Goal: Contribute content: Contribute content

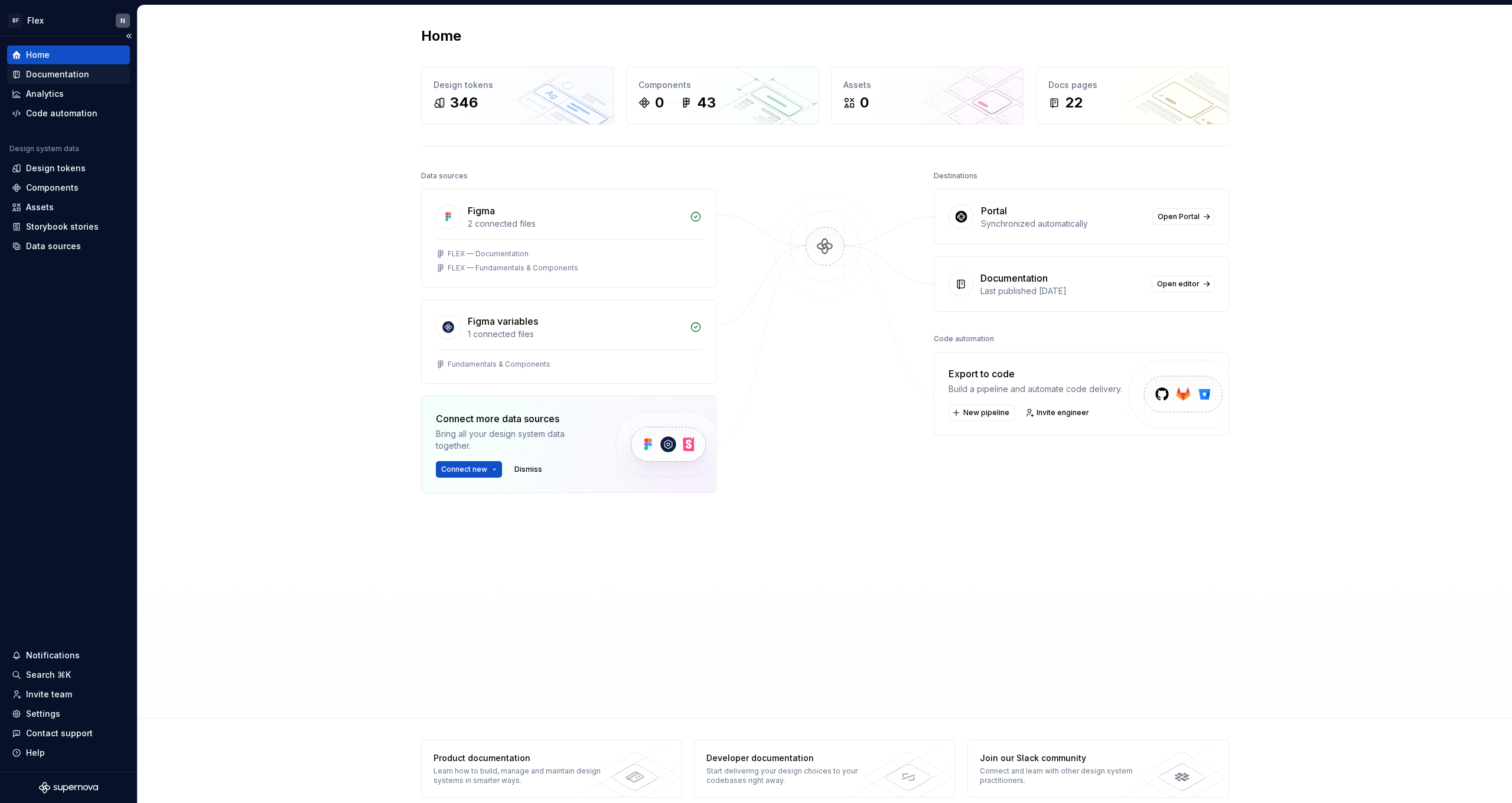
click at [56, 70] on div "Documentation" at bounding box center [57, 73] width 63 height 12
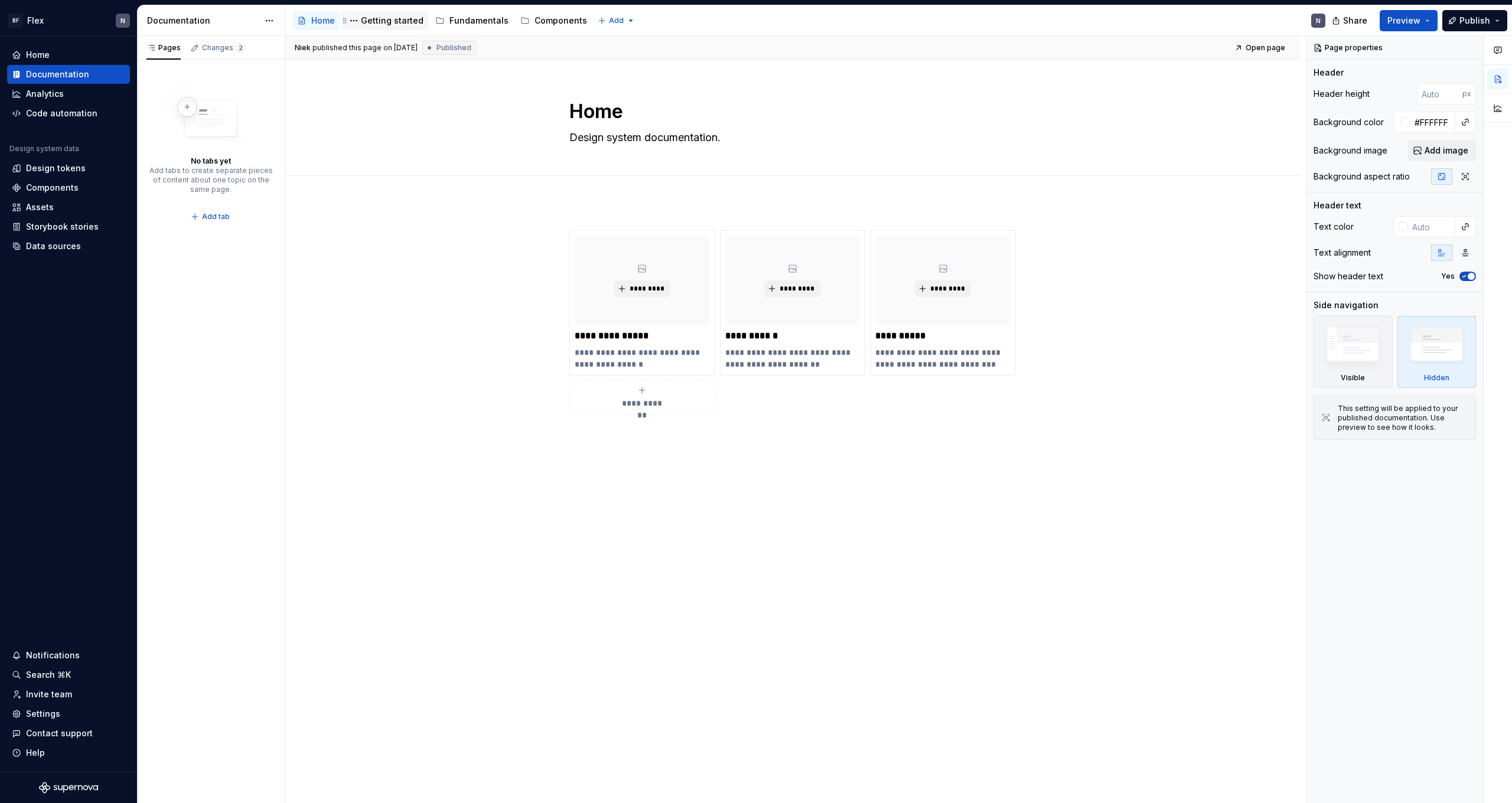
click at [367, 20] on div "Getting started" at bounding box center [392, 20] width 63 height 12
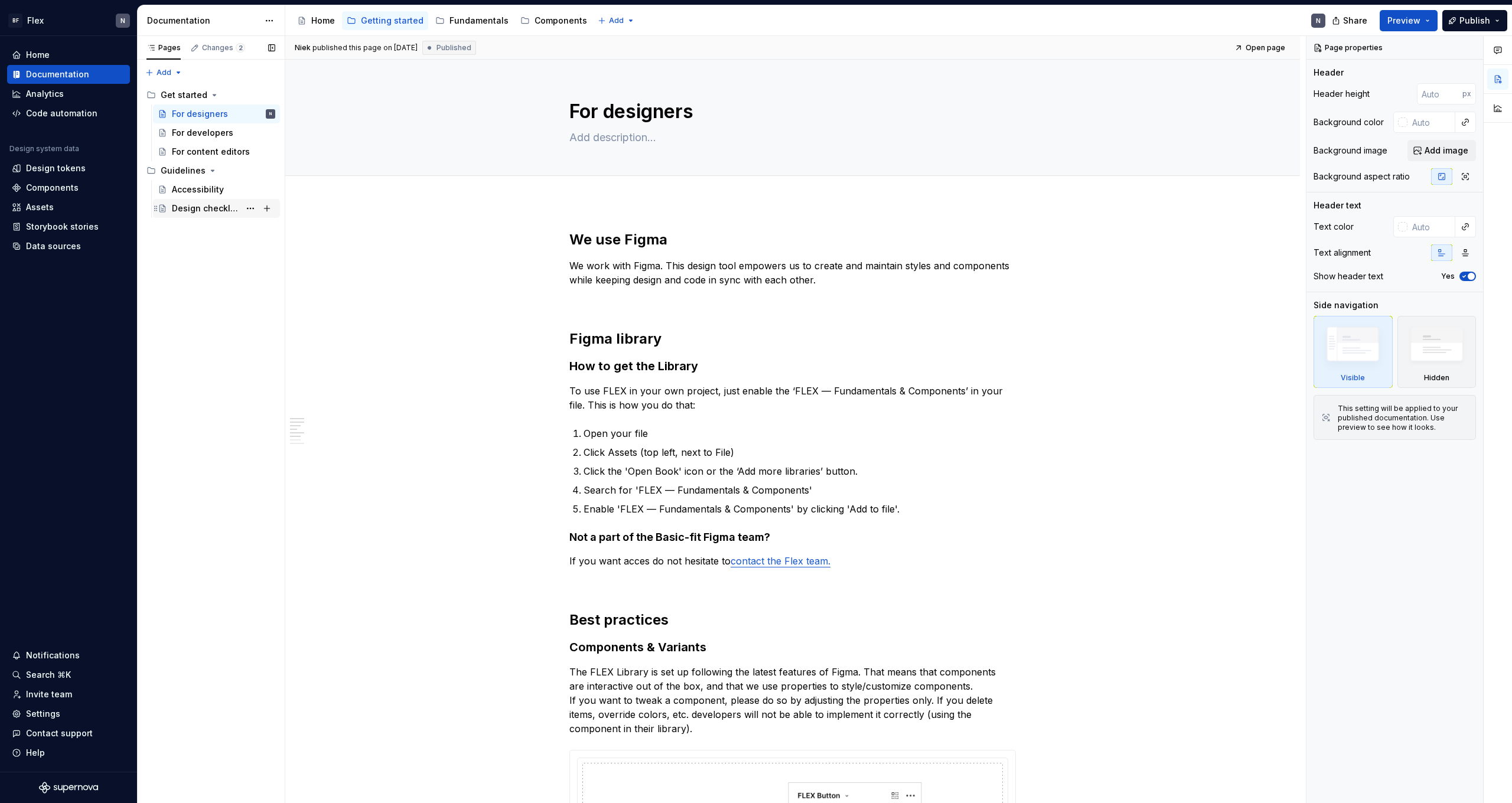
click at [221, 212] on div "Design checklist" at bounding box center [205, 208] width 68 height 12
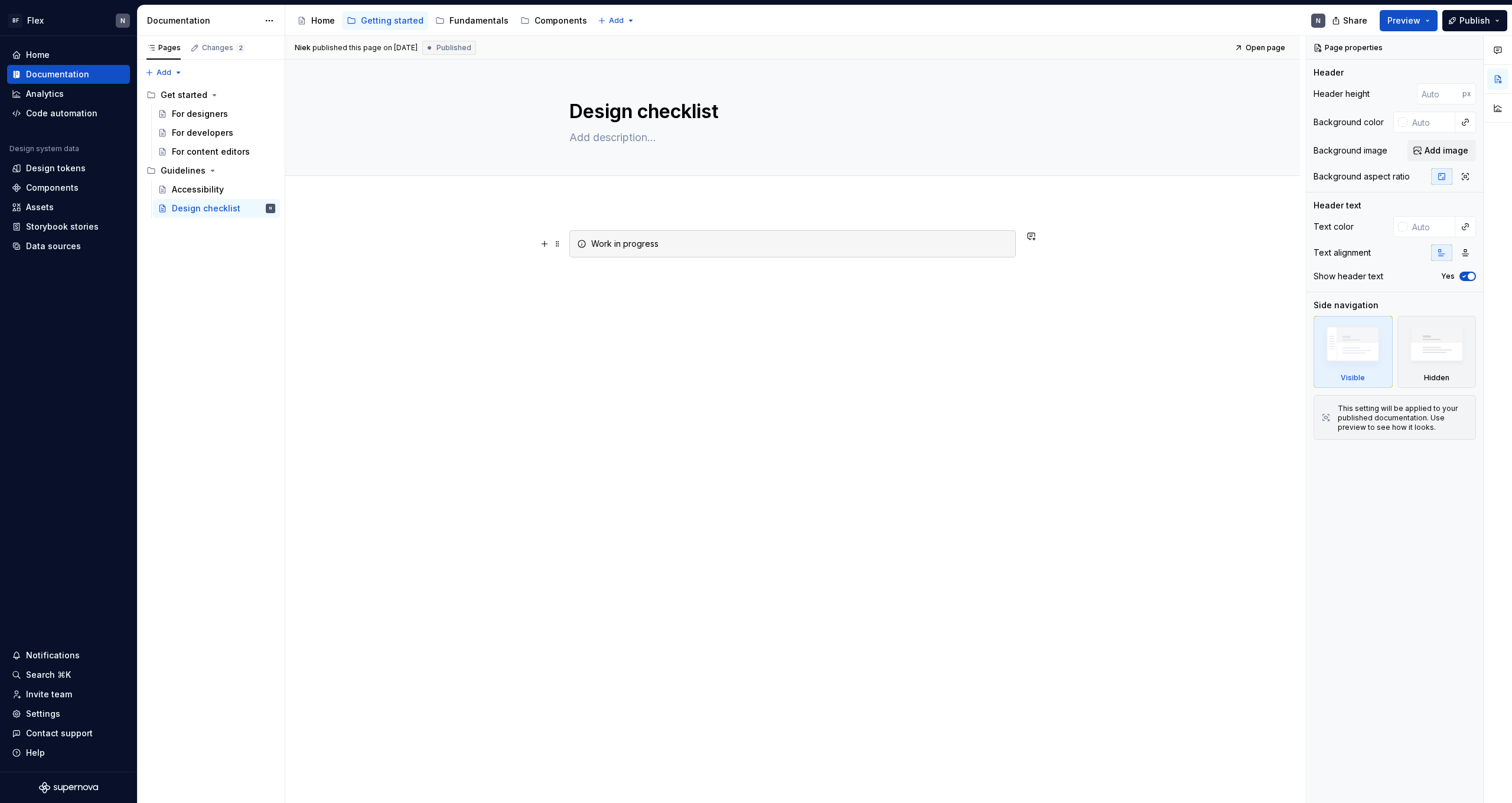
click at [595, 245] on div "Work in progress" at bounding box center [799, 243] width 417 height 12
click at [562, 243] on span at bounding box center [557, 243] width 10 height 17
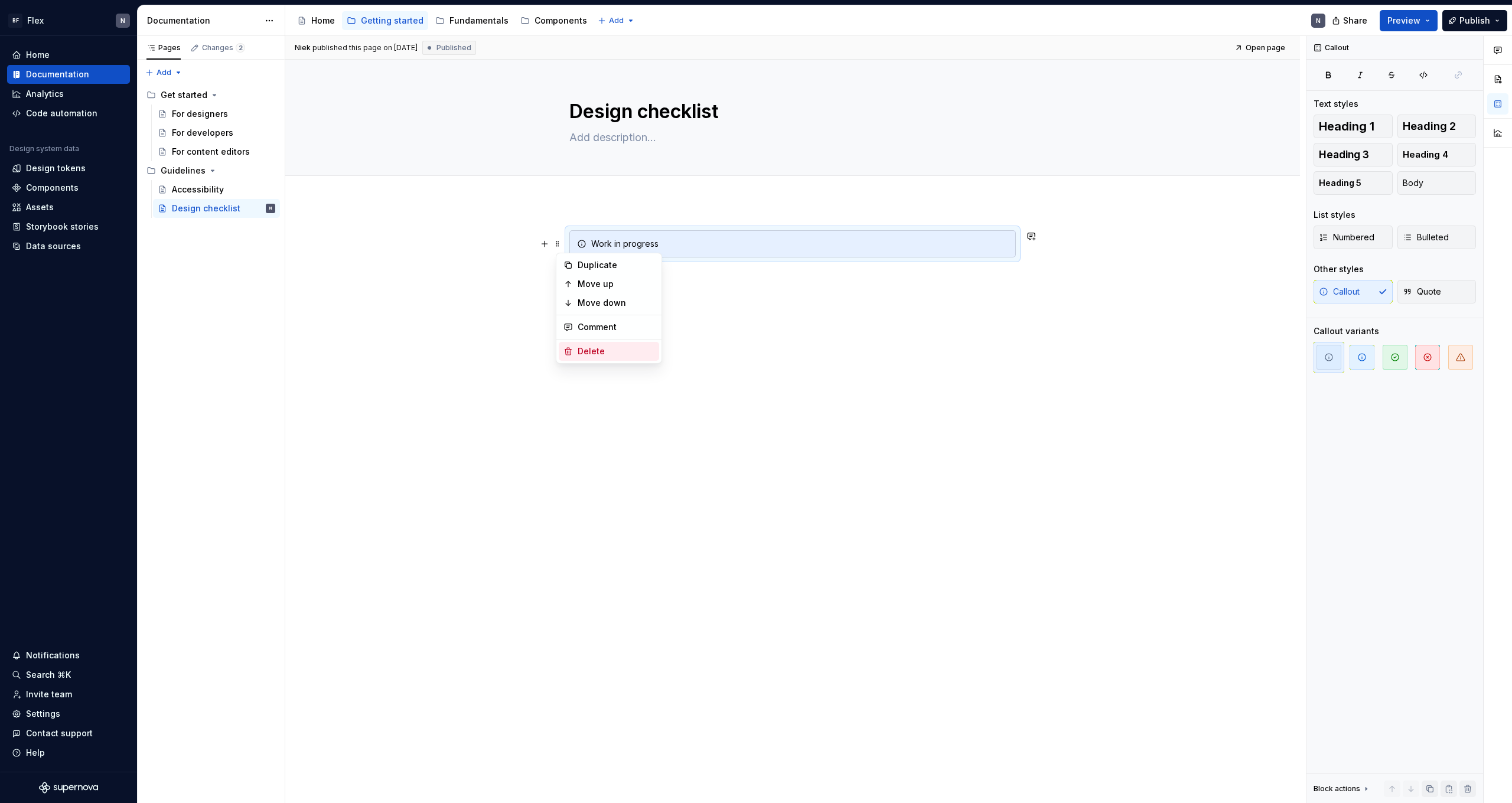
click at [584, 345] on div "Delete" at bounding box center [616, 351] width 77 height 12
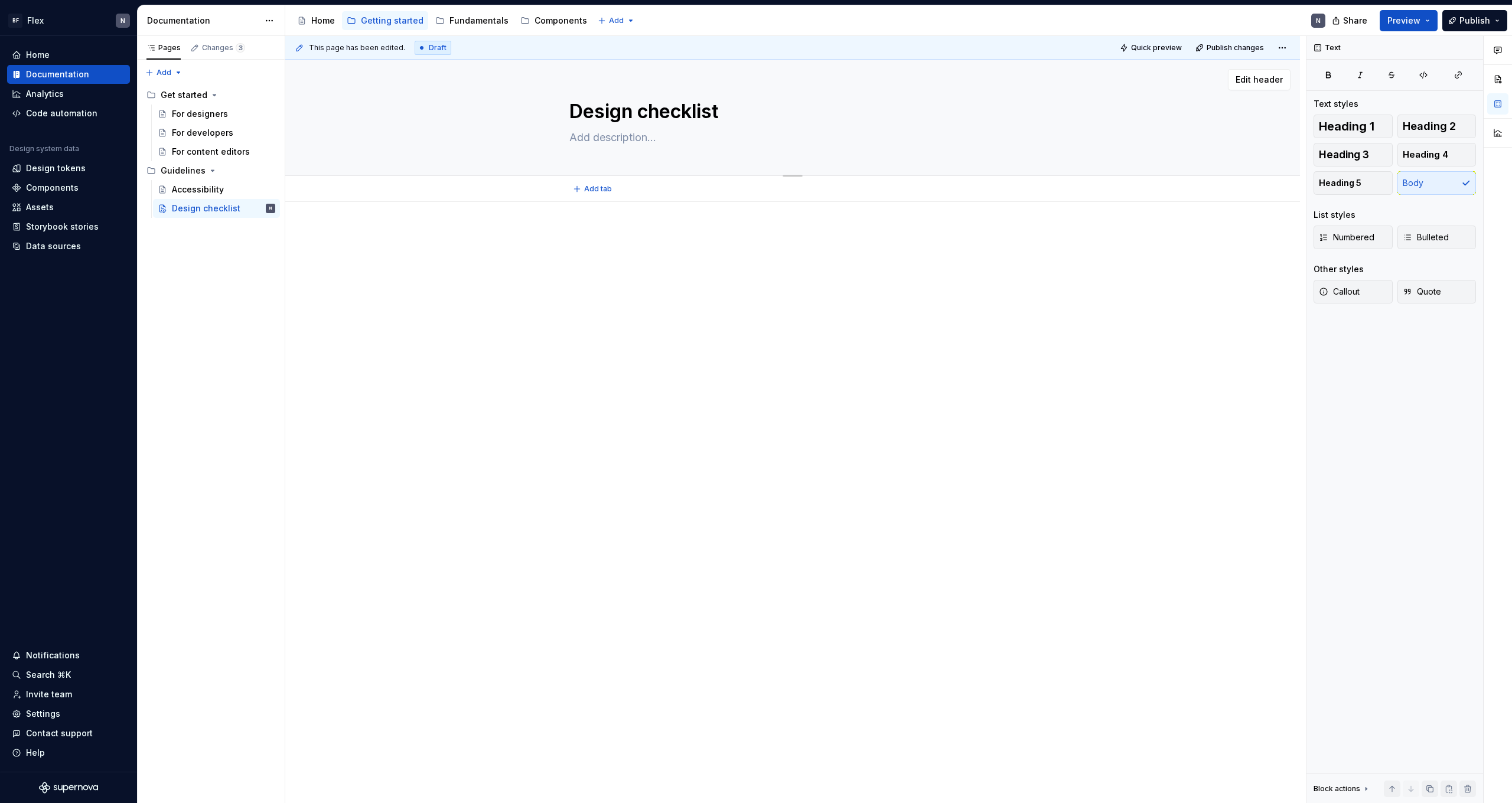
click at [632, 137] on textarea at bounding box center [790, 137] width 446 height 19
paste textarea "These checklists ensures that the design system team delivers high-quality and …"
type textarea "*"
type textarea "These checklists ensures that the design system team delivers high-quality and …"
type textarea "*"
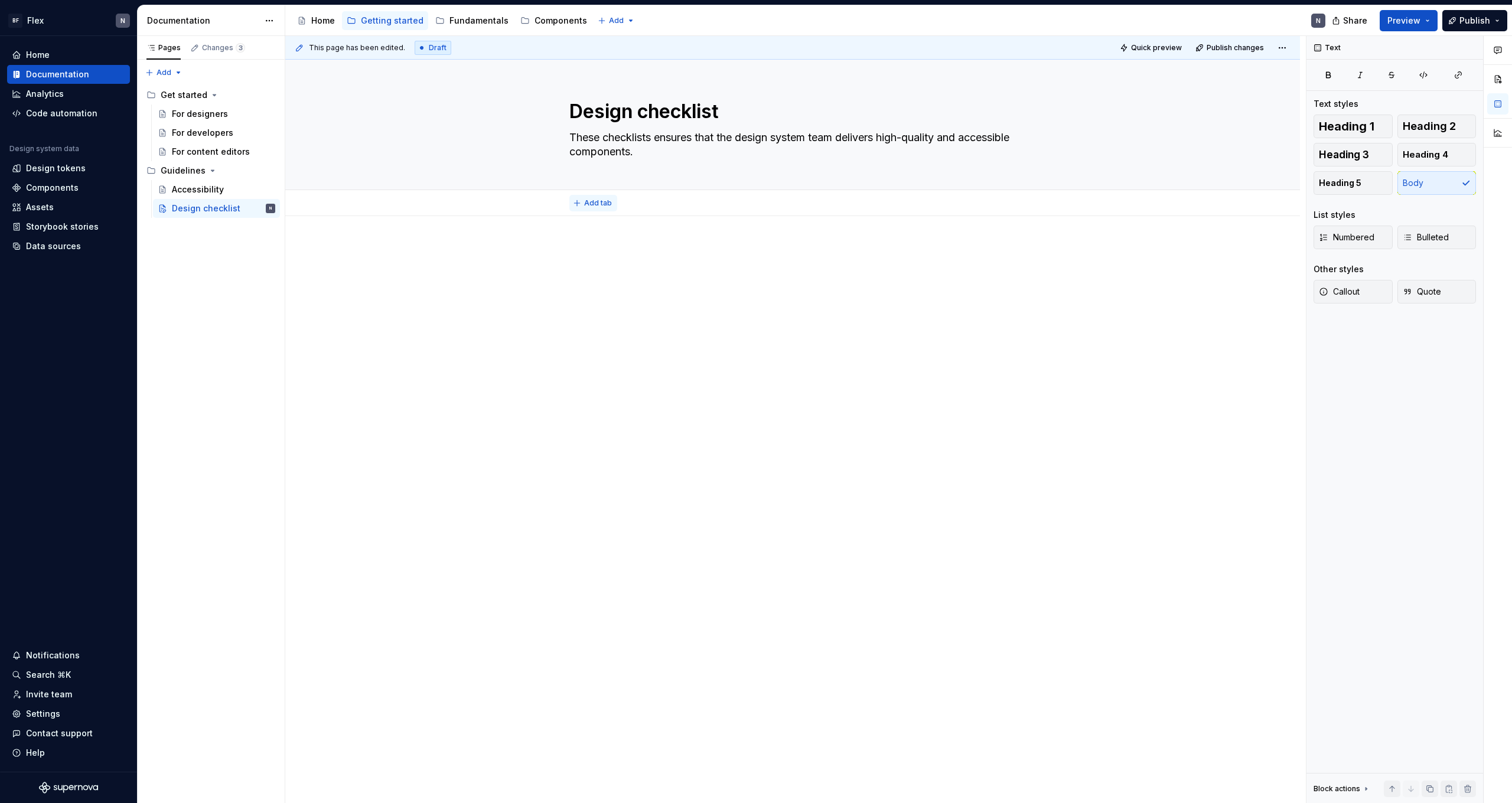
type textarea "These checklists ensures that the design system team delivers high-quality and …"
click at [601, 200] on span "Add tab" at bounding box center [597, 203] width 27 height 10
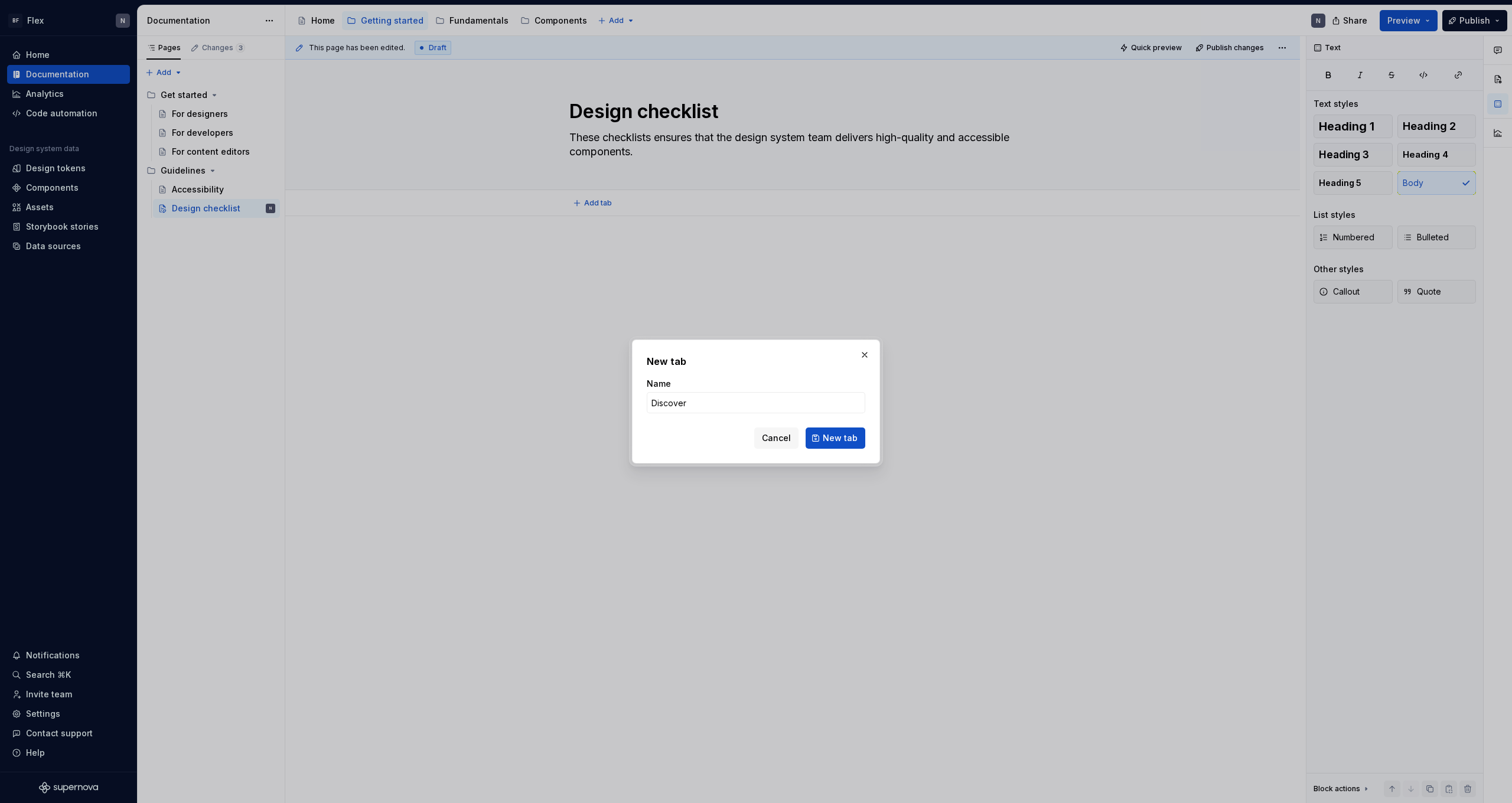
type input "Discovery"
click at [836, 438] on button "New tab" at bounding box center [834, 438] width 59 height 21
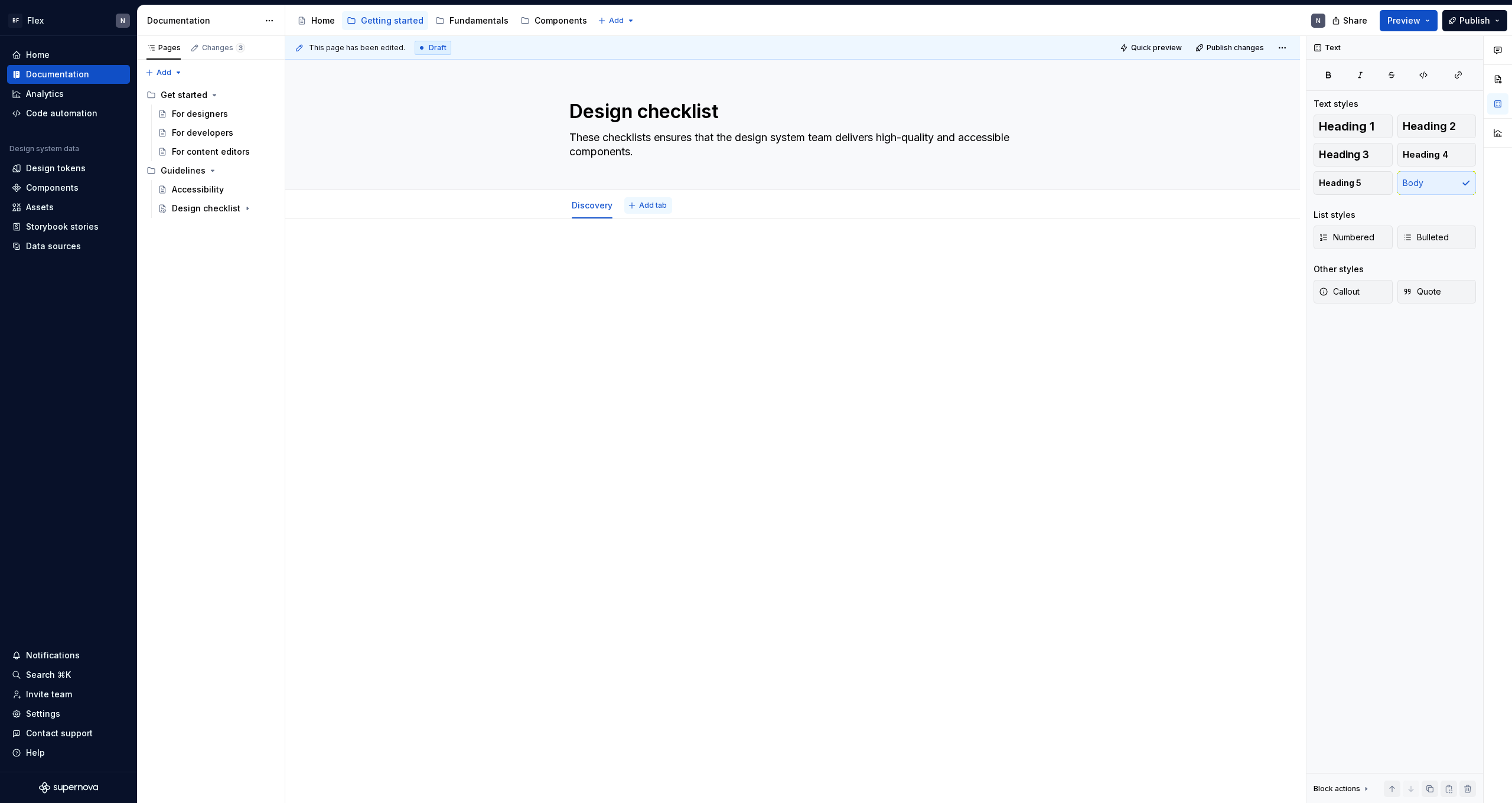
click at [649, 212] on button "Add tab" at bounding box center [648, 205] width 48 height 17
type textarea "*"
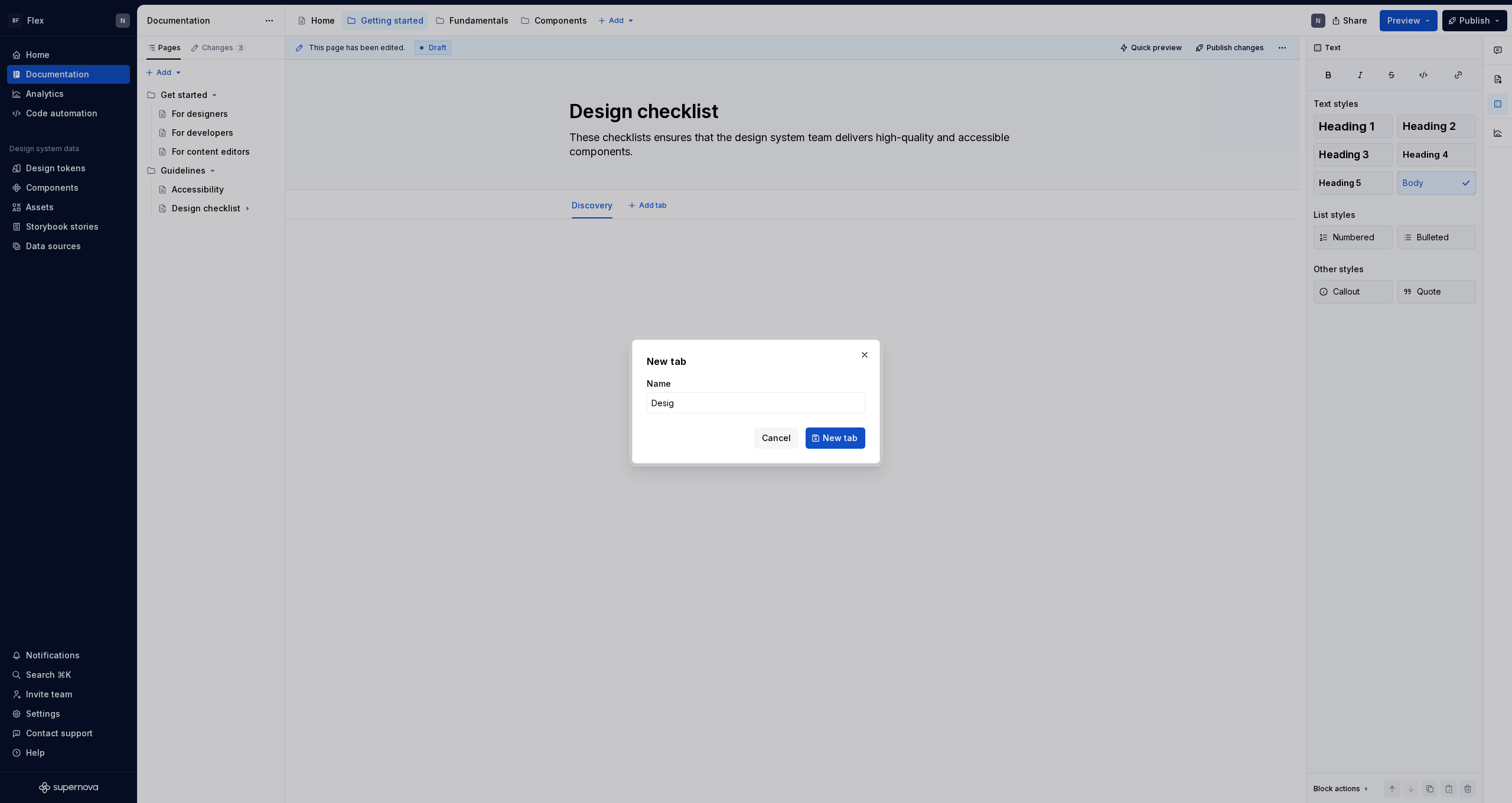
type input "Design"
click at [836, 438] on button "New tab" at bounding box center [834, 438] width 59 height 21
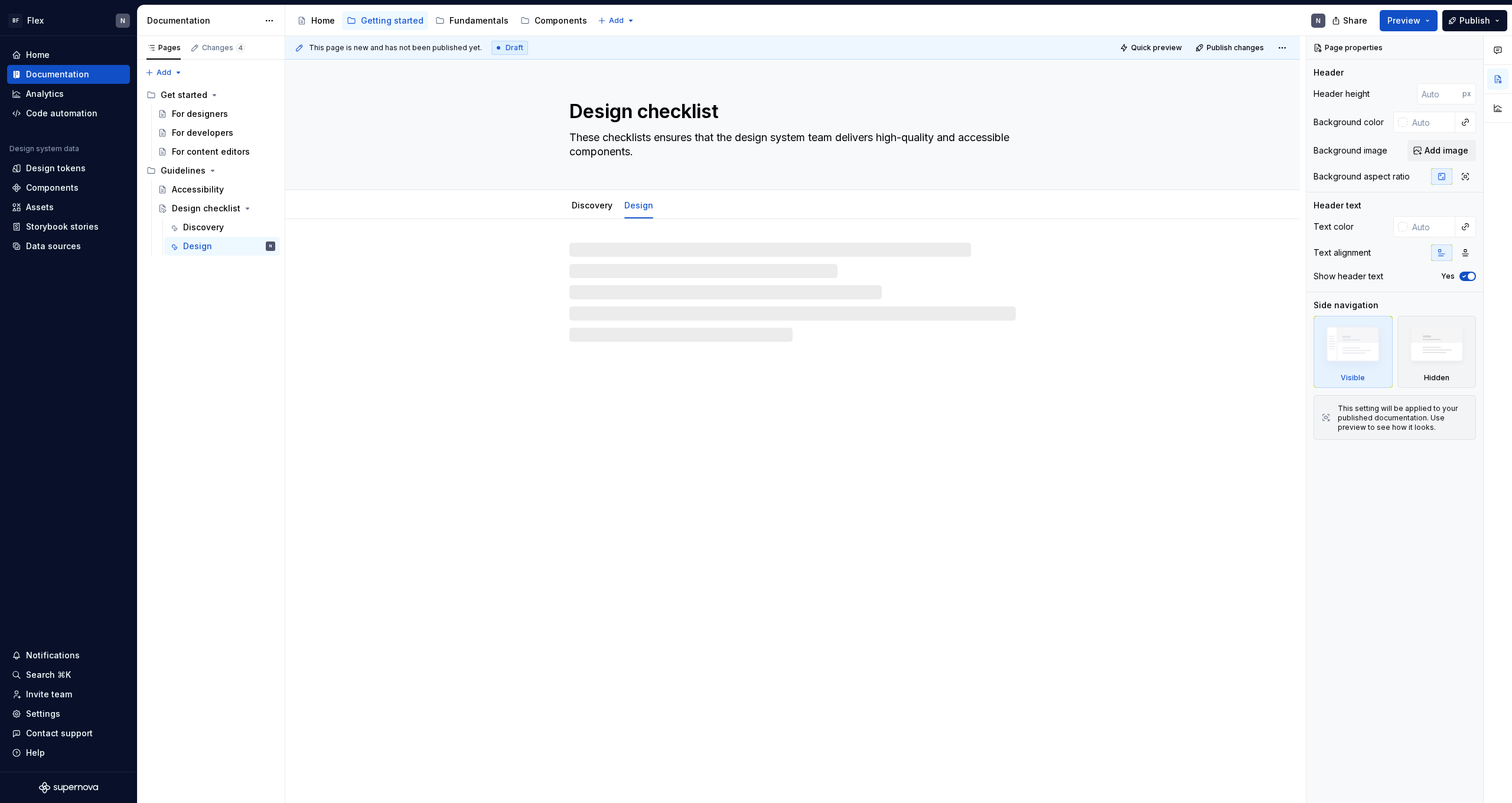
click at [679, 317] on div at bounding box center [793, 292] width 446 height 99
click at [577, 198] on div "Discovery" at bounding box center [592, 205] width 41 height 14
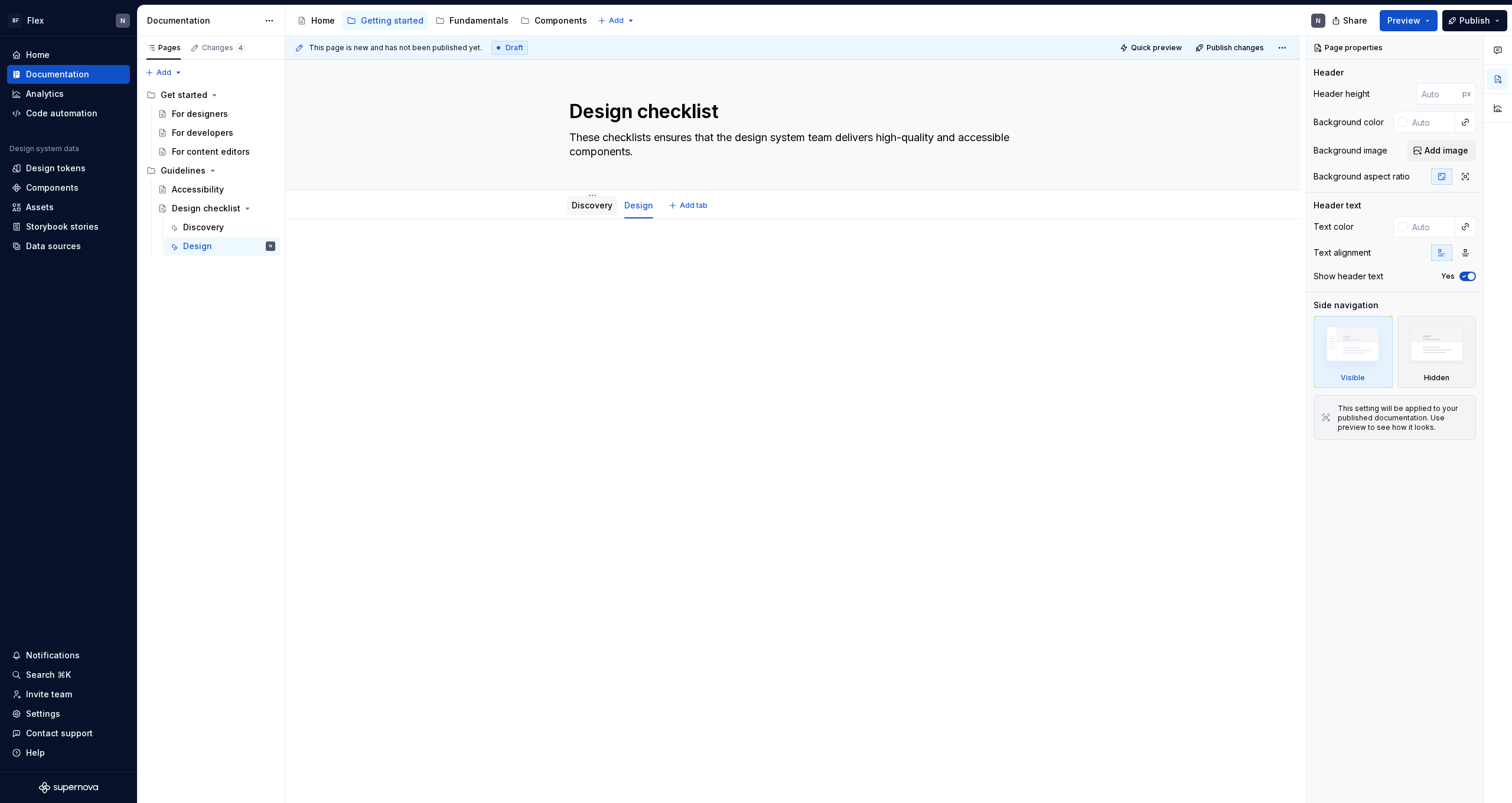
click at [601, 204] on link "Discovery" at bounding box center [592, 205] width 41 height 10
drag, startPoint x: 654, startPoint y: 245, endPoint x: 650, endPoint y: 251, distance: 7.2
click at [653, 247] on div "This page has been edited. Draft Quick preview Publish changes Design checklist…" at bounding box center [795, 420] width 1020 height 768
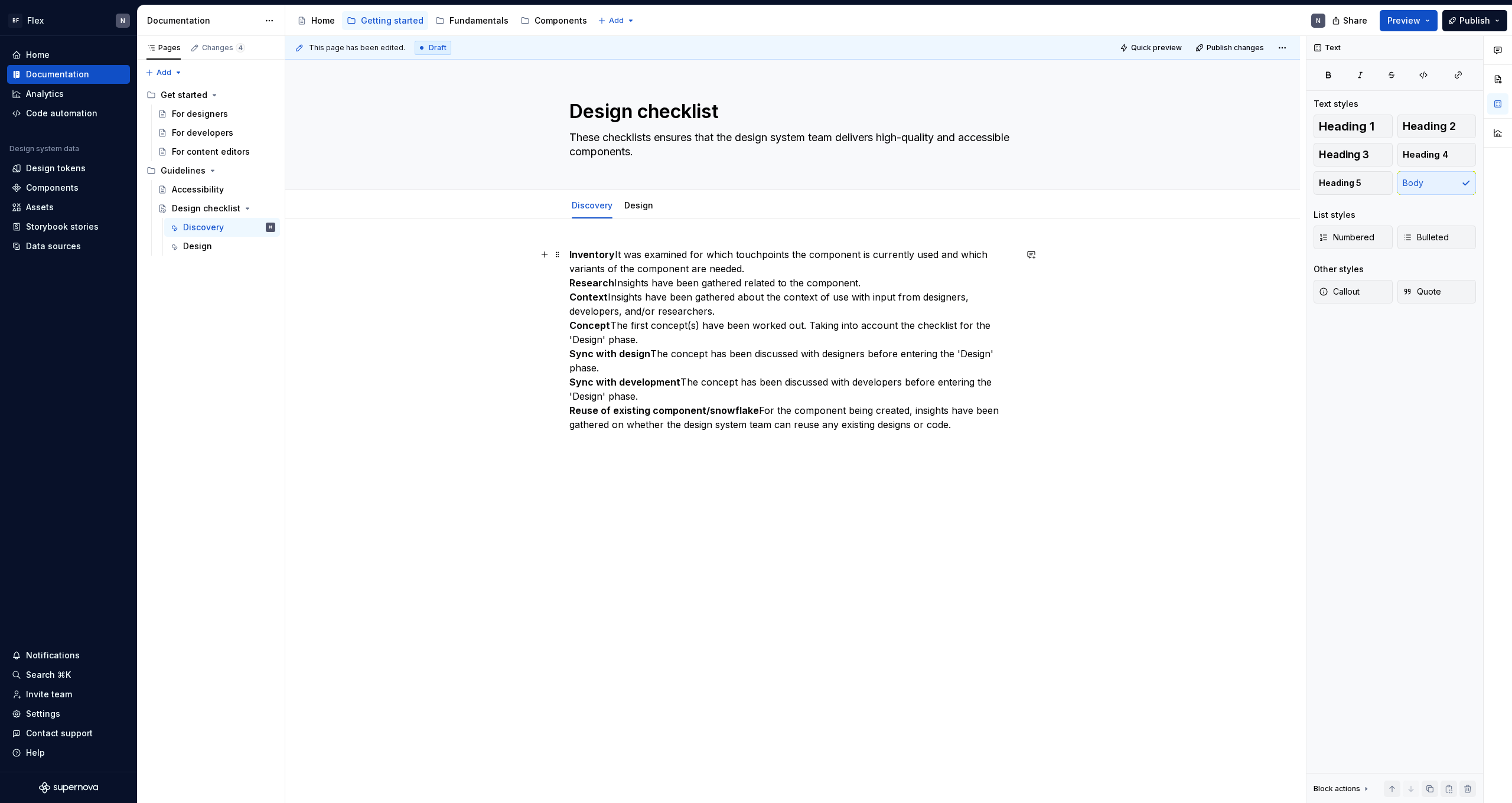
drag, startPoint x: 615, startPoint y: 256, endPoint x: 616, endPoint y: 272, distance: 16.0
click at [615, 256] on strong "Inventory" at bounding box center [592, 254] width 45 height 12
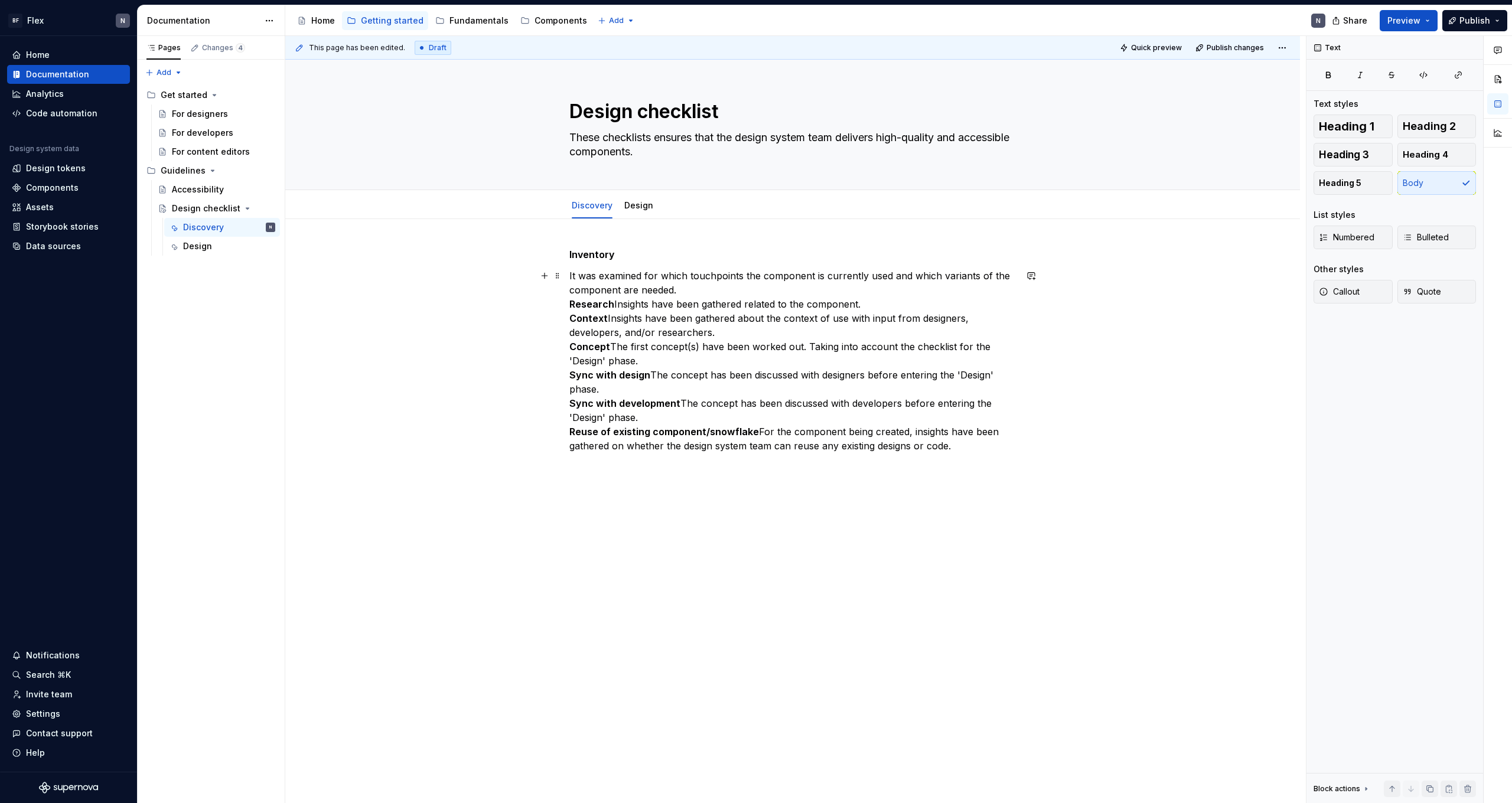
click at [616, 307] on p "It was examined for which touchpoints the component is currently used and which…" at bounding box center [793, 360] width 446 height 184
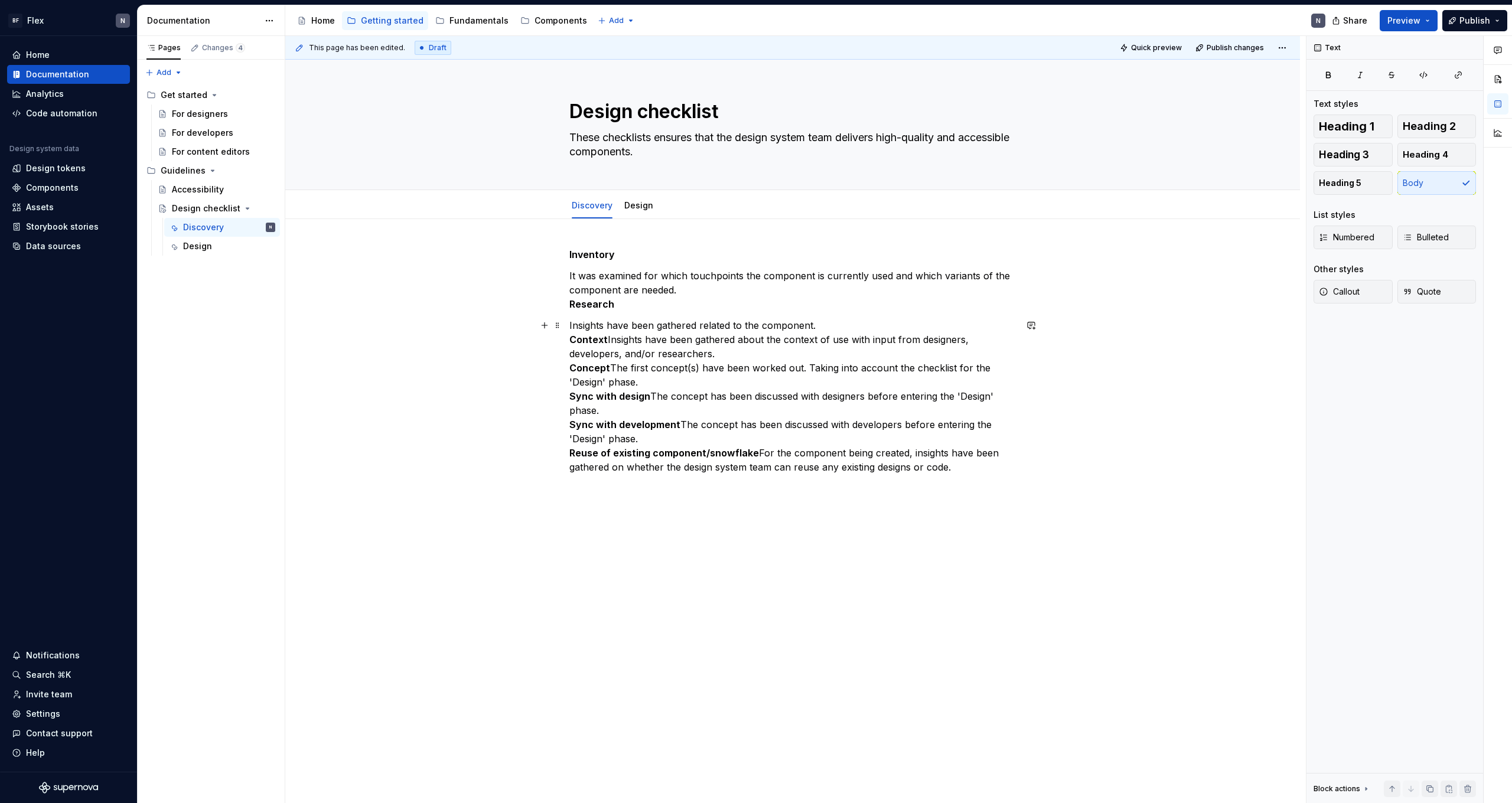
click at [609, 336] on p "Insights have been gathered related to the component. Context  Insights have be…" at bounding box center [793, 396] width 446 height 156
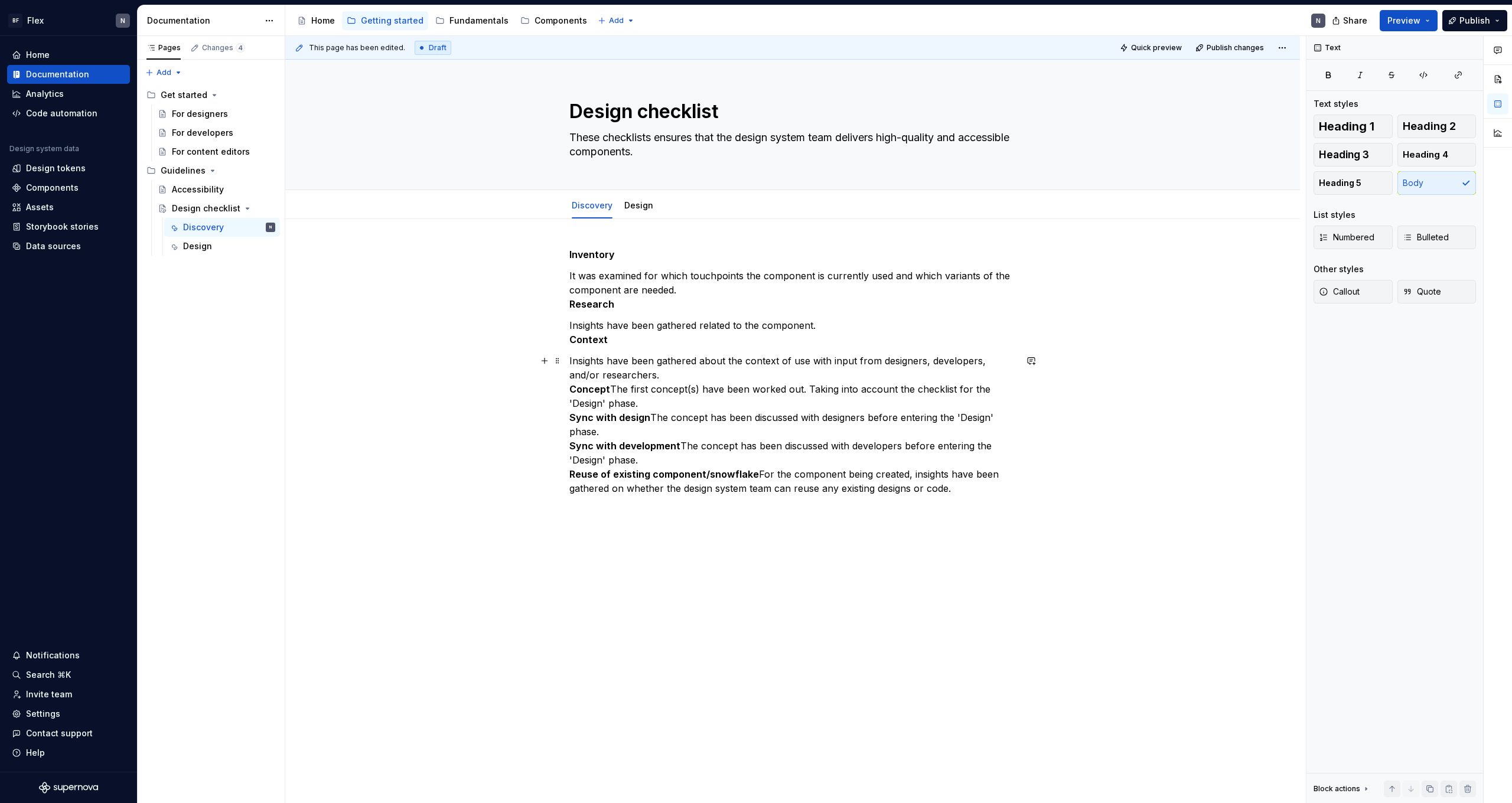
click at [614, 387] on p "Insights have been gathered about the context of use with input from designers,…" at bounding box center [793, 424] width 446 height 142
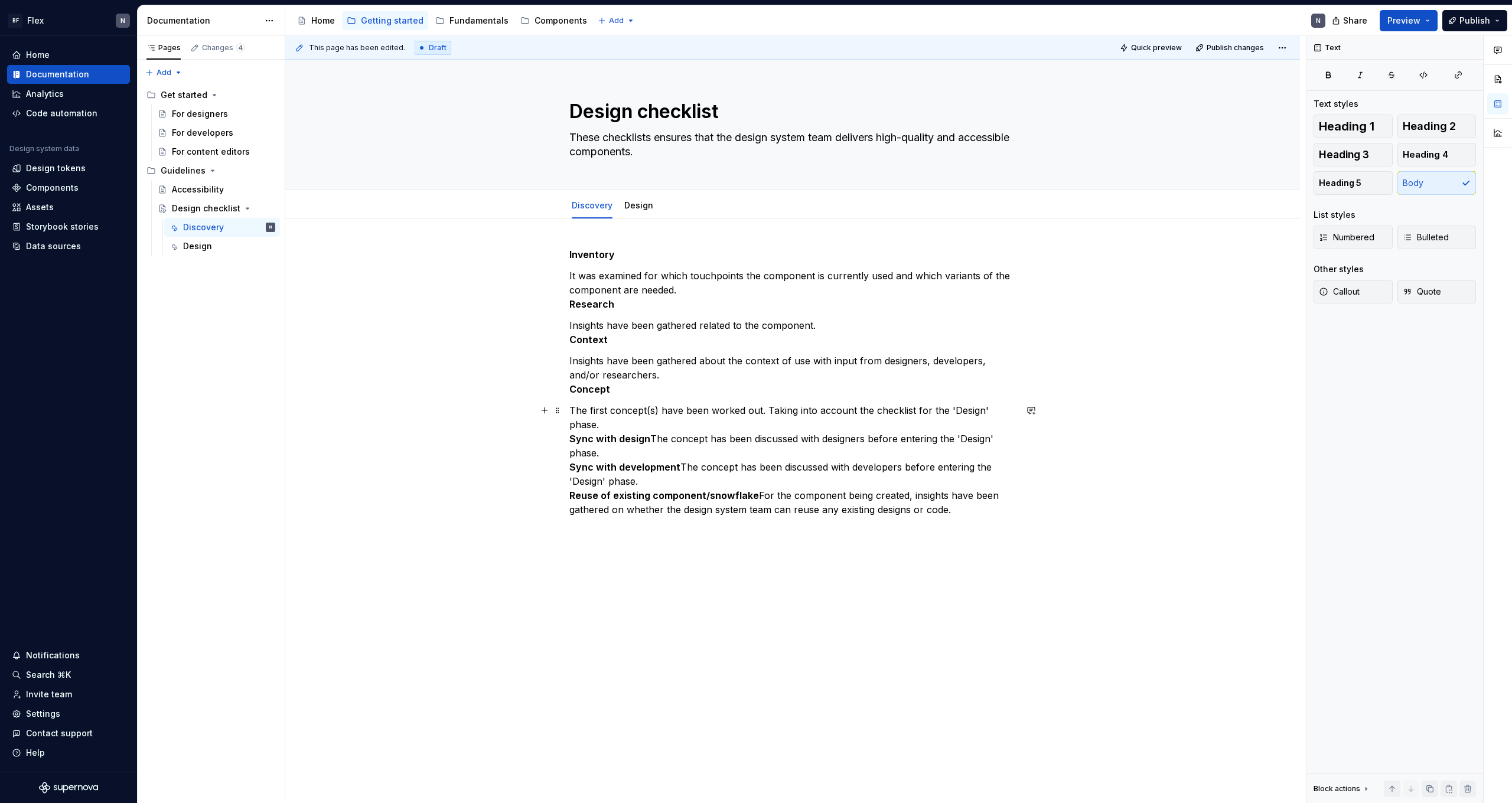
click at [651, 426] on p "The first concept(s) have been worked out. Taking into account the checklist fo…" at bounding box center [793, 459] width 446 height 113
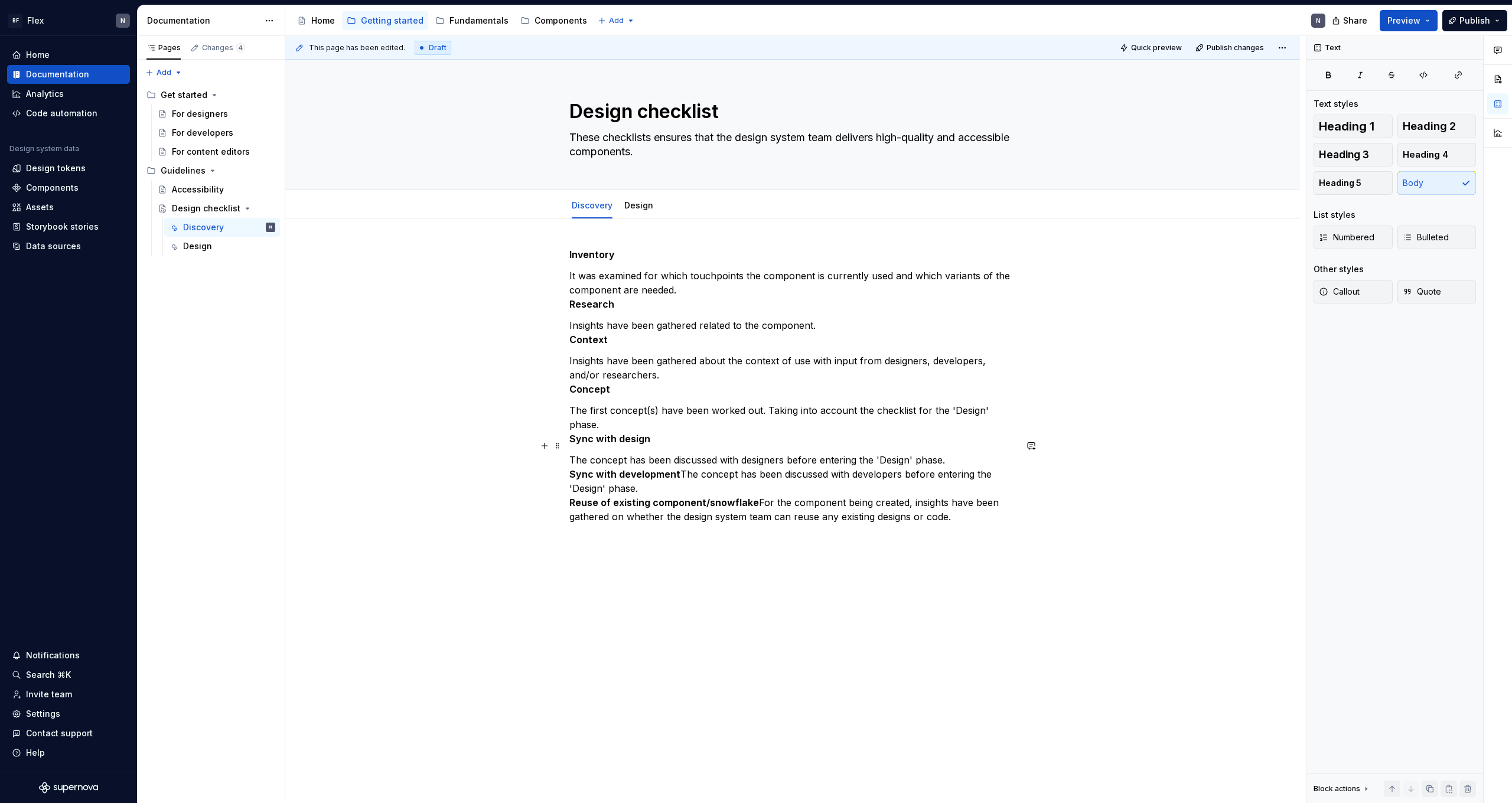
click at [680, 463] on p "The concept has been discussed with designers before entering the 'Design' phas…" at bounding box center [793, 488] width 446 height 71
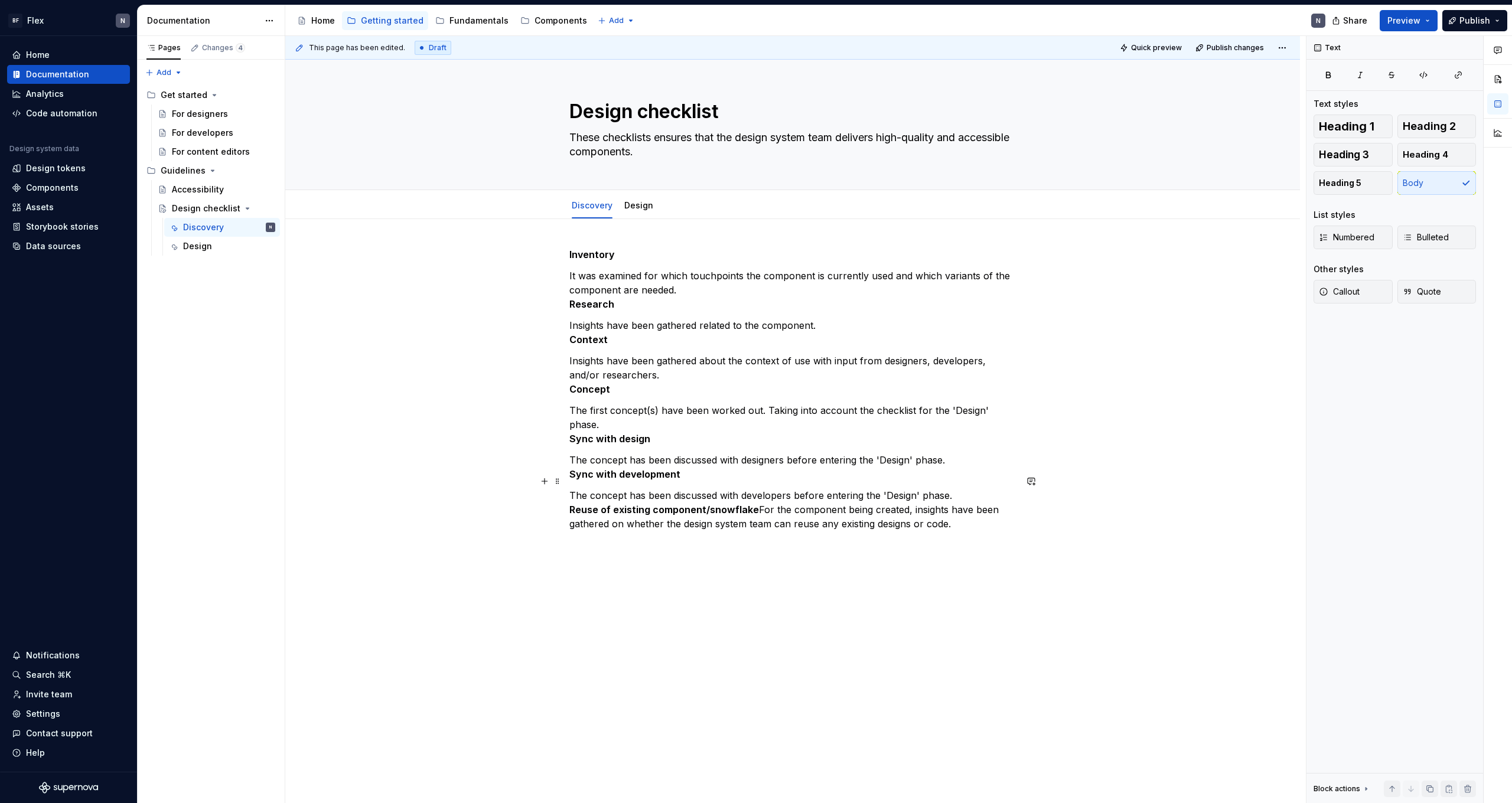
click at [756, 497] on p "The concept has been discussed with developers before entering the 'Design' pha…" at bounding box center [793, 509] width 446 height 42
click at [571, 493] on div "Inventory  It was examined for which touchpoints the component is currently use…" at bounding box center [792, 513] width 1014 height 588
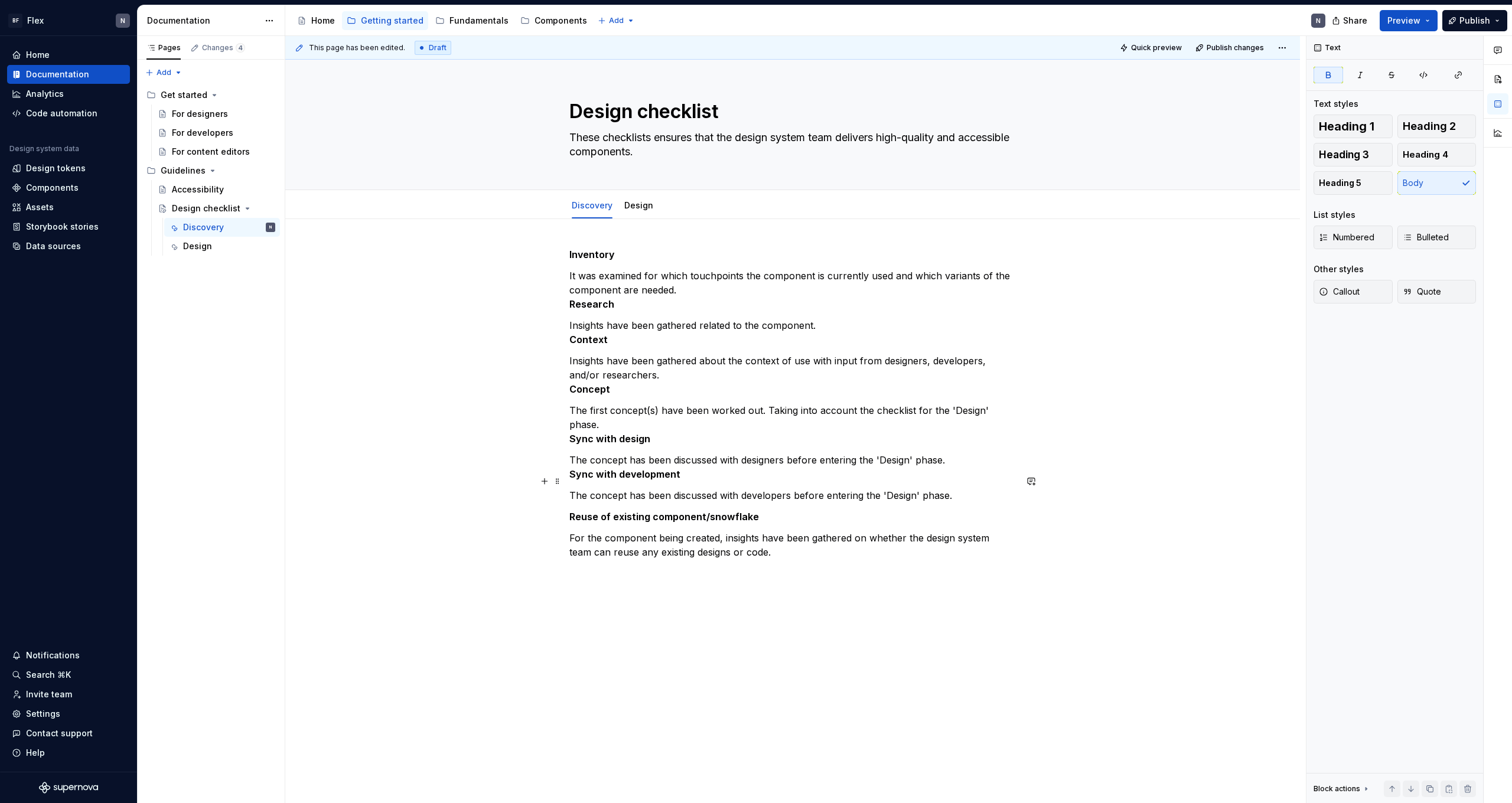
click at [578, 488] on p "The concept has been discussed with developers before entering the 'Design' pha…" at bounding box center [793, 495] width 446 height 14
click at [572, 488] on p "The concept has been discussed with developers before entering the 'Design' pha…" at bounding box center [793, 495] width 446 height 14
click at [574, 452] on p "The concept has been discussed with designers before entering the 'Design' phas…" at bounding box center [793, 467] width 446 height 28
click at [575, 452] on p "The concept has been discussed with designers before entering the 'Design' phas…" at bounding box center [793, 467] width 446 height 28
click at [573, 433] on strong "Sync with design" at bounding box center [609, 438] width 81 height 12
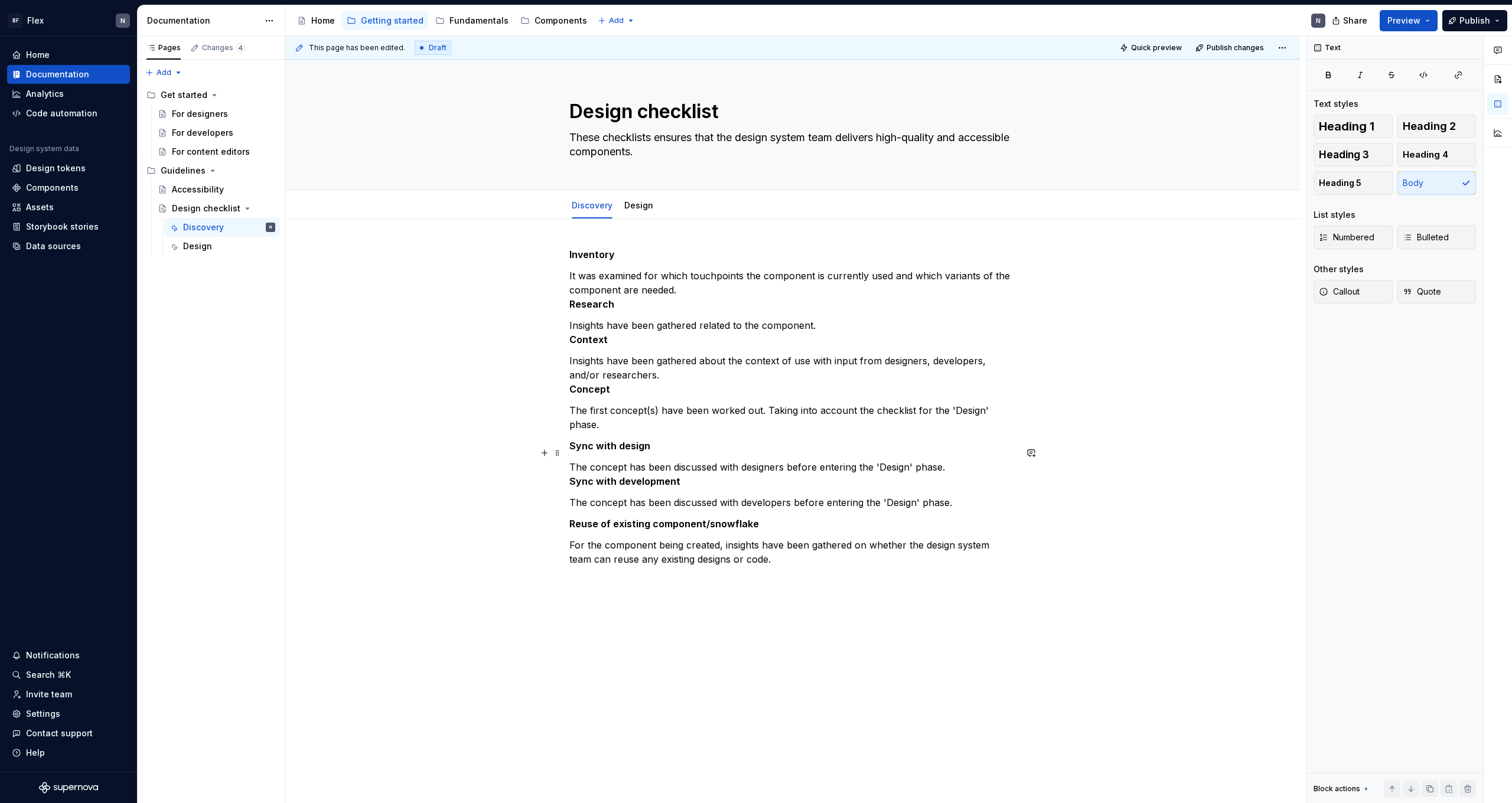
click at [574, 459] on p "The concept has been discussed with designers before entering the 'Design' phas…" at bounding box center [793, 474] width 446 height 28
click at [572, 475] on strong "Sync with development" at bounding box center [624, 481] width 111 height 12
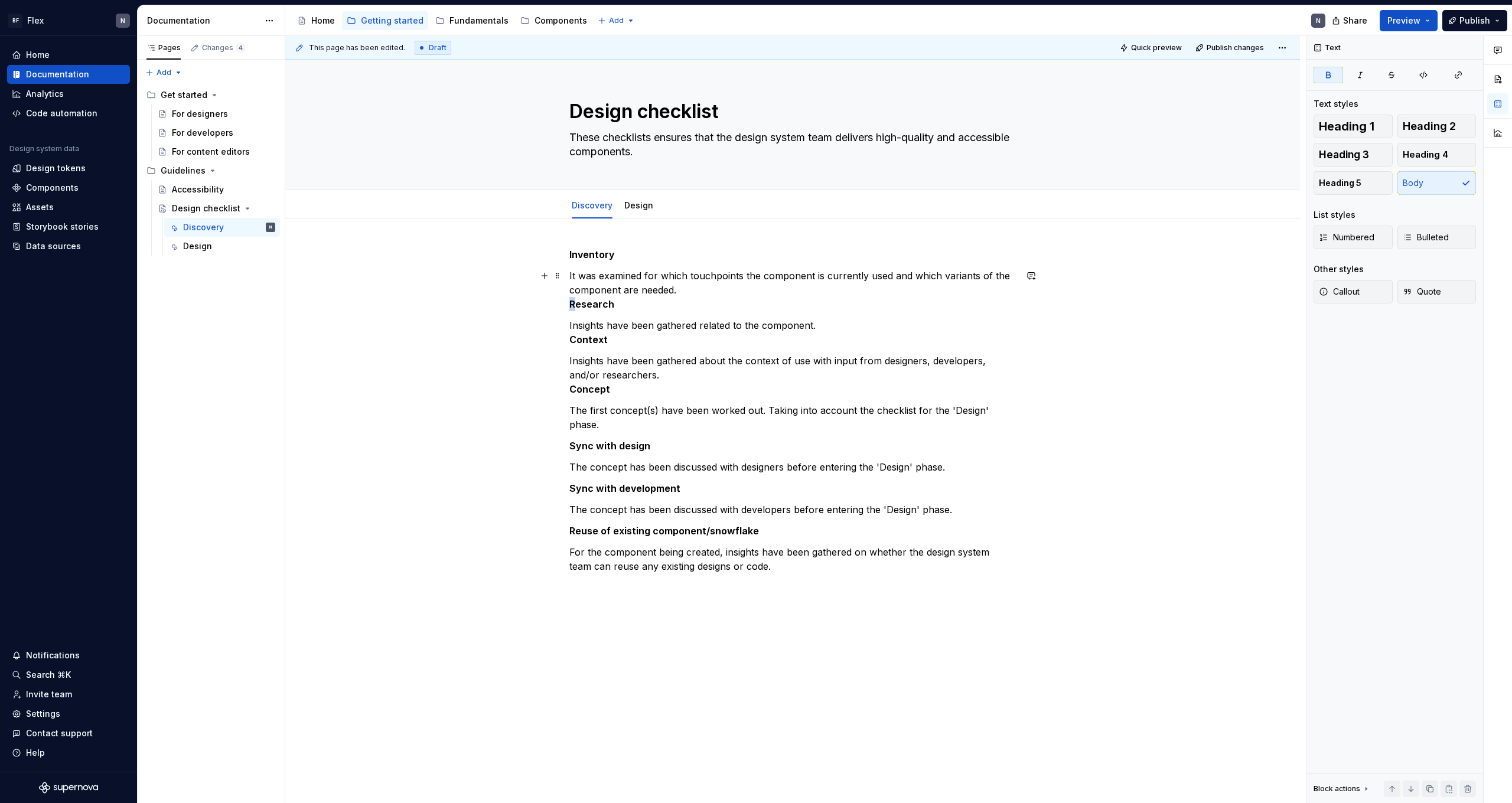
click at [575, 305] on strong "Research" at bounding box center [592, 304] width 45 height 12
click at [574, 305] on strong "Research" at bounding box center [592, 304] width 45 height 12
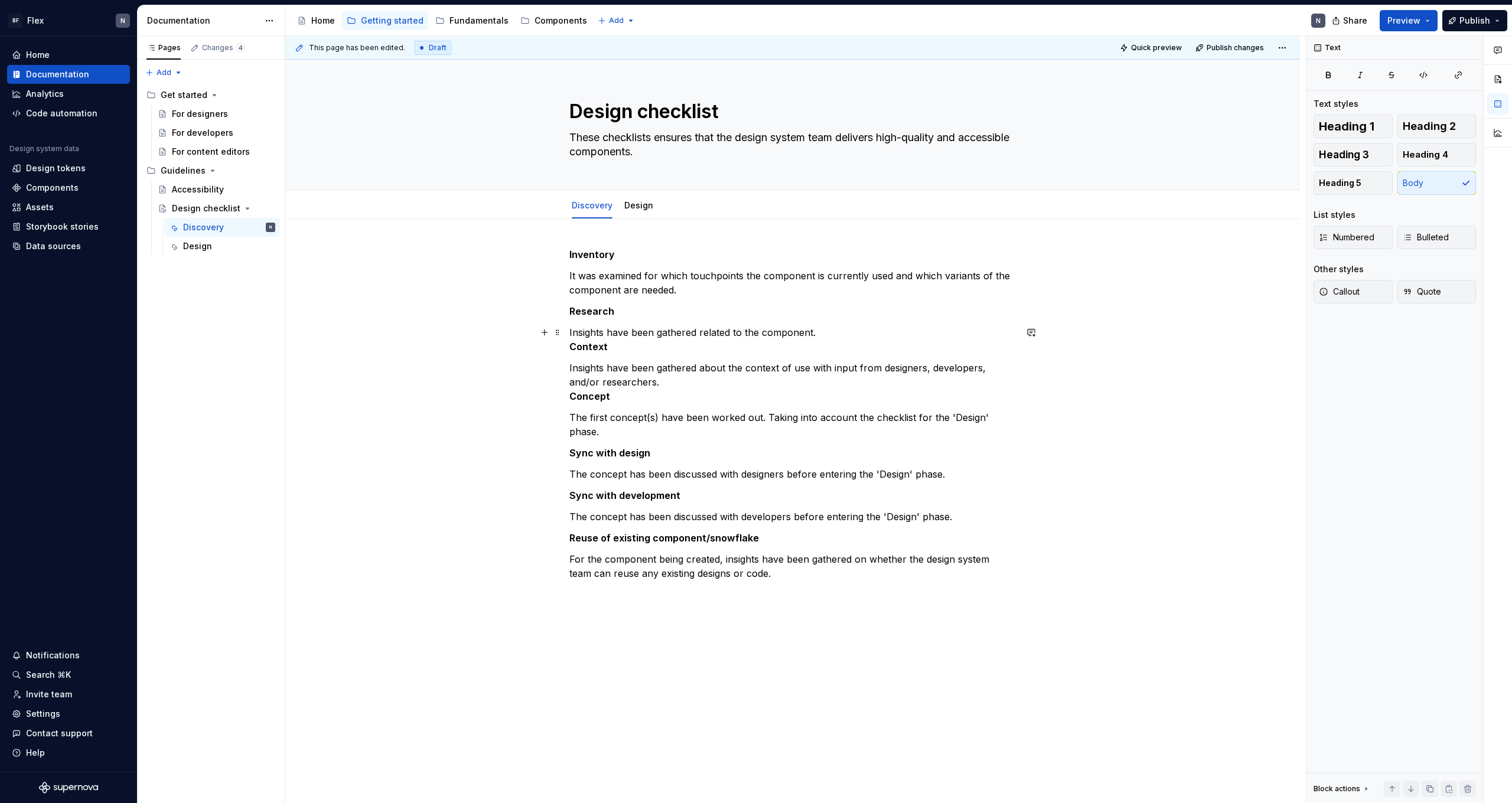
click at [571, 343] on div "Inventory  It was examined for which touchpoints the component is currently use…" at bounding box center [792, 527] width 1014 height 616
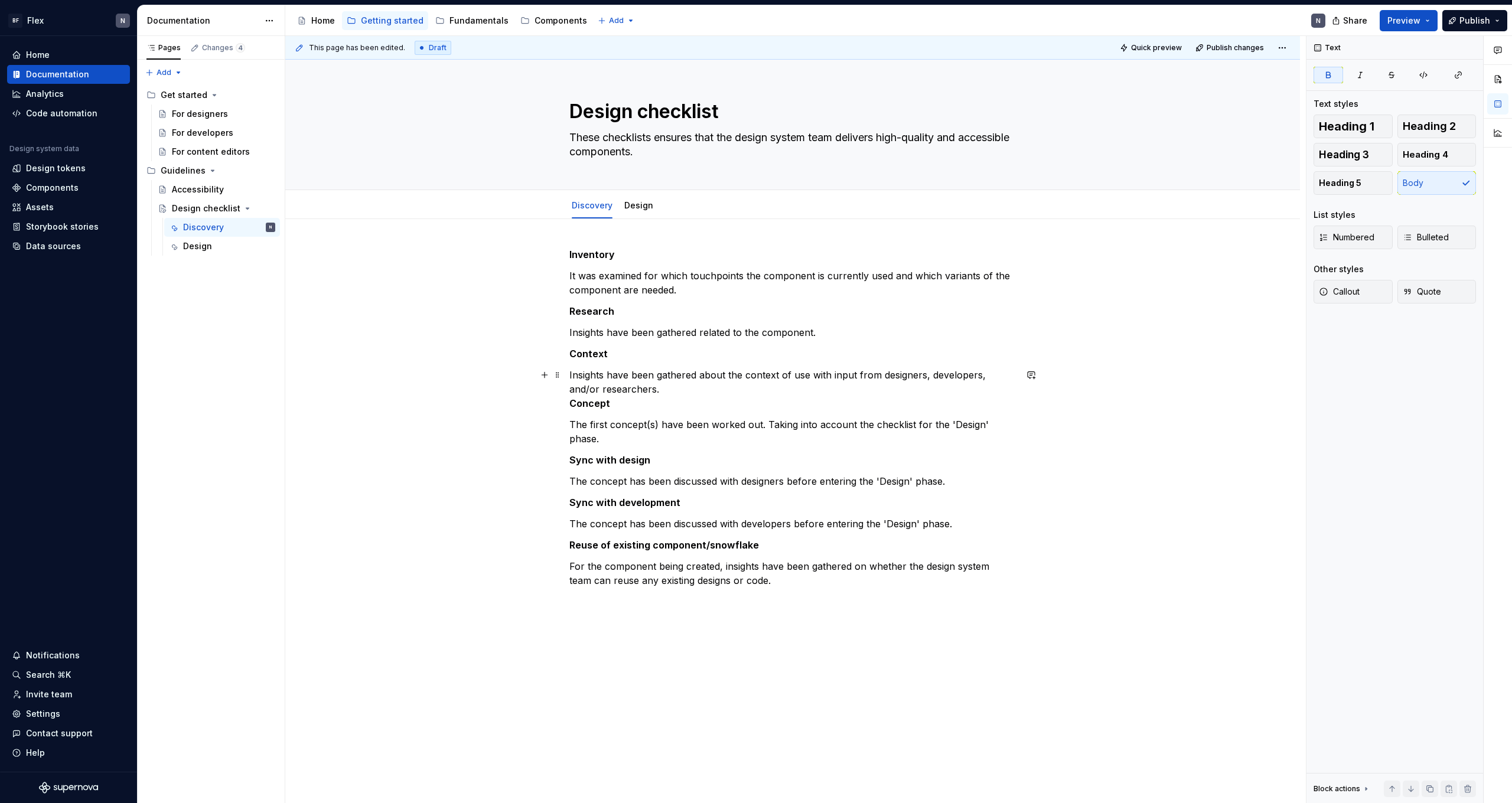
click at [571, 405] on div "Inventory  It was examined for which touchpoints the component is currently use…" at bounding box center [792, 530] width 1014 height 623
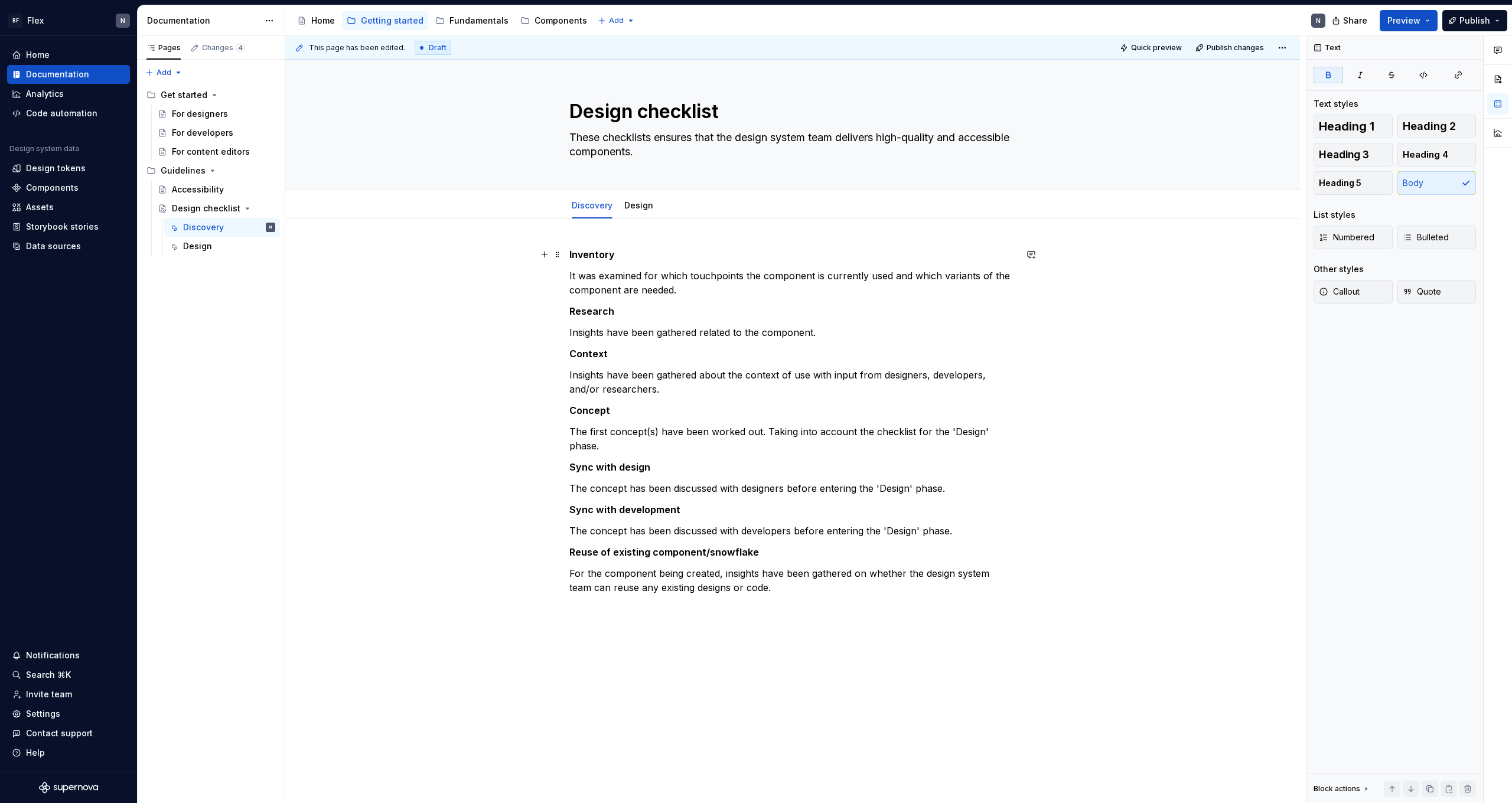
click at [594, 252] on strong "Inventory" at bounding box center [592, 254] width 45 height 12
click at [561, 254] on span at bounding box center [557, 254] width 10 height 17
click at [577, 251] on strong "Inventory" at bounding box center [592, 254] width 45 height 12
click at [594, 248] on p "Inventory" at bounding box center [793, 254] width 446 height 14
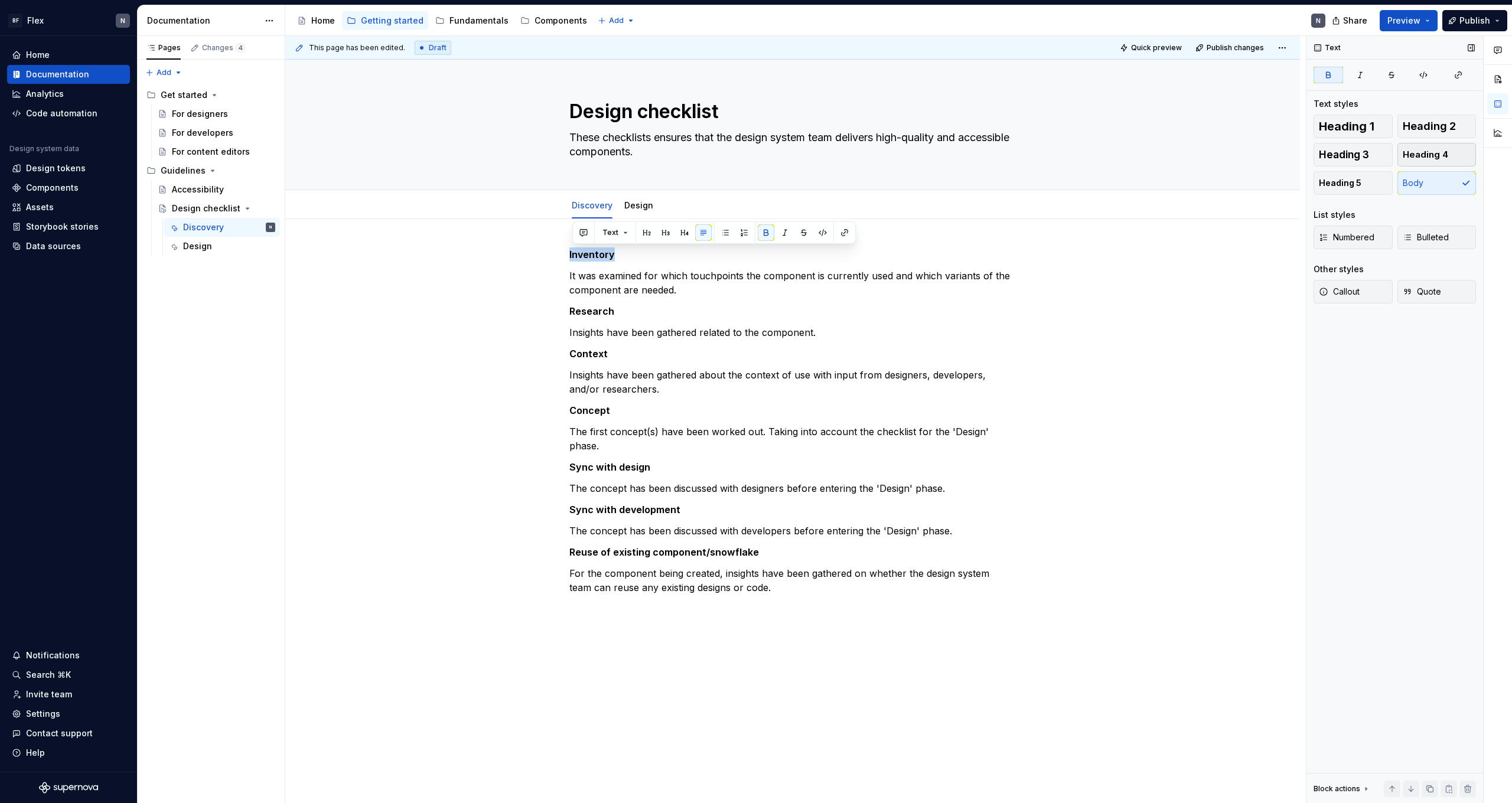
click at [1447, 148] on button "Heading 4" at bounding box center [1437, 154] width 79 height 24
click at [1361, 153] on span "Heading 3" at bounding box center [1344, 154] width 50 height 12
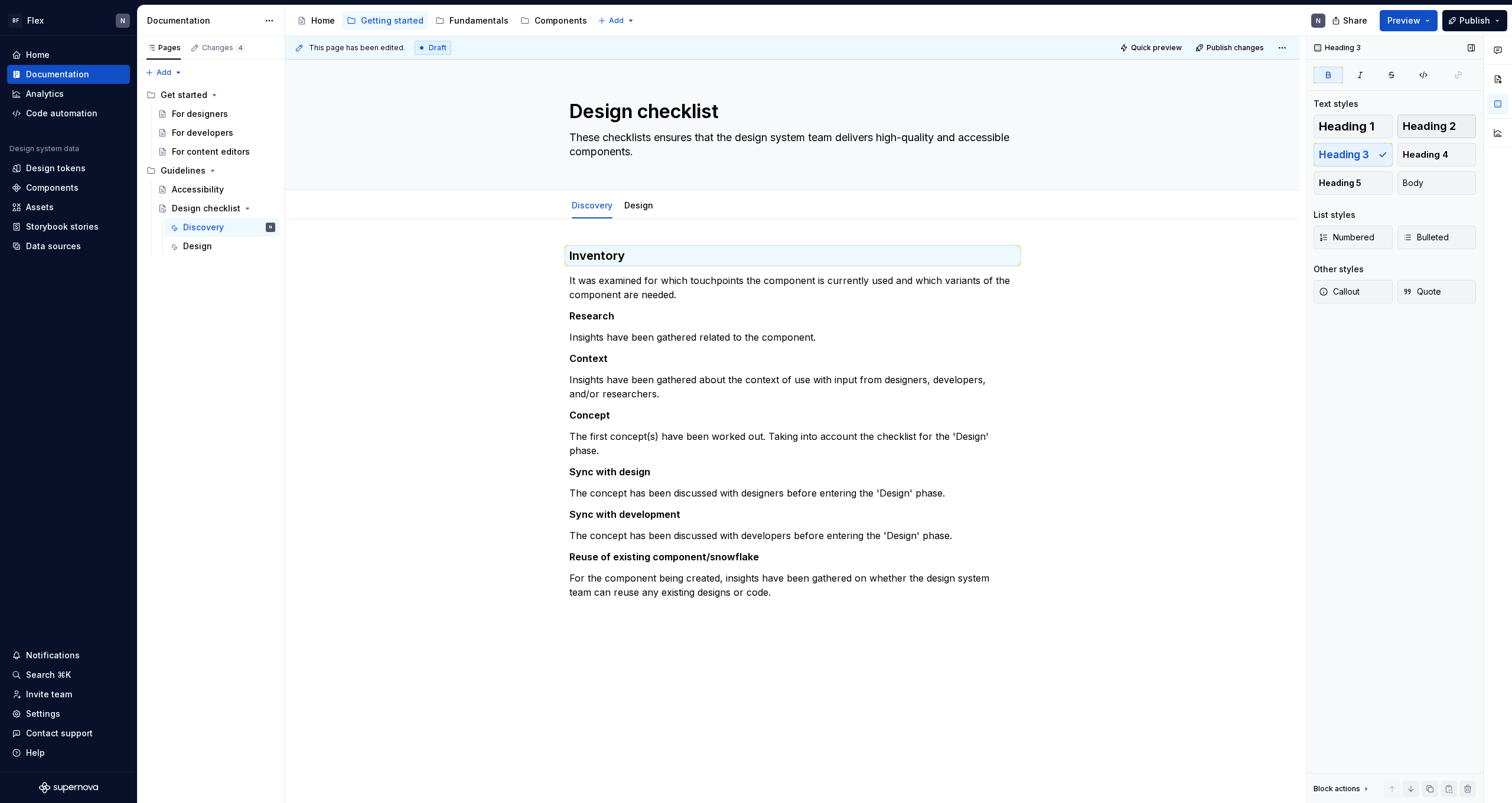
click at [1420, 135] on button "Heading 2" at bounding box center [1437, 126] width 79 height 24
click at [613, 315] on strong "Research" at bounding box center [592, 318] width 45 height 12
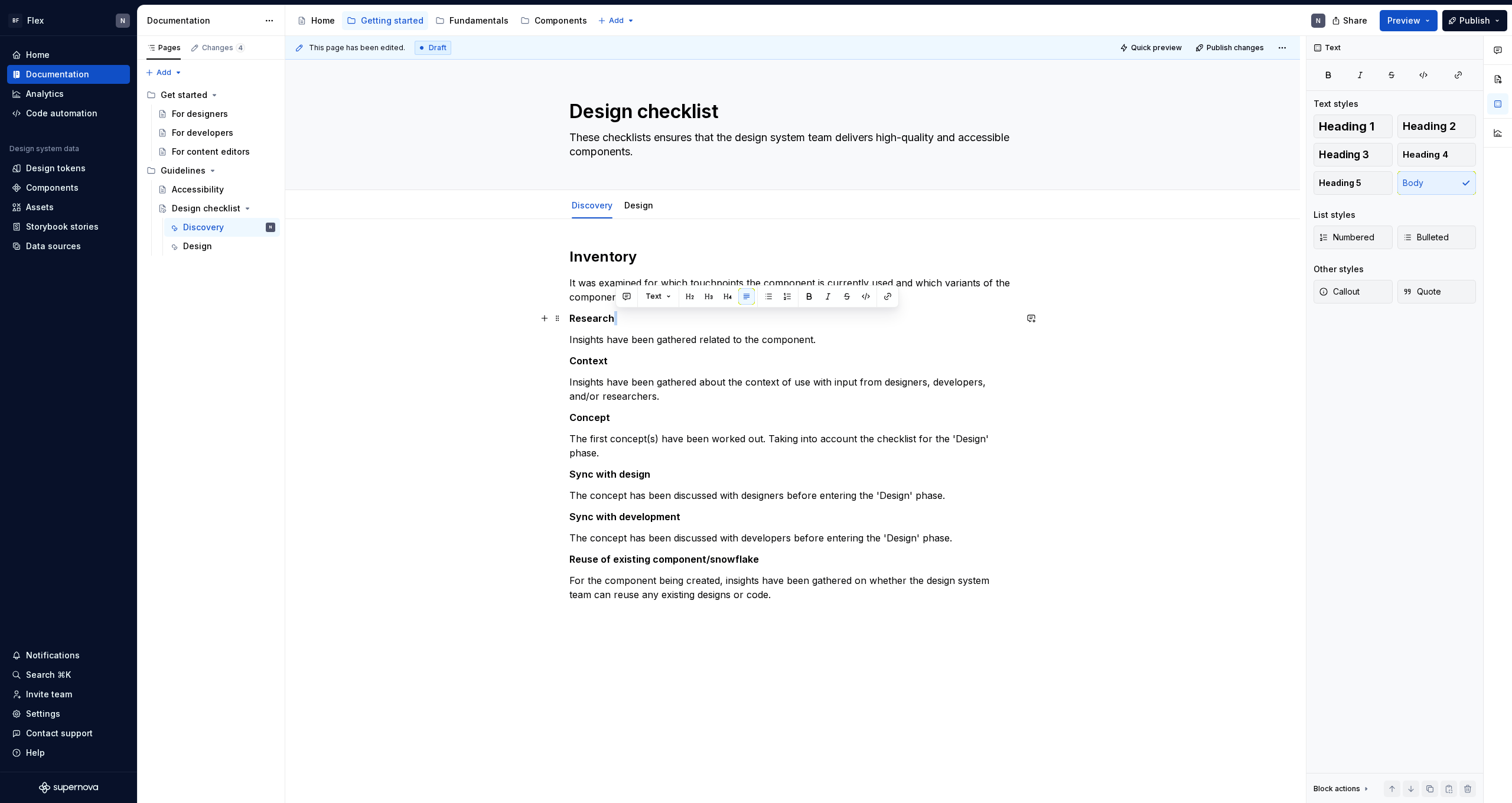
click at [613, 315] on strong "Research" at bounding box center [592, 318] width 45 height 12
click at [1451, 130] on span "Heading 2" at bounding box center [1430, 126] width 53 height 12
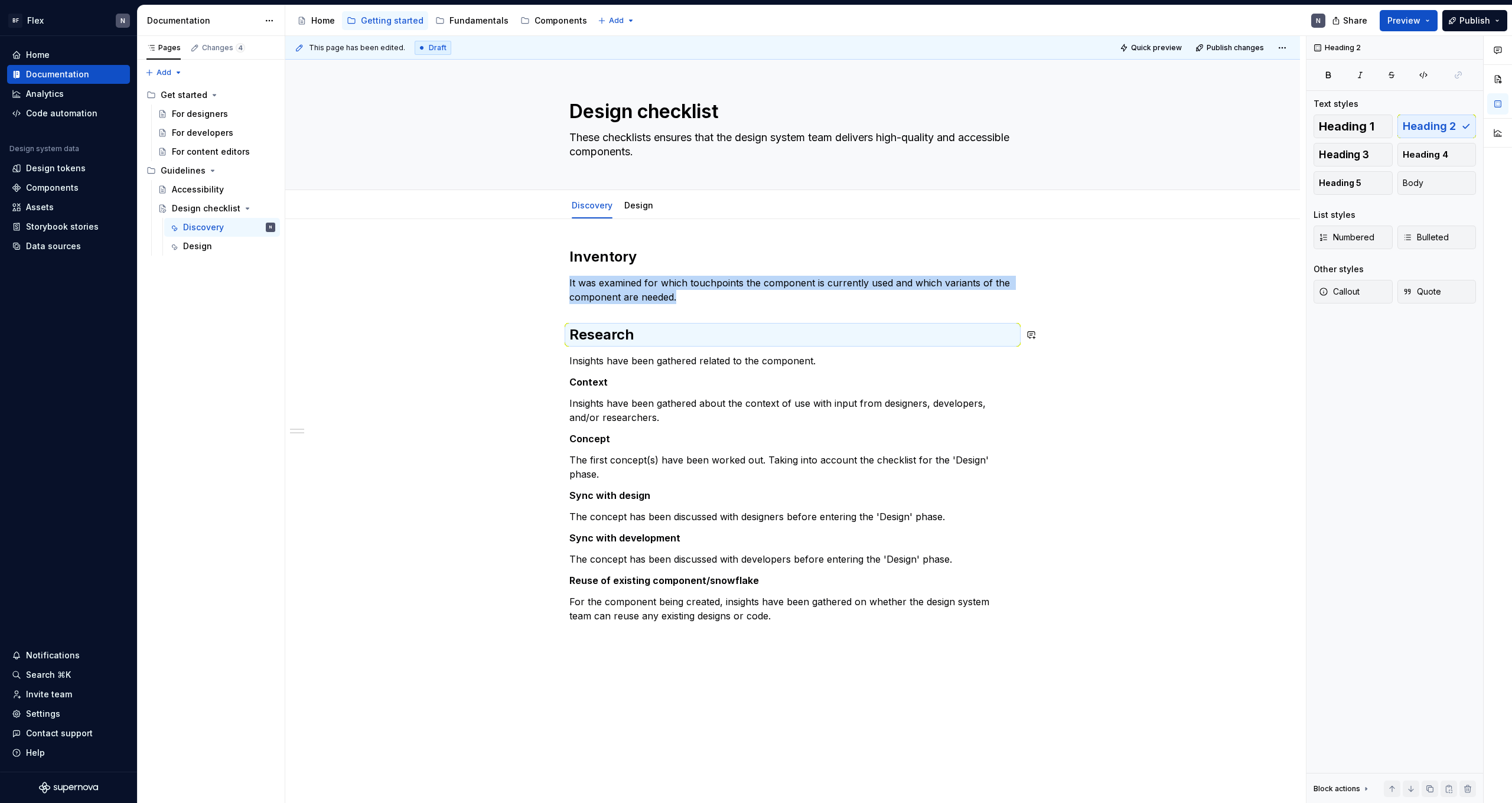
click at [605, 311] on div "Inventory  It was examined for which touchpoints the component is currently use…" at bounding box center [793, 435] width 446 height 375
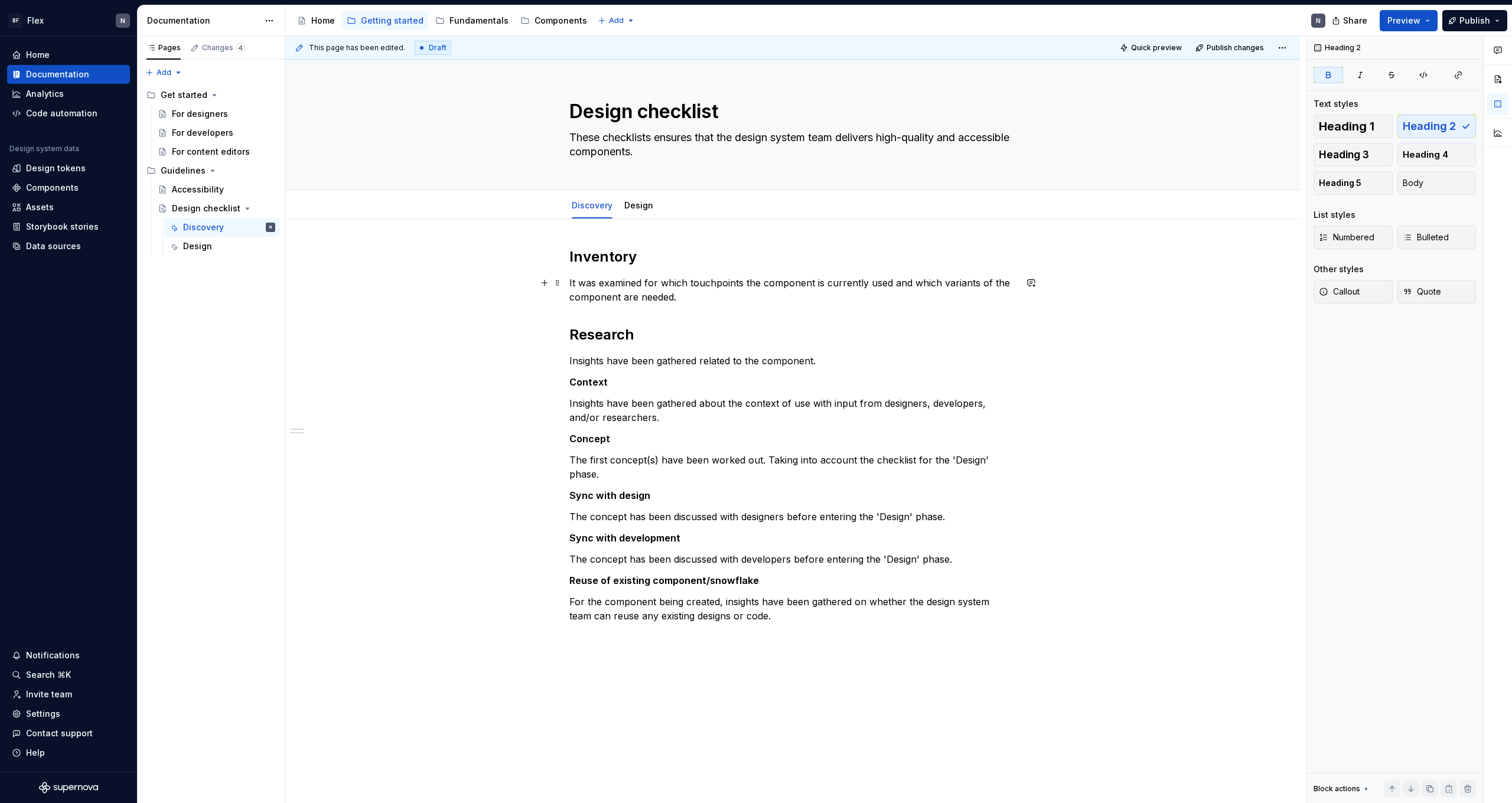
click at [612, 297] on p "It was examined for which touchpoints the component is currently used and which…" at bounding box center [793, 290] width 446 height 28
click at [590, 382] on strong "Context" at bounding box center [588, 382] width 38 height 12
click at [1421, 127] on span "Heading 2" at bounding box center [1430, 126] width 53 height 12
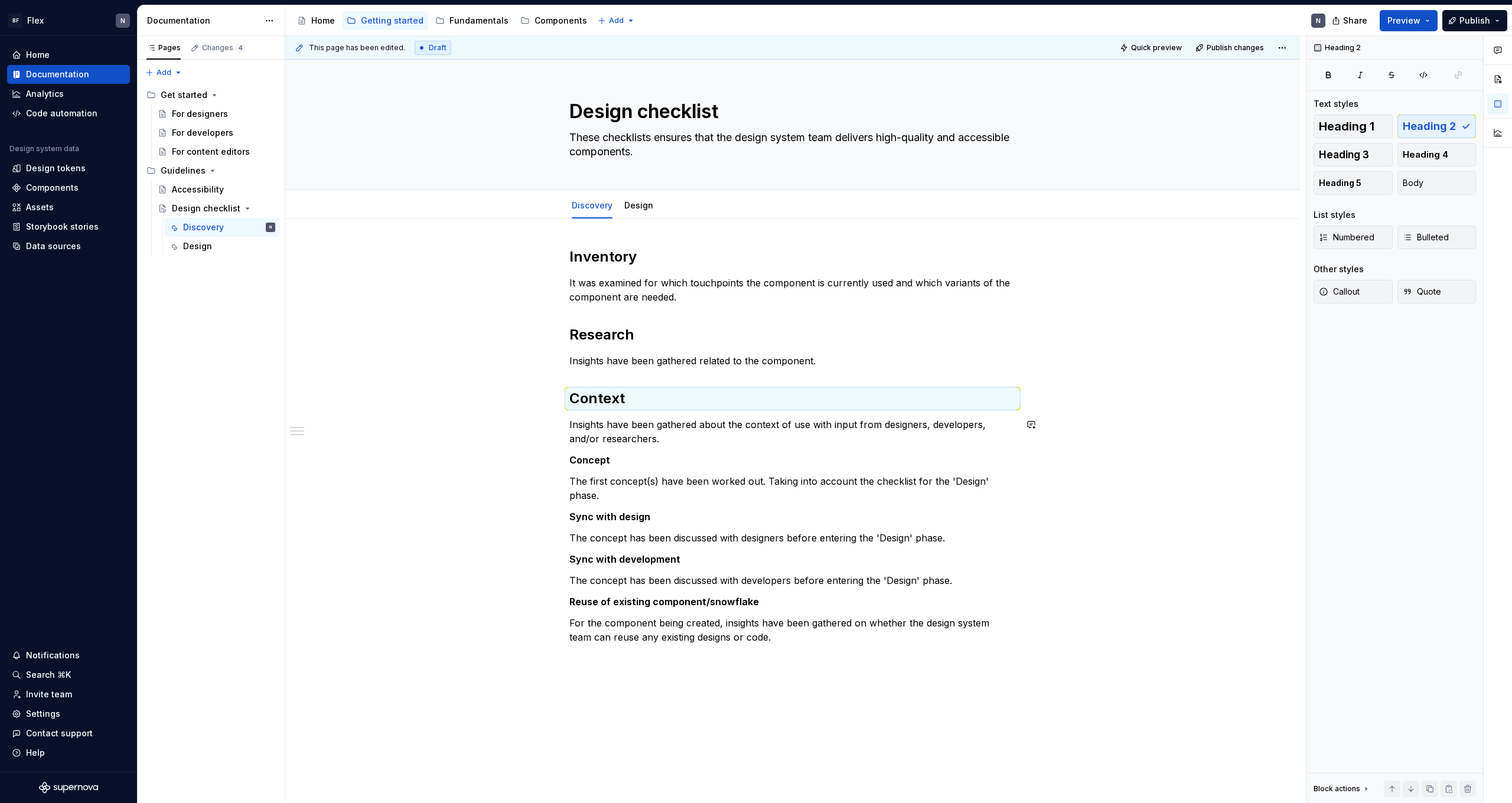
click at [598, 448] on div "Inventory  It was examined for which touchpoints the component is currently use…" at bounding box center [793, 445] width 446 height 397
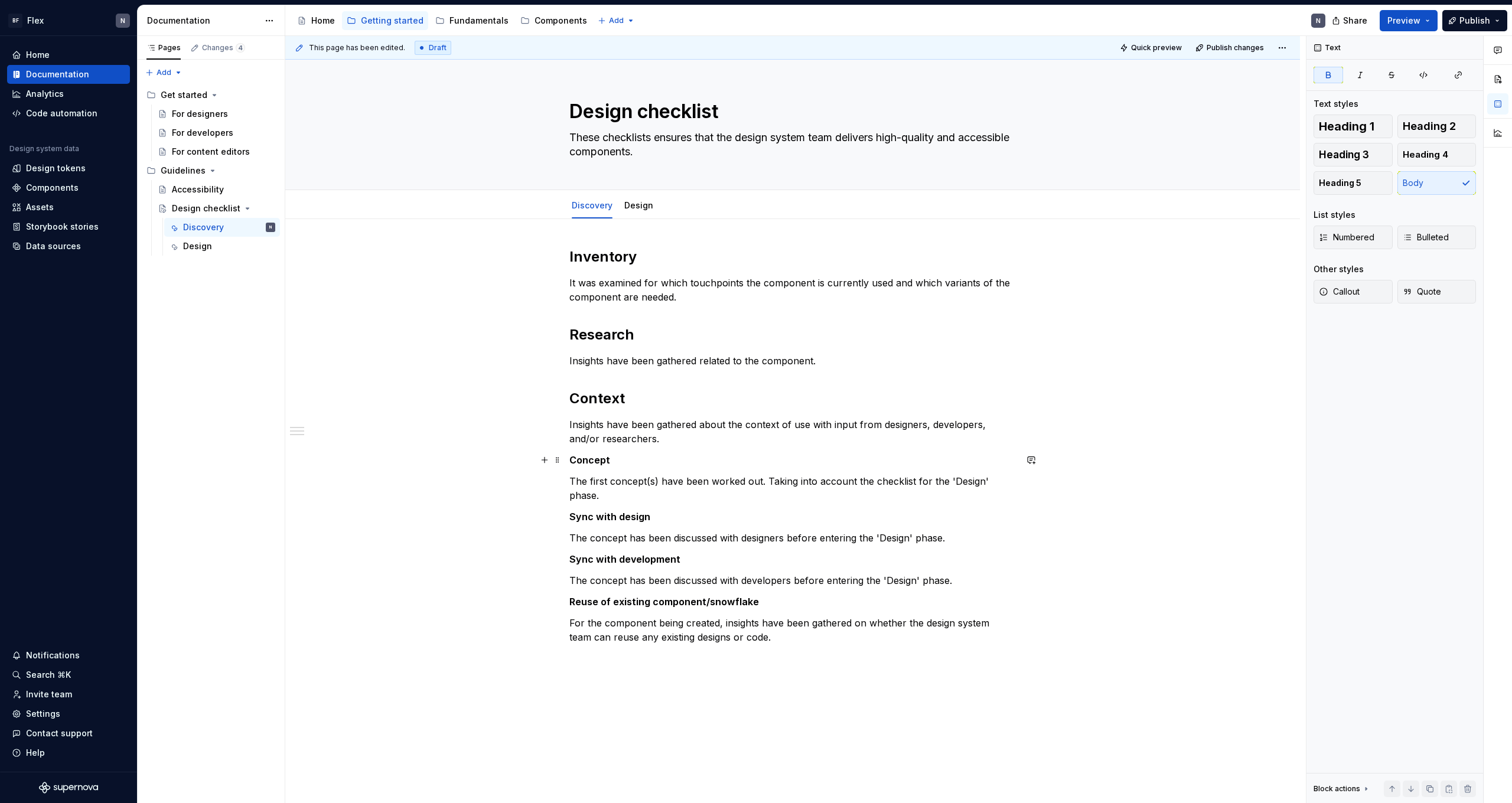
click at [589, 456] on strong "Concept" at bounding box center [590, 459] width 41 height 12
click at [1414, 119] on button "Heading 2" at bounding box center [1437, 126] width 79 height 24
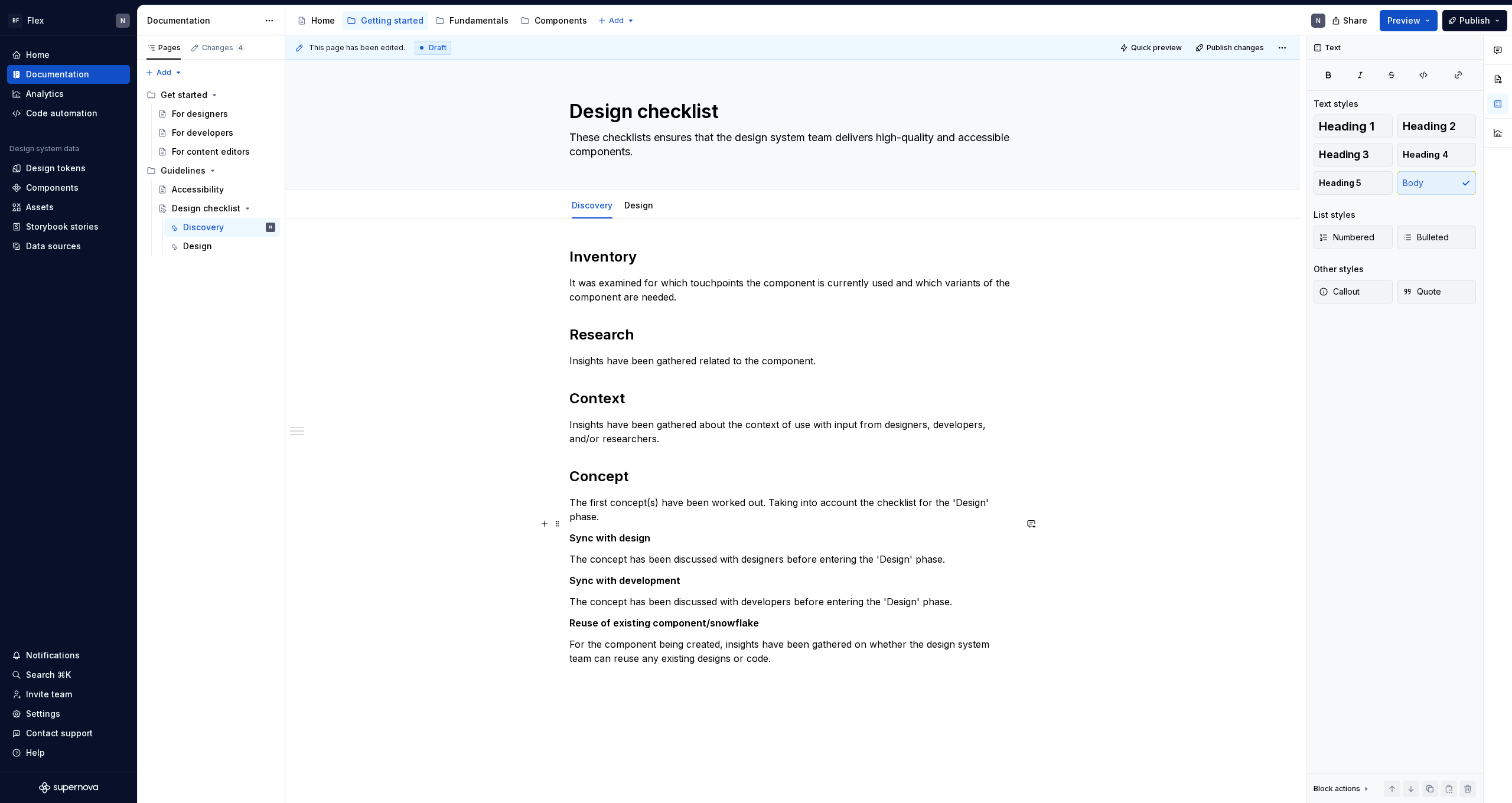
click at [596, 530] on p "Sync with design" at bounding box center [793, 537] width 446 height 14
click at [1414, 130] on span "Heading 2" at bounding box center [1430, 126] width 53 height 12
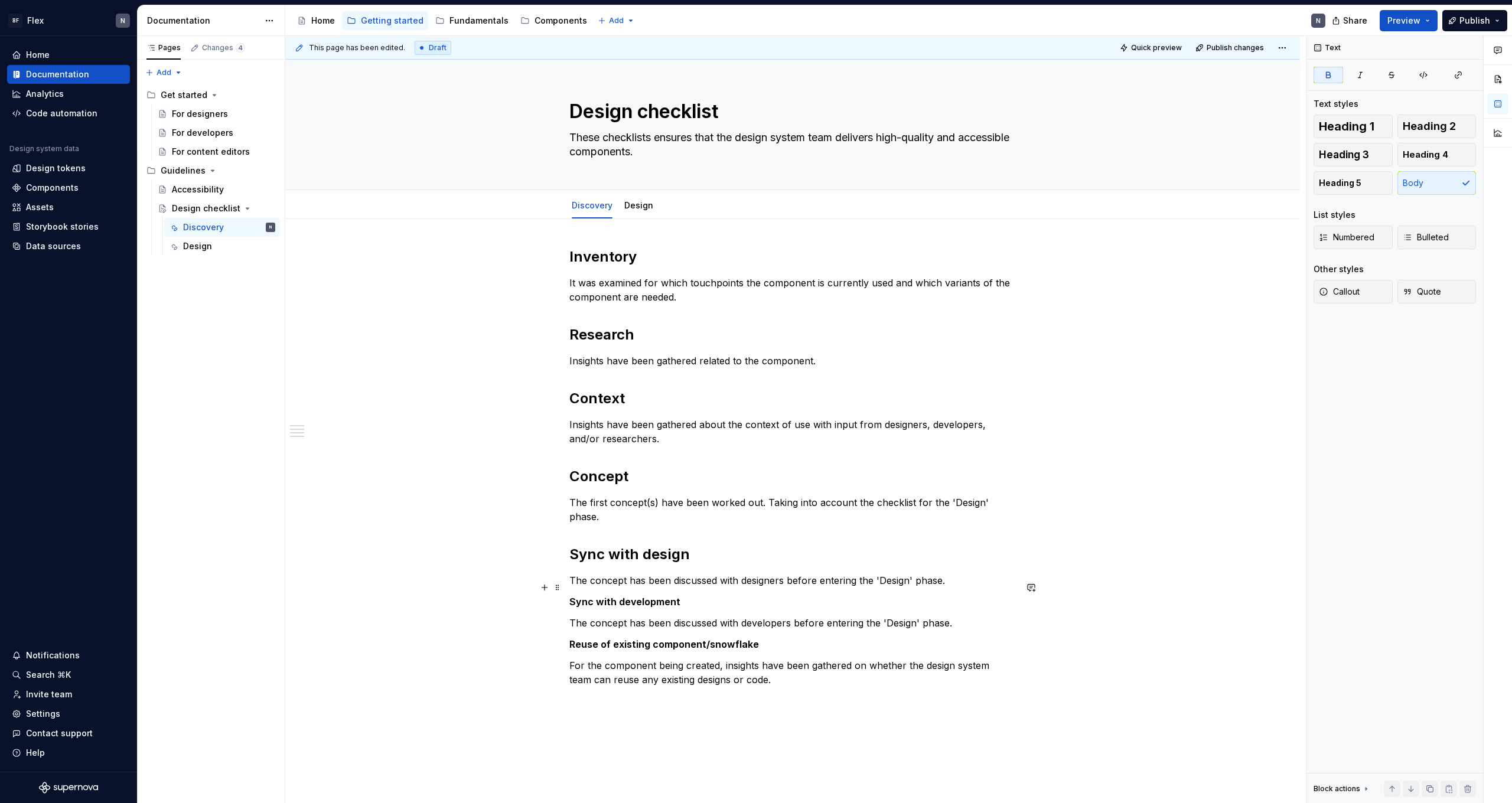
click at [619, 596] on strong "Sync with development" at bounding box center [624, 601] width 111 height 12
click at [1445, 127] on span "Heading 2" at bounding box center [1430, 126] width 53 height 12
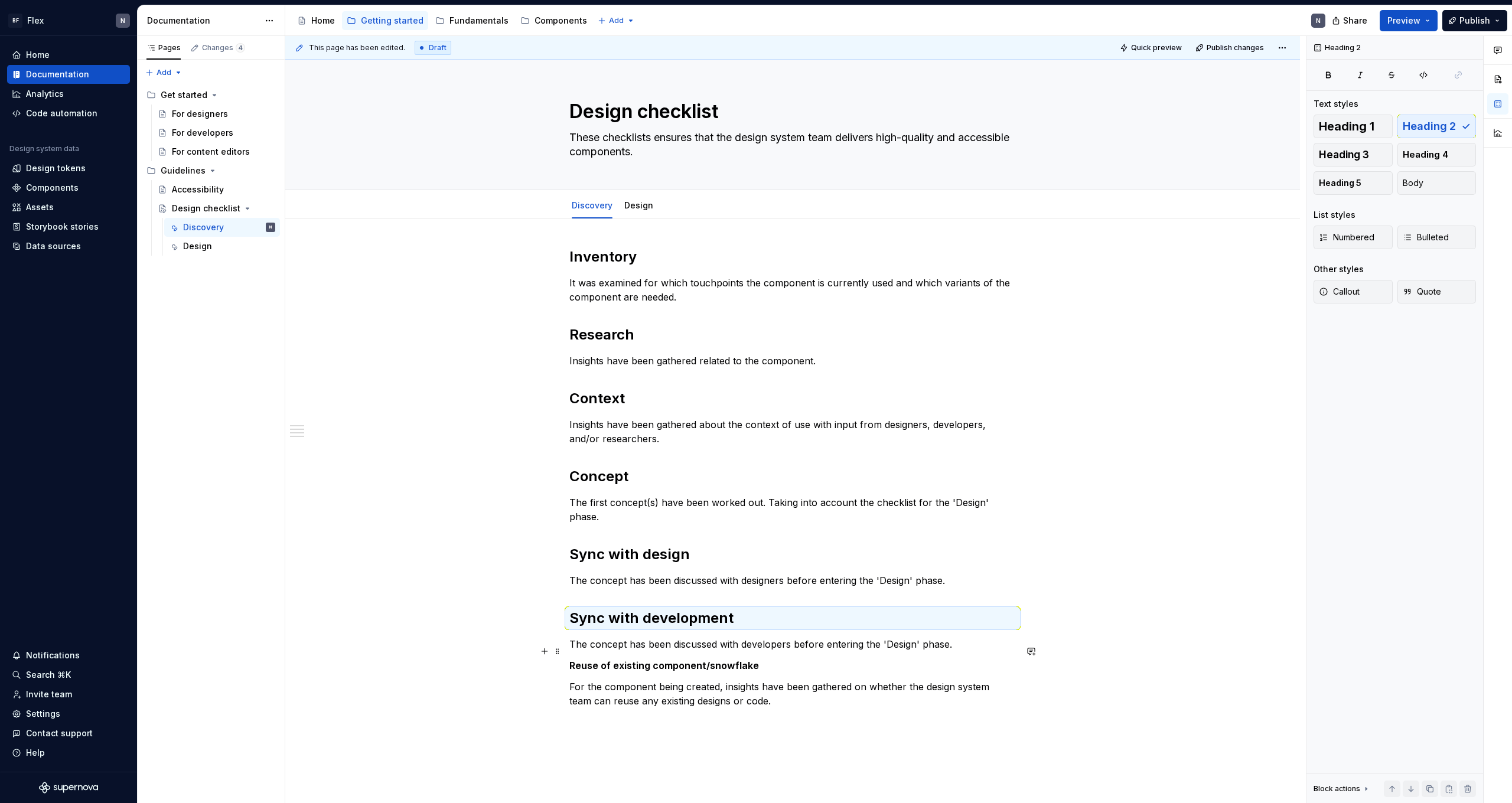
click at [729, 660] on strong "Reuse of existing component/snowflake" at bounding box center [664, 665] width 190 height 12
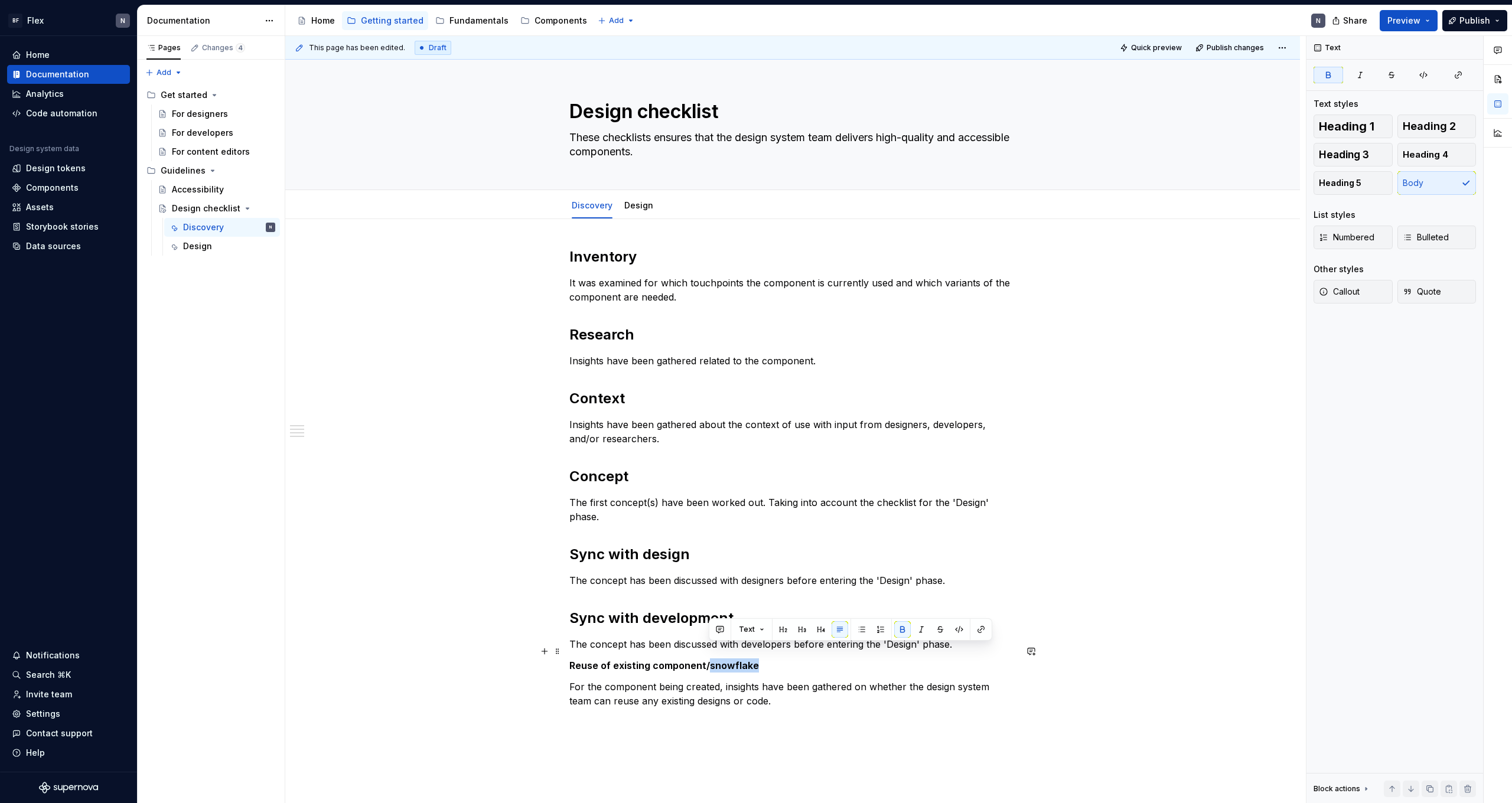
click at [729, 660] on strong "Reuse of existing component/snowflake" at bounding box center [664, 665] width 190 height 12
click at [1428, 120] on button "Heading 2" at bounding box center [1437, 126] width 79 height 24
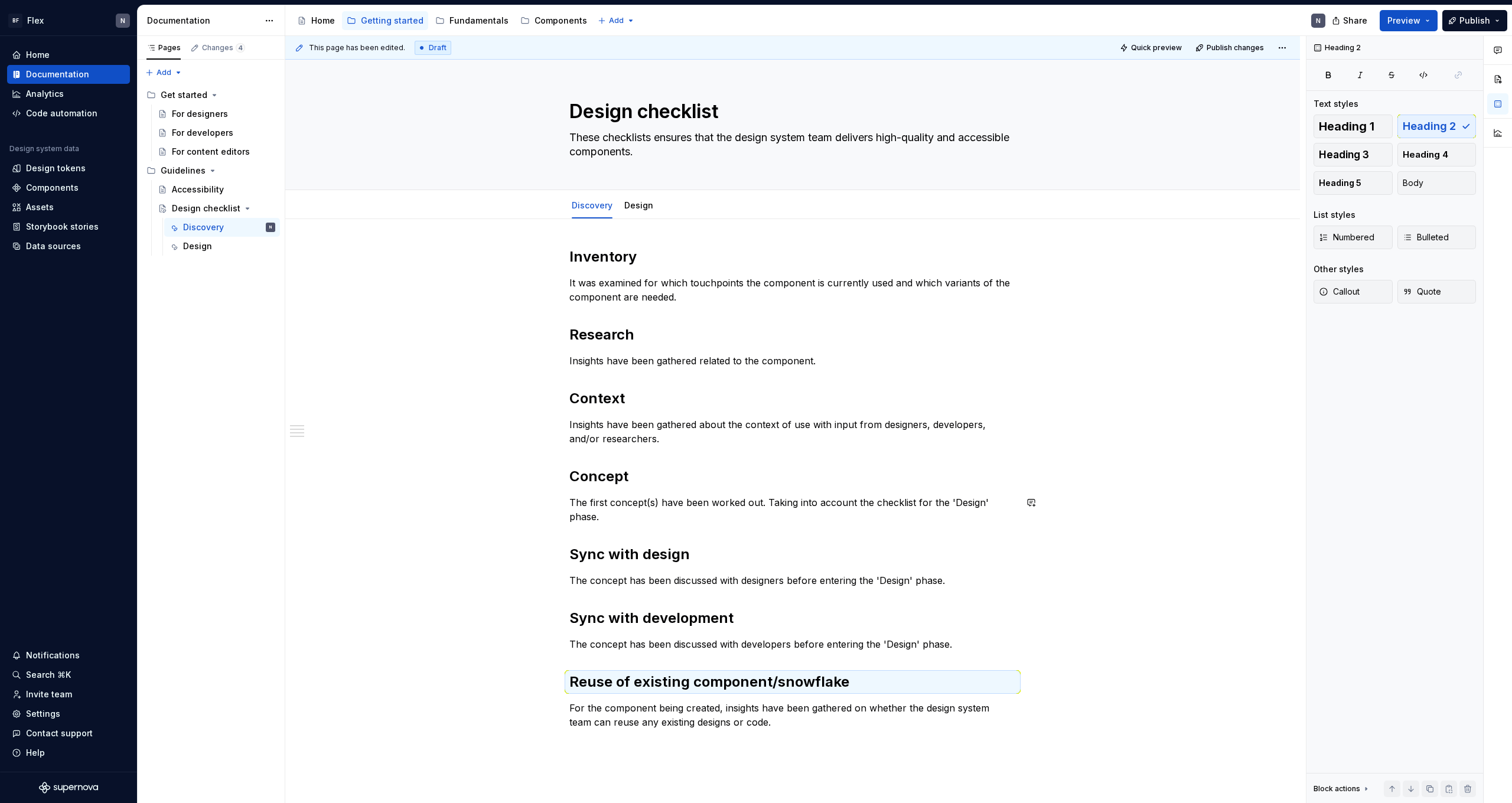
click at [880, 510] on div "Inventory  It was examined for which touchpoints the component is currently use…" at bounding box center [793, 488] width 446 height 482
drag, startPoint x: 692, startPoint y: 392, endPoint x: 674, endPoint y: 370, distance: 28.4
click at [691, 392] on h2 "Context" at bounding box center [793, 398] width 446 height 19
click at [675, 369] on div "Inventory  It was examined for which touchpoints the component is currently use…" at bounding box center [793, 488] width 446 height 482
click at [713, 281] on p "It was examined for which touchpoints the component is currently used and which…" at bounding box center [793, 290] width 446 height 28
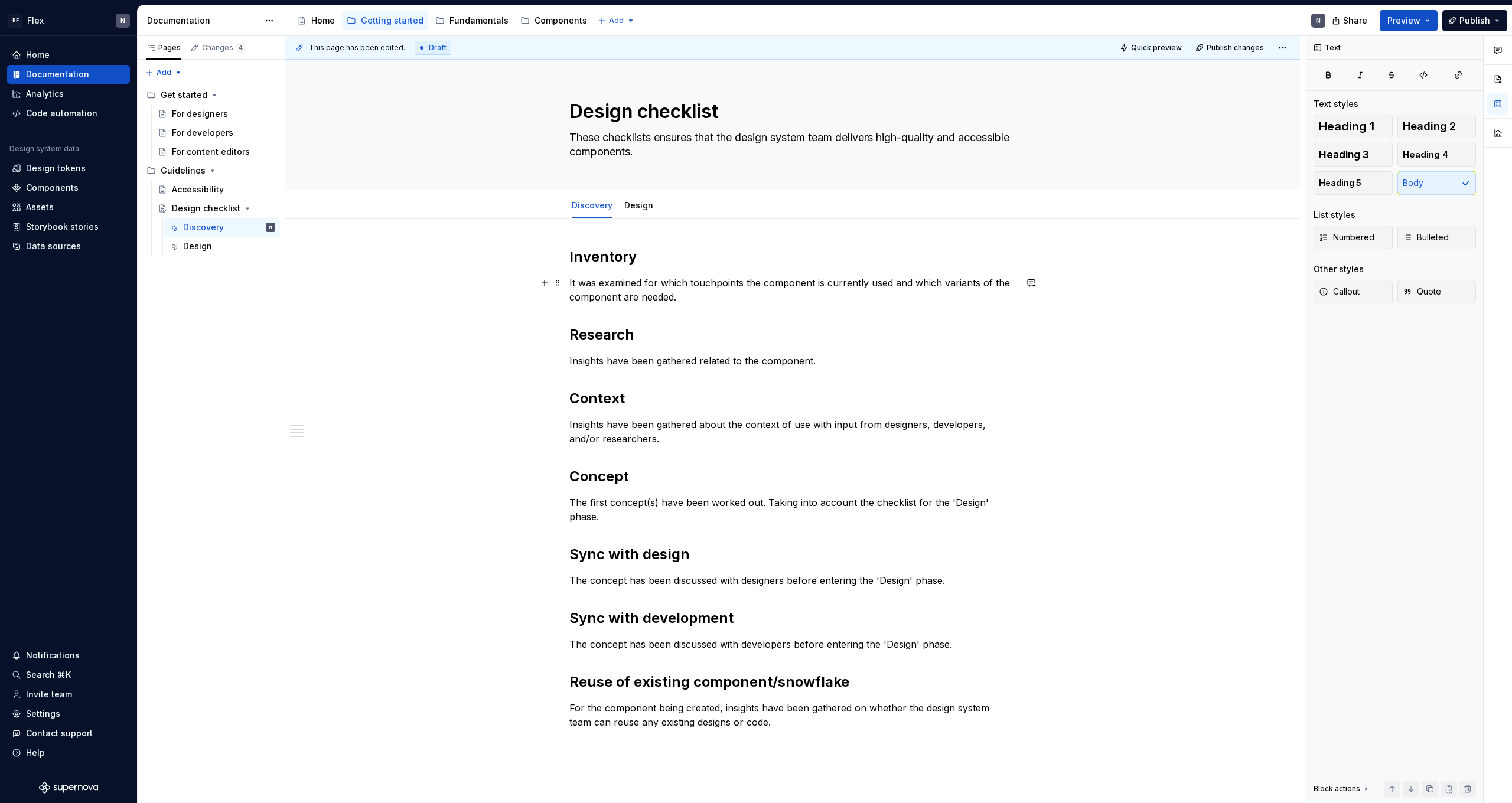
click at [715, 297] on p "It was examined for which touchpoints the component is currently used and which…" at bounding box center [793, 290] width 446 height 28
click at [837, 361] on p "Insights have been gathered related to the component." at bounding box center [793, 360] width 446 height 14
click at [736, 428] on p "Insights have been gathered about the context of use with input from designers,…" at bounding box center [793, 431] width 446 height 28
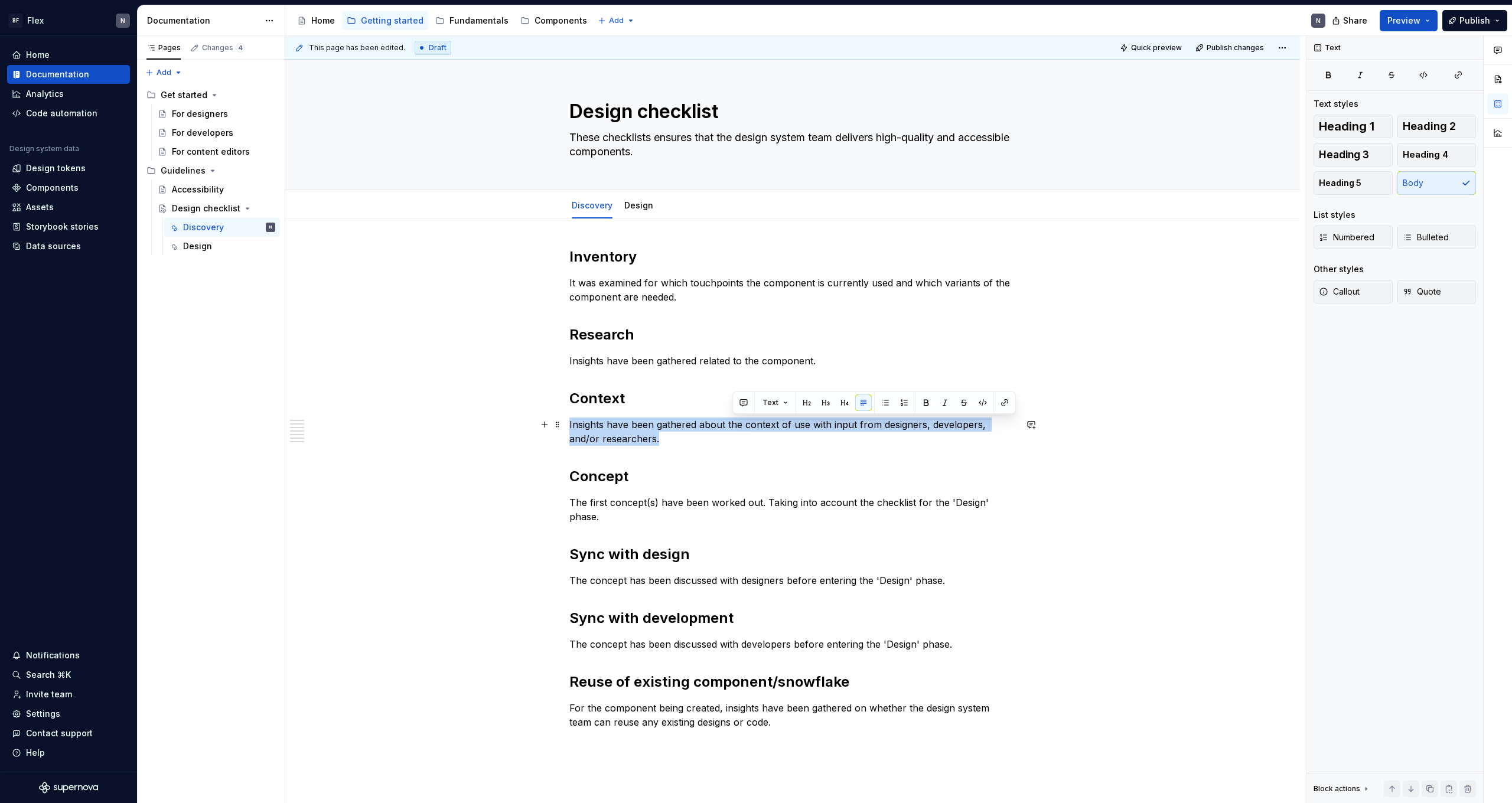
click at [736, 428] on p "Insights have been gathered about the context of use with input from designers,…" at bounding box center [793, 431] width 446 height 28
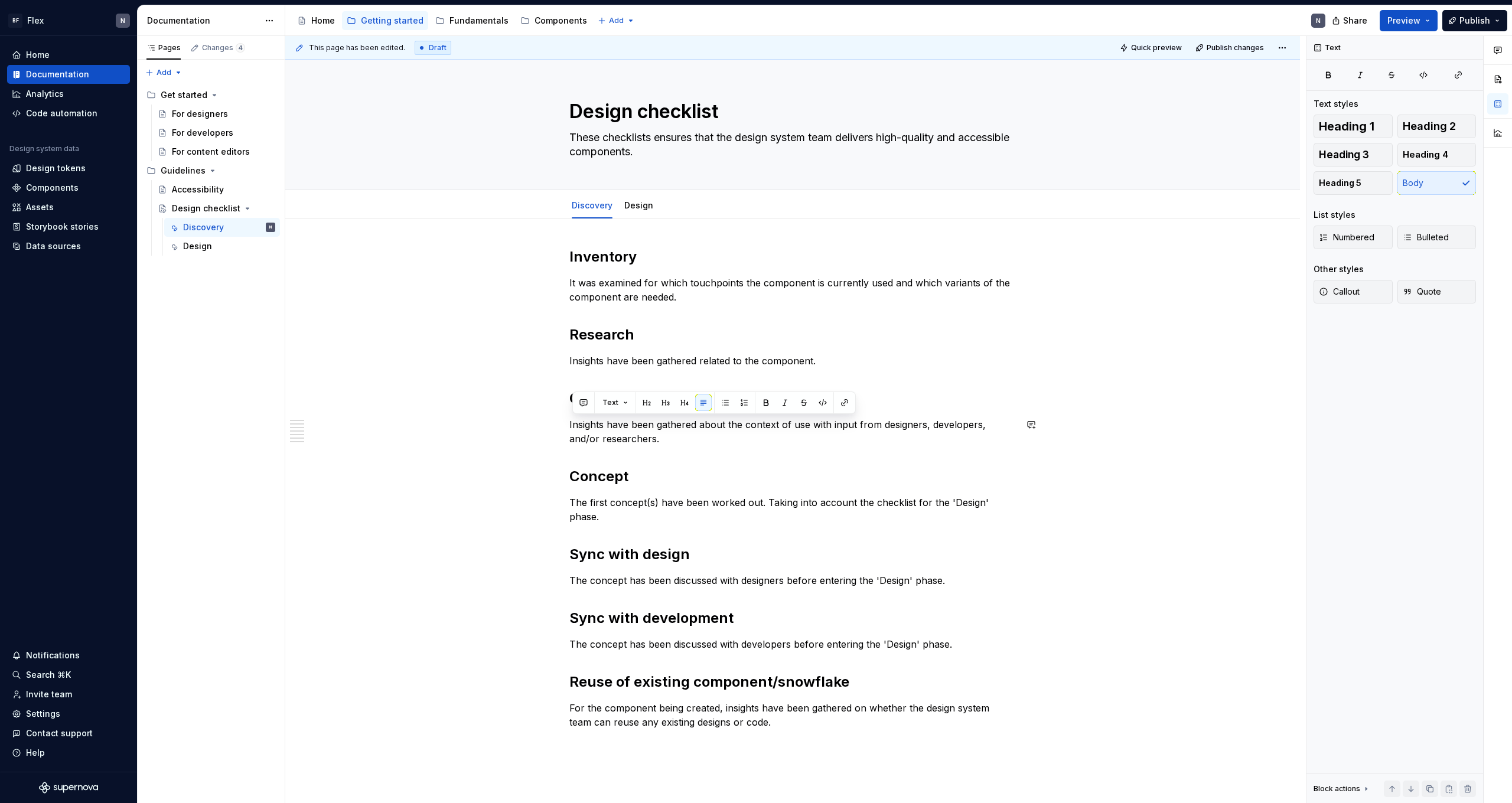
drag, startPoint x: 774, startPoint y: 449, endPoint x: 768, endPoint y: 449, distance: 6.0
click at [773, 449] on div "Inventory  It was examined for which touchpoints the component is currently use…" at bounding box center [793, 488] width 446 height 482
click at [771, 431] on p "Insights have been gathered about the context of use with input from designers,…" at bounding box center [793, 431] width 446 height 28
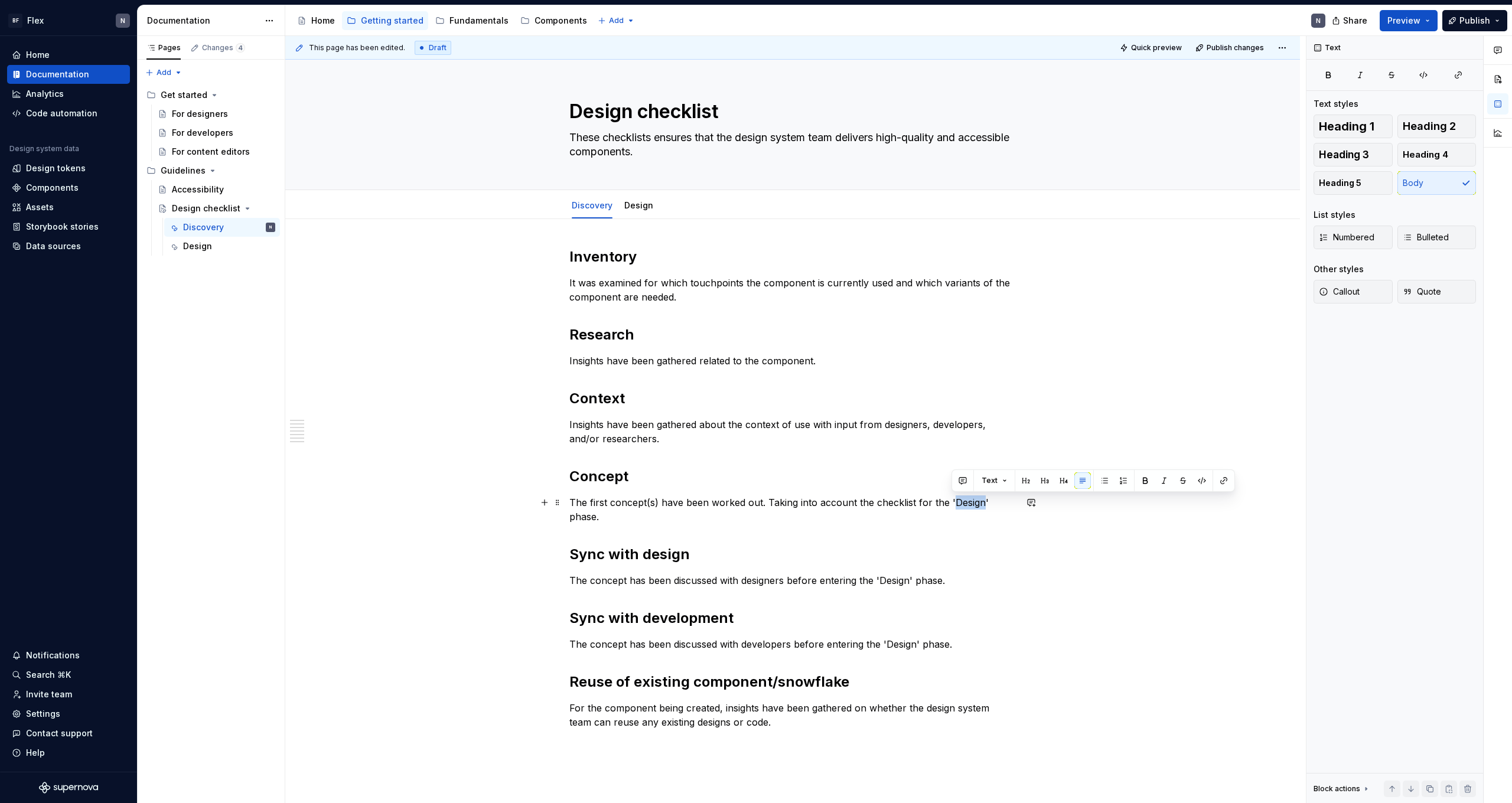
drag, startPoint x: 952, startPoint y: 501, endPoint x: 942, endPoint y: 456, distance: 46.1
click at [982, 498] on p "The first concept(s) have been worked out. Taking into account the checklist fo…" at bounding box center [793, 509] width 446 height 28
click at [639, 195] on html "BF Flex N Home Documentation Analytics Code automation Design system data Desig…" at bounding box center [756, 401] width 1512 height 803
click at [631, 199] on html "BF Flex N Home Documentation Analytics Code automation Design system data Desig…" at bounding box center [756, 401] width 1512 height 803
click at [637, 205] on link "Design" at bounding box center [639, 205] width 29 height 10
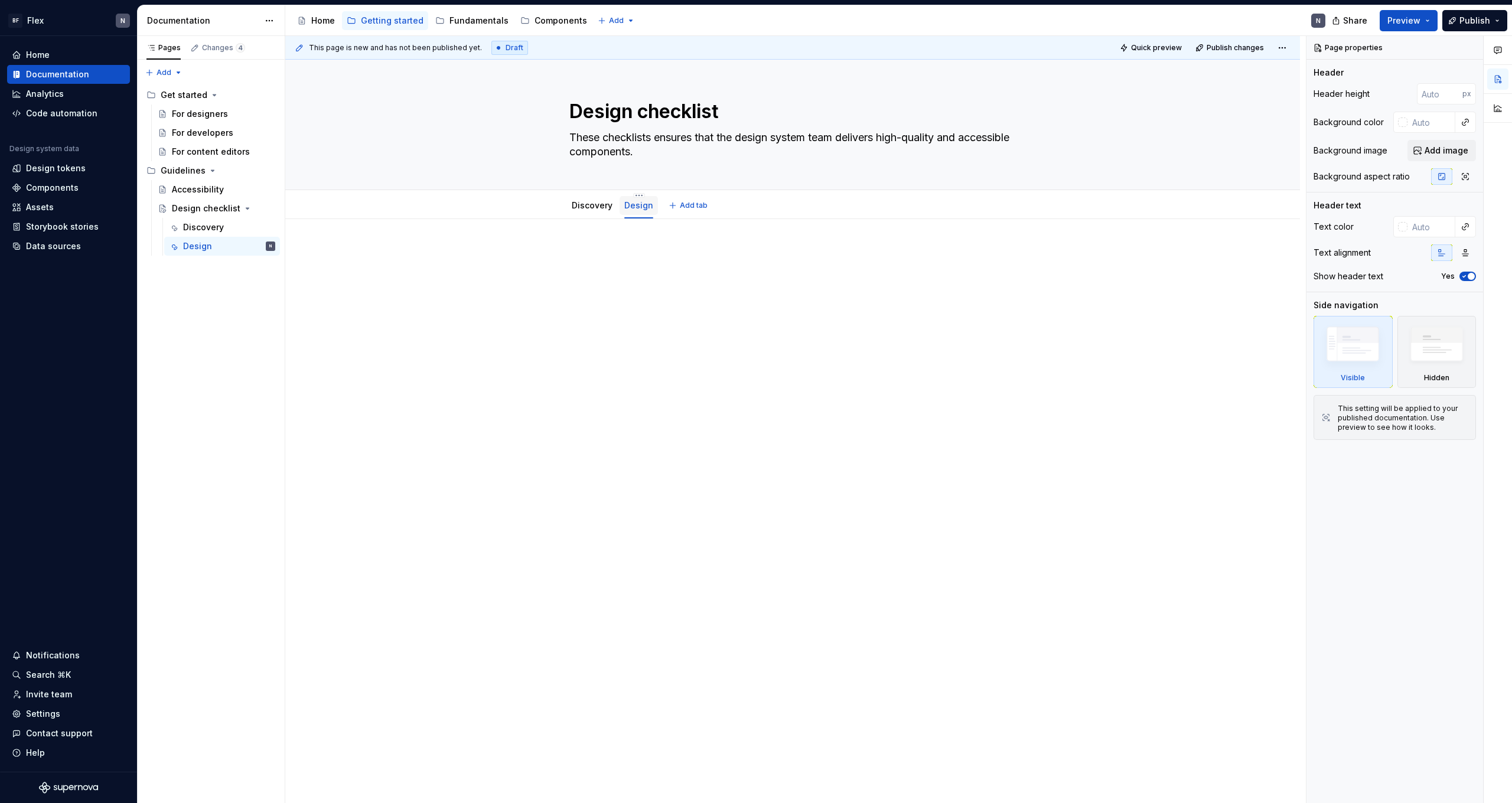
click at [638, 208] on link "Design" at bounding box center [639, 205] width 29 height 10
click at [639, 196] on html "BF Flex N Home Documentation Analytics Code automation Design system data Desig…" at bounding box center [756, 401] width 1512 height 803
click at [612, 200] on html "BF Flex N Home Documentation Analytics Code automation Design system data Desig…" at bounding box center [756, 401] width 1512 height 803
click at [596, 207] on link "Discovery" at bounding box center [592, 205] width 41 height 10
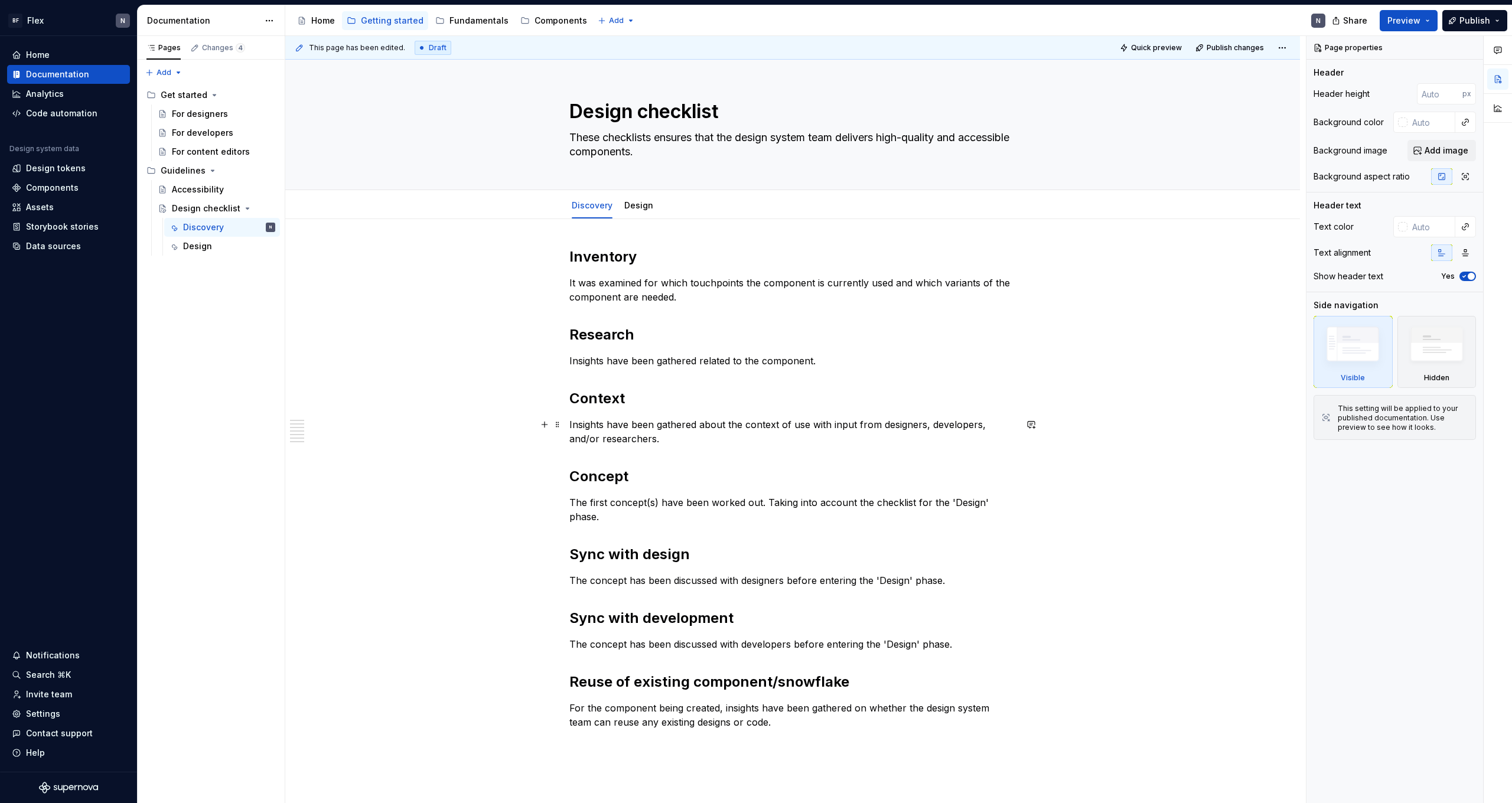
drag, startPoint x: 899, startPoint y: 430, endPoint x: 950, endPoint y: 490, distance: 78.7
click at [900, 431] on p "Insights have been gathered about the context of use with input from designers,…" at bounding box center [793, 431] width 446 height 28
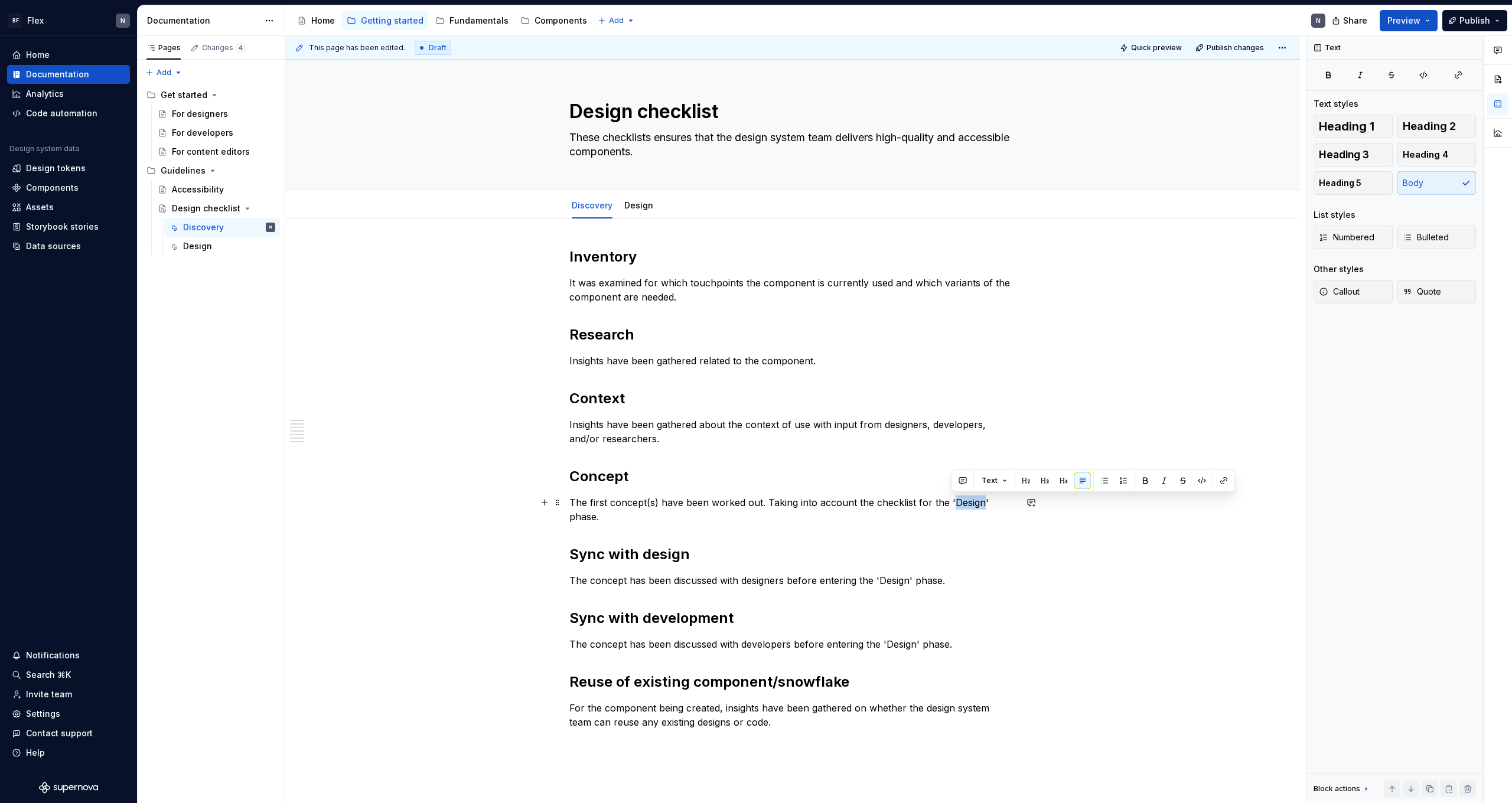
drag, startPoint x: 961, startPoint y: 502, endPoint x: 982, endPoint y: 500, distance: 21.1
click at [982, 500] on p "The first concept(s) have been worked out. Taking into account the checklist fo…" at bounding box center [793, 509] width 446 height 28
click at [1002, 516] on div "Inventory  It was examined for which touchpoints the component is currently use…" at bounding box center [793, 488] width 446 height 482
click at [707, 573] on p "The concept has been discussed with designers before entering the 'Design' phas…" at bounding box center [793, 580] width 446 height 14
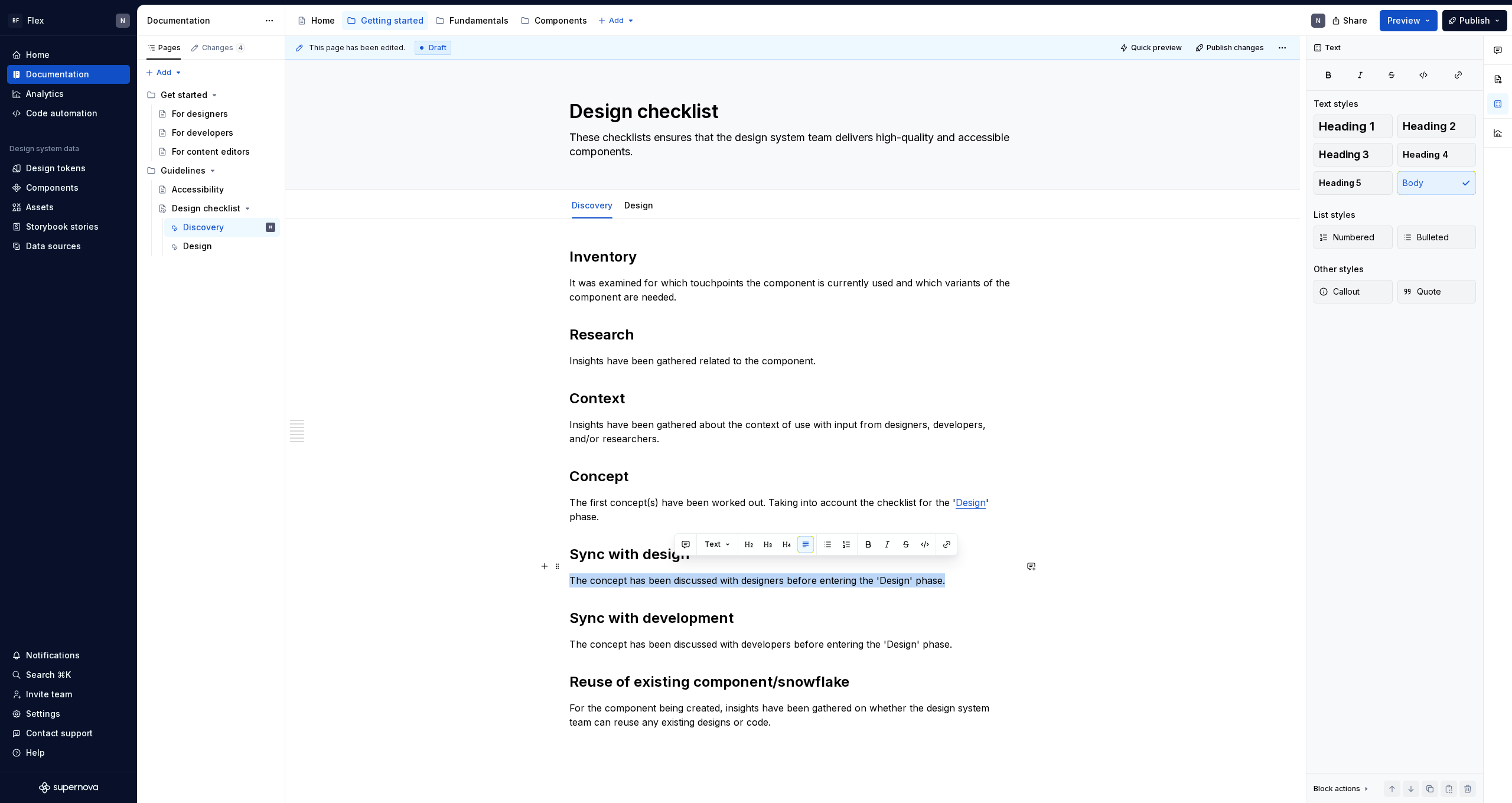
click at [707, 573] on p "The concept has been discussed with designers before entering the 'Design' phas…" at bounding box center [793, 580] width 446 height 14
click at [837, 573] on p "The concept has been discussed with designers before entering the 'Design' phas…" at bounding box center [793, 580] width 446 height 14
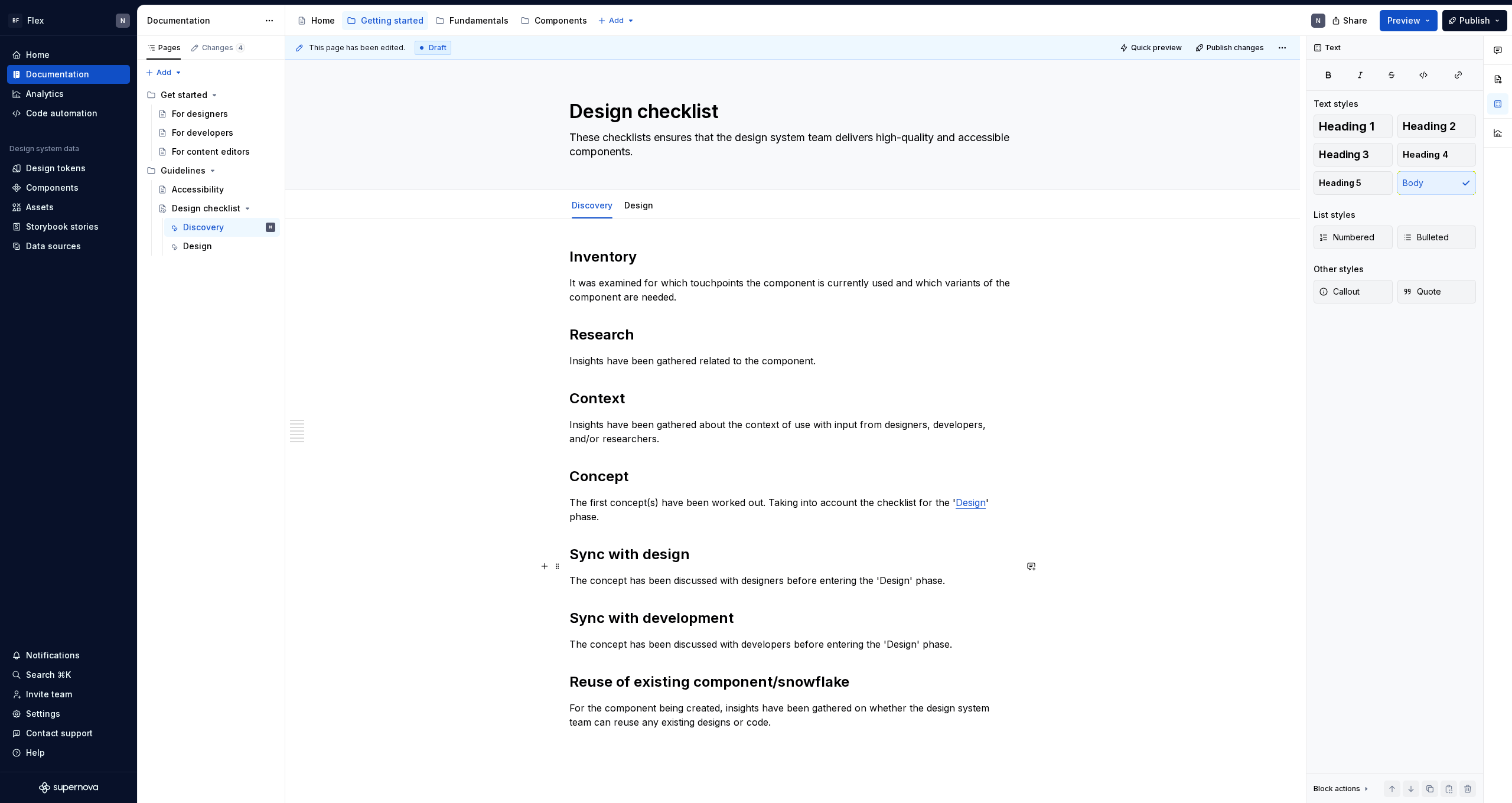
click at [965, 573] on p "The concept has been discussed with designers before entering the 'Design' phas…" at bounding box center [793, 580] width 446 height 14
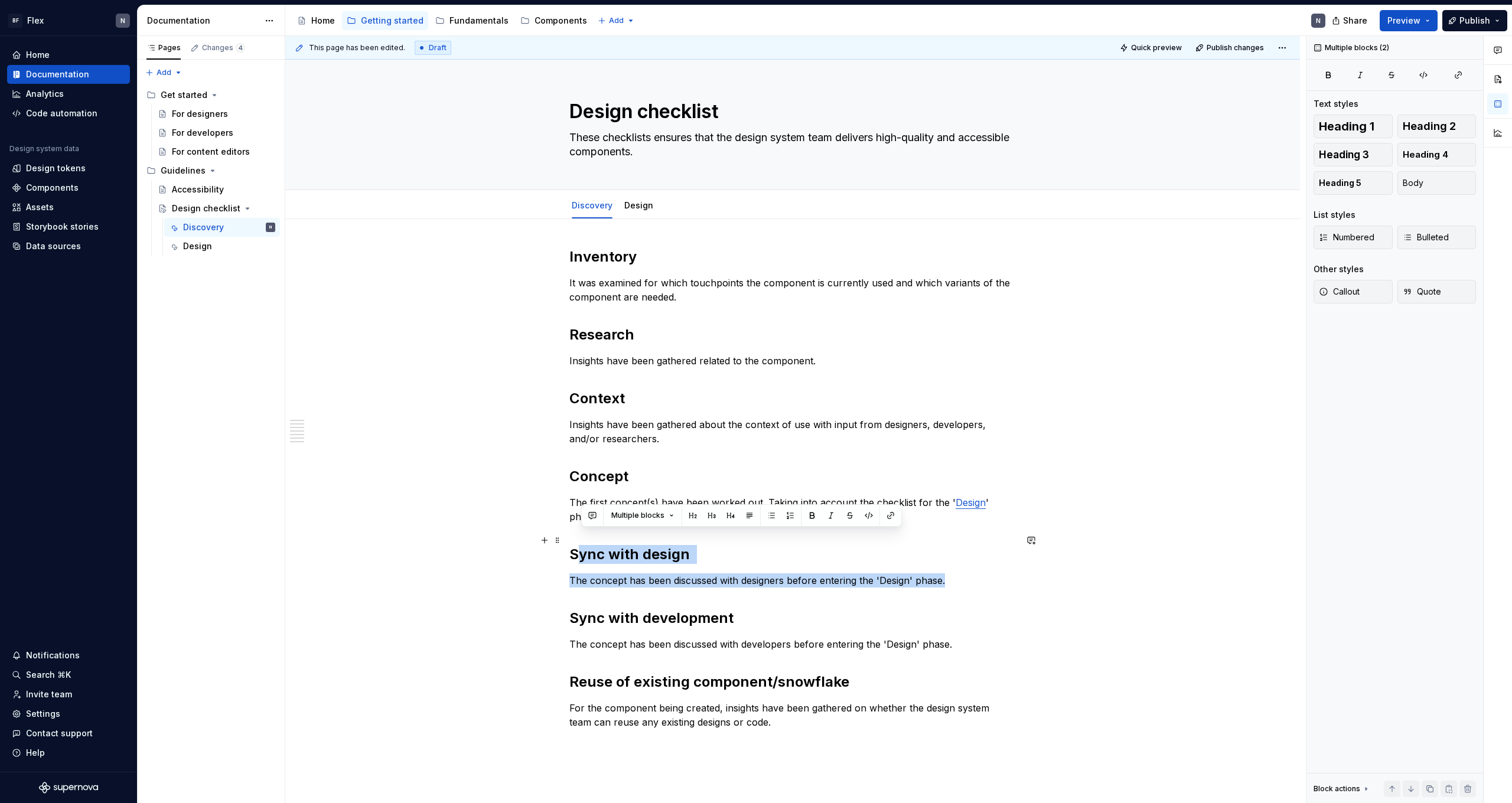
drag, startPoint x: 965, startPoint y: 564, endPoint x: 628, endPoint y: 566, distance: 337.0
click at [570, 538] on div "Inventory  It was examined for which touchpoints the component is currently use…" at bounding box center [793, 495] width 446 height 496
click at [671, 573] on p "The concept has been discussed with designers before entering the 'Design' phas…" at bounding box center [793, 580] width 446 height 14
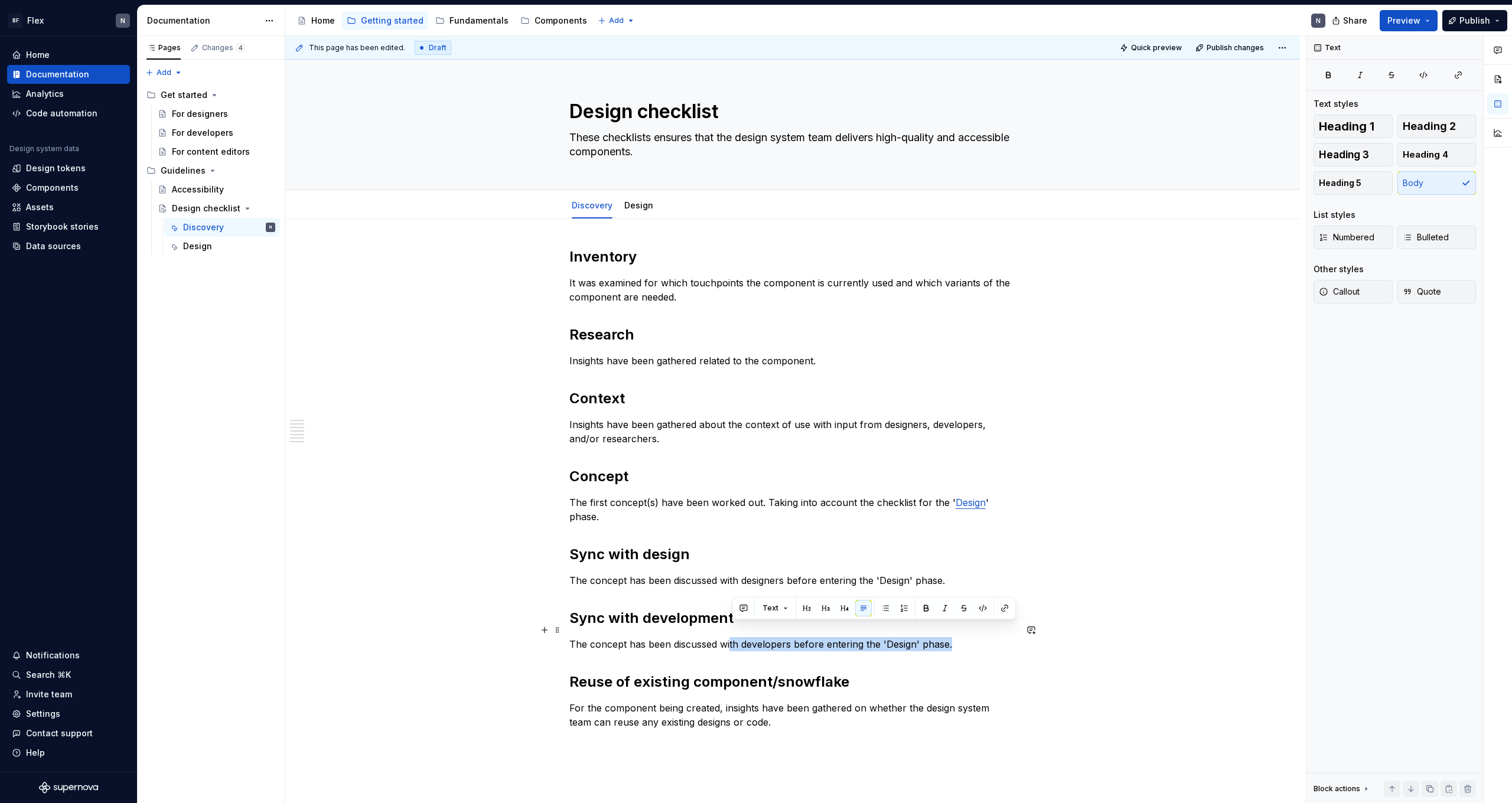
drag, startPoint x: 733, startPoint y: 629, endPoint x: 1002, endPoint y: 629, distance: 269.0
click at [1002, 637] on p "The concept has been discussed with developers before entering the 'Design' pha…" at bounding box center [793, 644] width 446 height 14
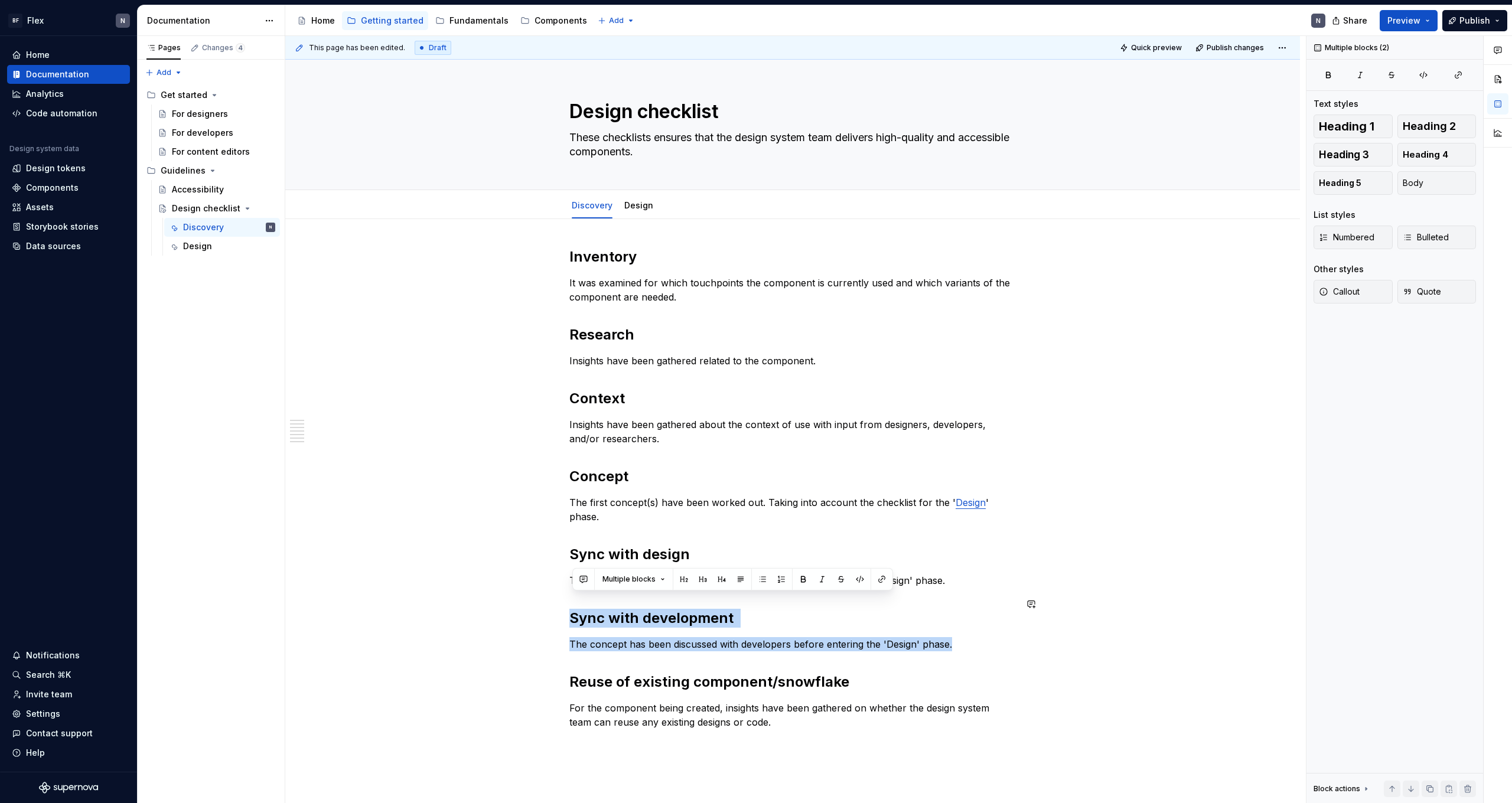
drag, startPoint x: 979, startPoint y: 629, endPoint x: 570, endPoint y: 598, distance: 410.2
click at [558, 592] on div "Inventory  It was examined for which touchpoints the component is currently use…" at bounding box center [792, 601] width 1014 height 765
click at [672, 637] on p "The concept has been discussed with developers before entering the 'Design' pha…" at bounding box center [793, 644] width 446 height 14
drag, startPoint x: 956, startPoint y: 629, endPoint x: 577, endPoint y: 601, distance: 380.0
click at [577, 601] on div "Inventory  It was examined for which touchpoints the component is currently use…" at bounding box center [793, 488] width 446 height 482
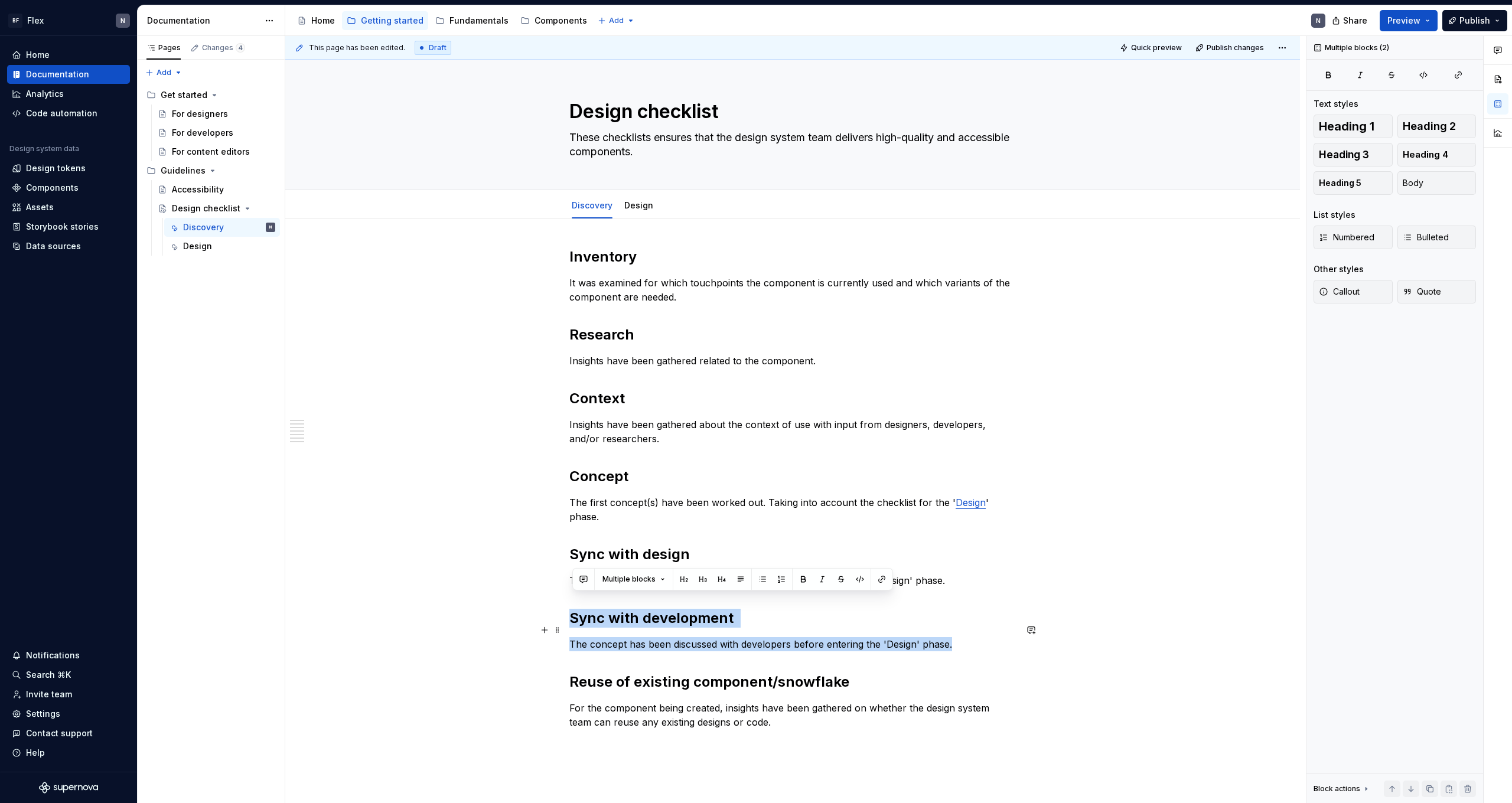
click at [628, 637] on p "The concept has been discussed with developers before entering the 'Design' pha…" at bounding box center [793, 644] width 446 height 14
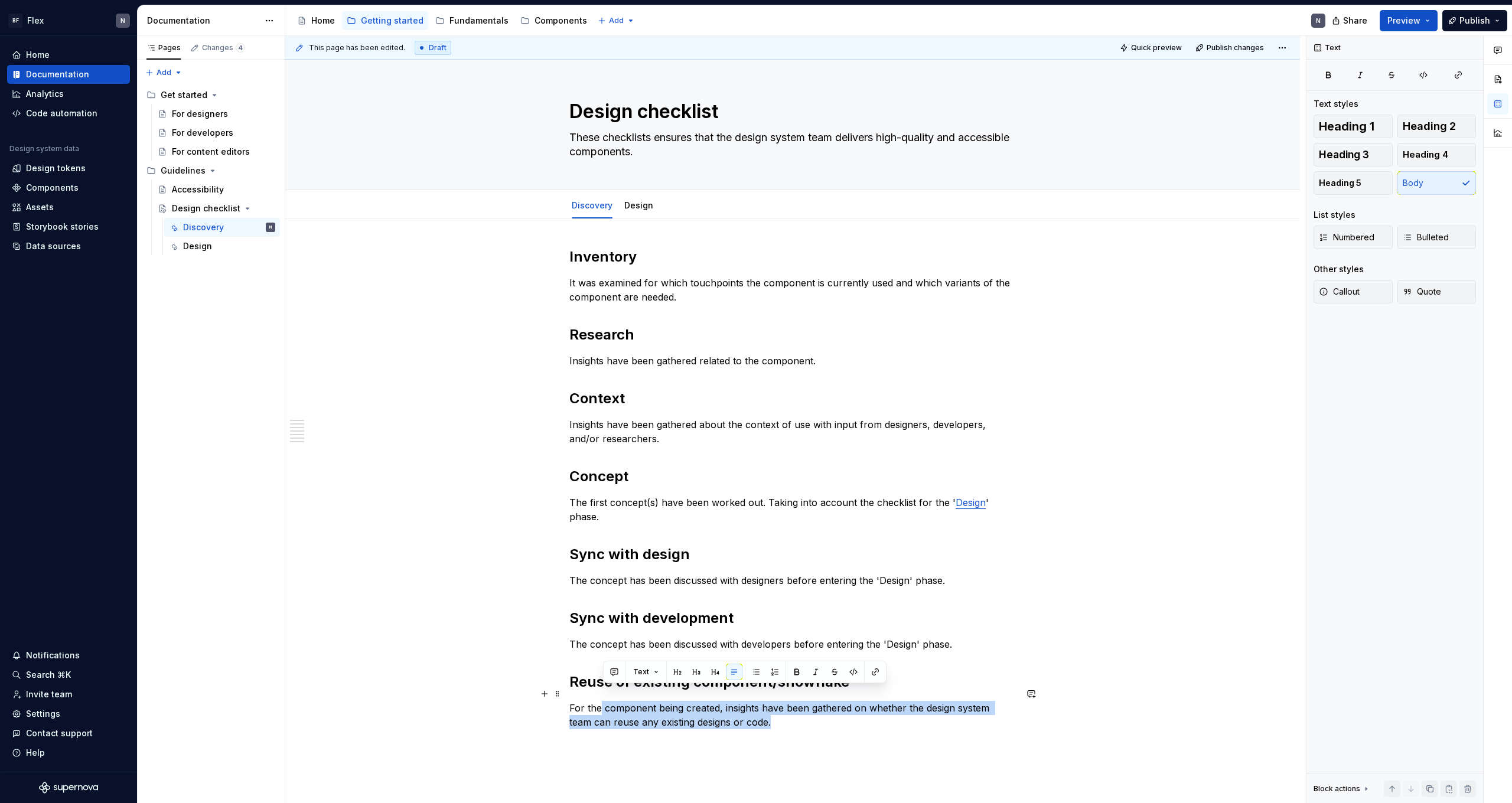
drag, startPoint x: 710, startPoint y: 700, endPoint x: 798, endPoint y: 704, distance: 88.1
click at [798, 704] on p "For the component being created, insights have been gathered on whether the des…" at bounding box center [793, 714] width 446 height 28
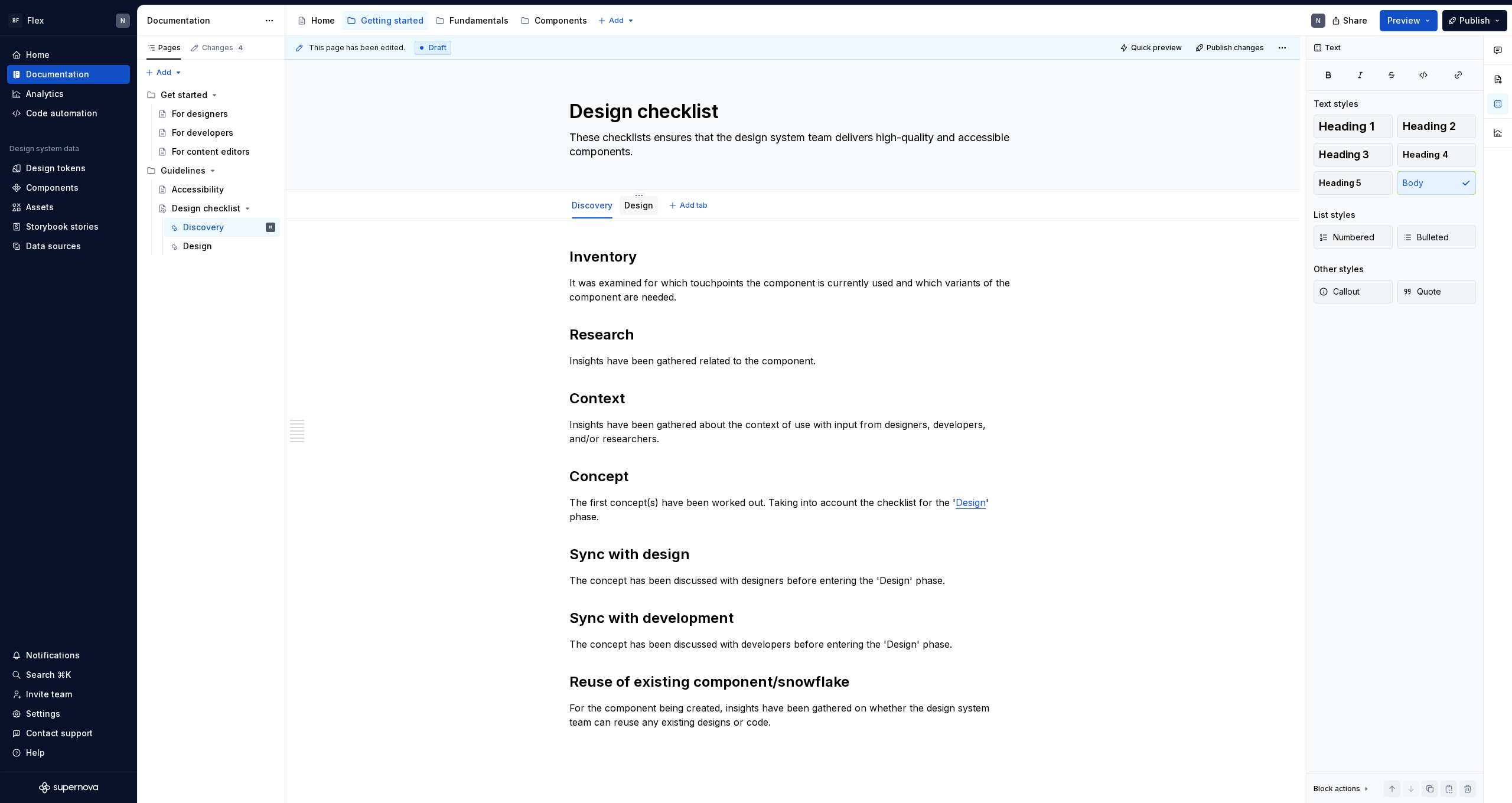
click at [638, 210] on div "Design" at bounding box center [639, 205] width 29 height 12
click at [642, 204] on link "Design" at bounding box center [639, 205] width 29 height 10
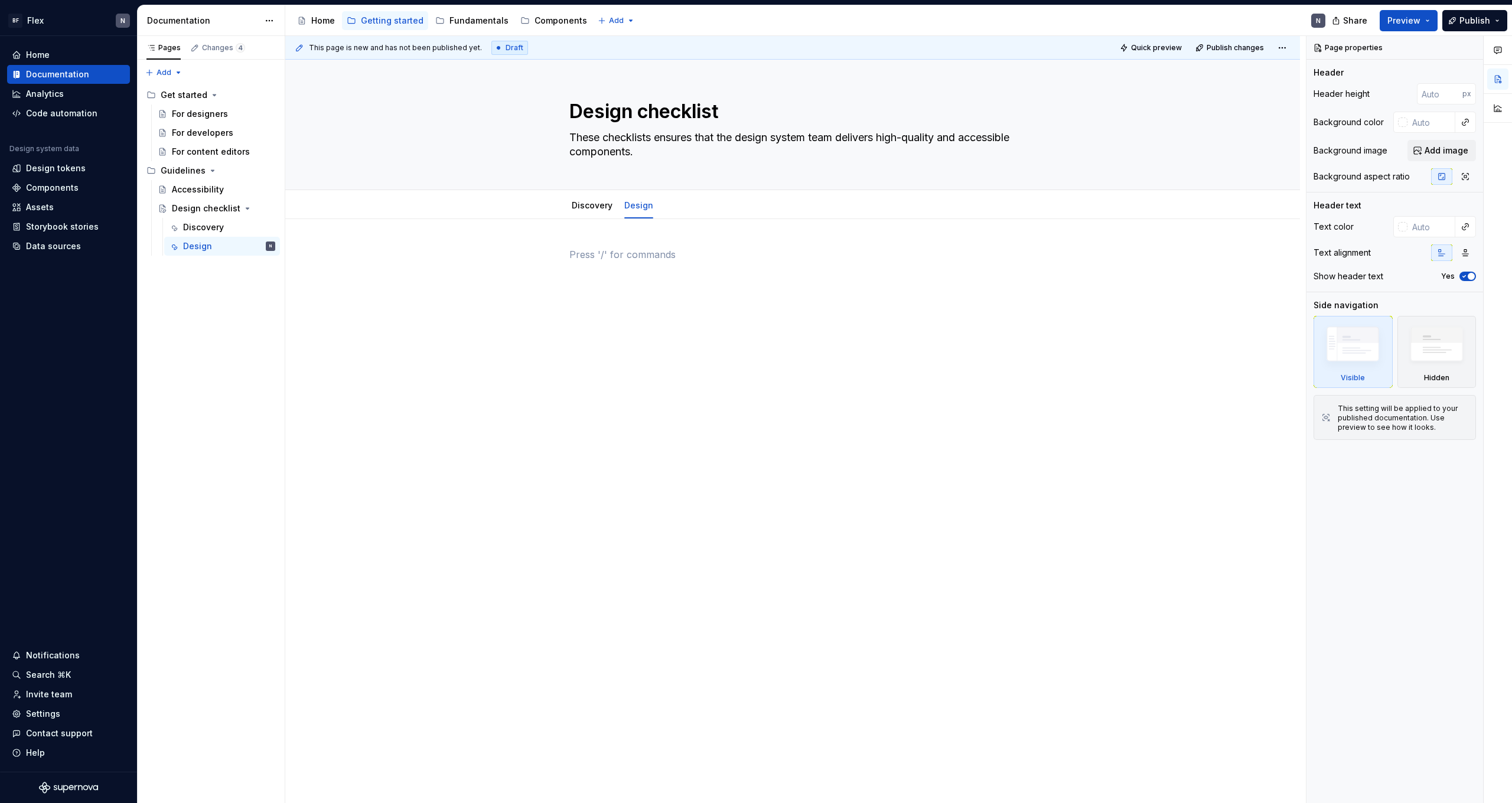
click at [702, 266] on div at bounding box center [793, 269] width 446 height 45
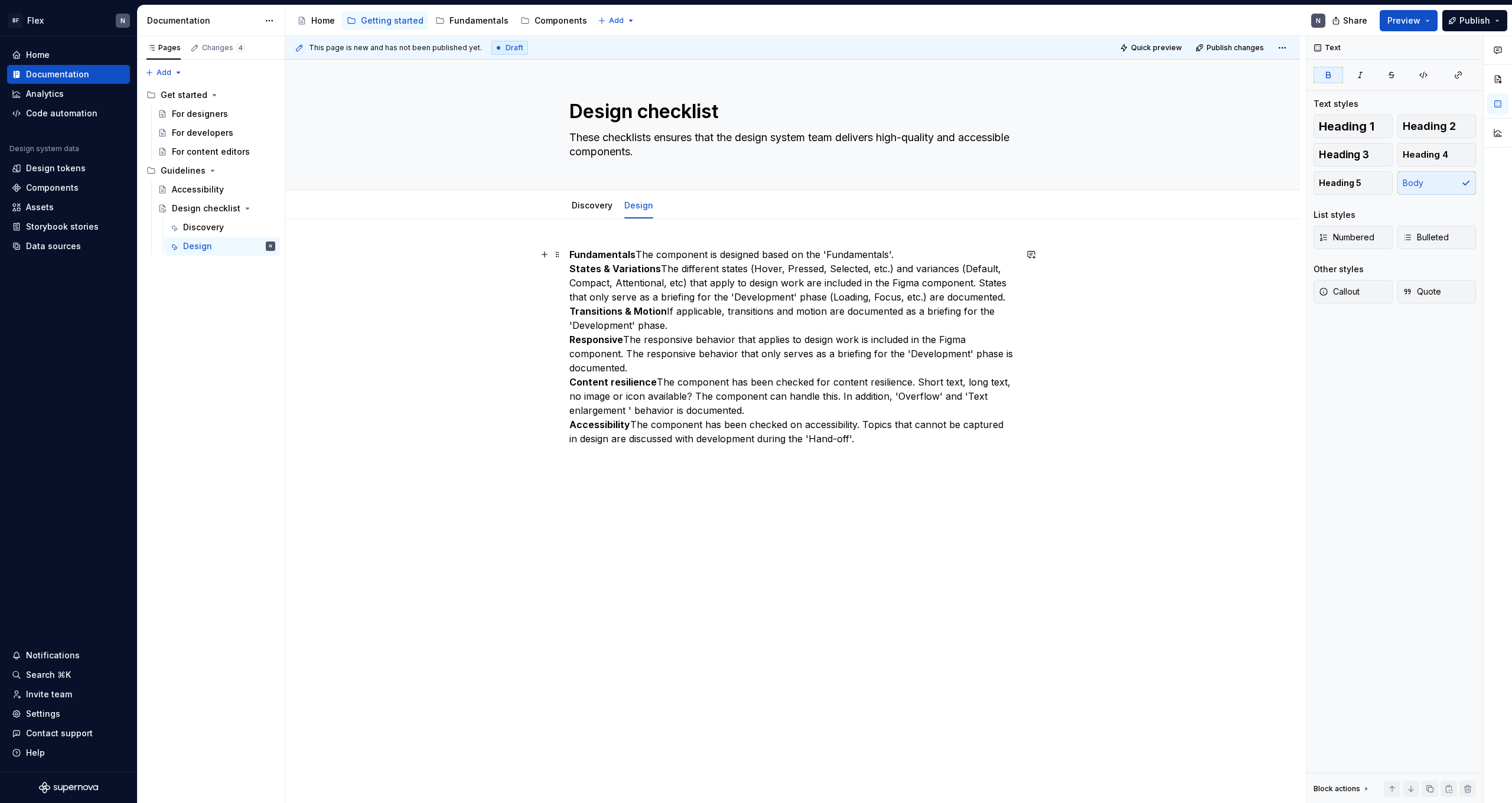
click at [635, 252] on strong "Fundamentals" at bounding box center [602, 254] width 66 height 12
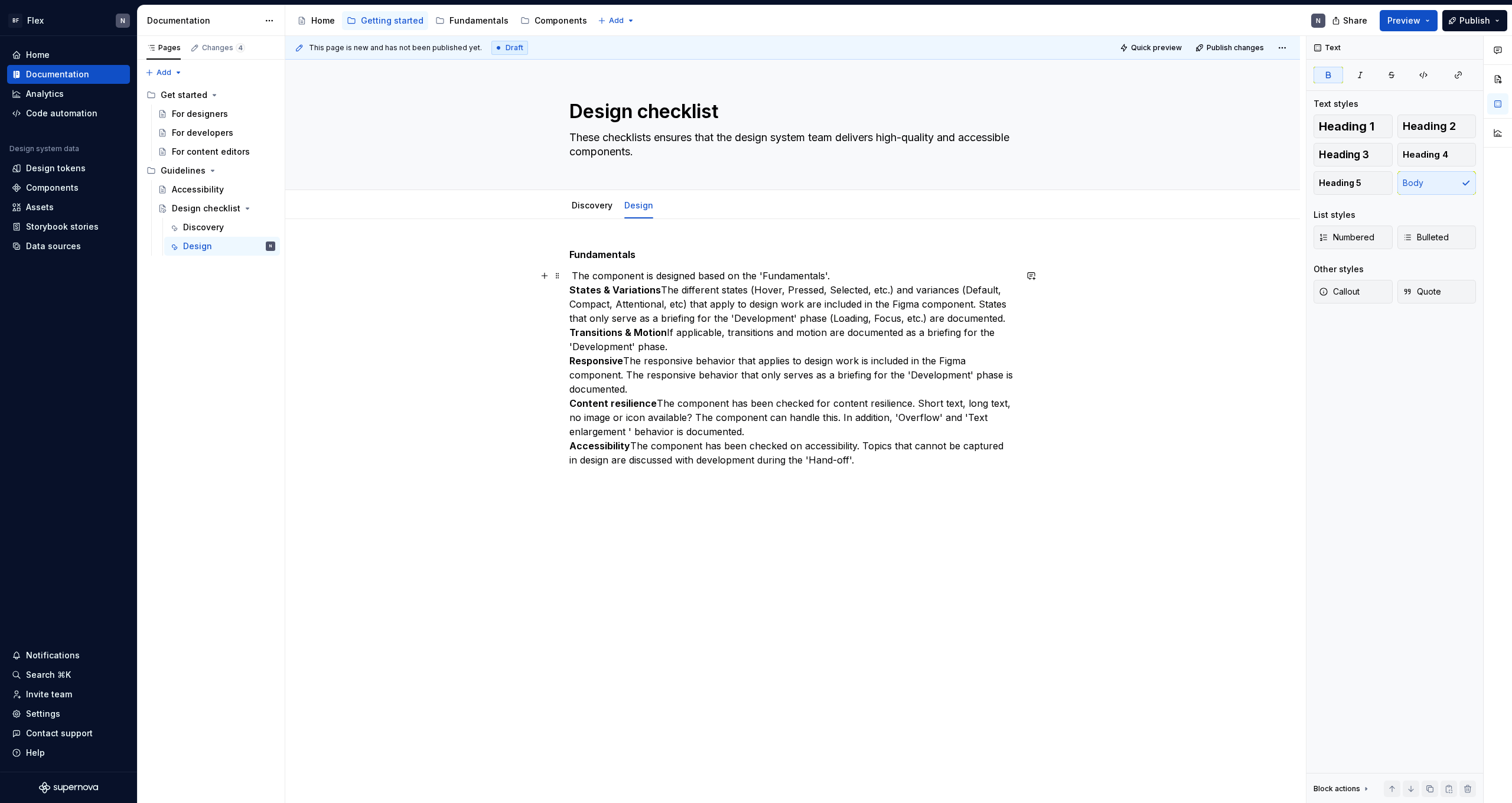
drag, startPoint x: 657, startPoint y: 290, endPoint x: 658, endPoint y: 304, distance: 14.0
click at [657, 290] on strong "States & Variations" at bounding box center [615, 290] width 91 height 12
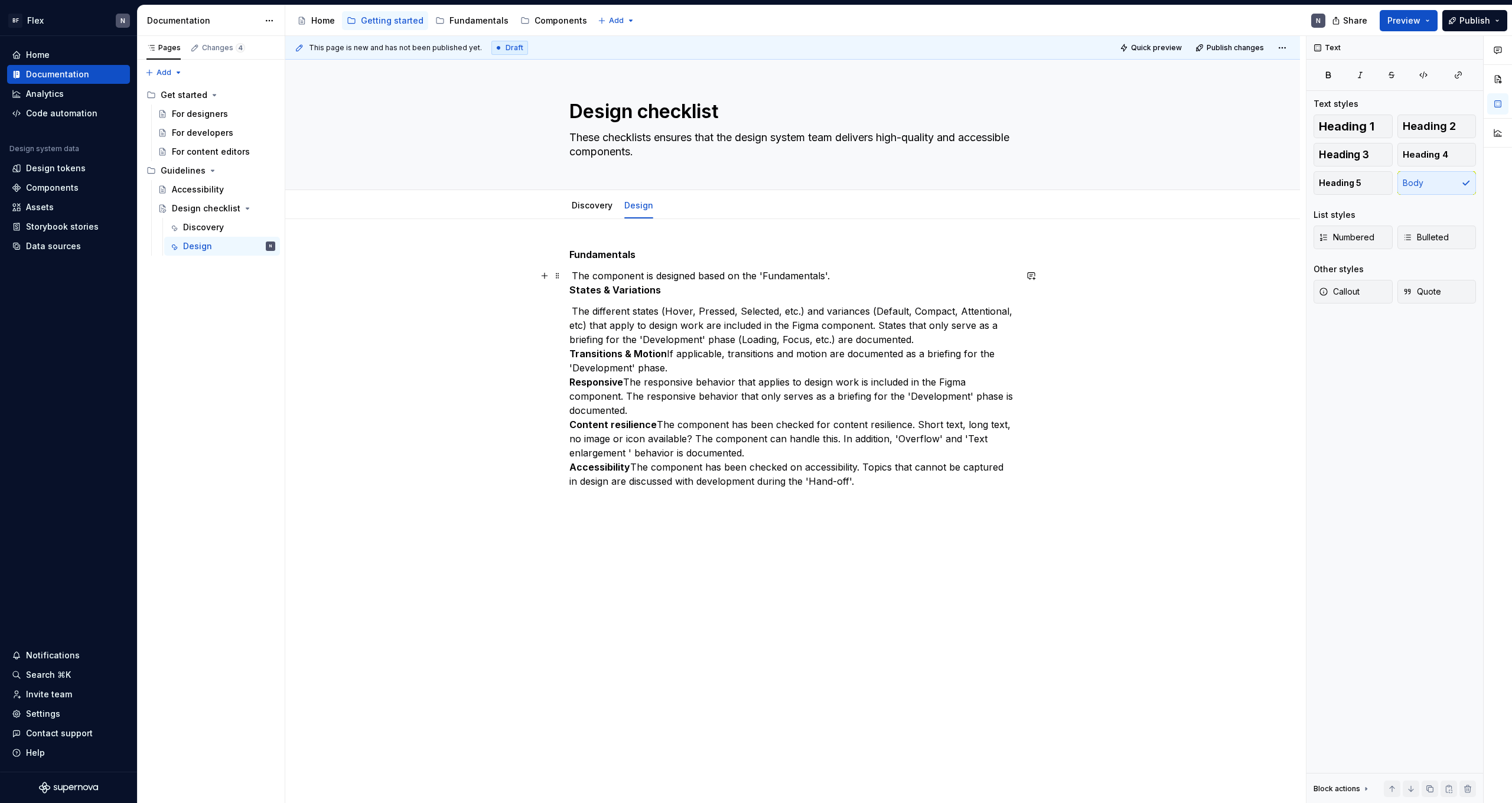
click at [569, 291] on div "This page is new and has not been published yet. Draft Quick preview Publish ch…" at bounding box center [795, 420] width 1020 height 768
click at [574, 292] on strong "States & Variations" at bounding box center [615, 290] width 91 height 12
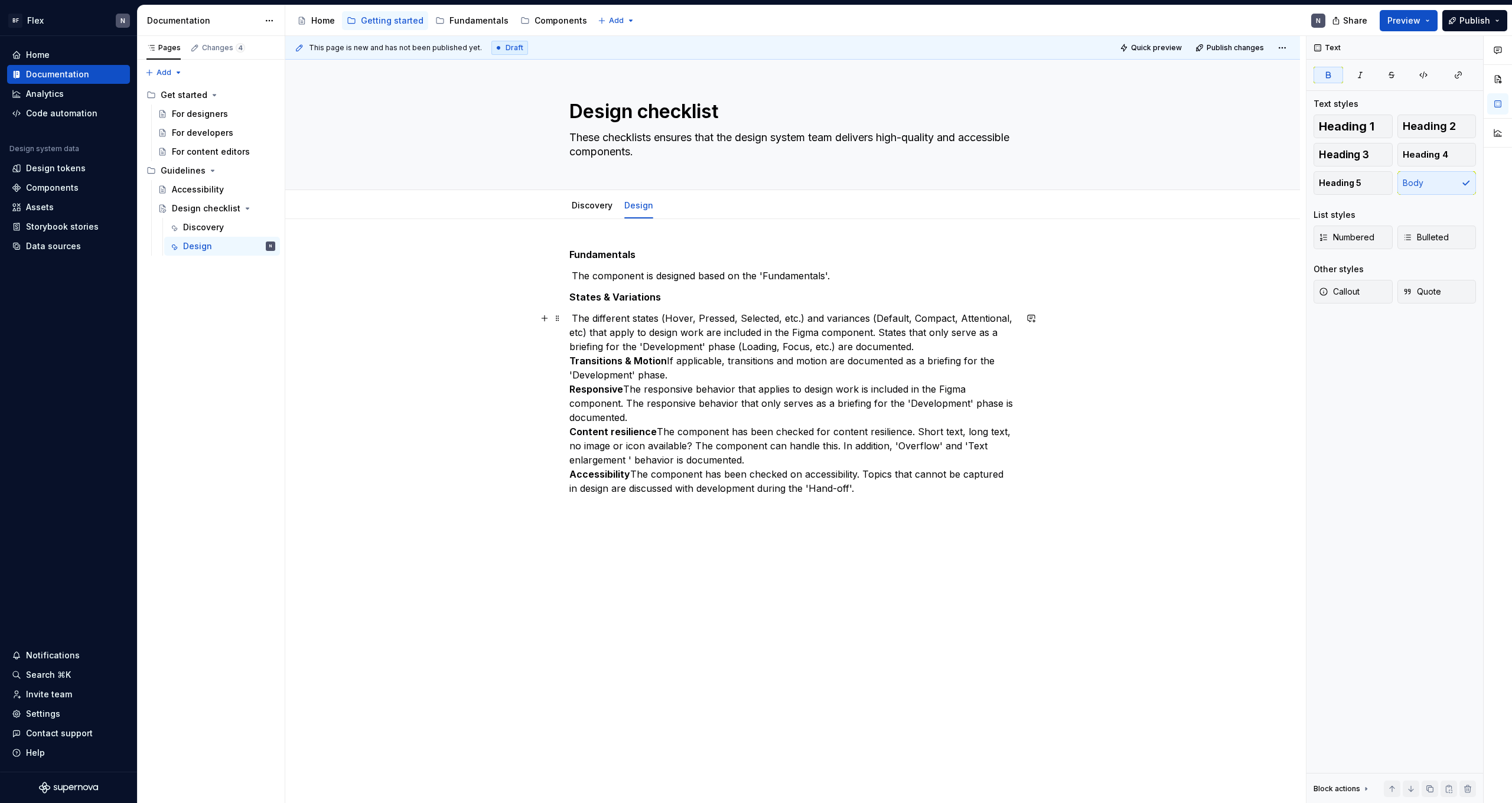
click at [573, 360] on strong "Transitions & Motion" at bounding box center [618, 360] width 97 height 12
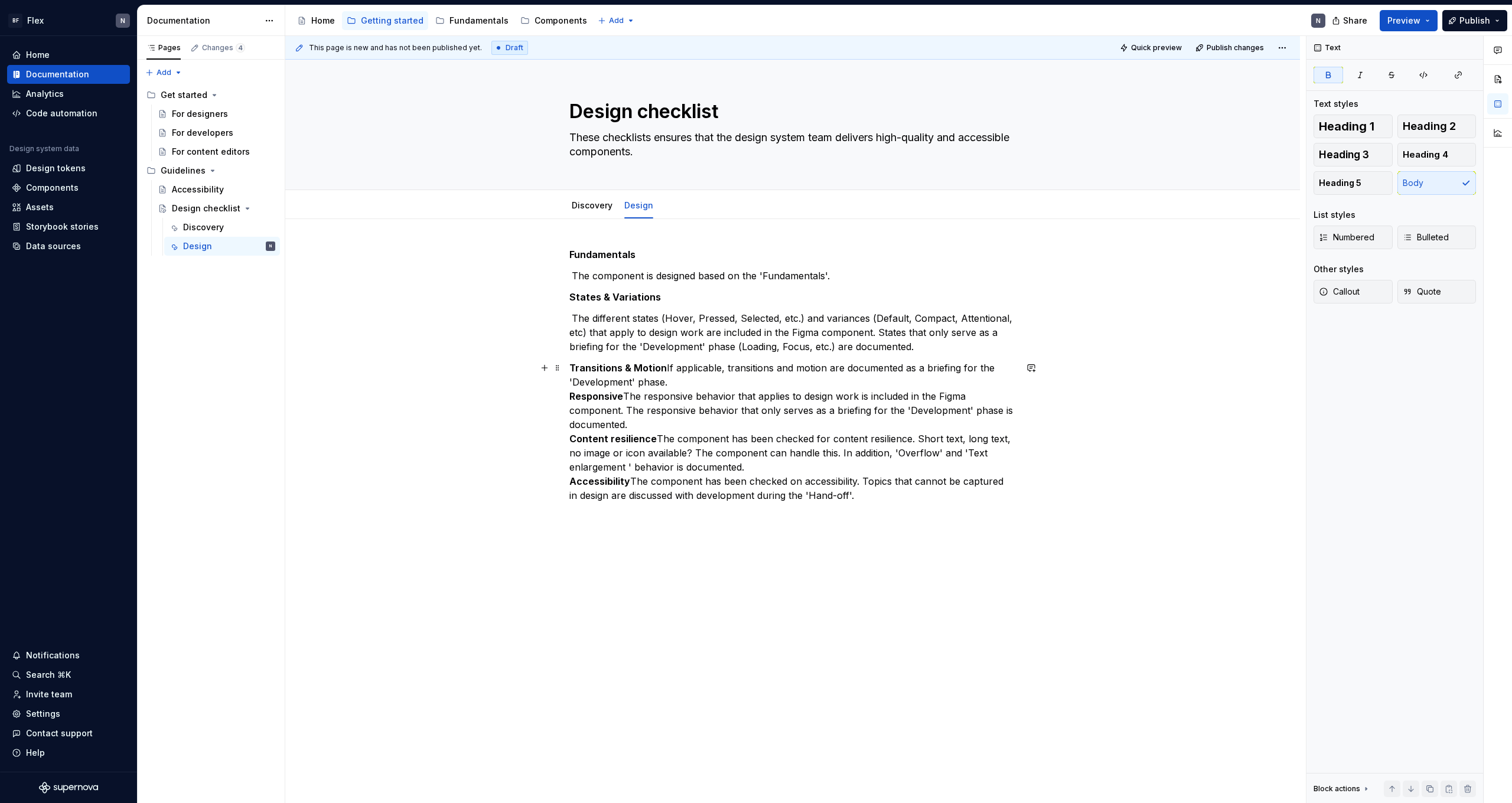
click at [571, 396] on div "Fundamentals   The component is designed based on the 'Fundamentals'. States & …" at bounding box center [792, 498] width 1014 height 560
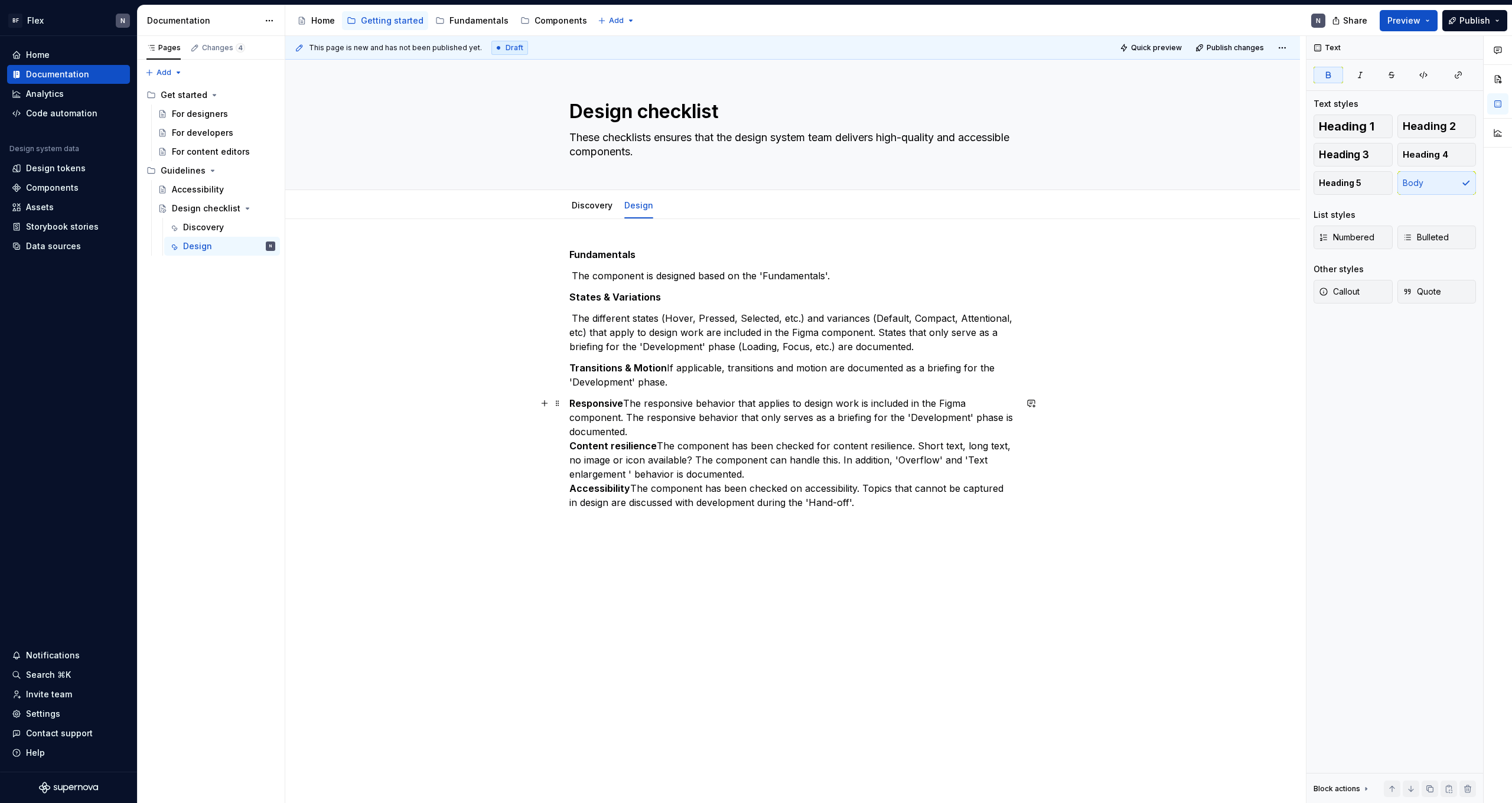
click at [570, 448] on div "Fundamentals   The component is designed based on the 'Fundamentals'. States & …" at bounding box center [792, 502] width 1014 height 567
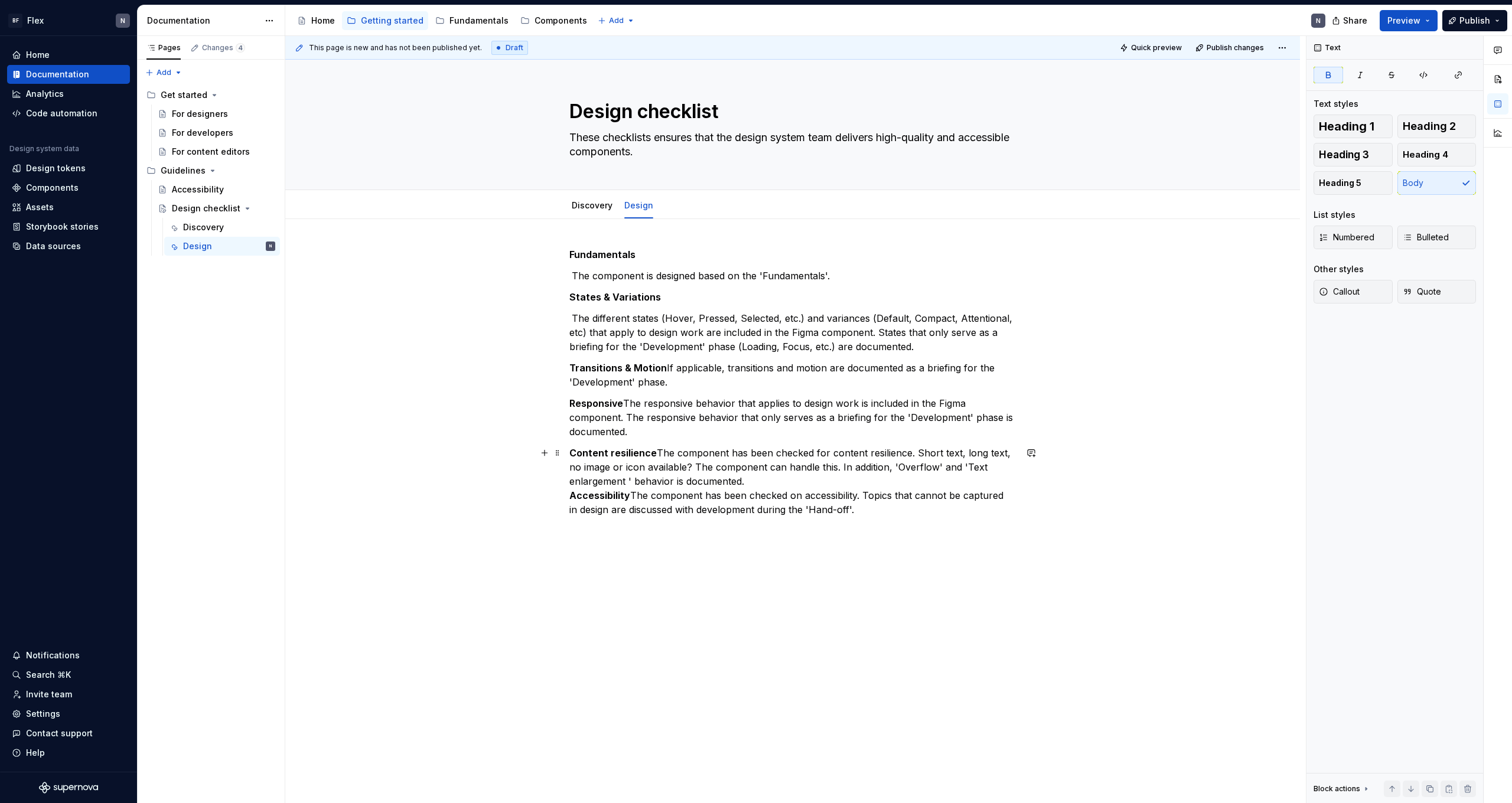
click at [573, 493] on strong "Accessibility" at bounding box center [600, 495] width 61 height 12
drag, startPoint x: 669, startPoint y: 367, endPoint x: 672, endPoint y: 394, distance: 27.2
click at [669, 368] on p "Transitions & Motion  If applicable, transitions and motion are documented as a…" at bounding box center [793, 374] width 446 height 28
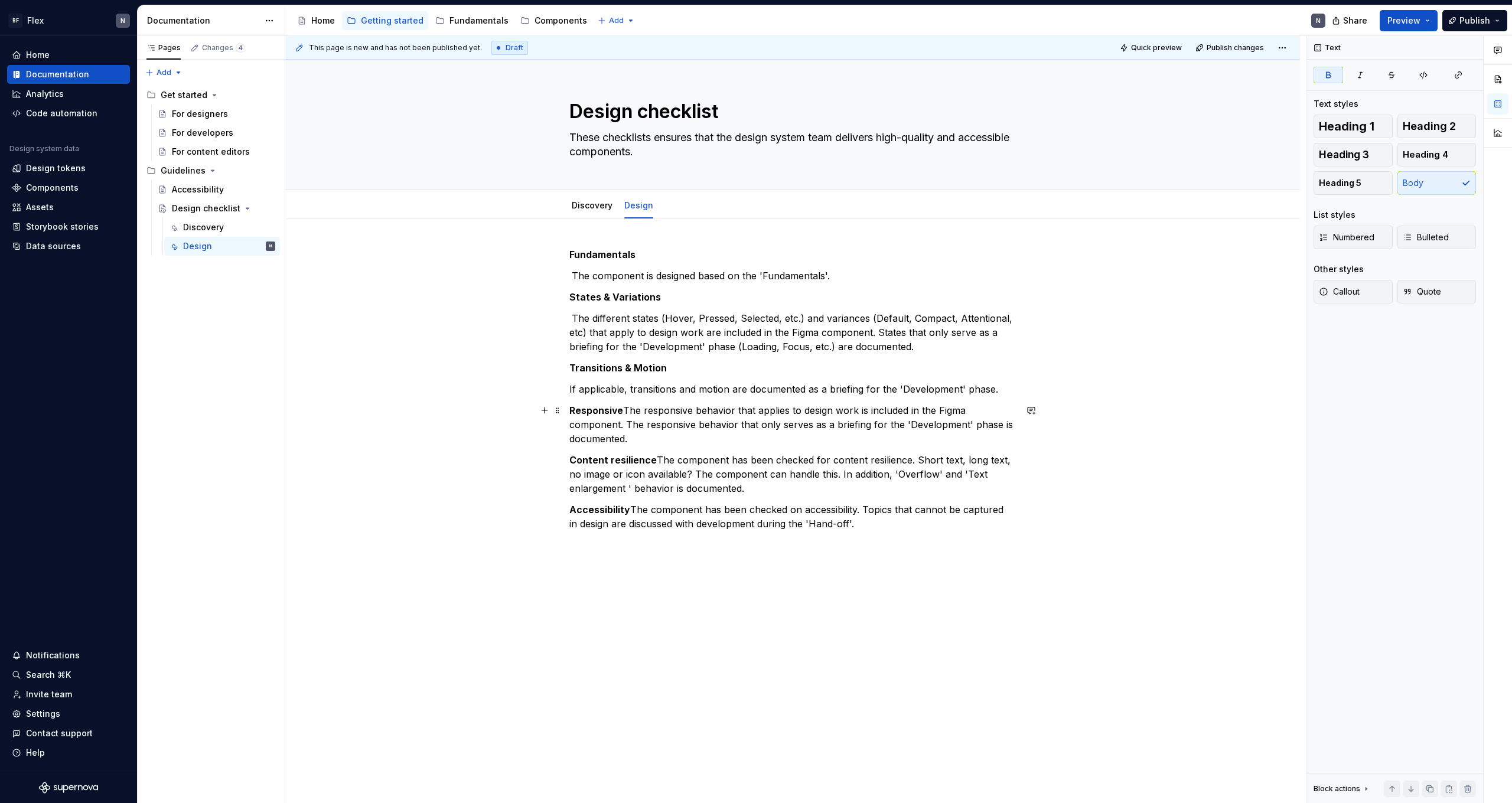
drag, startPoint x: 625, startPoint y: 409, endPoint x: 640, endPoint y: 454, distance: 47.4
click at [624, 409] on p "Responsive  The responsive behavior that applies to design work is included in …" at bounding box center [793, 424] width 446 height 42
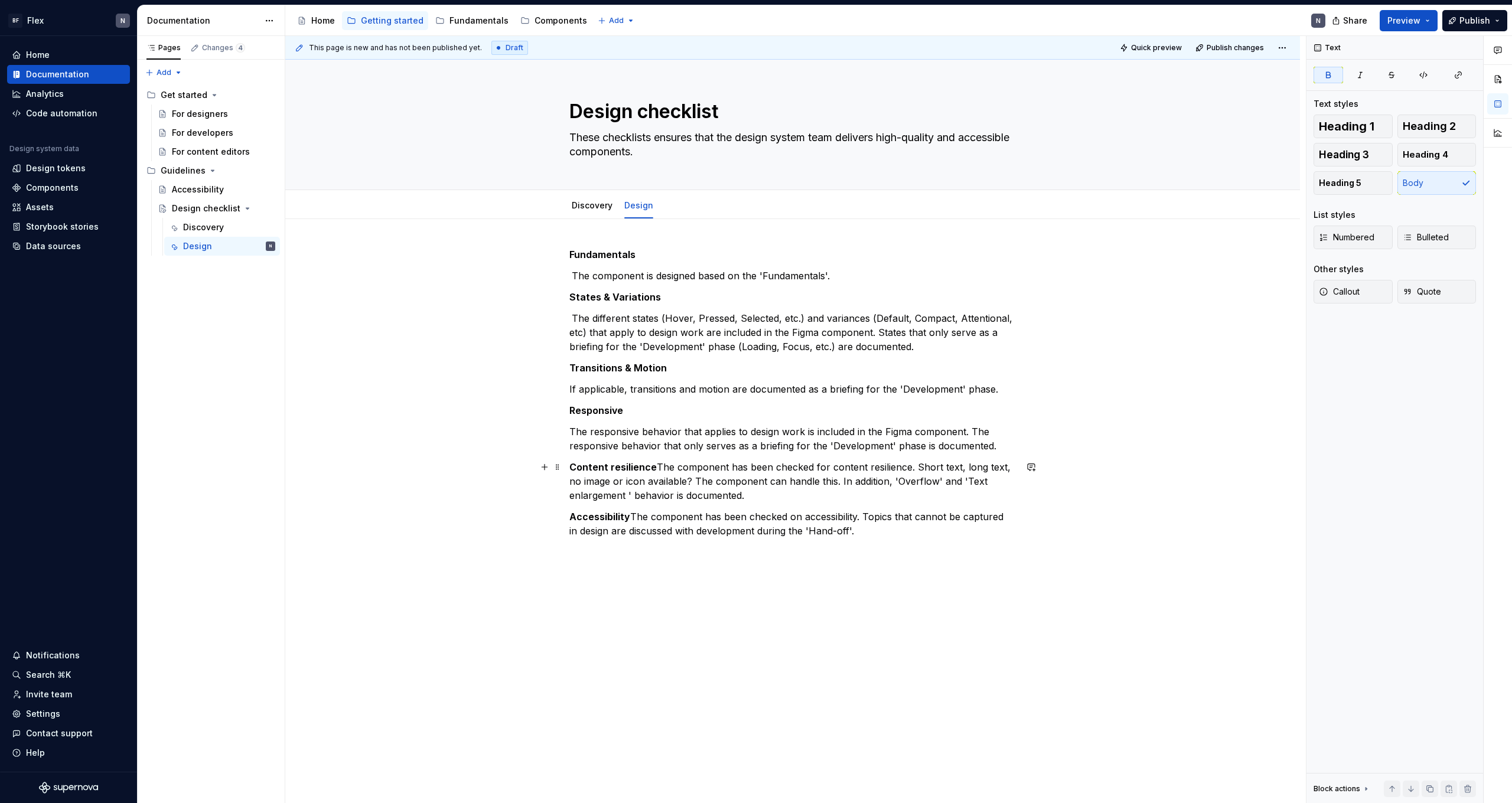
click at [656, 467] on p "Content resilience  The component has been checked for content resilience. Shor…" at bounding box center [793, 481] width 446 height 42
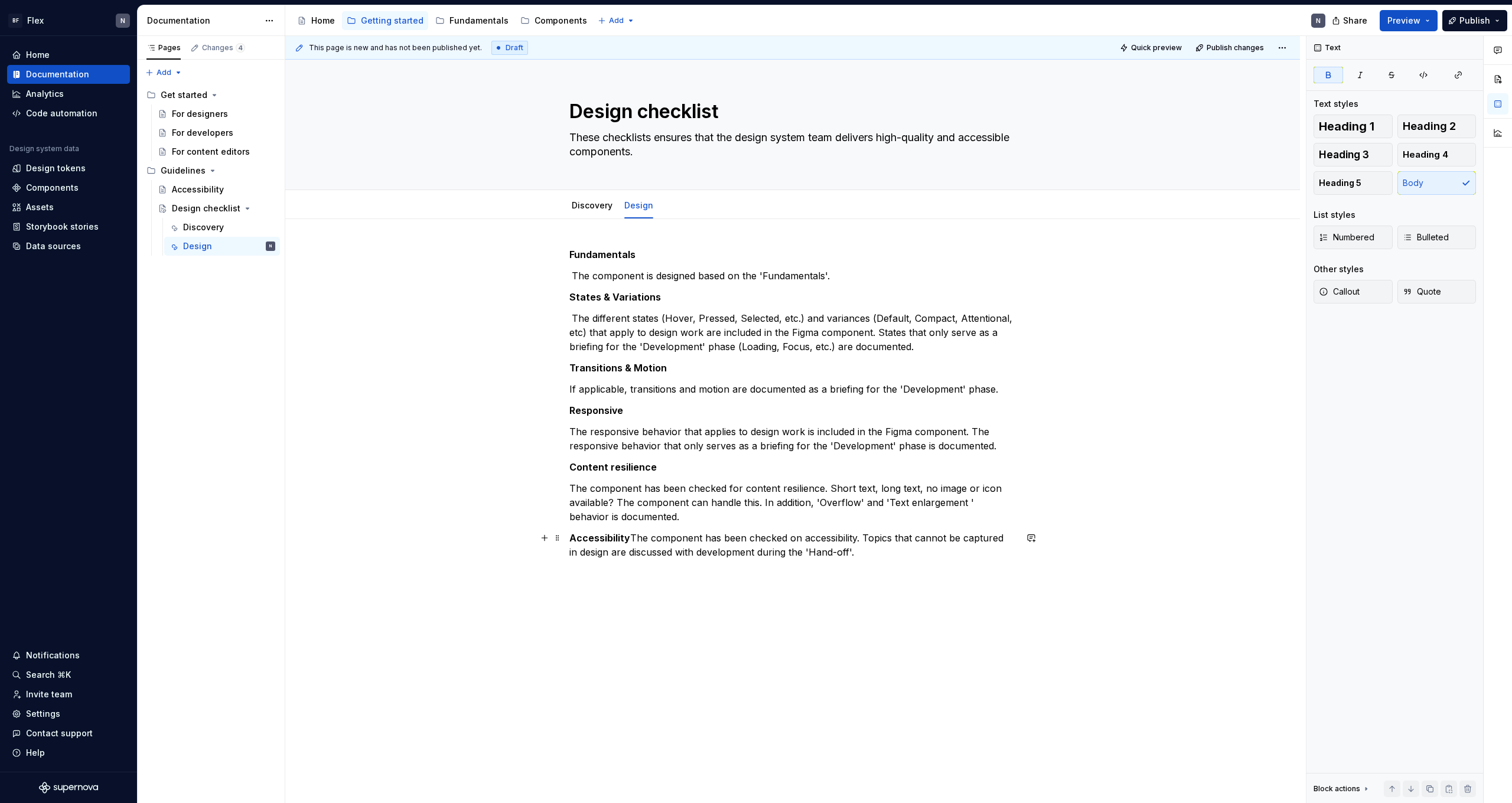
drag, startPoint x: 633, startPoint y: 536, endPoint x: 679, endPoint y: 532, distance: 46.2
click at [632, 536] on p "Accessibility  The component has been checked on accessibility. Topics that can…" at bounding box center [793, 544] width 446 height 28
click at [782, 552] on p "The component has been checked on accessibility. Topics that cannot be captured…" at bounding box center [793, 566] width 446 height 28
click at [604, 254] on strong "Fundamentals" at bounding box center [602, 254] width 66 height 12
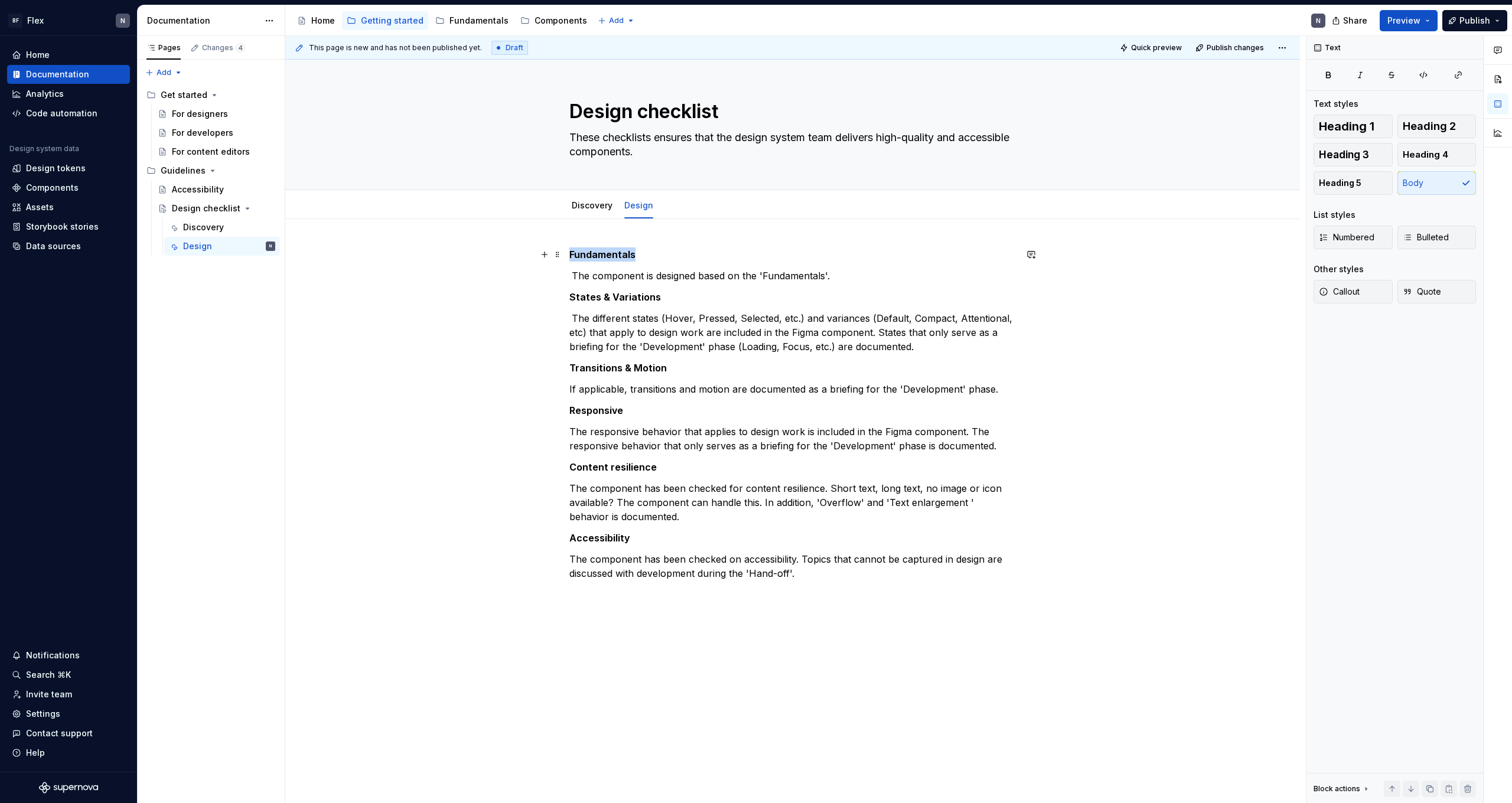
click at [604, 254] on strong "Fundamentals" at bounding box center [602, 254] width 66 height 12
click at [651, 235] on button "button" at bounding box center [647, 232] width 17 height 17
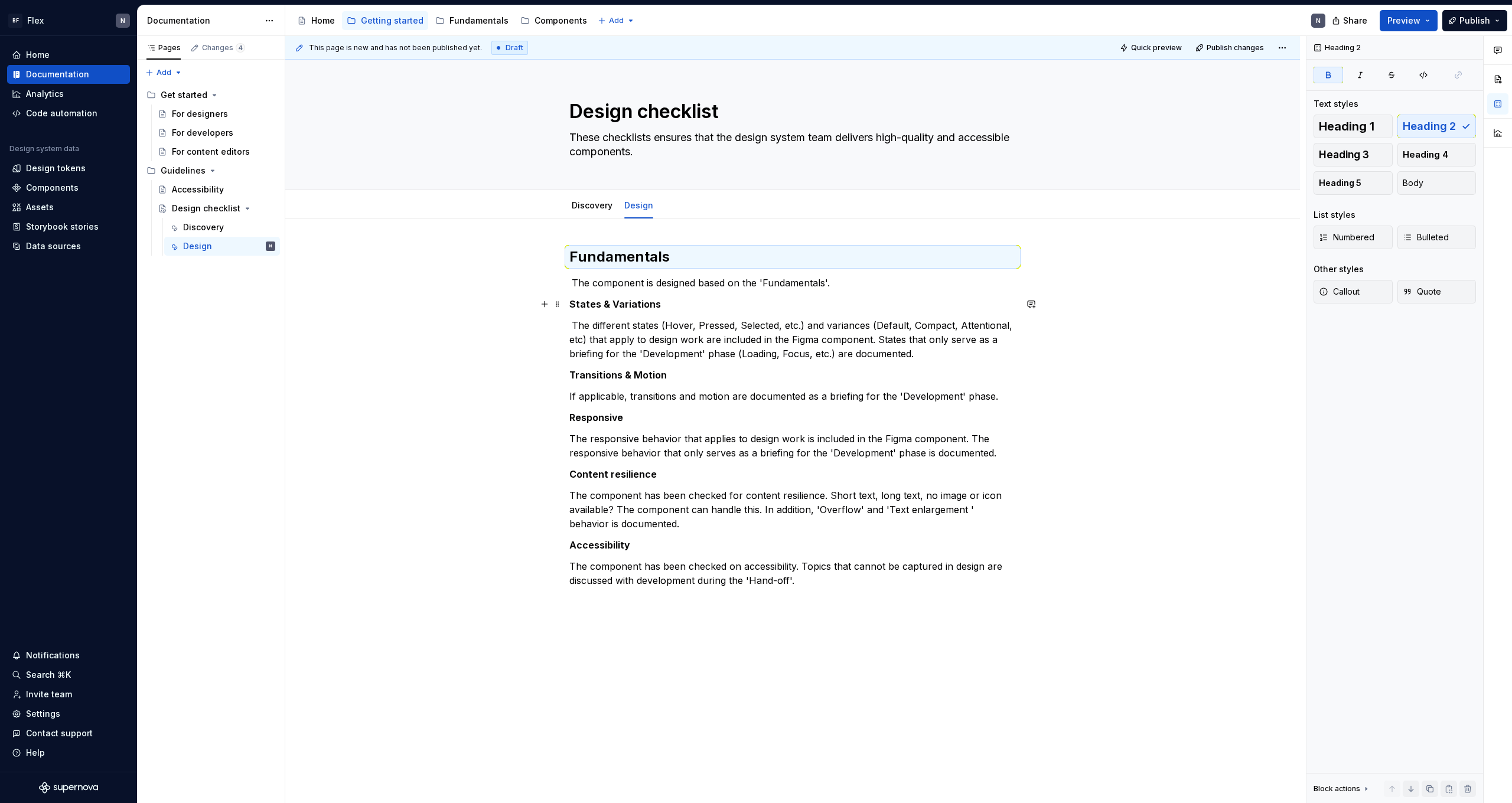
click at [603, 305] on strong "States & Variations" at bounding box center [615, 304] width 91 height 12
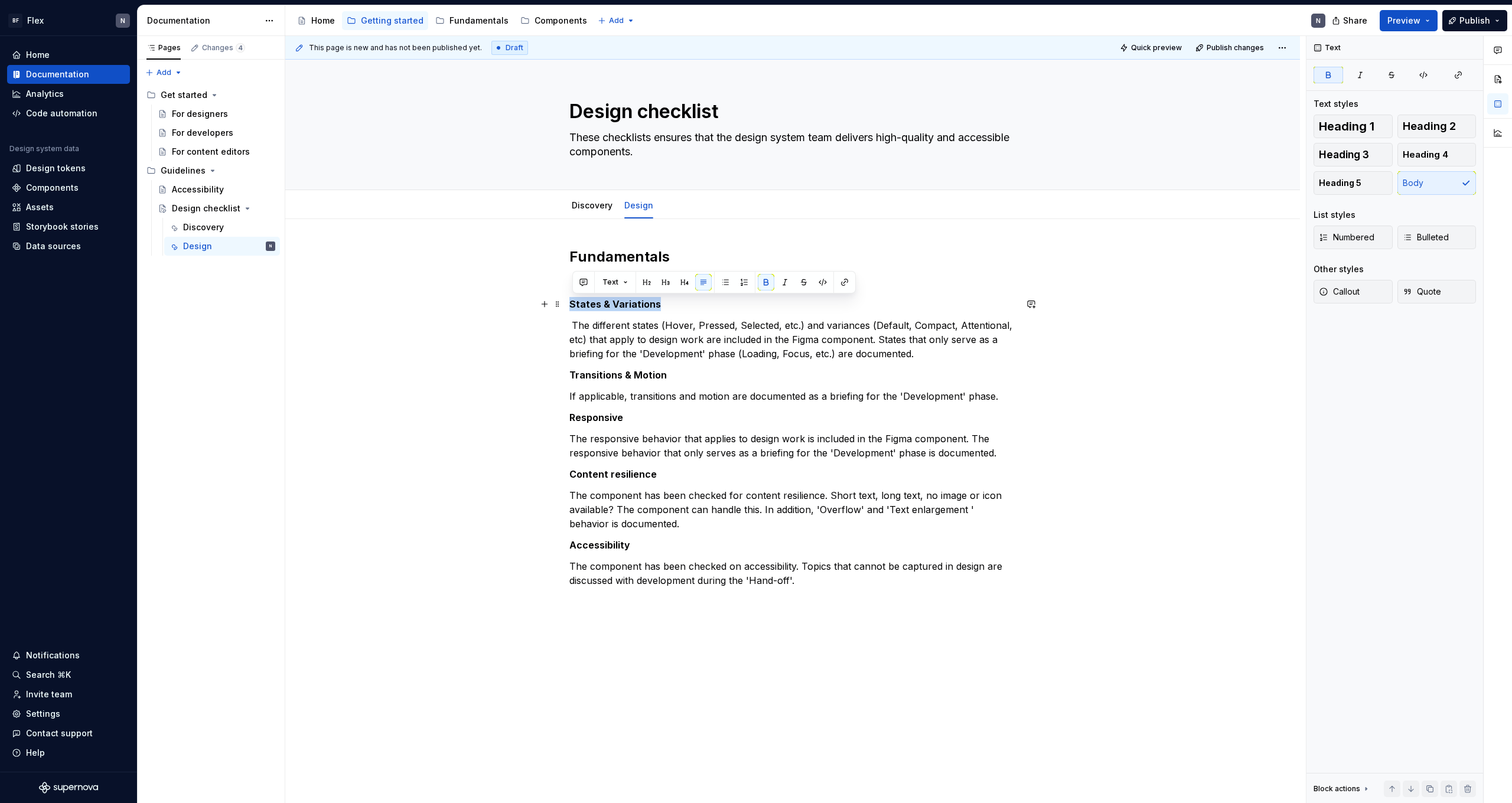
click at [603, 305] on strong "States & Variations" at bounding box center [615, 304] width 91 height 12
click at [652, 280] on button "button" at bounding box center [647, 282] width 17 height 17
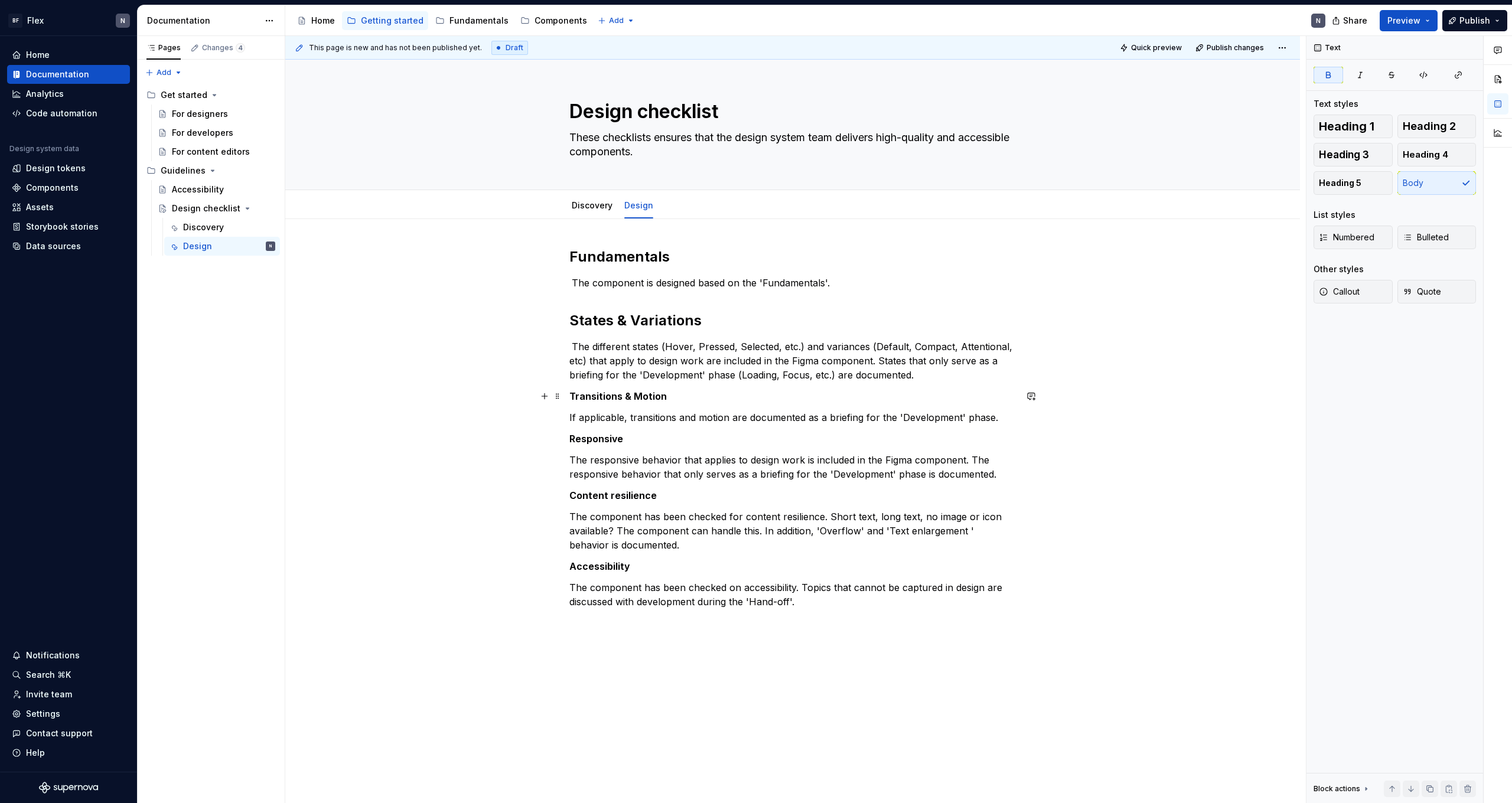
click at [619, 399] on strong "Transitions & Motion" at bounding box center [618, 396] width 97 height 12
click at [671, 374] on button "button" at bounding box center [665, 374] width 17 height 17
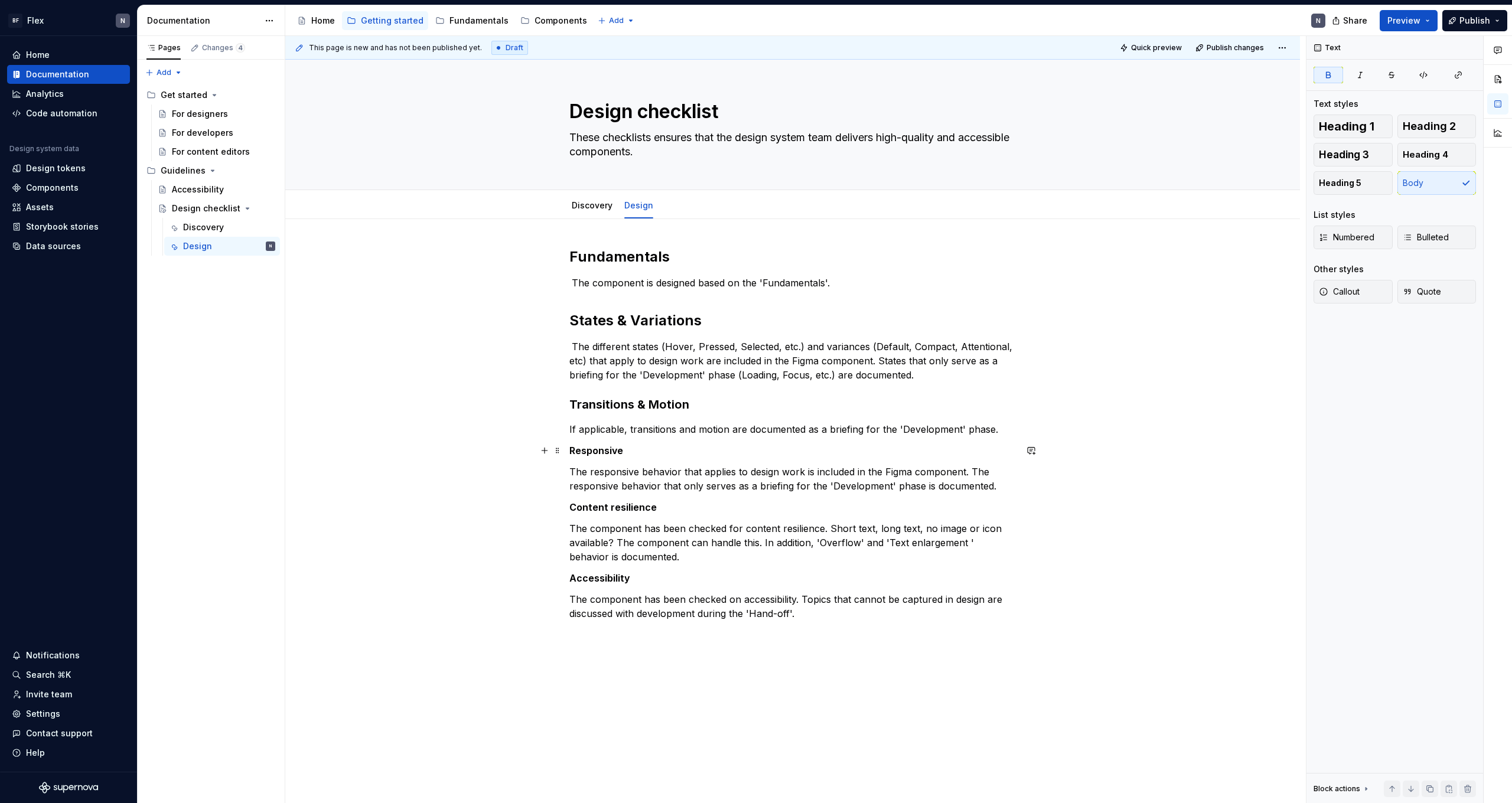
click at [609, 449] on strong "Responsive" at bounding box center [596, 450] width 54 height 12
click at [663, 431] on button "button" at bounding box center [665, 429] width 17 height 17
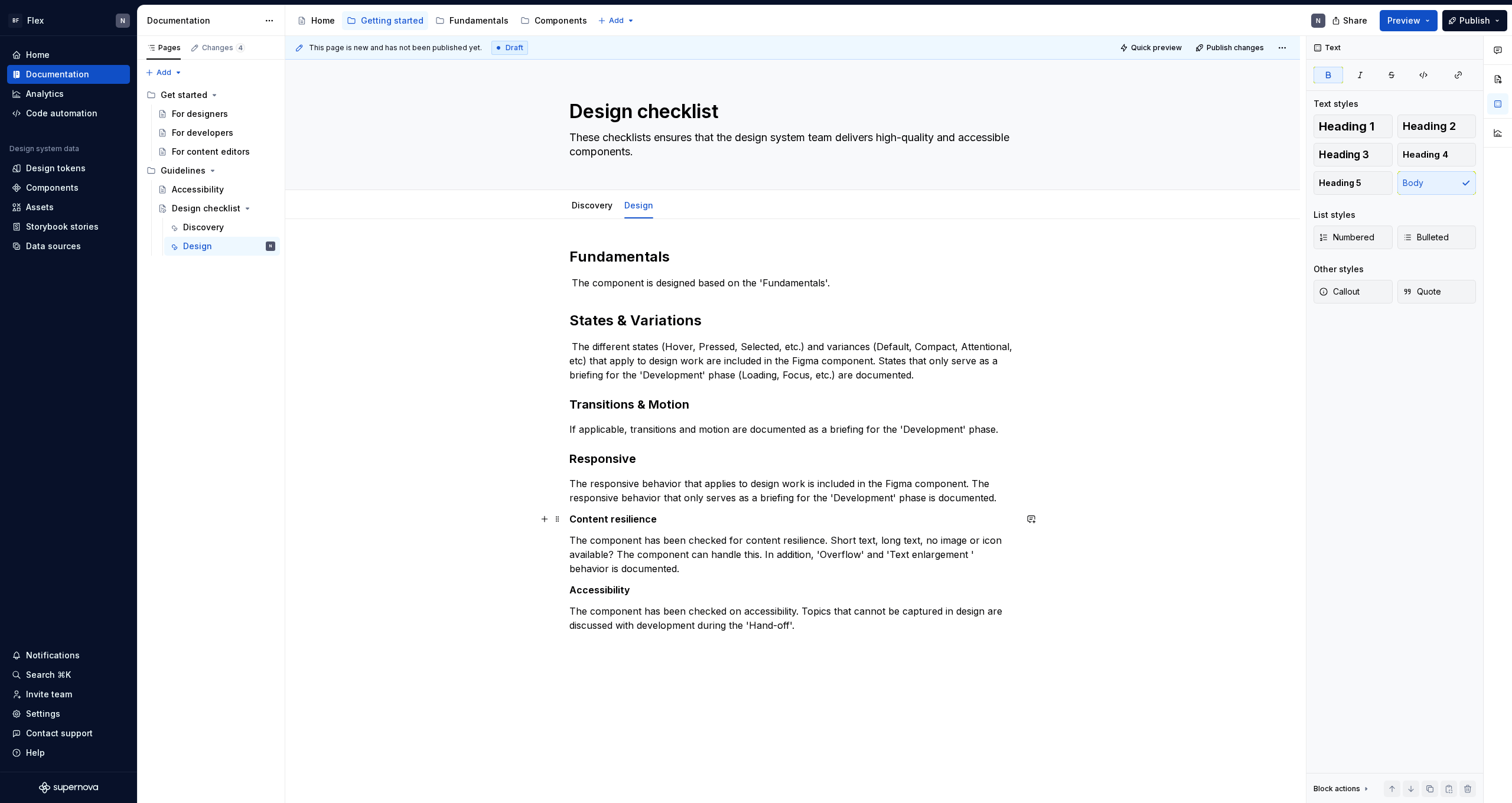
click at [605, 514] on strong "Content resilience" at bounding box center [613, 518] width 88 height 12
click at [606, 514] on strong "Content resilience" at bounding box center [613, 518] width 88 height 12
click at [667, 497] on button "button" at bounding box center [665, 497] width 17 height 17
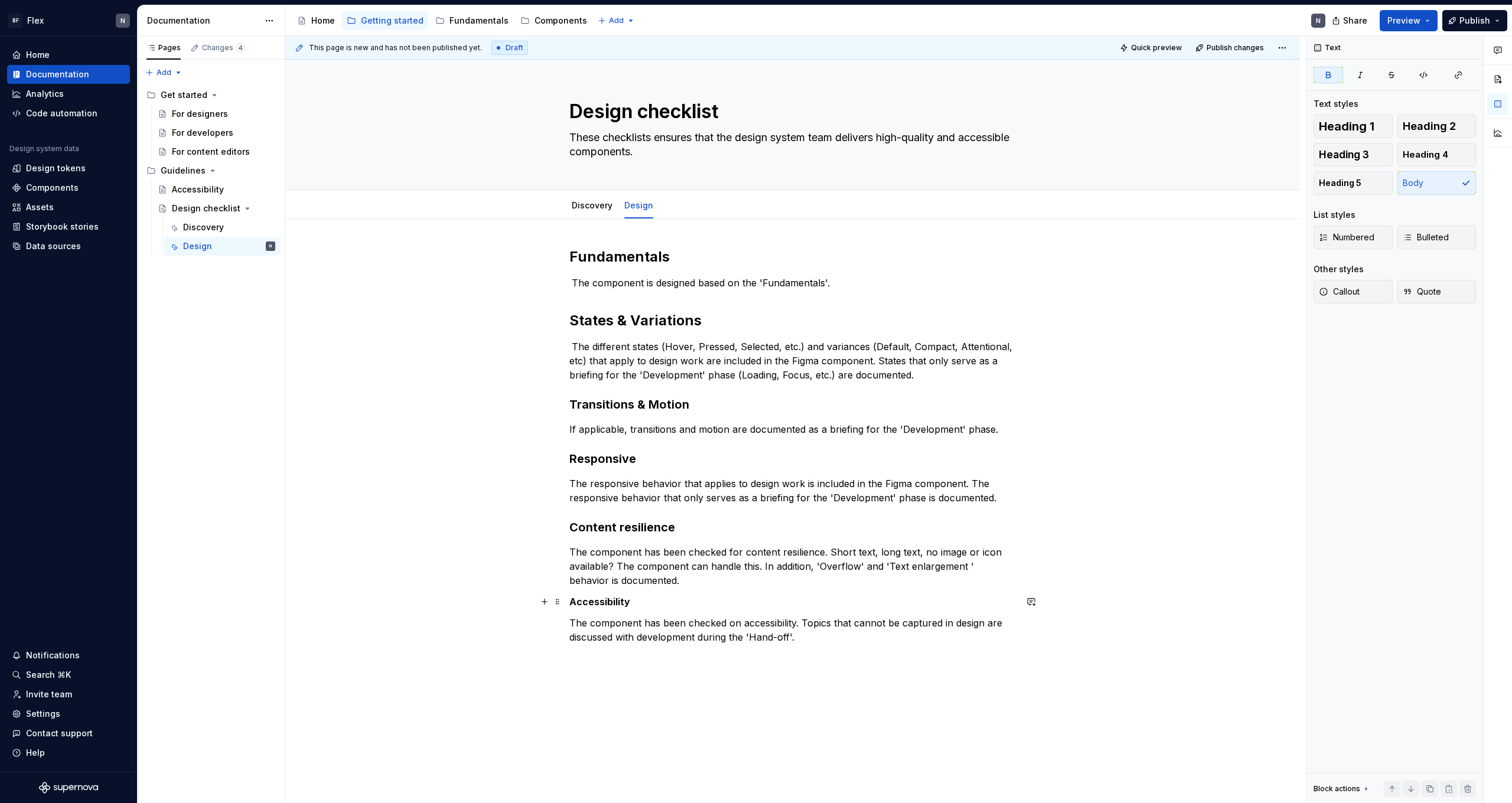
click at [610, 602] on strong "Accessibility" at bounding box center [600, 601] width 61 height 12
drag, startPoint x: 666, startPoint y: 583, endPoint x: 622, endPoint y: 436, distance: 153.4
click at [666, 582] on button "button" at bounding box center [665, 579] width 17 height 17
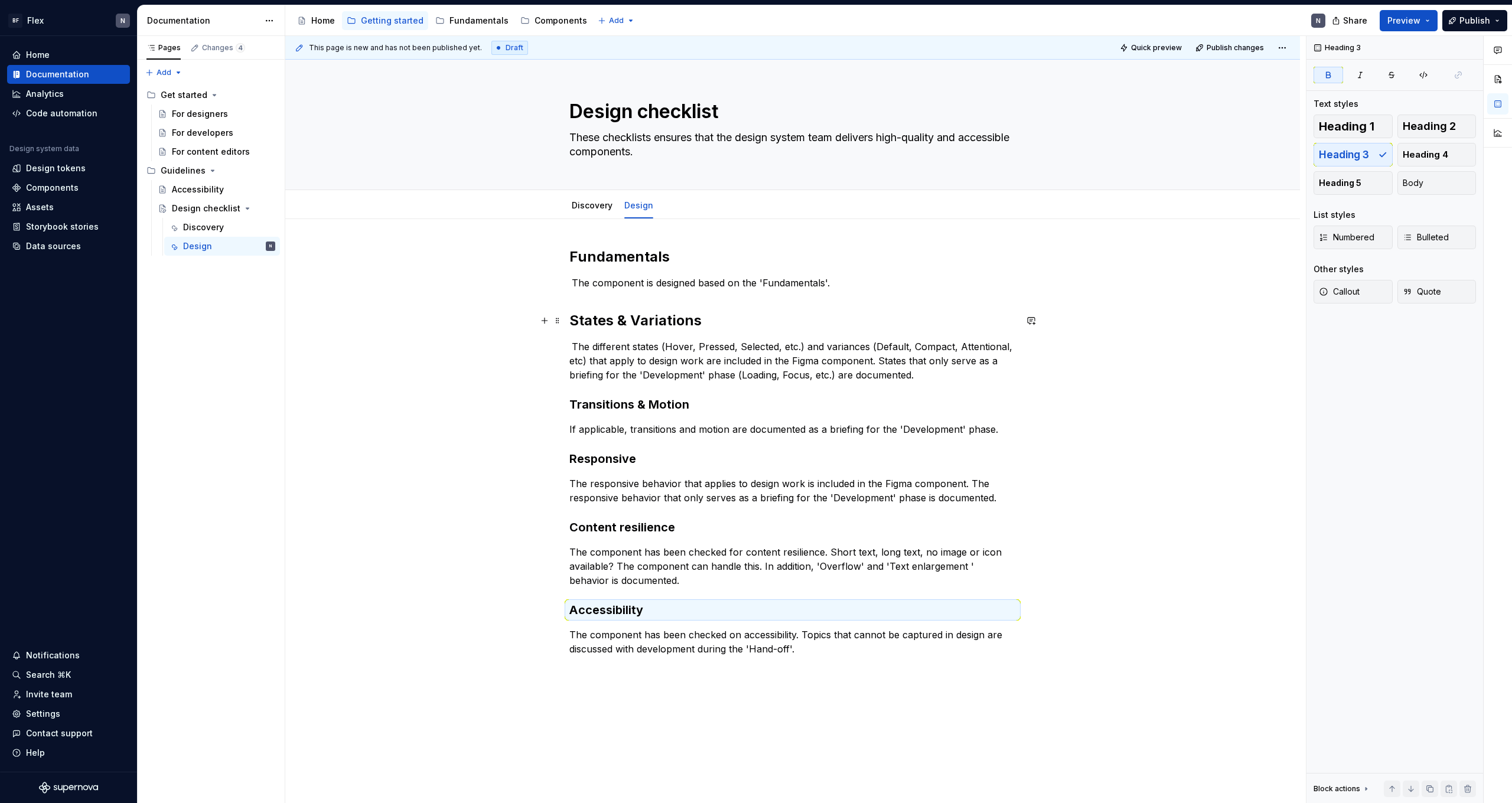
click at [626, 315] on strong "States & Variations" at bounding box center [635, 320] width 132 height 17
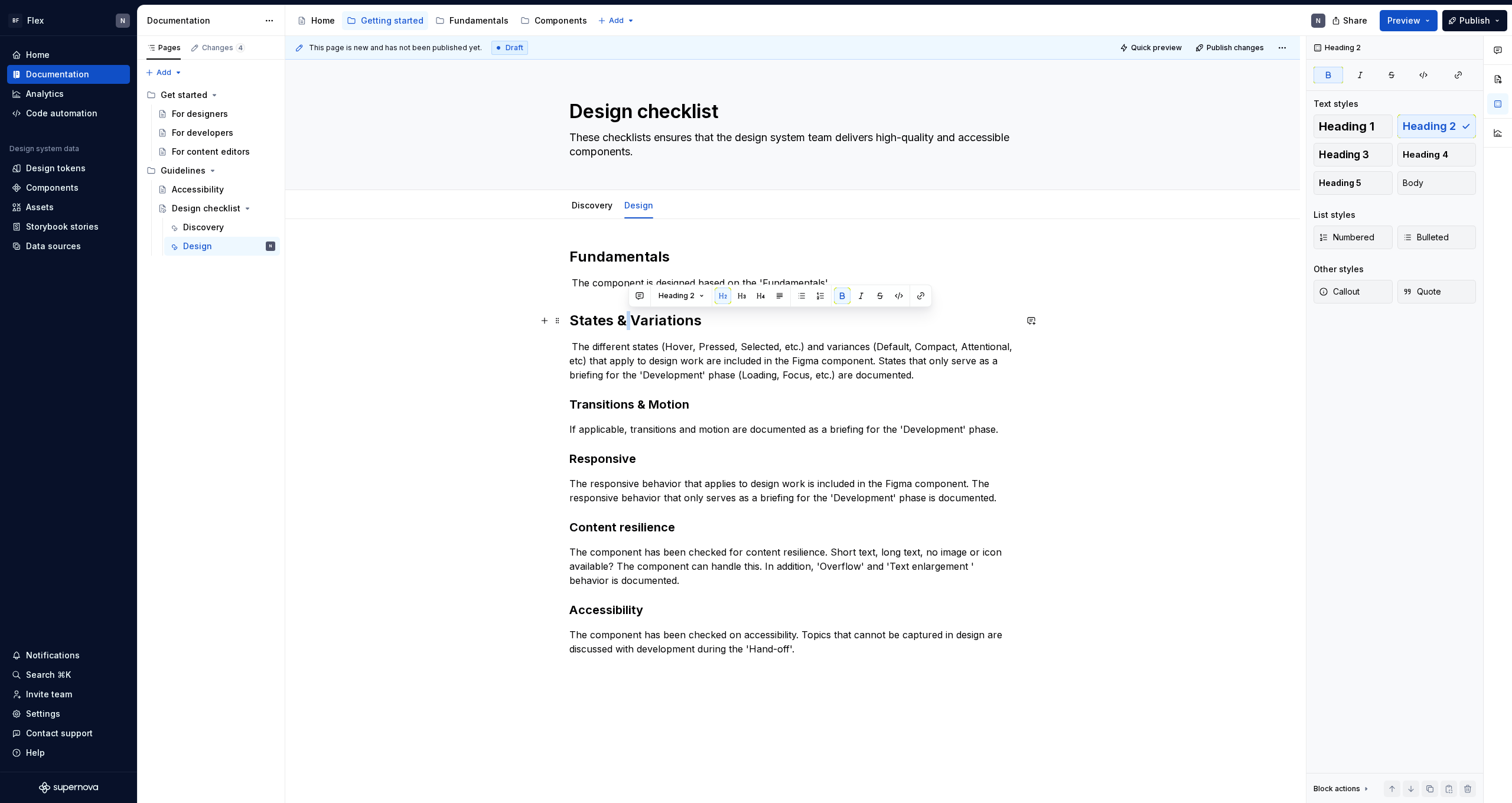
click at [626, 315] on strong "States & Variations" at bounding box center [635, 320] width 132 height 17
click at [681, 297] on button "button" at bounding box center [686, 296] width 17 height 17
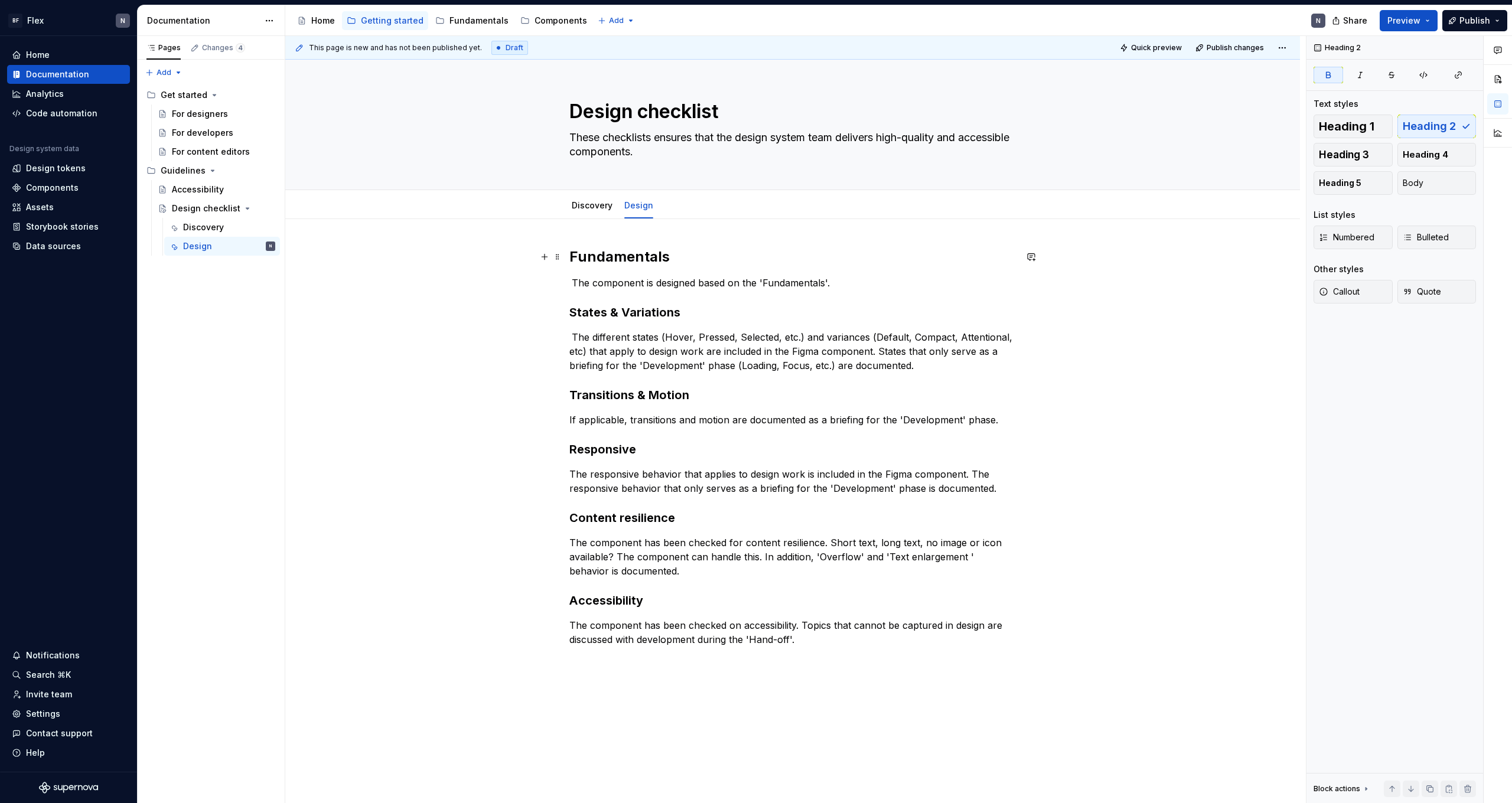
click at [615, 256] on strong "Fundamentals" at bounding box center [619, 256] width 100 height 17
drag, startPoint x: 615, startPoint y: 256, endPoint x: 669, endPoint y: 259, distance: 54.1
click at [616, 257] on strong "Fundamentals" at bounding box center [619, 256] width 100 height 17
click at [687, 233] on button "button" at bounding box center [686, 232] width 17 height 17
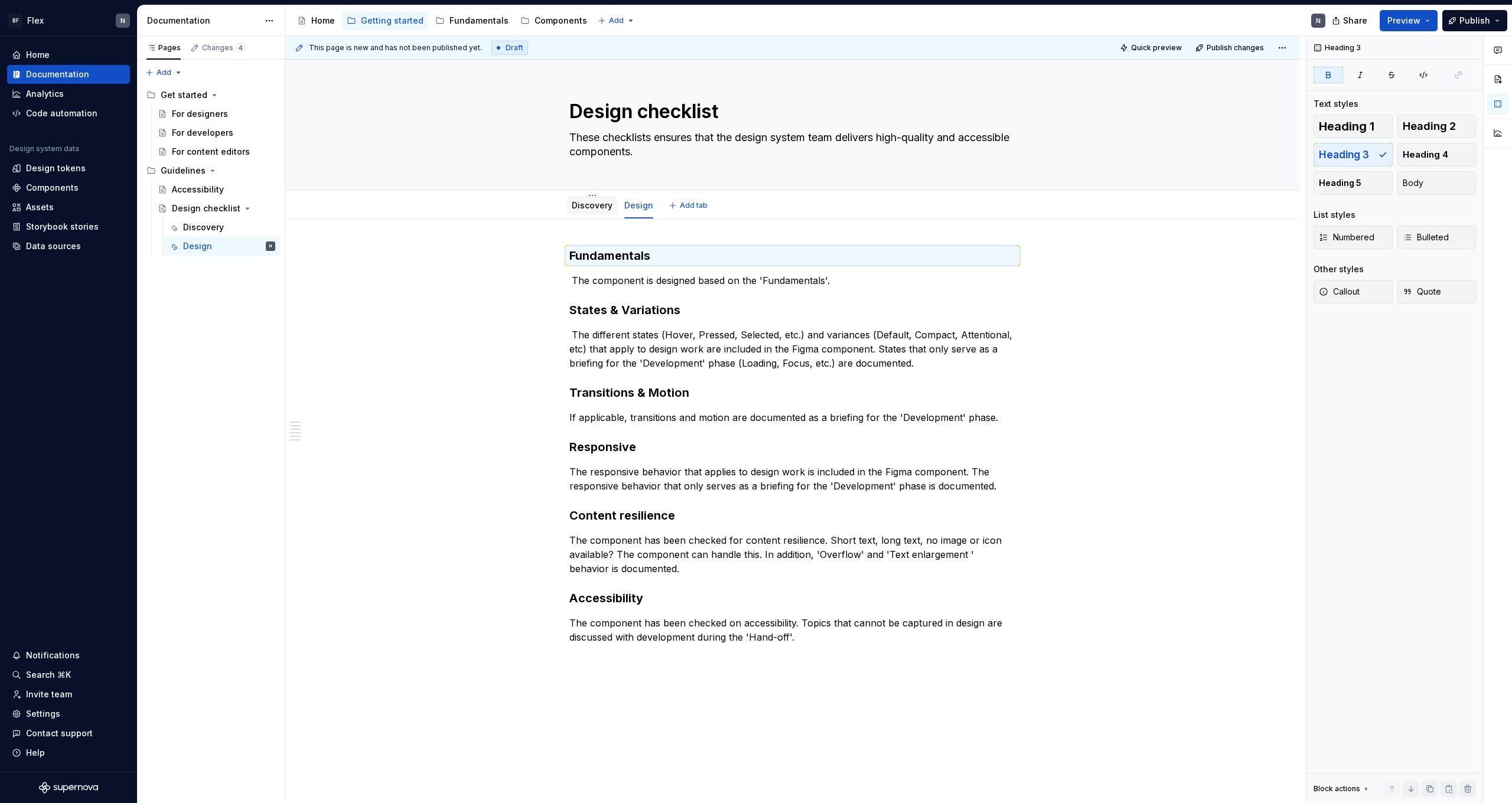
click at [582, 200] on link "Discovery" at bounding box center [592, 205] width 41 height 10
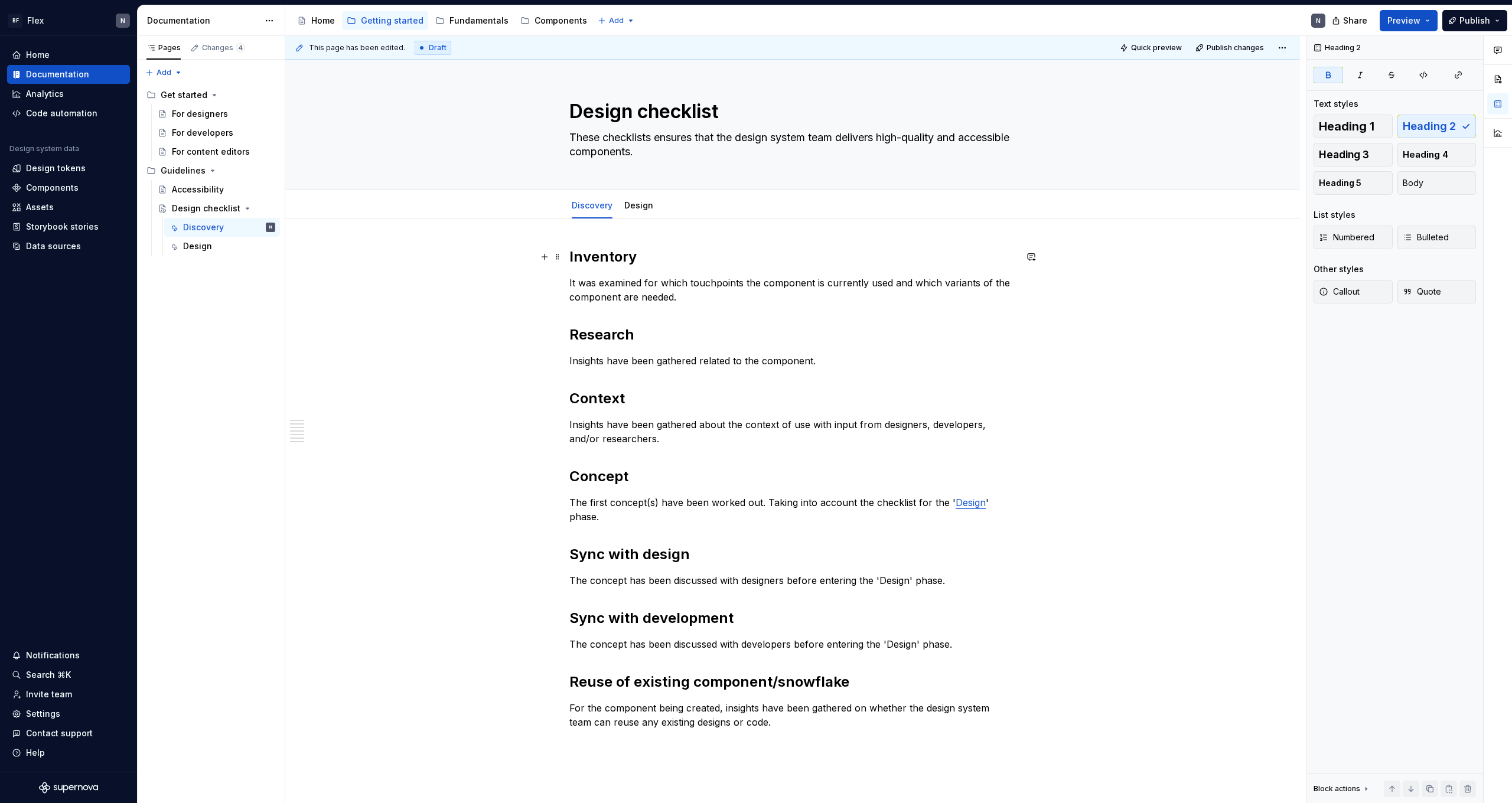
click at [624, 258] on strong "Inventory" at bounding box center [603, 256] width 67 height 17
click at [690, 233] on button "button" at bounding box center [686, 232] width 17 height 17
click at [610, 338] on strong "Research" at bounding box center [601, 331] width 65 height 17
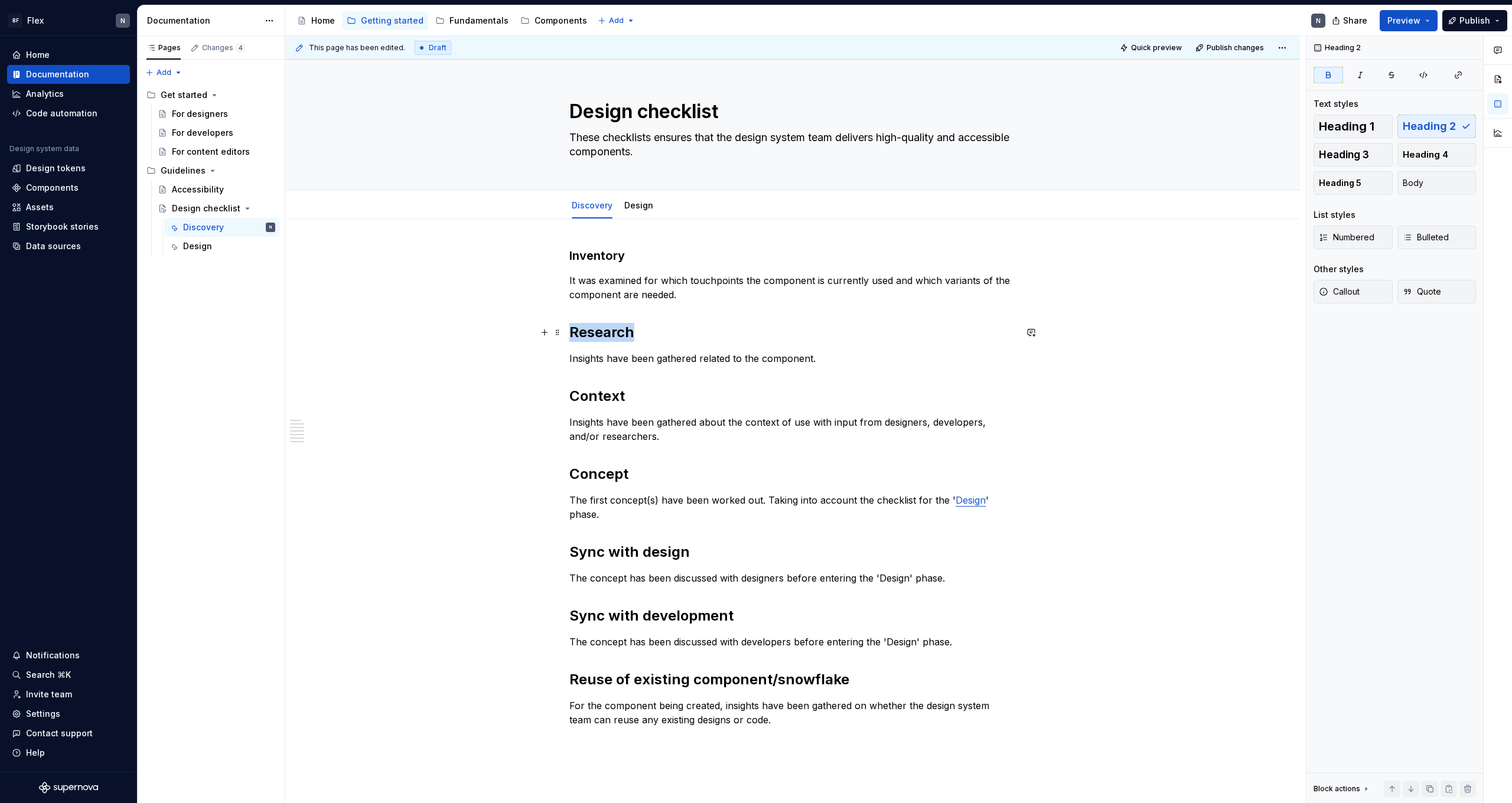
click at [610, 338] on strong "Research" at bounding box center [601, 331] width 65 height 17
click at [609, 339] on strong "Research" at bounding box center [601, 331] width 65 height 17
click at [683, 306] on button "button" at bounding box center [686, 307] width 17 height 17
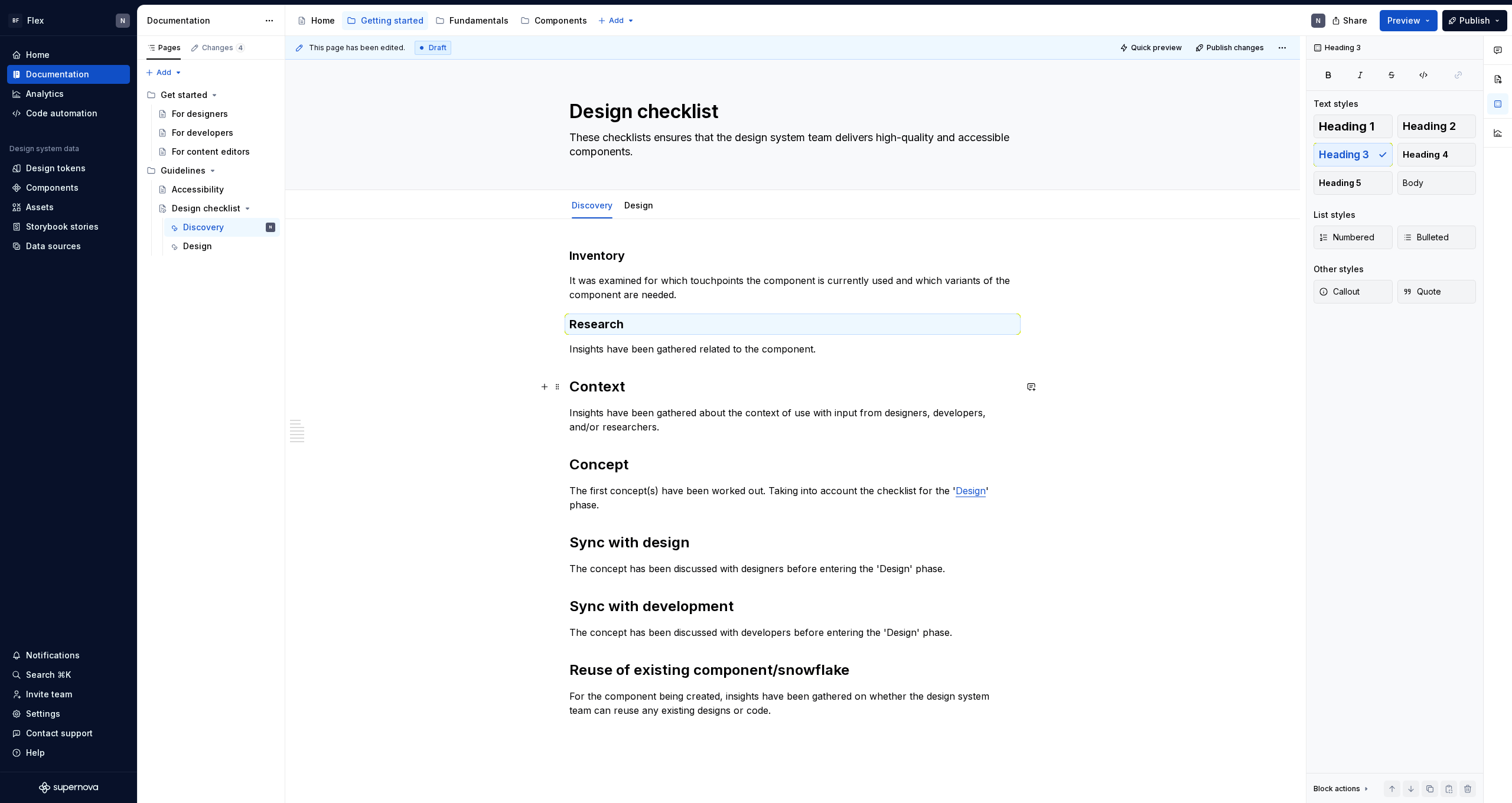
click at [594, 391] on strong "Context" at bounding box center [597, 386] width 56 height 17
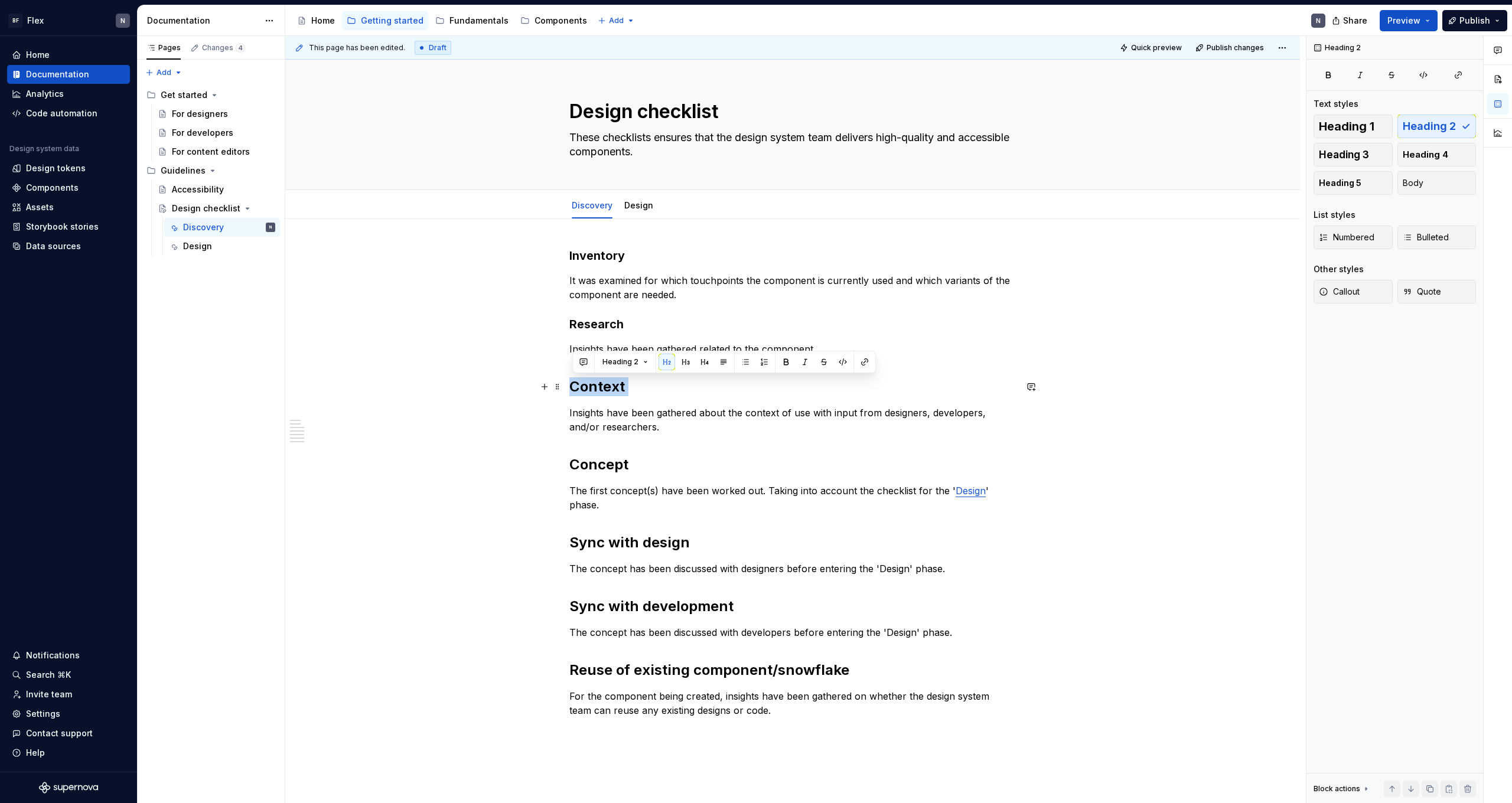
drag, startPoint x: 594, startPoint y: 391, endPoint x: 675, endPoint y: 371, distance: 83.4
click at [594, 391] on strong "Context" at bounding box center [597, 386] width 56 height 17
click at [682, 362] on button "button" at bounding box center [686, 361] width 17 height 17
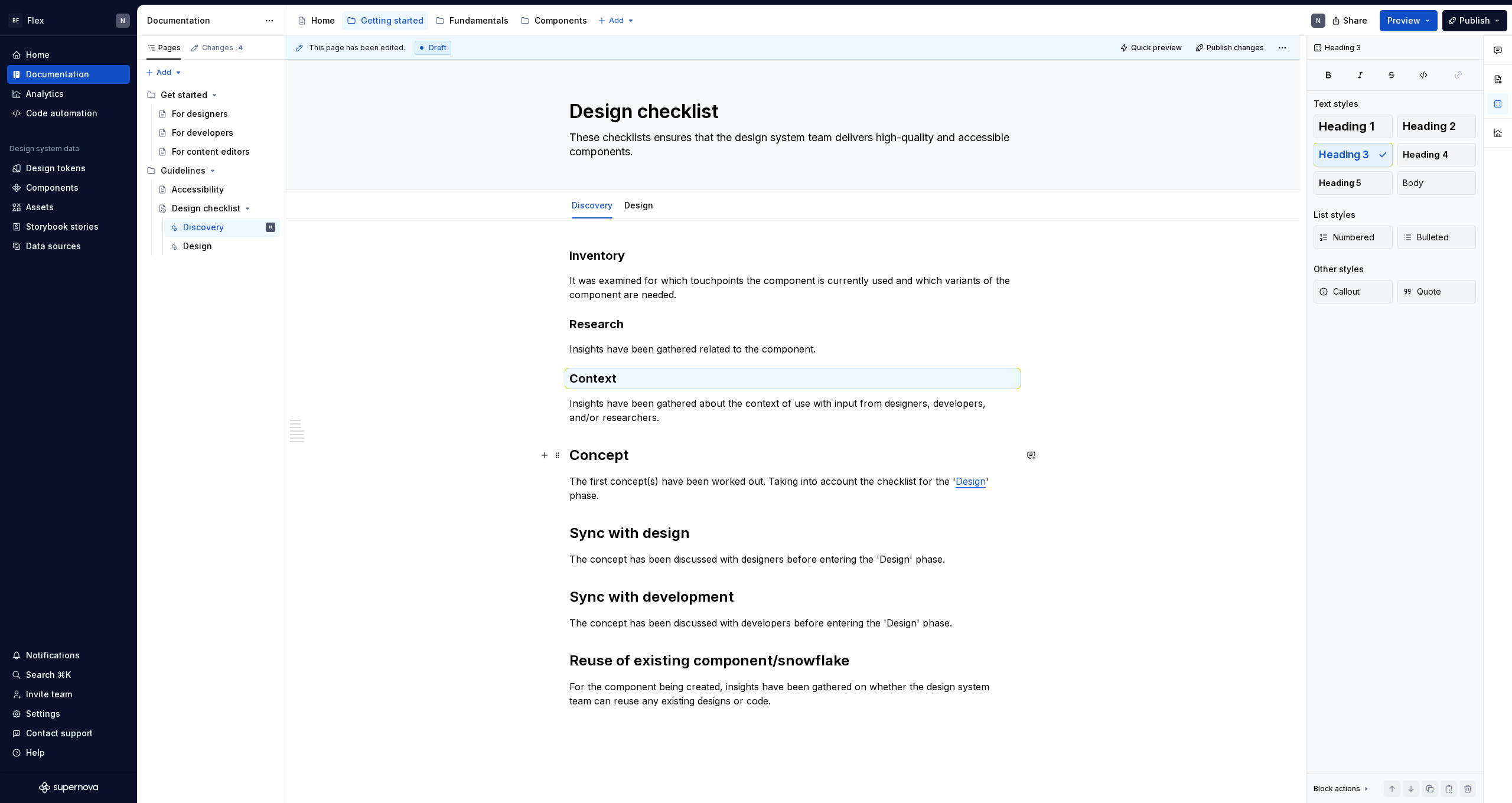
click at [620, 449] on strong "Concept" at bounding box center [599, 454] width 59 height 17
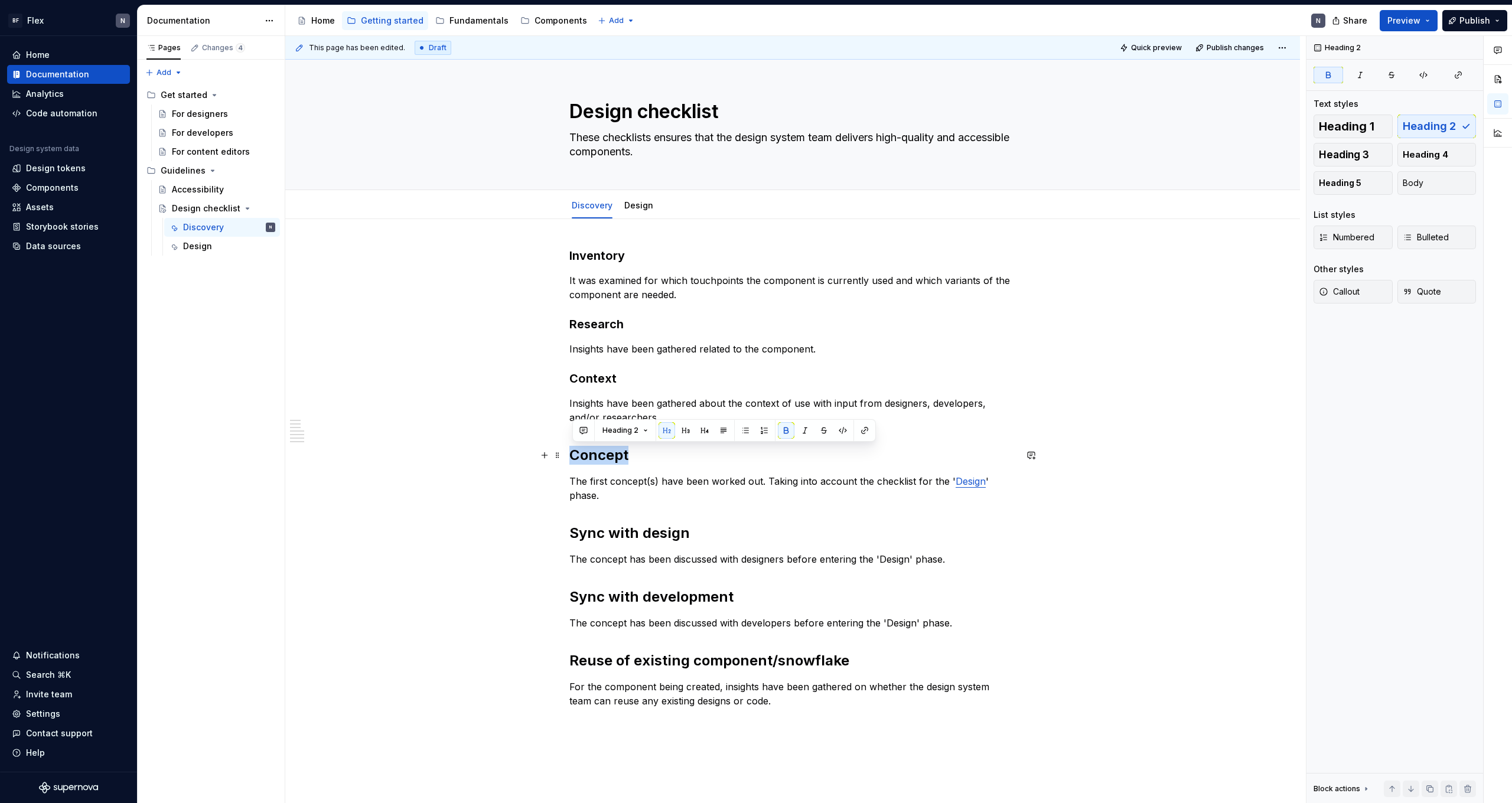
click at [620, 449] on strong "Concept" at bounding box center [599, 454] width 59 height 17
click at [683, 433] on button "button" at bounding box center [686, 430] width 17 height 17
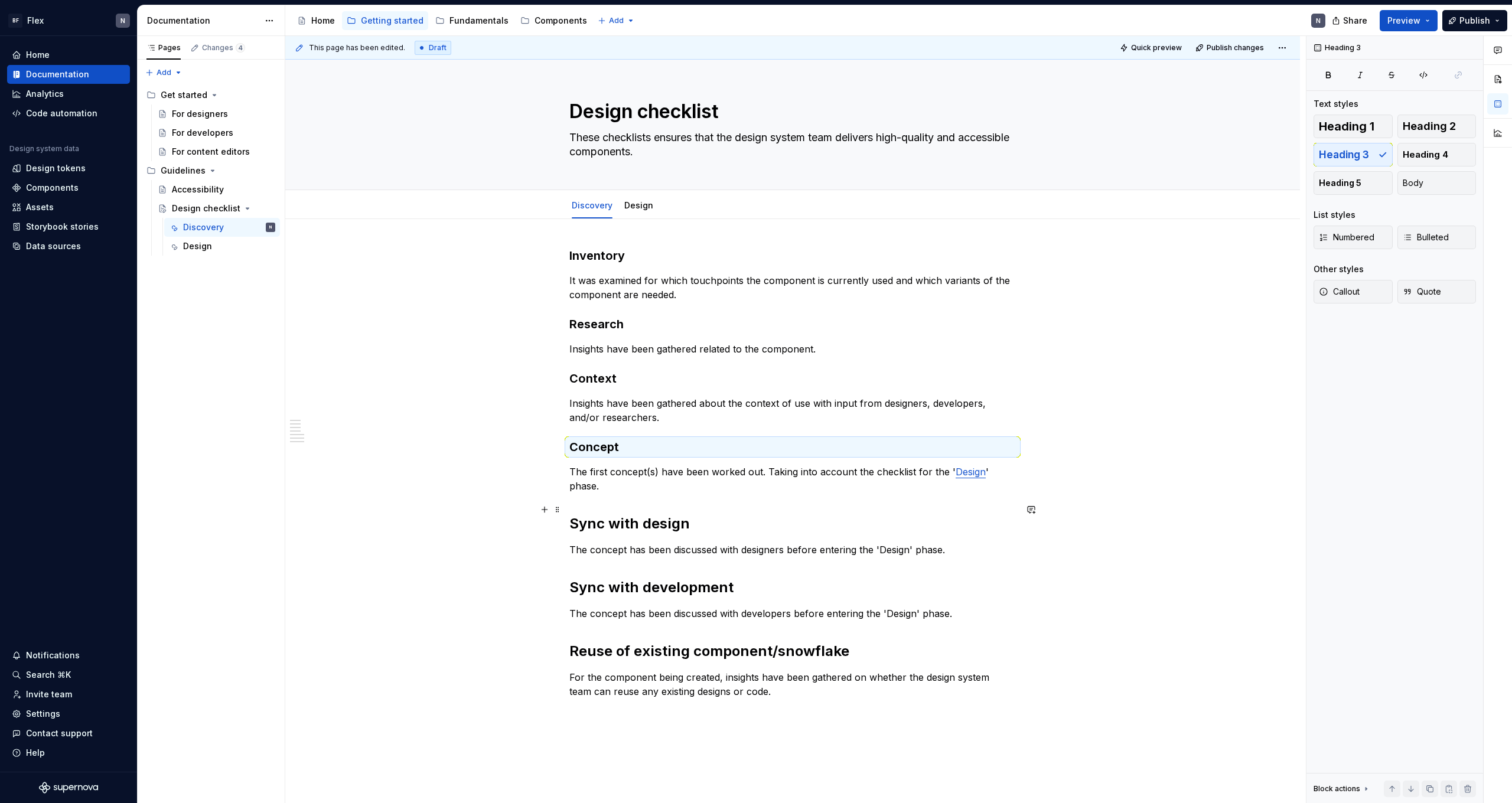
click at [610, 514] on strong "Sync with design" at bounding box center [630, 522] width 120 height 17
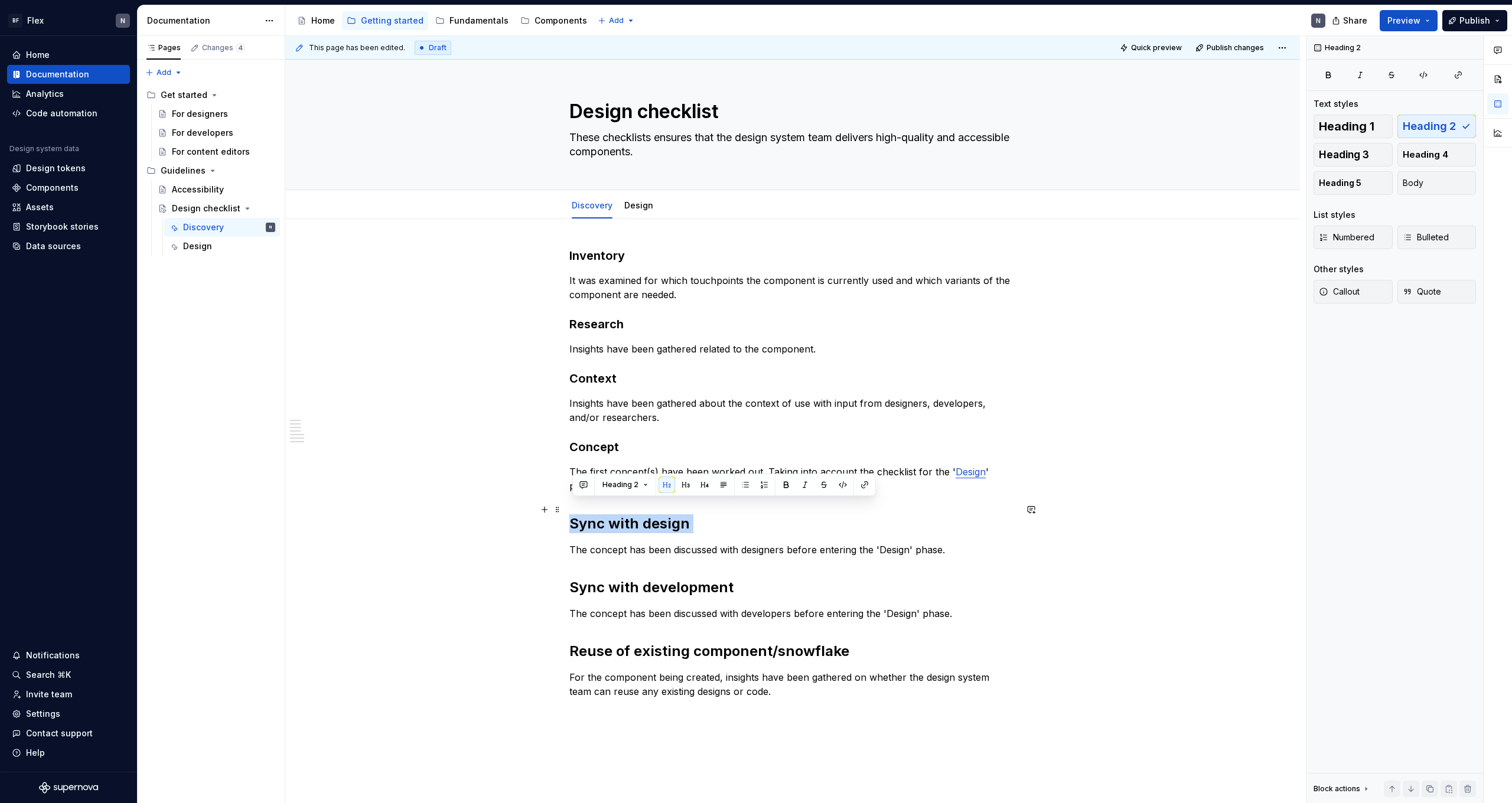
drag, startPoint x: 610, startPoint y: 506, endPoint x: 655, endPoint y: 498, distance: 45.7
click at [610, 514] on strong "Sync with design" at bounding box center [630, 522] width 120 height 17
click at [683, 487] on button "button" at bounding box center [686, 484] width 17 height 17
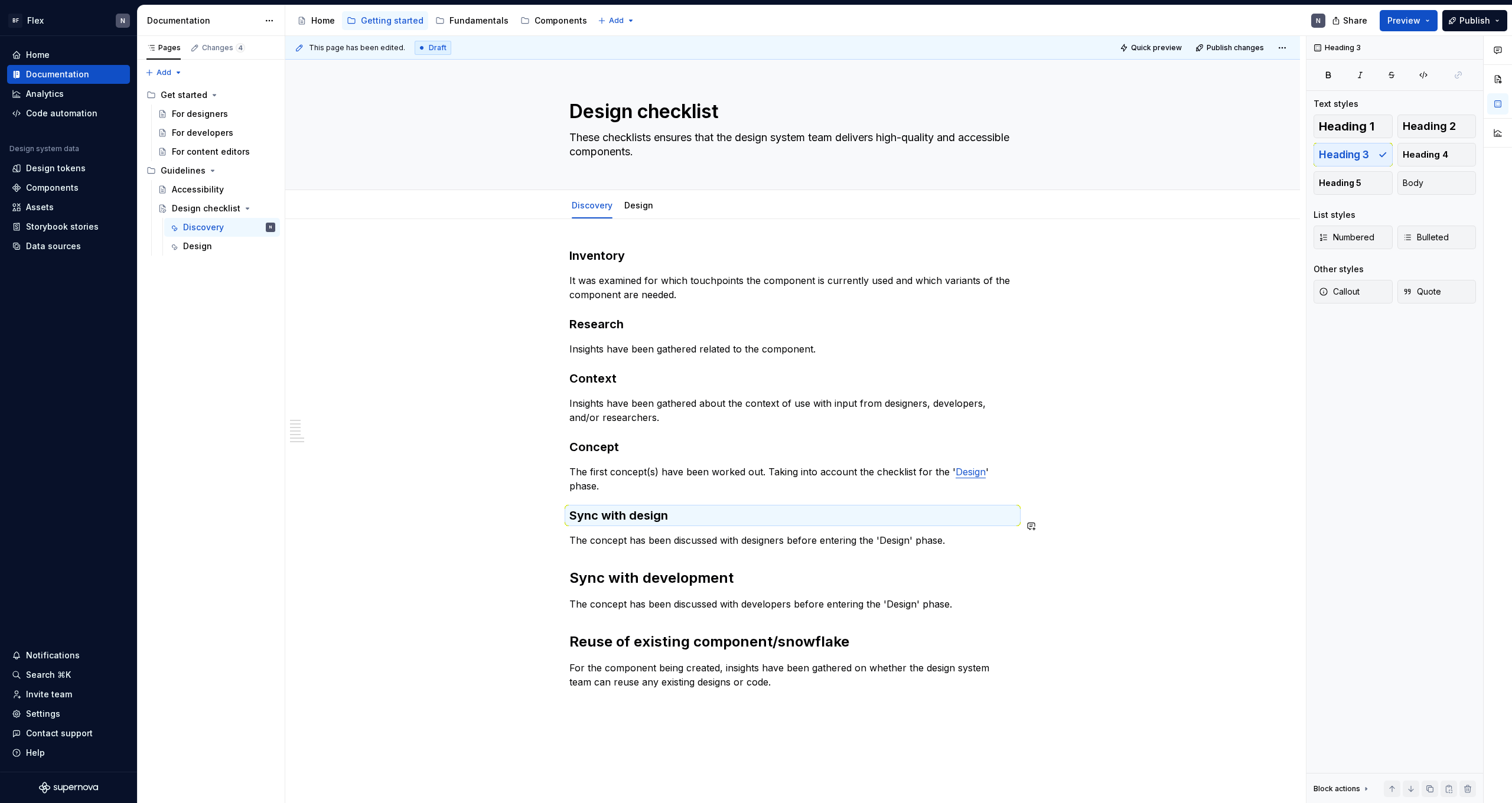
click at [646, 553] on div "Inventory  It was examined for which touchpoints the component is currently use…" at bounding box center [793, 467] width 446 height 442
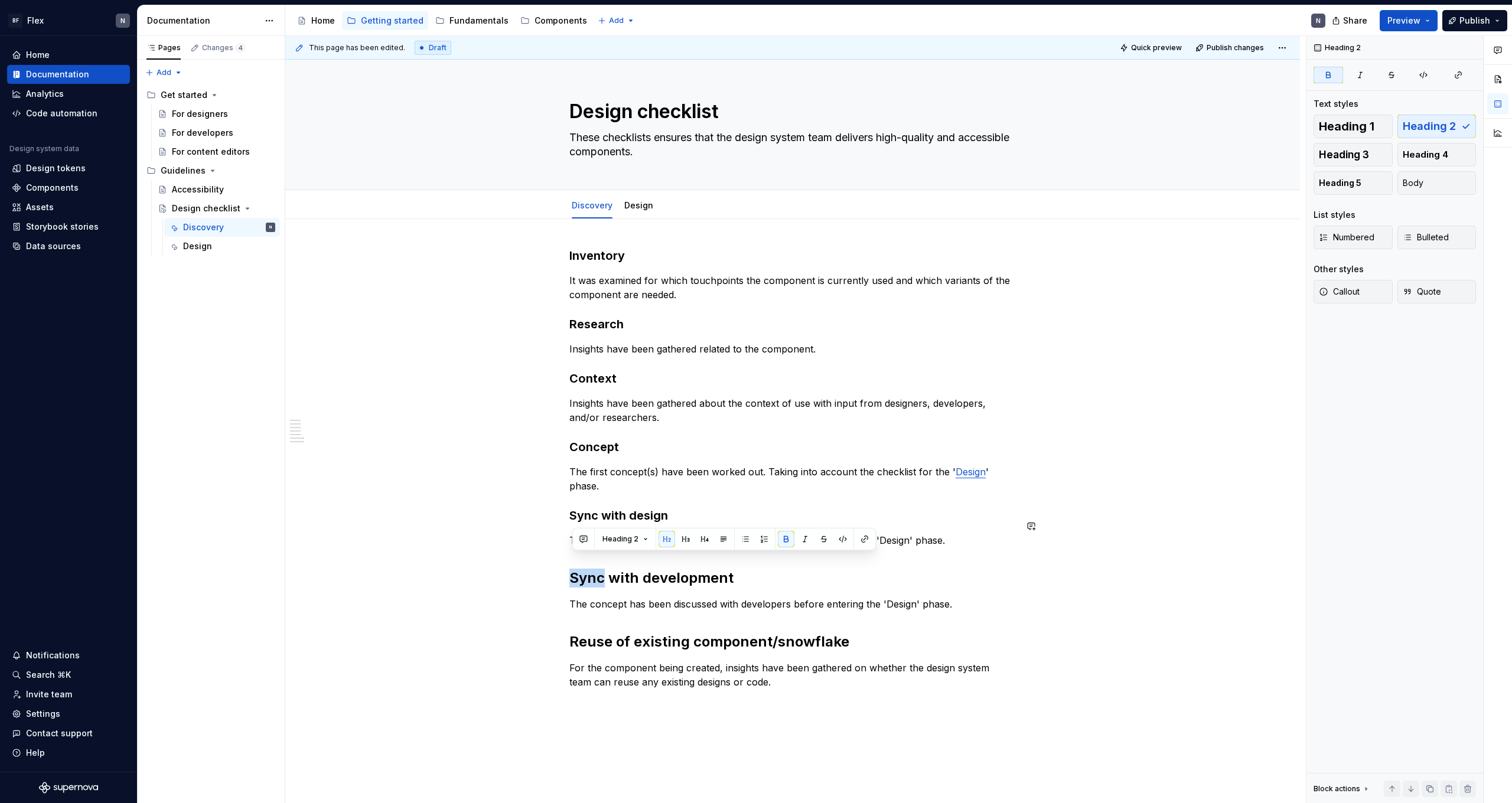
click at [646, 553] on div "Inventory  It was examined for which touchpoints the component is currently use…" at bounding box center [793, 467] width 446 height 442
click at [703, 535] on button "button" at bounding box center [702, 538] width 17 height 17
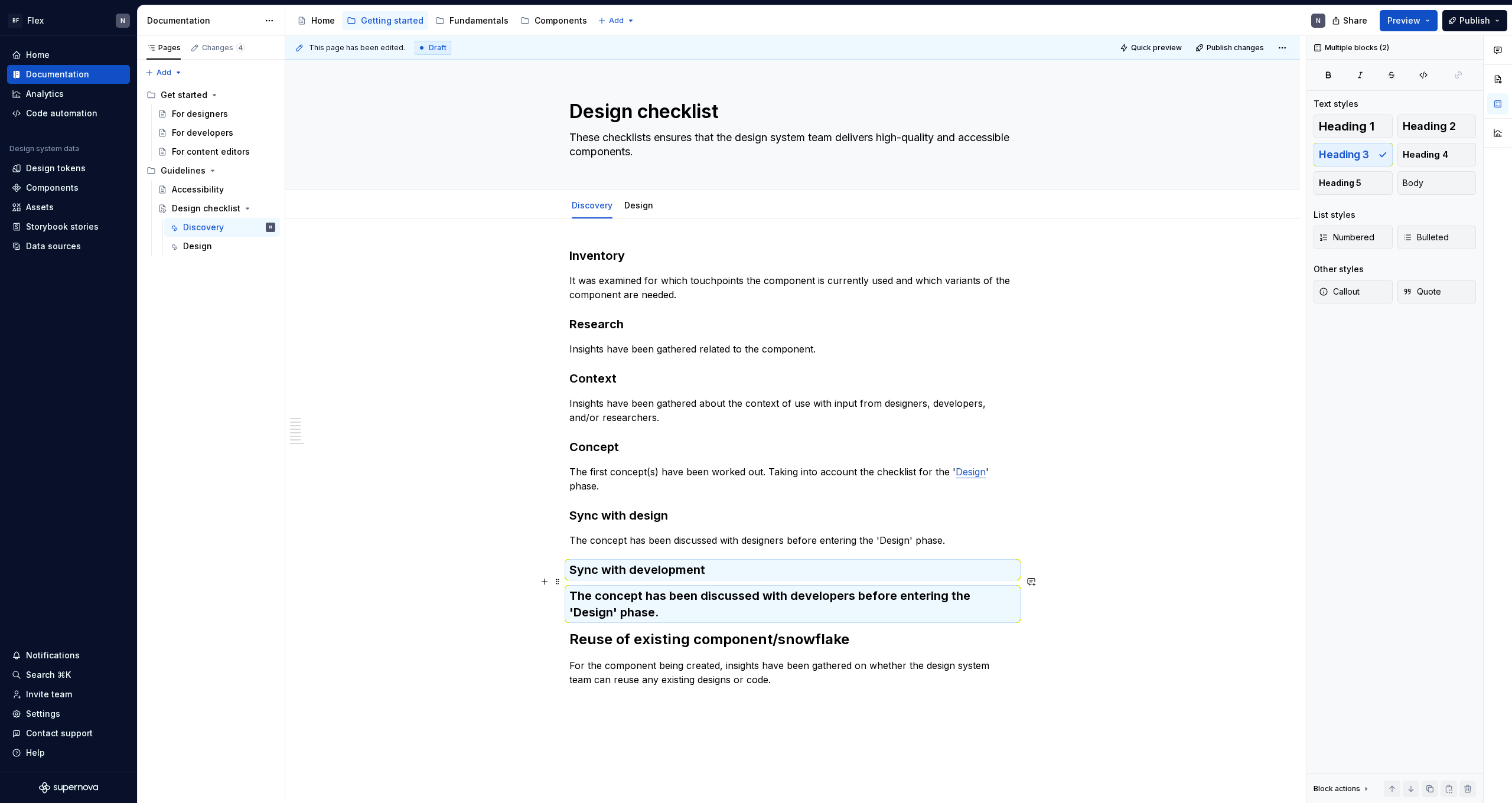
click at [621, 587] on h3 "The concept has been discussed with developers before entering the 'Design' pha…" at bounding box center [793, 603] width 446 height 33
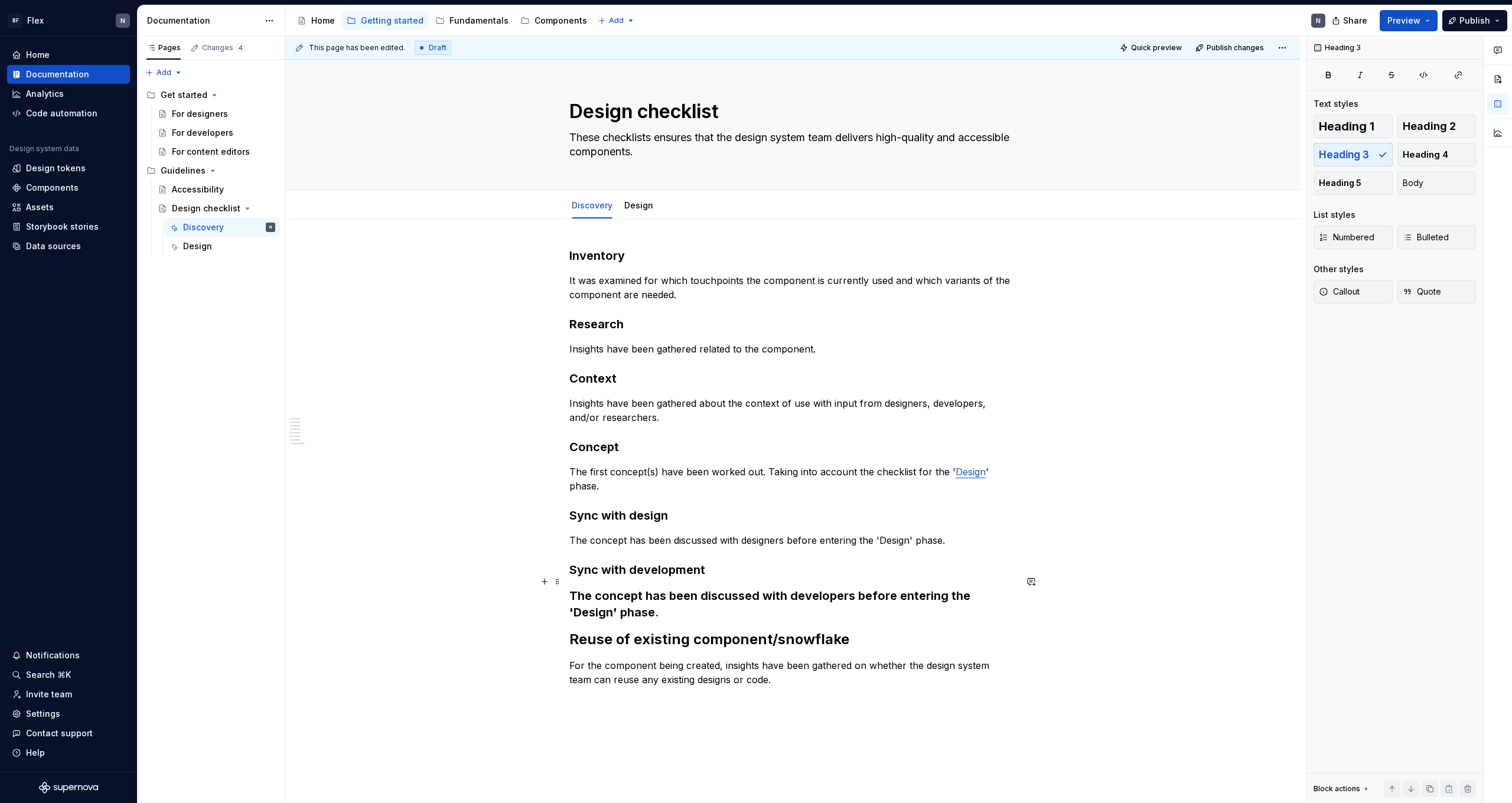
click at [649, 587] on h3 "The concept has been discussed with developers before entering the 'Design' pha…" at bounding box center [793, 603] width 446 height 33
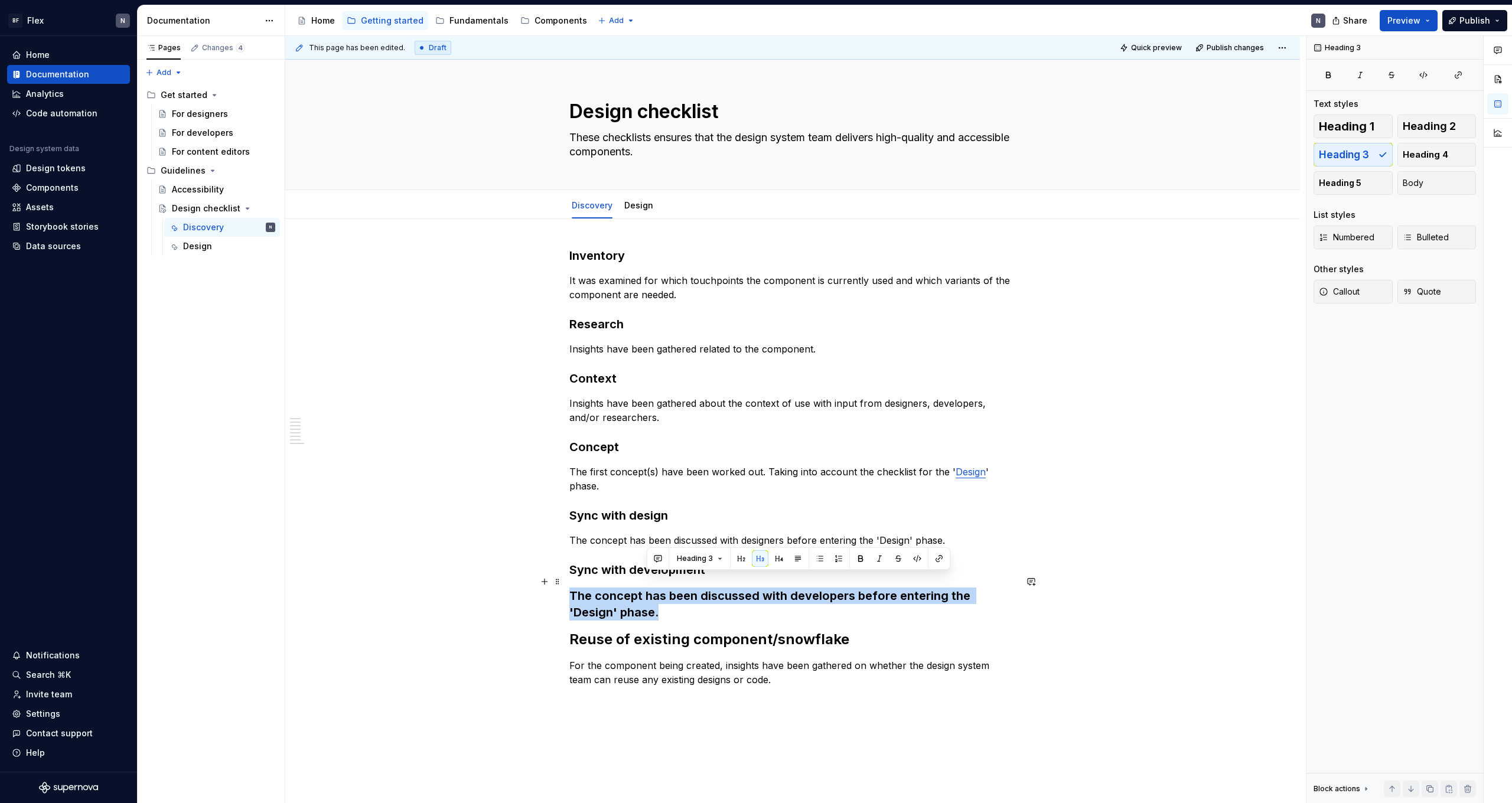
click at [649, 587] on h3 "The concept has been discussed with developers before entering the 'Design' pha…" at bounding box center [793, 603] width 446 height 33
click at [1400, 175] on button "Body" at bounding box center [1437, 182] width 79 height 24
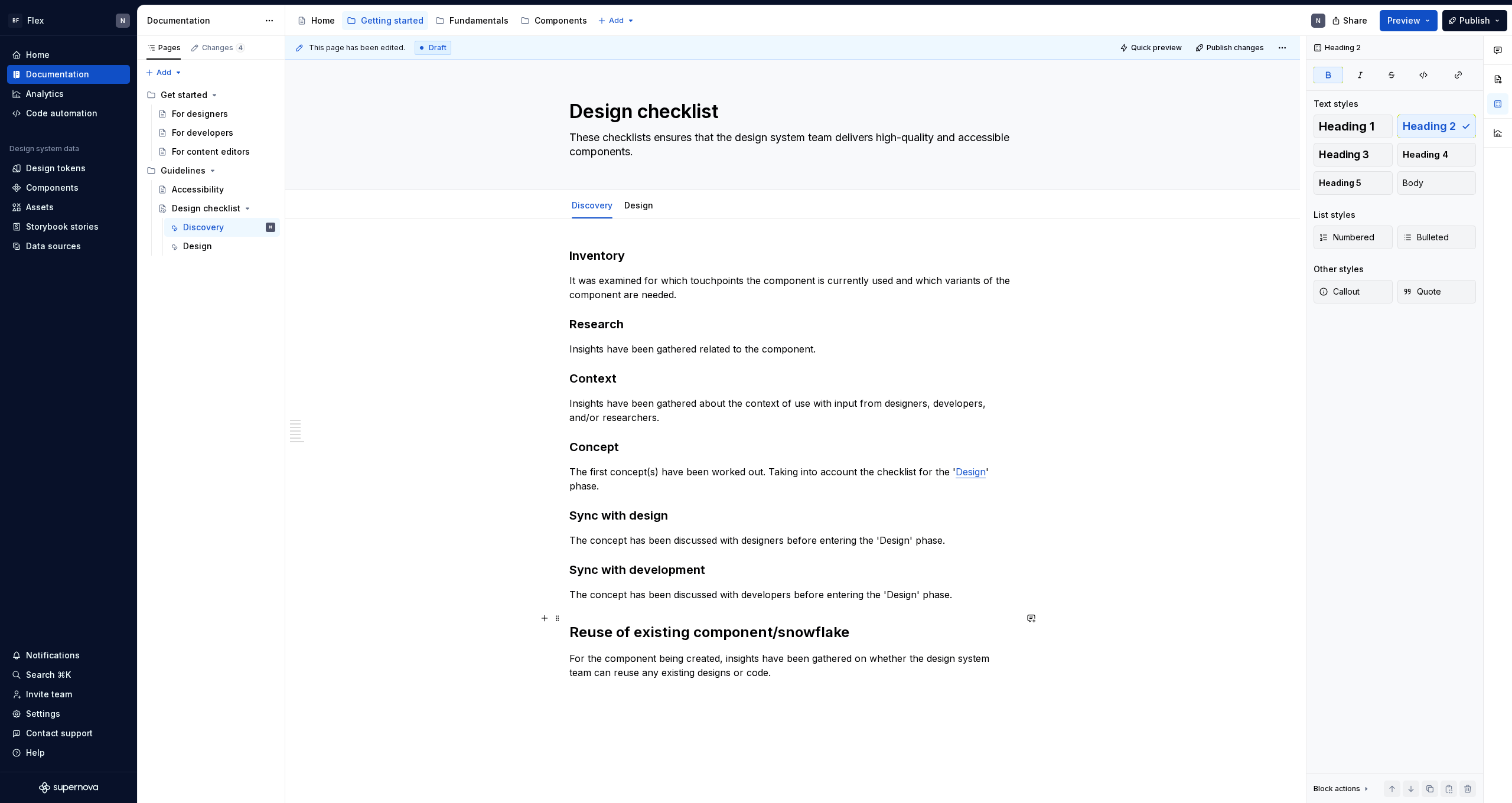
click at [772, 623] on strong "Reuse of existing component/snowflake" at bounding box center [709, 631] width 280 height 17
click at [682, 591] on button "button" at bounding box center [686, 593] width 17 height 17
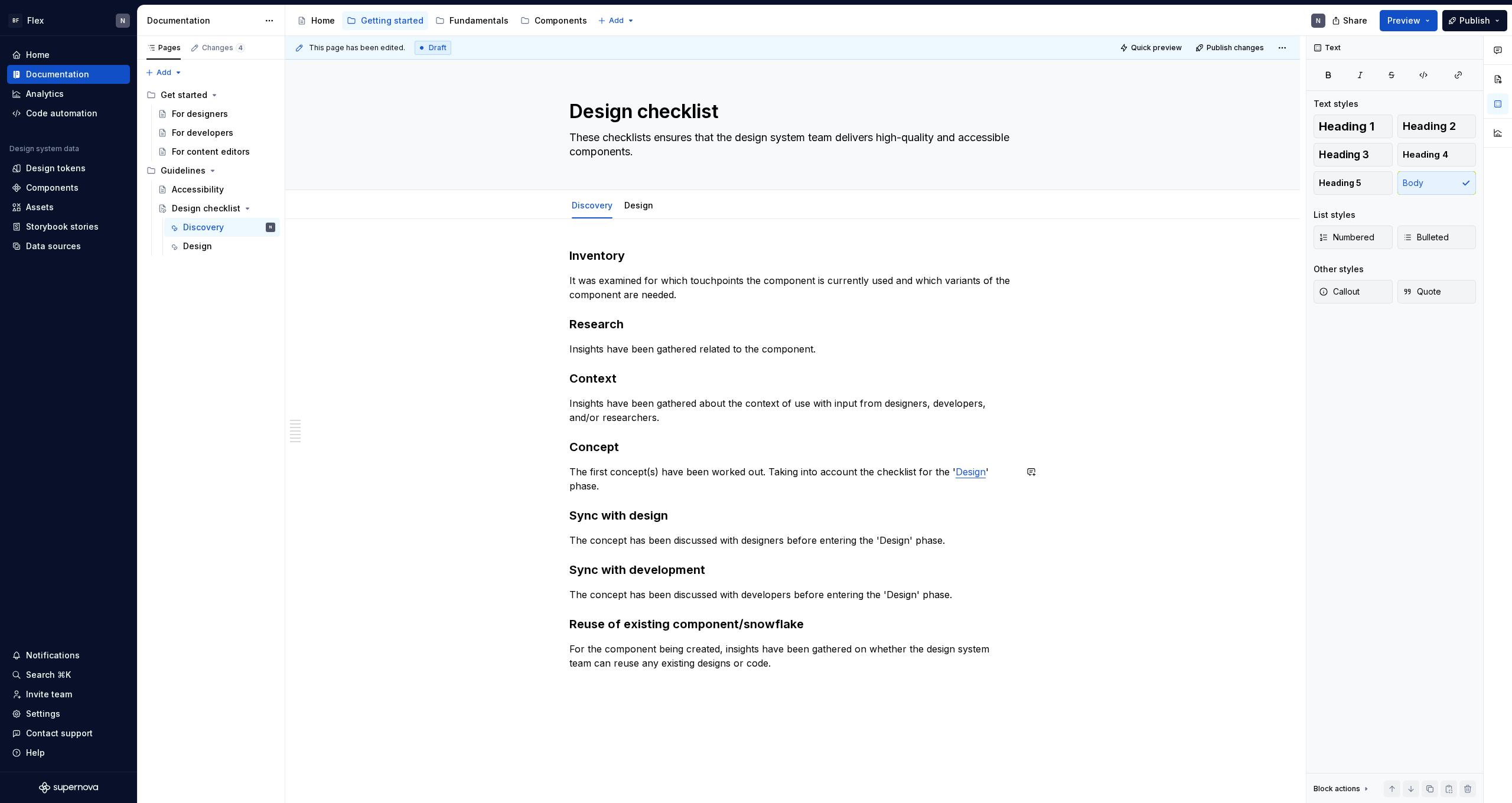
click at [795, 462] on div "Inventory  It was examined for which touchpoints the component is currently use…" at bounding box center [793, 458] width 446 height 422
click at [724, 561] on h3 "Sync with development" at bounding box center [793, 569] width 446 height 17
click at [640, 196] on html "BF Flex N Home Documentation Analytics Code automation Design system data Desig…" at bounding box center [756, 401] width 1512 height 803
click at [624, 162] on html "BF Flex N Home Documentation Analytics Code automation Design system data Desig…" at bounding box center [756, 401] width 1512 height 803
click at [637, 212] on div "Design" at bounding box center [639, 205] width 29 height 14
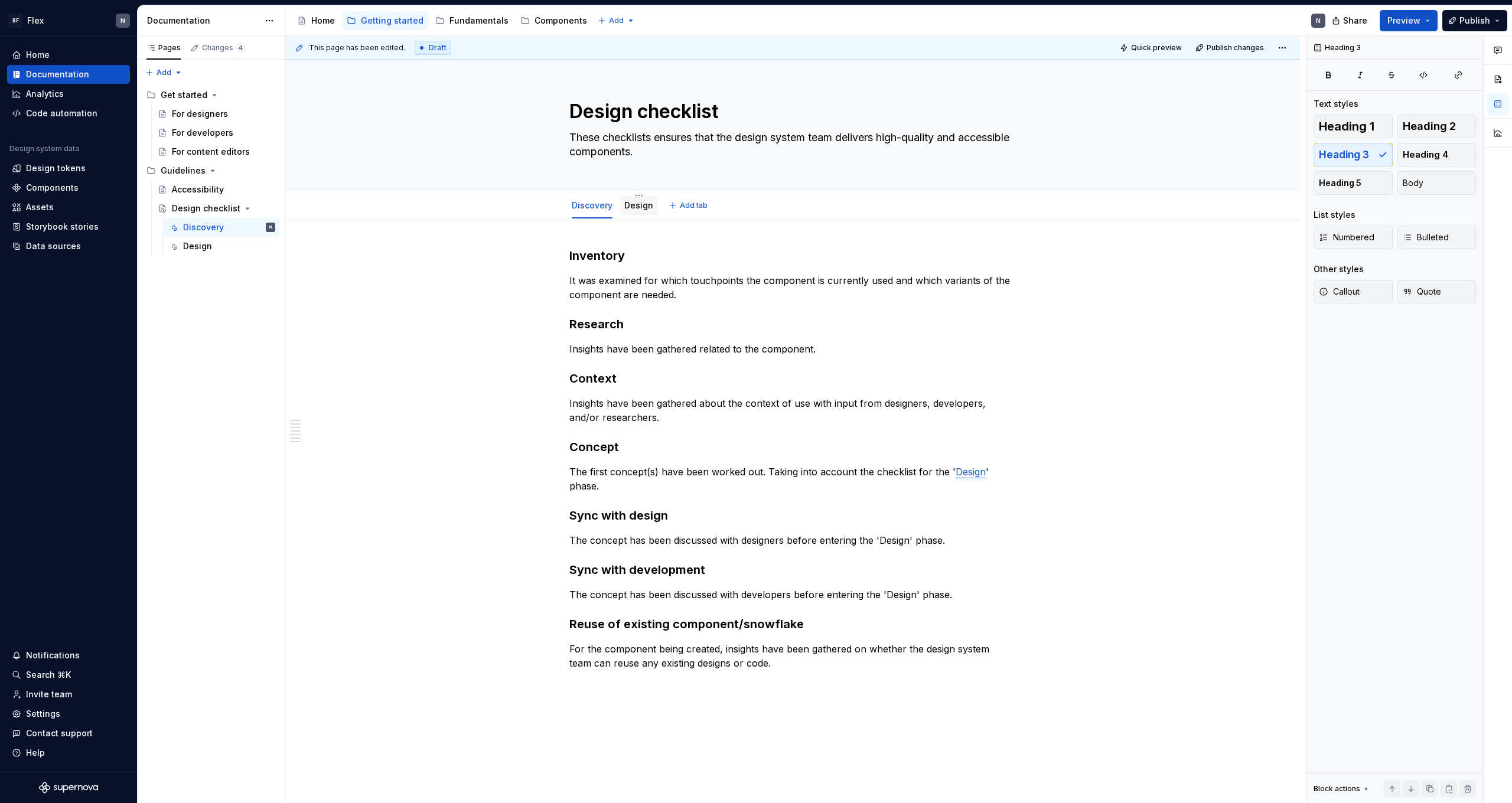
click at [637, 209] on link "Design" at bounding box center [639, 205] width 29 height 10
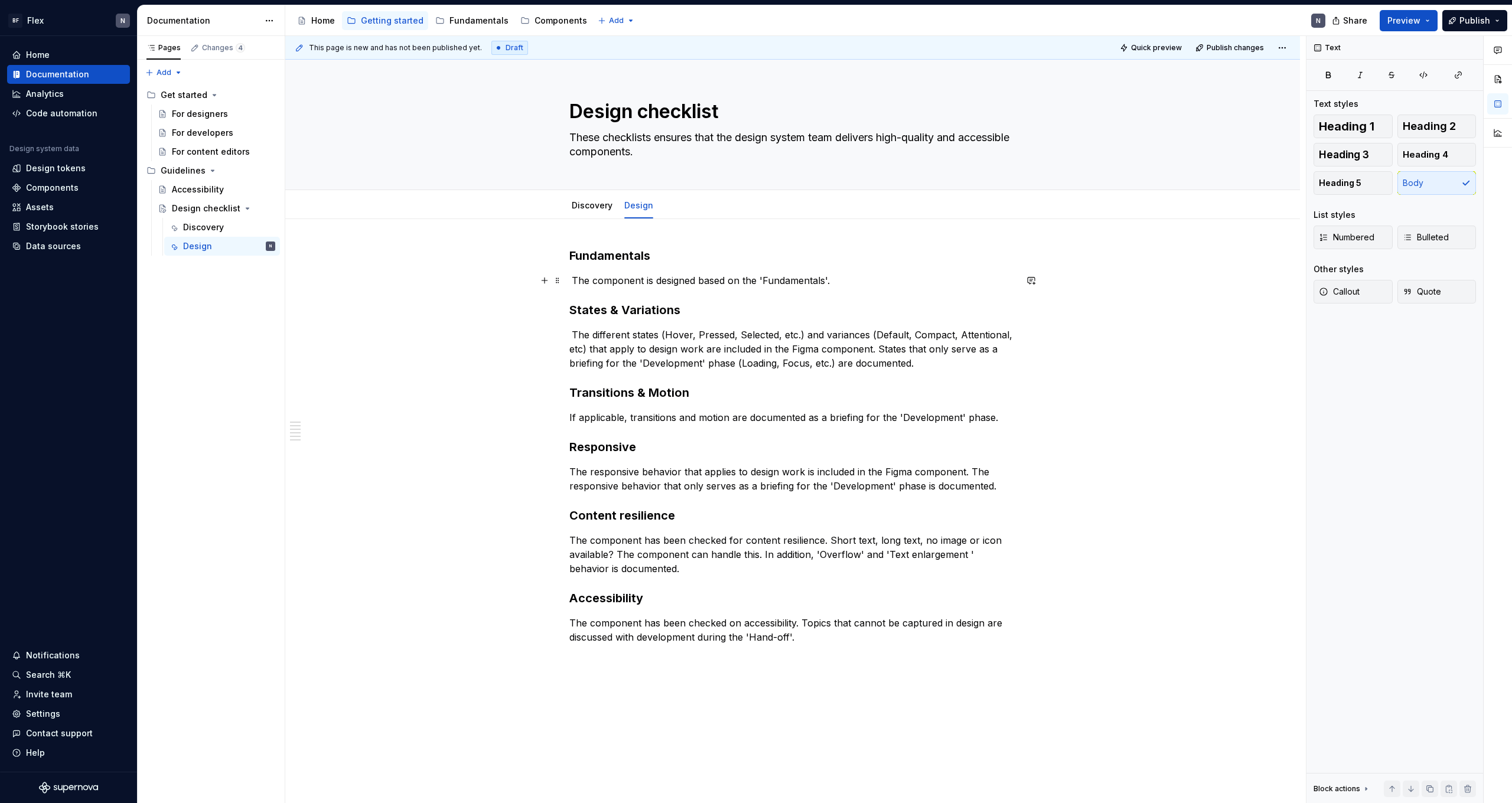
drag, startPoint x: 826, startPoint y: 282, endPoint x: 828, endPoint y: 300, distance: 18.1
click at [826, 285] on p "The component is designed based on the 'Fundamentals'." at bounding box center [793, 281] width 446 height 14
type textarea "*"
click at [701, 357] on p "The different states (Hover, Pressed, Selected, etc.) and variances (Default, C…" at bounding box center [793, 349] width 446 height 42
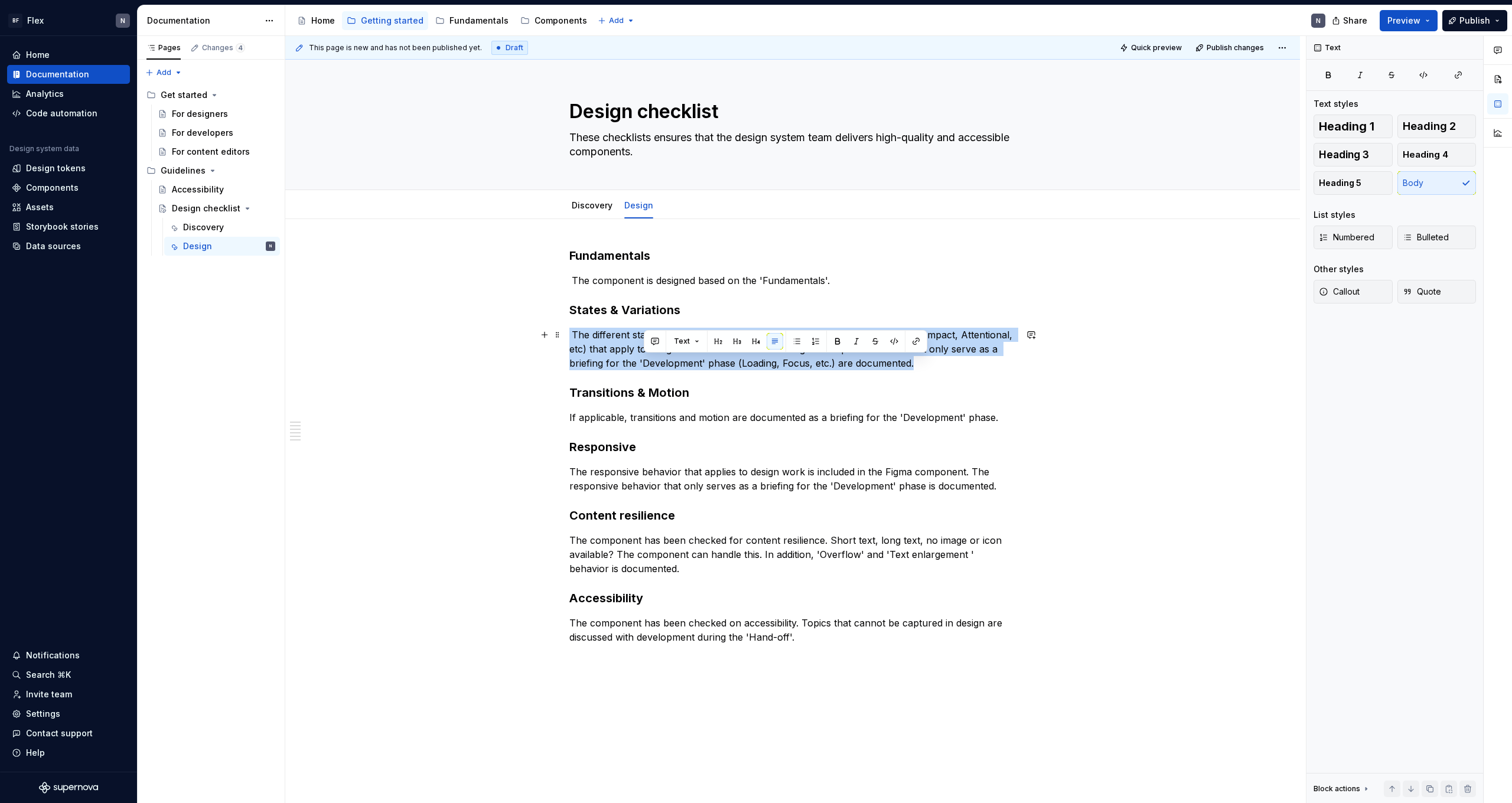
click at [701, 357] on p "The different states (Hover, Pressed, Selected, etc.) and variances (Default, C…" at bounding box center [793, 349] width 446 height 42
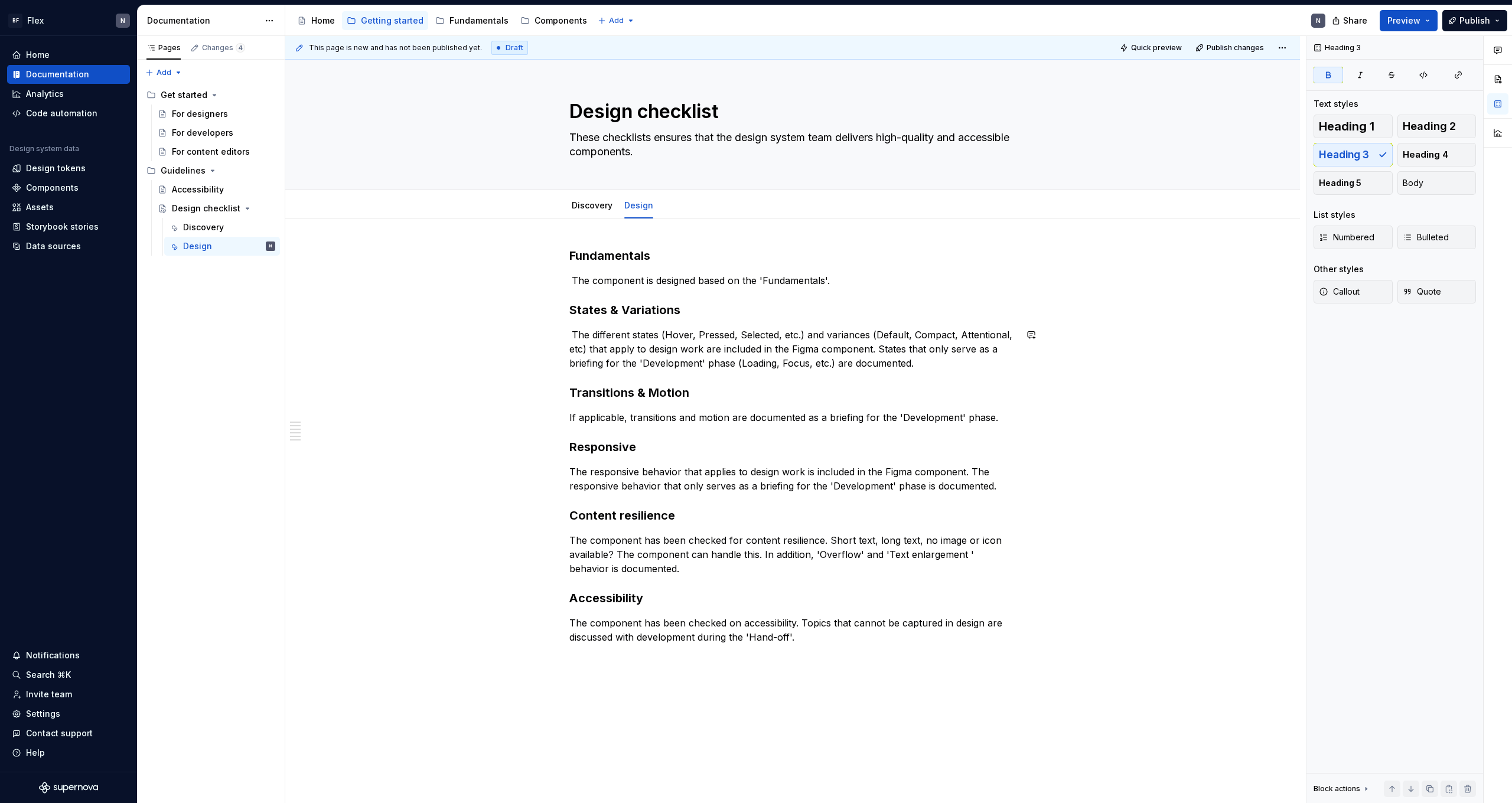
click at [818, 382] on div "Fundamentals   The component is designed based on the 'Fundamentals'. States & …" at bounding box center [793, 456] width 446 height 418
drag, startPoint x: 784, startPoint y: 366, endPoint x: 810, endPoint y: 368, distance: 26.1
click at [810, 367] on p "The different states (Hover, Pressed, Selected, etc.) and variances (Default, C…" at bounding box center [793, 349] width 446 height 42
click at [770, 428] on div "Fundamentals   The component is designed based on the 'Fundamentals'. States & …" at bounding box center [793, 456] width 446 height 418
click at [771, 413] on p "If applicable, transitions and motion are documented as a briefing for the 'Dev…" at bounding box center [793, 417] width 446 height 14
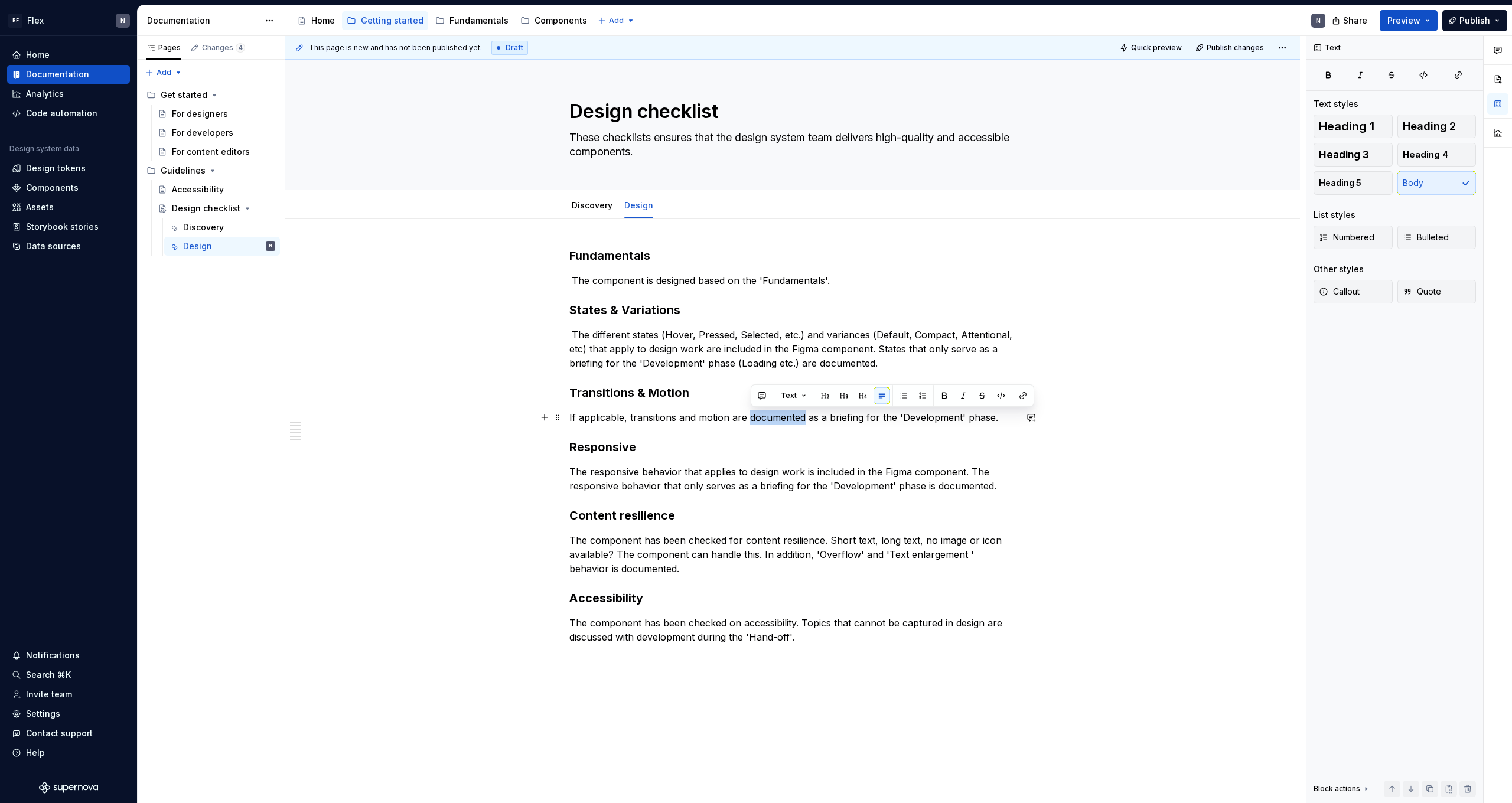
click at [771, 413] on p "If applicable, transitions and motion are documented as a briefing for the 'Dev…" at bounding box center [793, 417] width 446 height 14
click at [772, 456] on div "Fundamentals   The component is designed based on the 'Fundamentals'. States & …" at bounding box center [793, 456] width 446 height 418
click at [755, 472] on p "The responsive behavior that applies to design work is included in the Figma co…" at bounding box center [793, 479] width 446 height 28
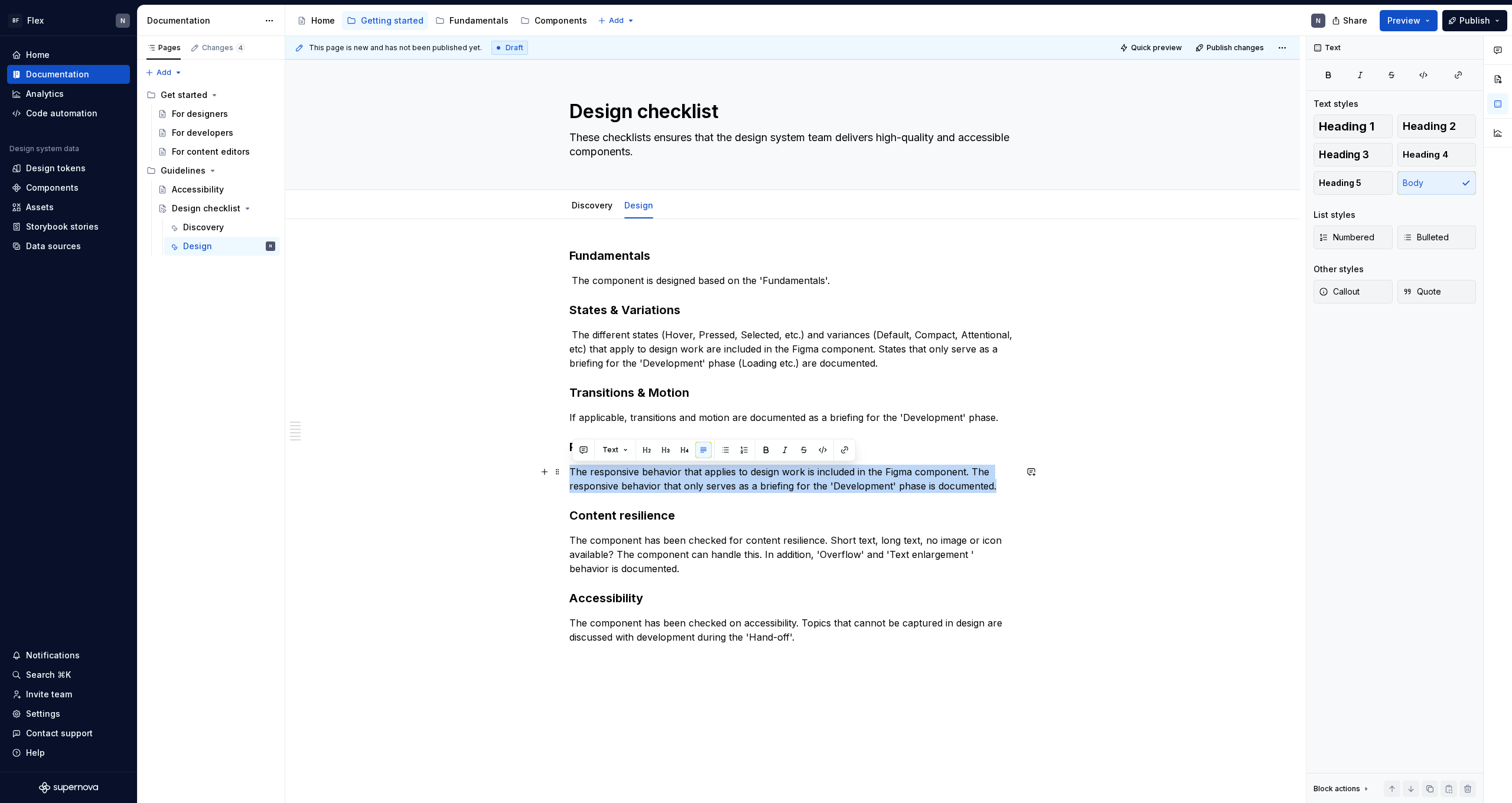
click at [755, 472] on p "The responsive behavior that applies to design work is included in the Figma co…" at bounding box center [793, 479] width 446 height 28
click at [749, 481] on p "The responsive behavior that applies to design work is included in the Figma co…" at bounding box center [793, 479] width 446 height 28
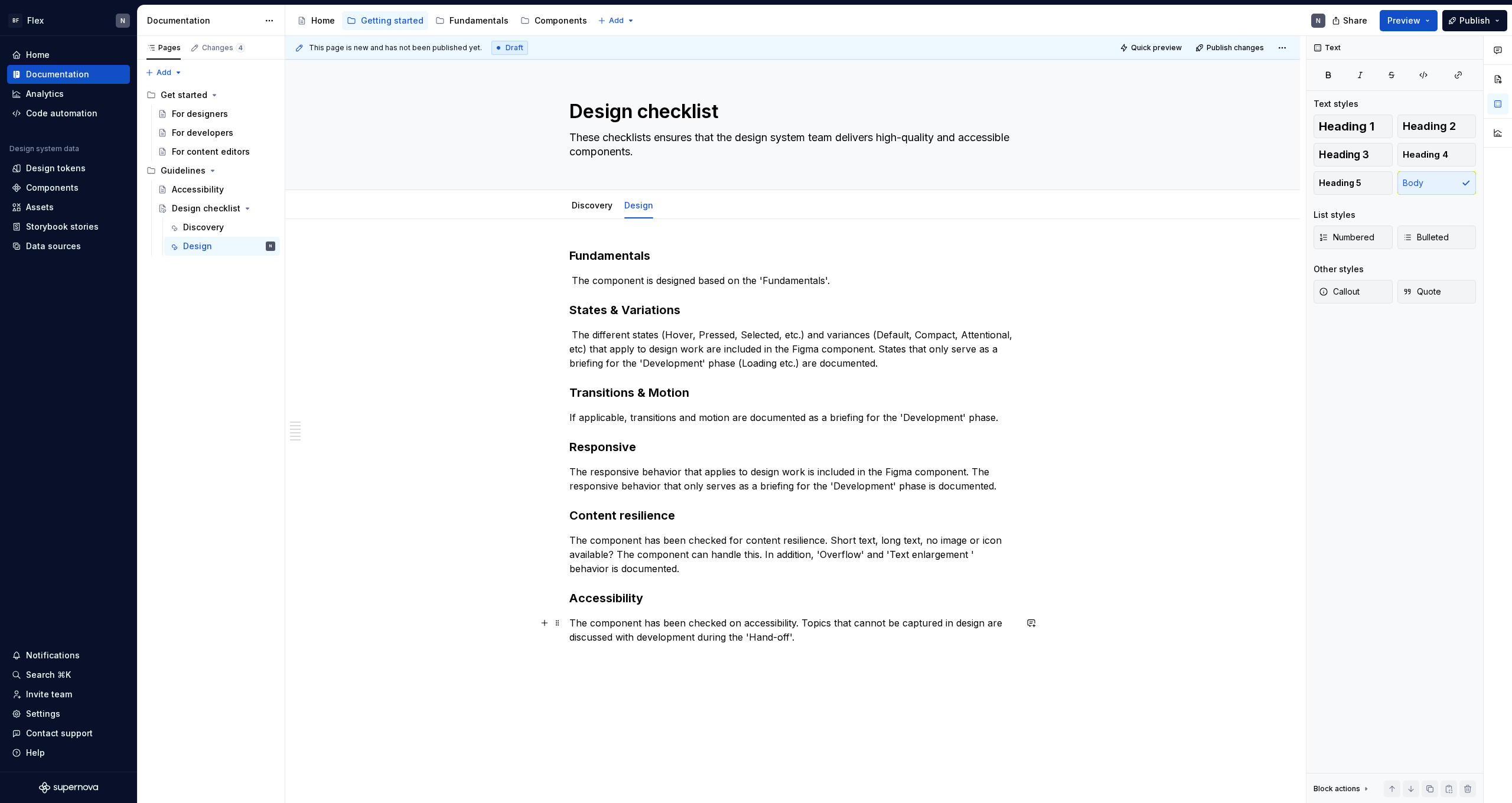
click at [845, 628] on p "The component has been checked on accessibility. Topics that cannot be captured…" at bounding box center [793, 629] width 446 height 28
click at [855, 637] on p "The component has been checked on accessibility. Topics that cannot be captured…" at bounding box center [793, 629] width 446 height 28
click at [880, 385] on h3 "Transitions & Motion" at bounding box center [793, 392] width 446 height 17
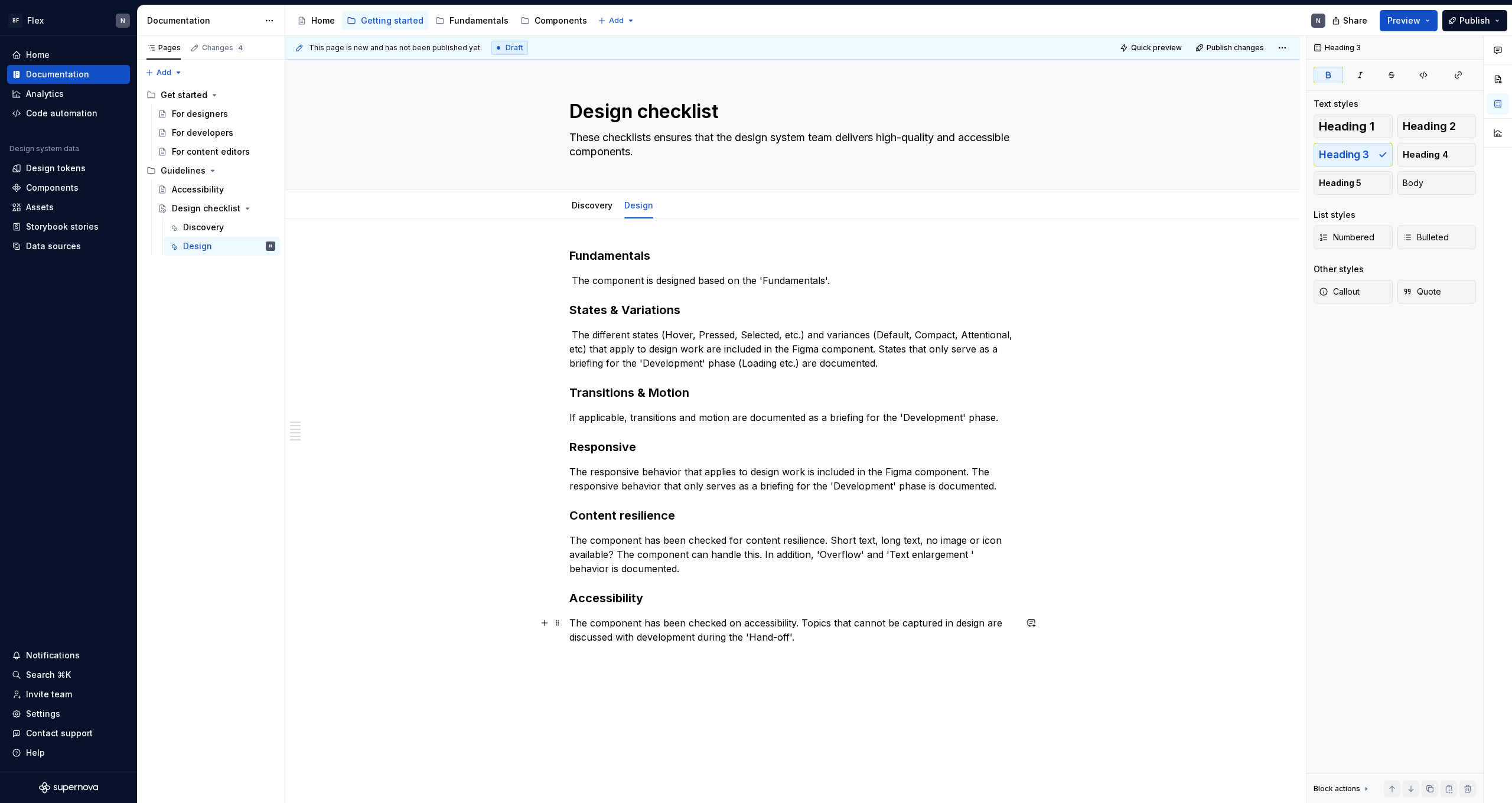
click at [826, 638] on p "The component has been checked on accessibility. Topics that cannot be captured…" at bounding box center [793, 629] width 446 height 28
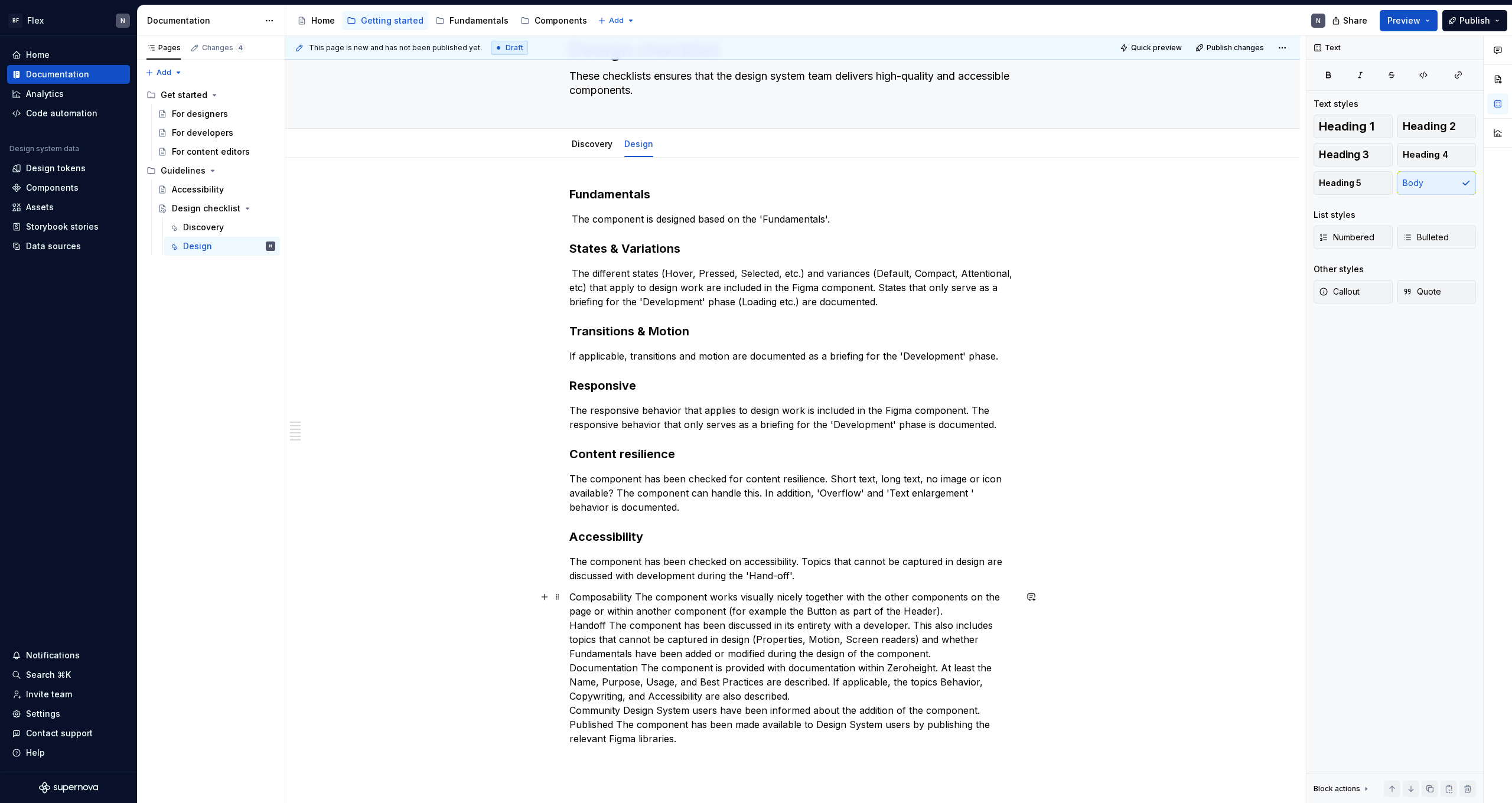
scroll to position [66, 0]
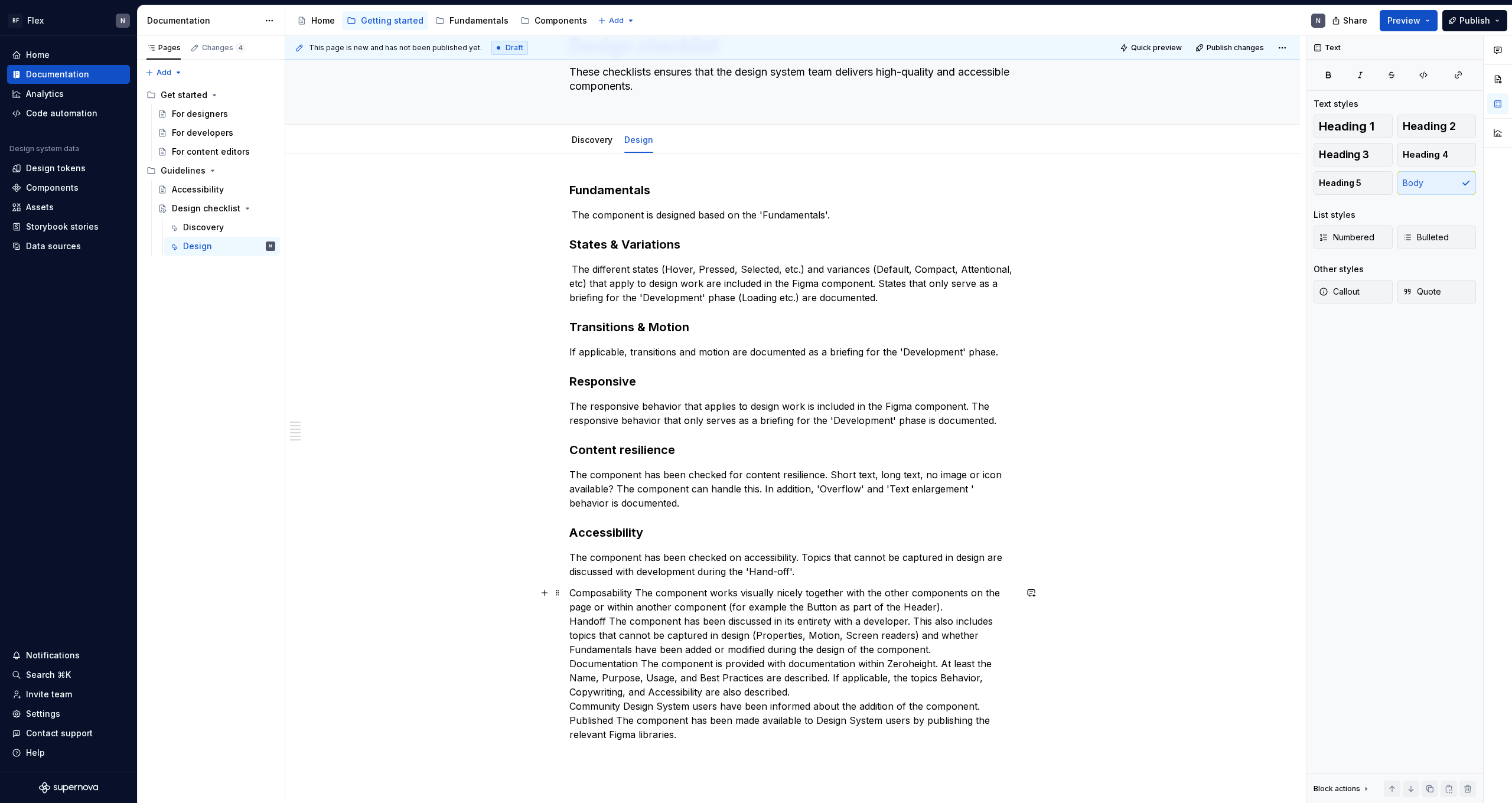
drag, startPoint x: 636, startPoint y: 591, endPoint x: 638, endPoint y: 601, distance: 10.2
click at [636, 591] on p "Composability The component works visually nicely together with the other compo…" at bounding box center [793, 663] width 446 height 156
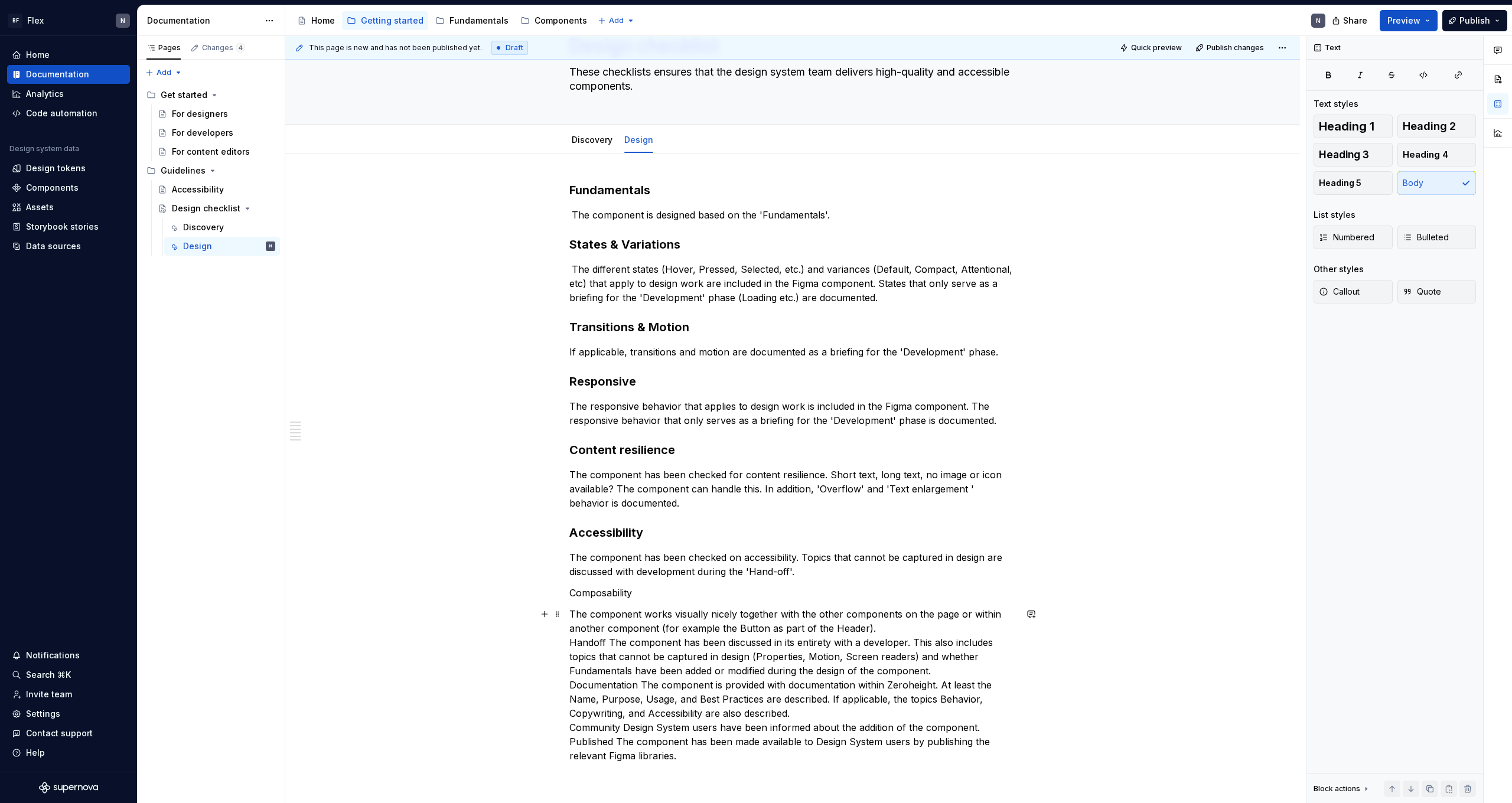
click at [610, 642] on p "The component works visually nicely together with the other components on the p…" at bounding box center [793, 684] width 446 height 156
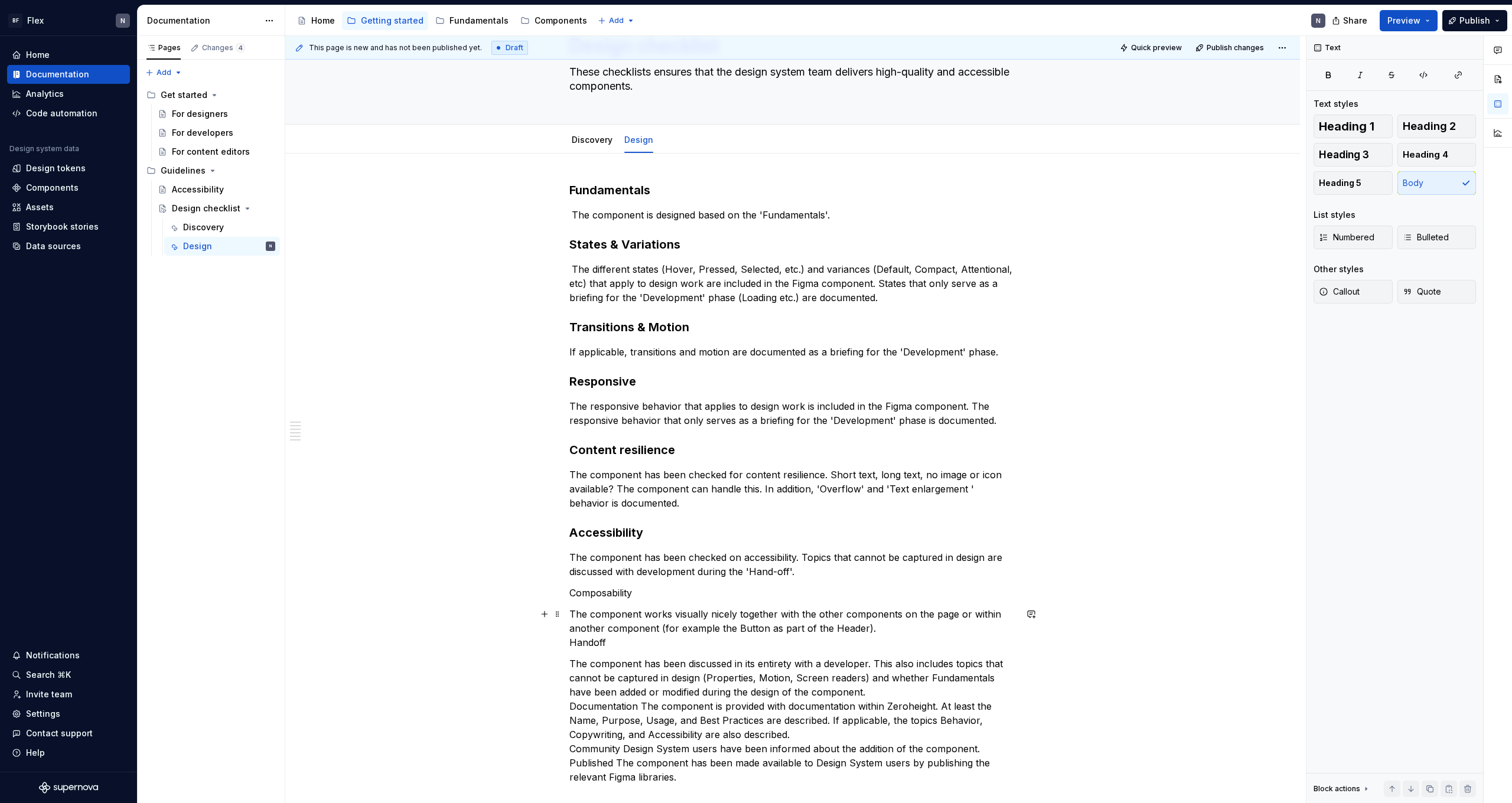
click at [876, 629] on p "The component works visually nicely together with the other components on the p…" at bounding box center [793, 628] width 446 height 42
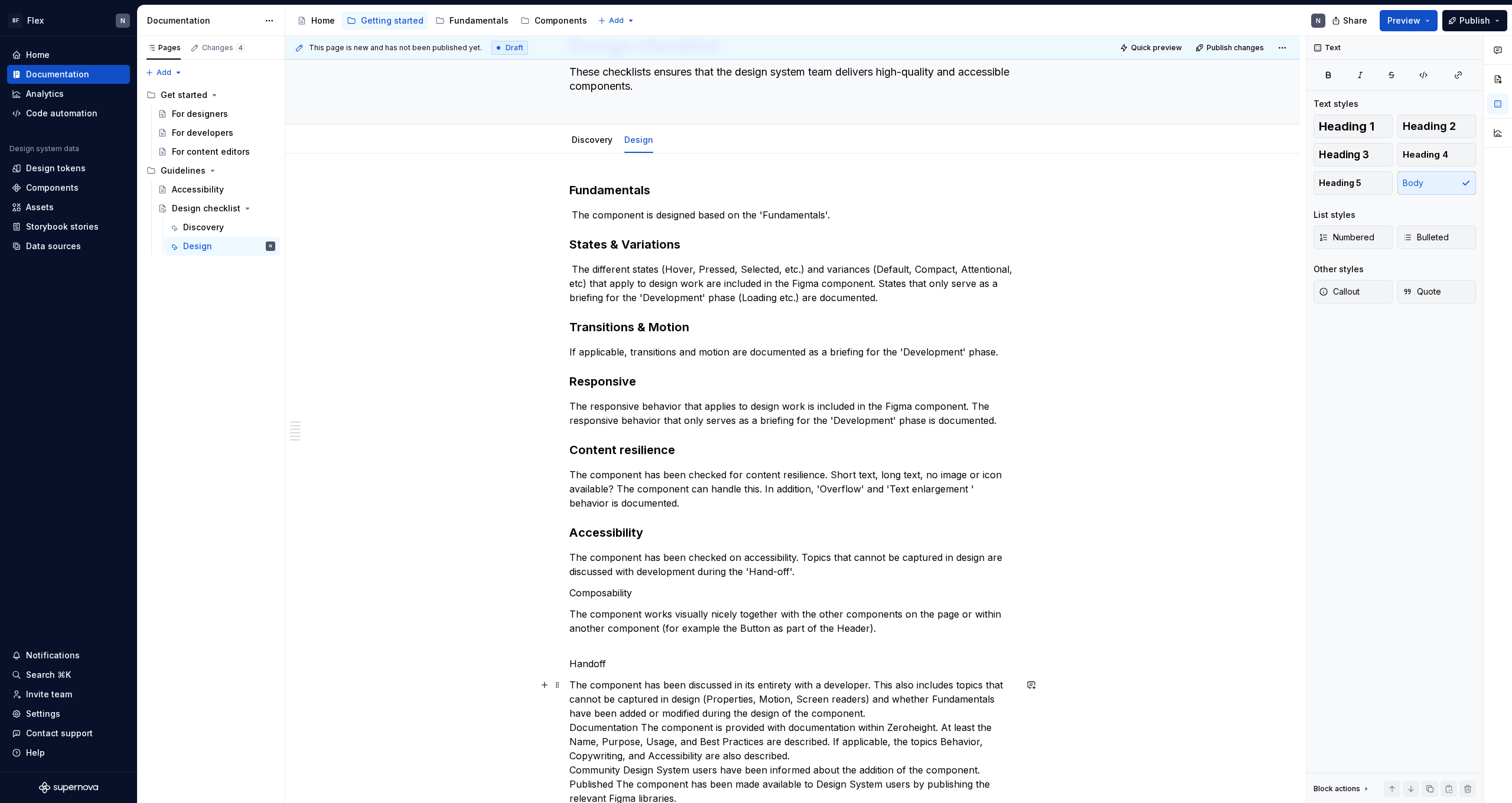
scroll to position [123, 0]
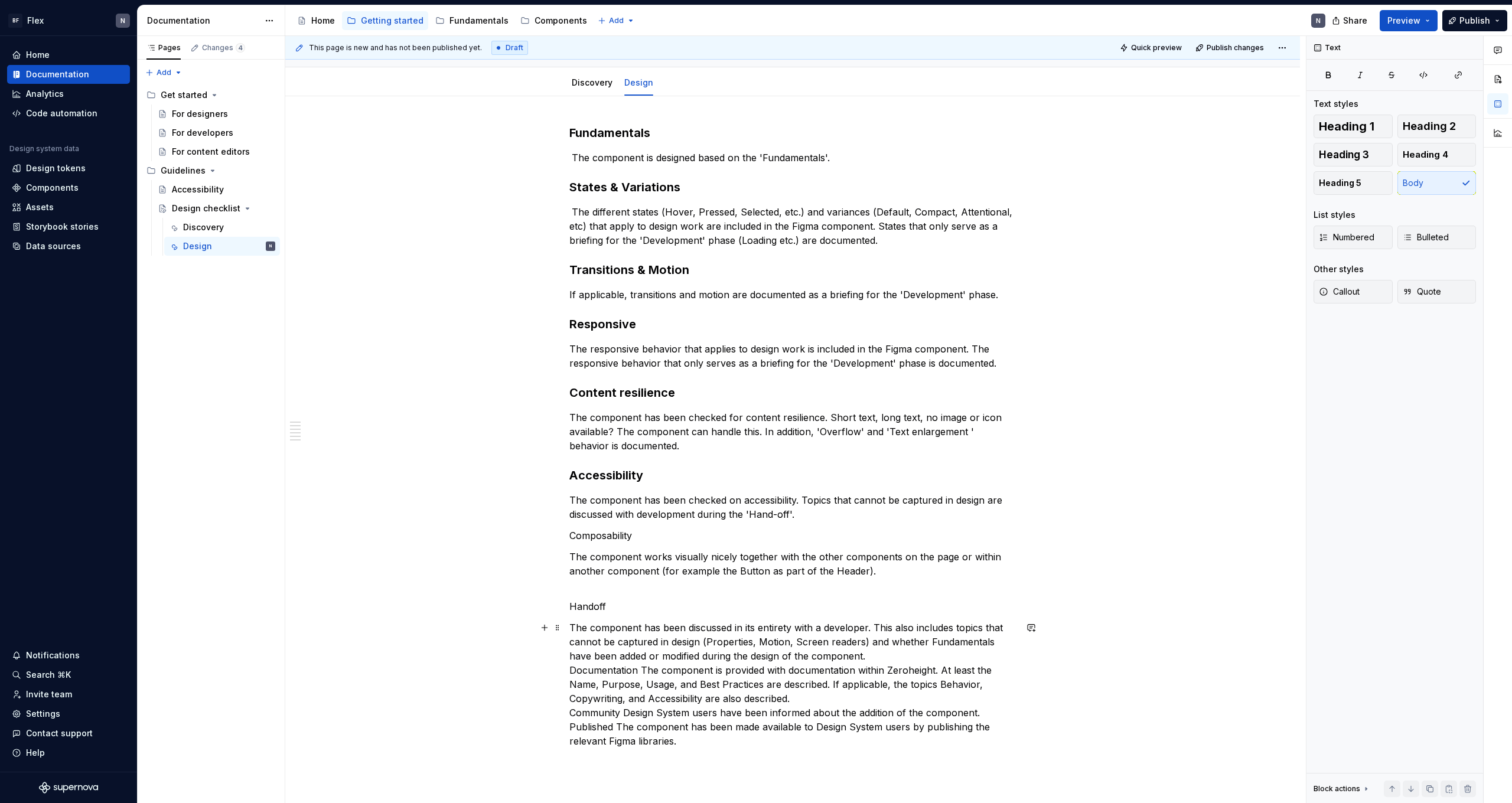
click at [867, 654] on p "The component has been discussed in its entirety with a developer. This also in…" at bounding box center [793, 684] width 446 height 127
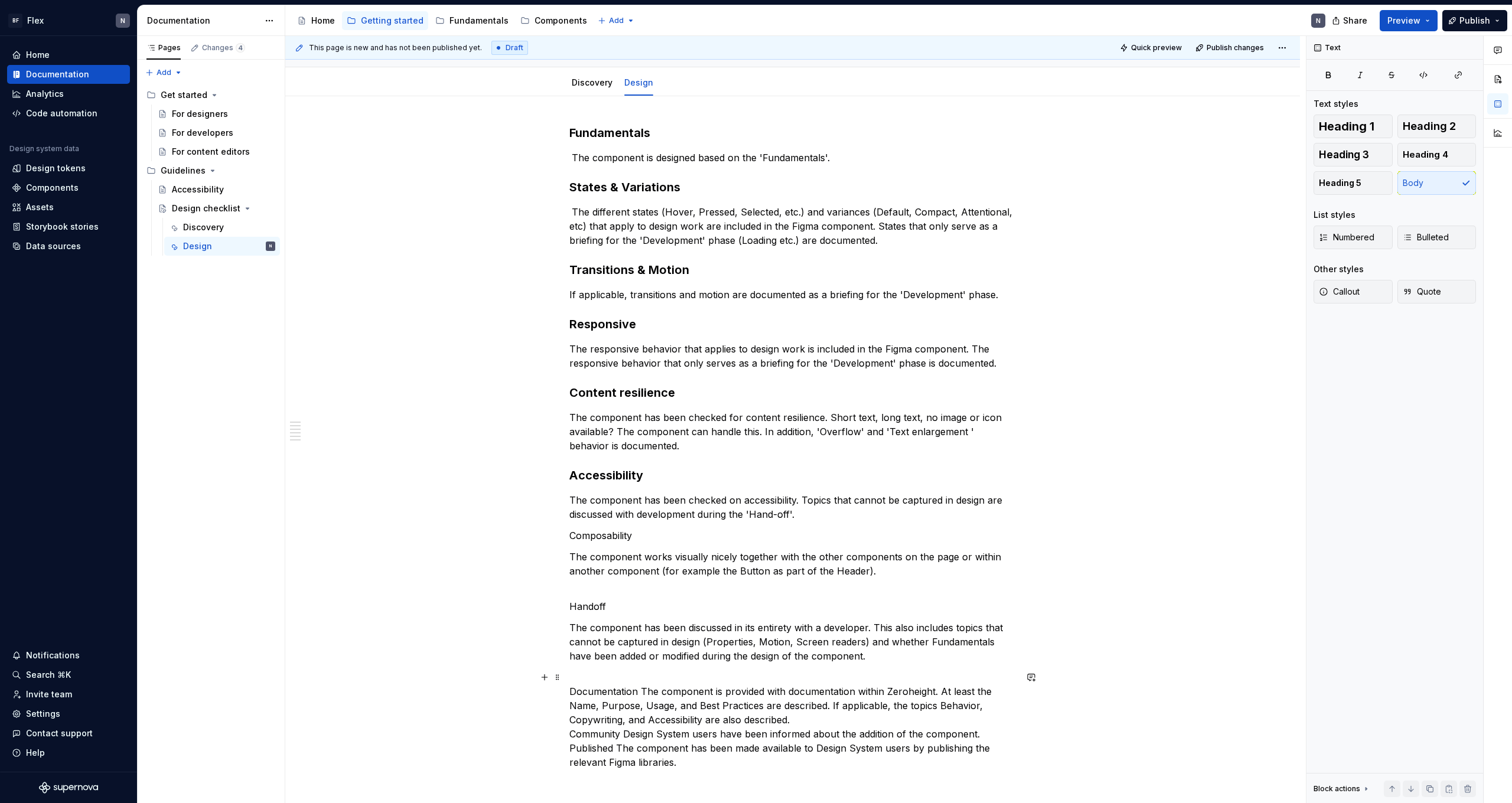
click at [642, 692] on p "Documentation The component is provided with documentation within Zeroheight. A…" at bounding box center [793, 720] width 446 height 99
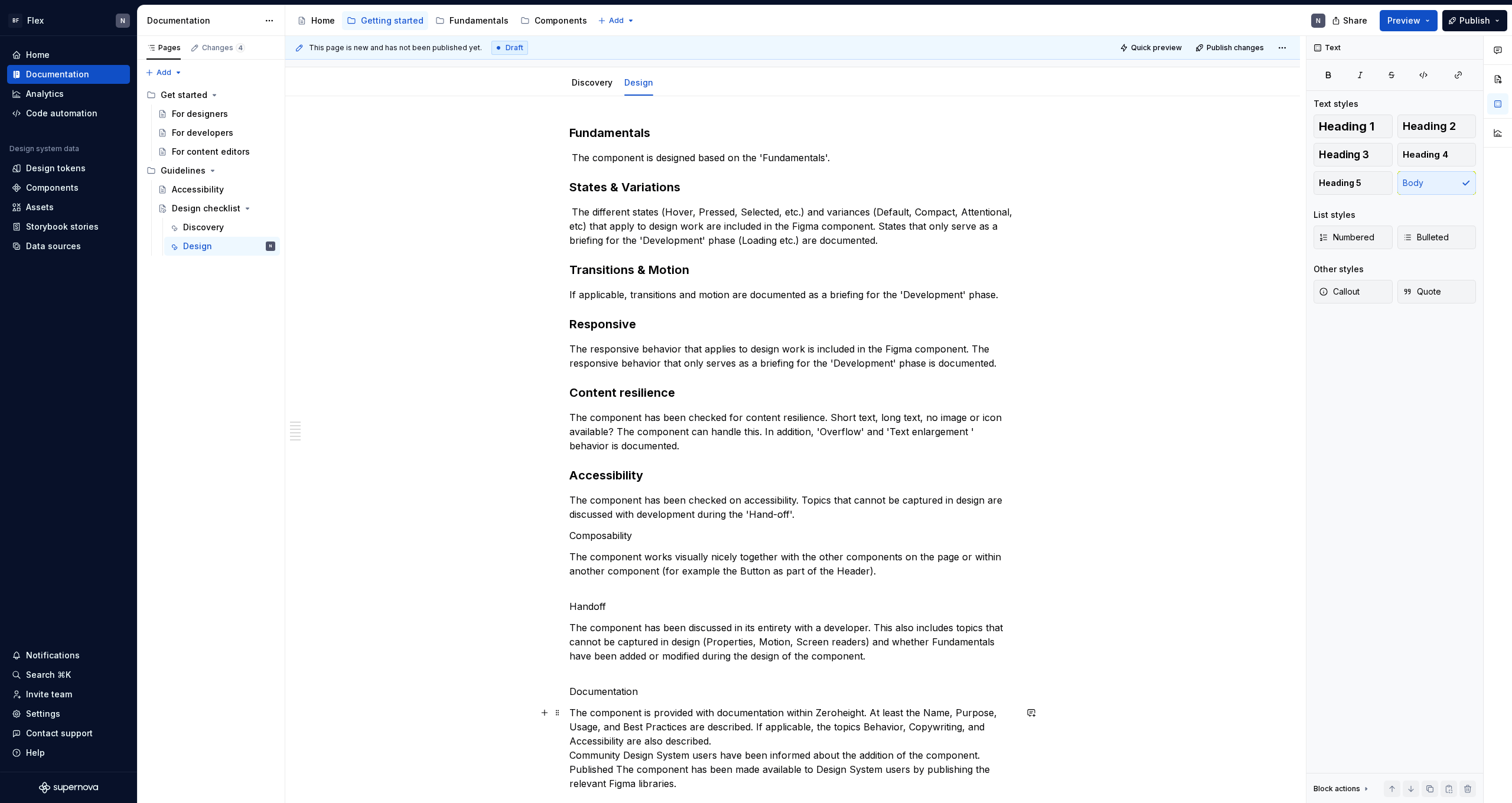
click at [575, 753] on p "The component is provided with documentation within Zeroheight. At least the Na…" at bounding box center [793, 748] width 446 height 85
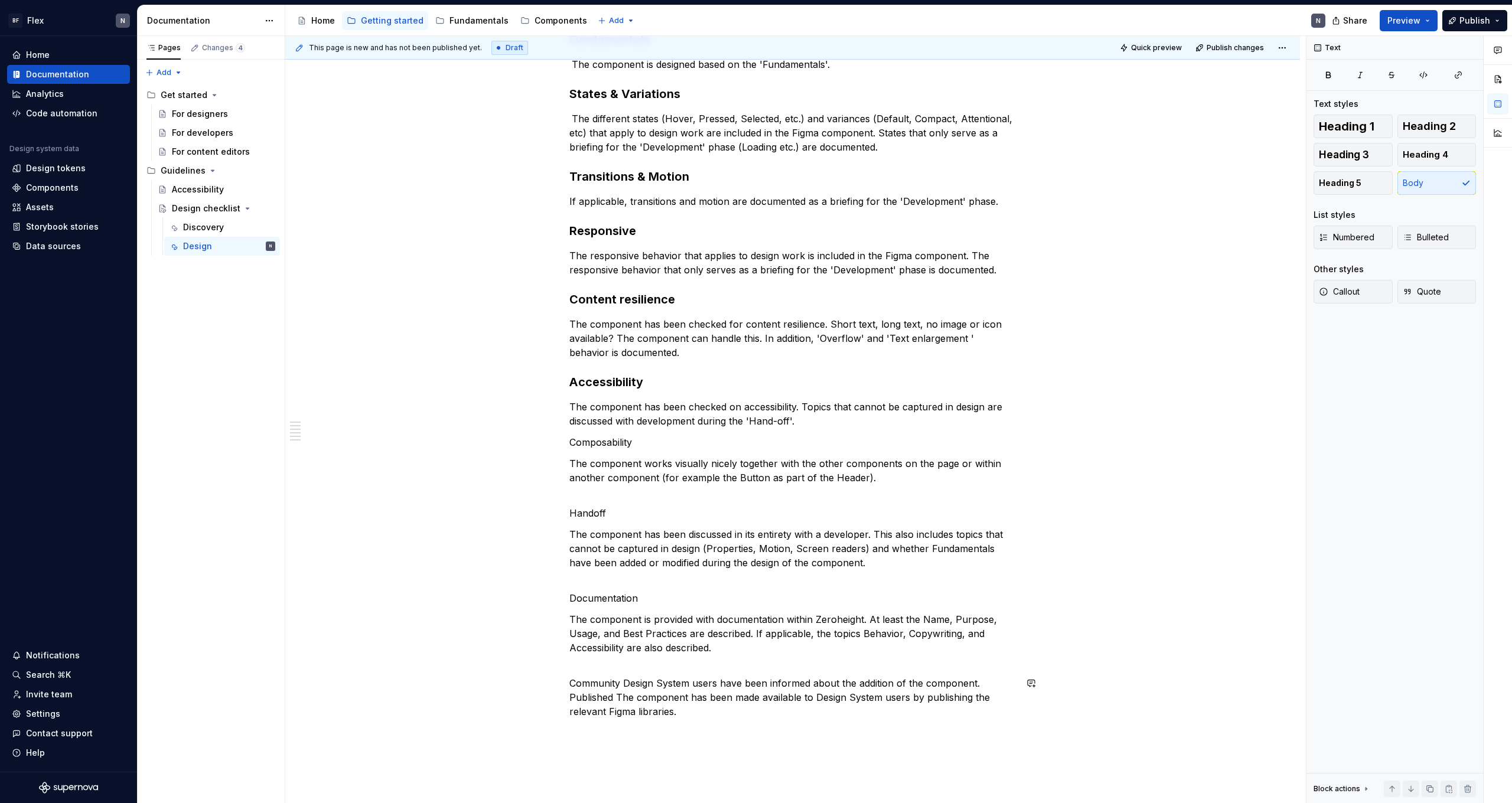
scroll to position [223, 0]
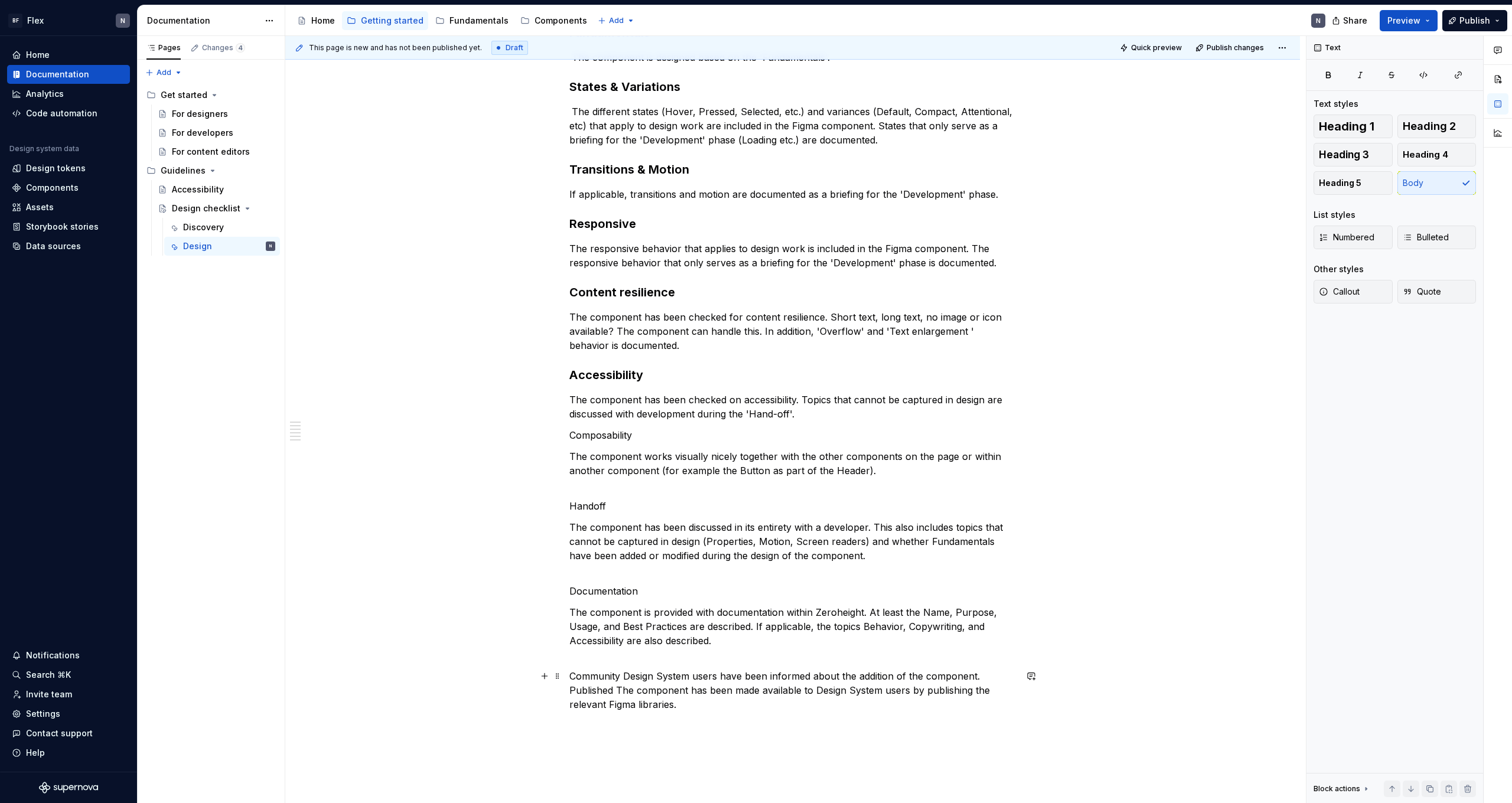
click at [627, 677] on p "Community Design System users have been informed about the addition of the comp…" at bounding box center [793, 690] width 446 height 42
click at [624, 677] on p "Community Design System users have been informed about the addition of the comp…" at bounding box center [793, 690] width 446 height 42
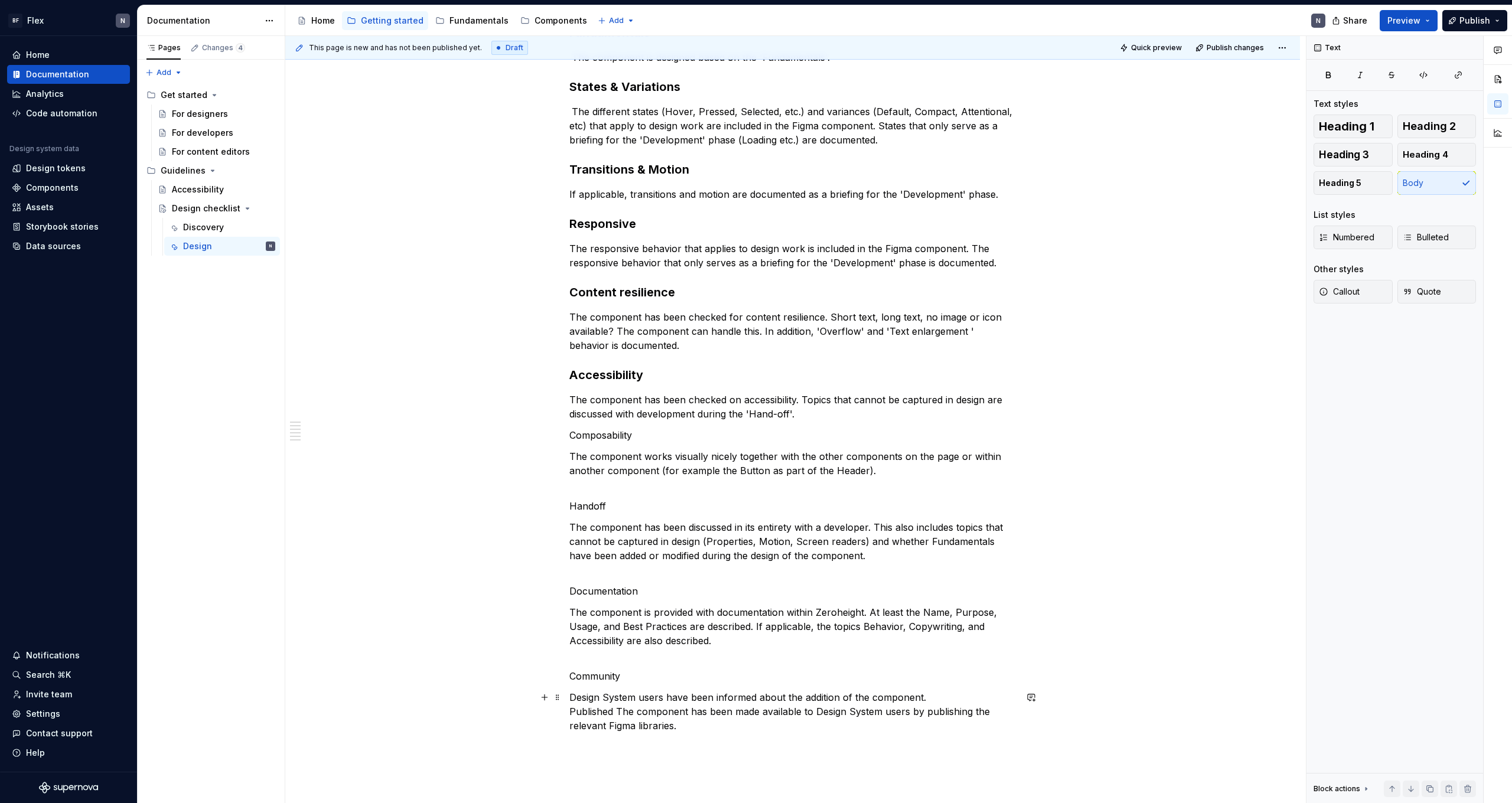
click at [616, 710] on p "Design System users have been informed about the addition of the component. Pub…" at bounding box center [793, 711] width 446 height 42
click at [573, 713] on p "Design System users have been informed about the addition of the component. Pub…" at bounding box center [793, 704] width 446 height 28
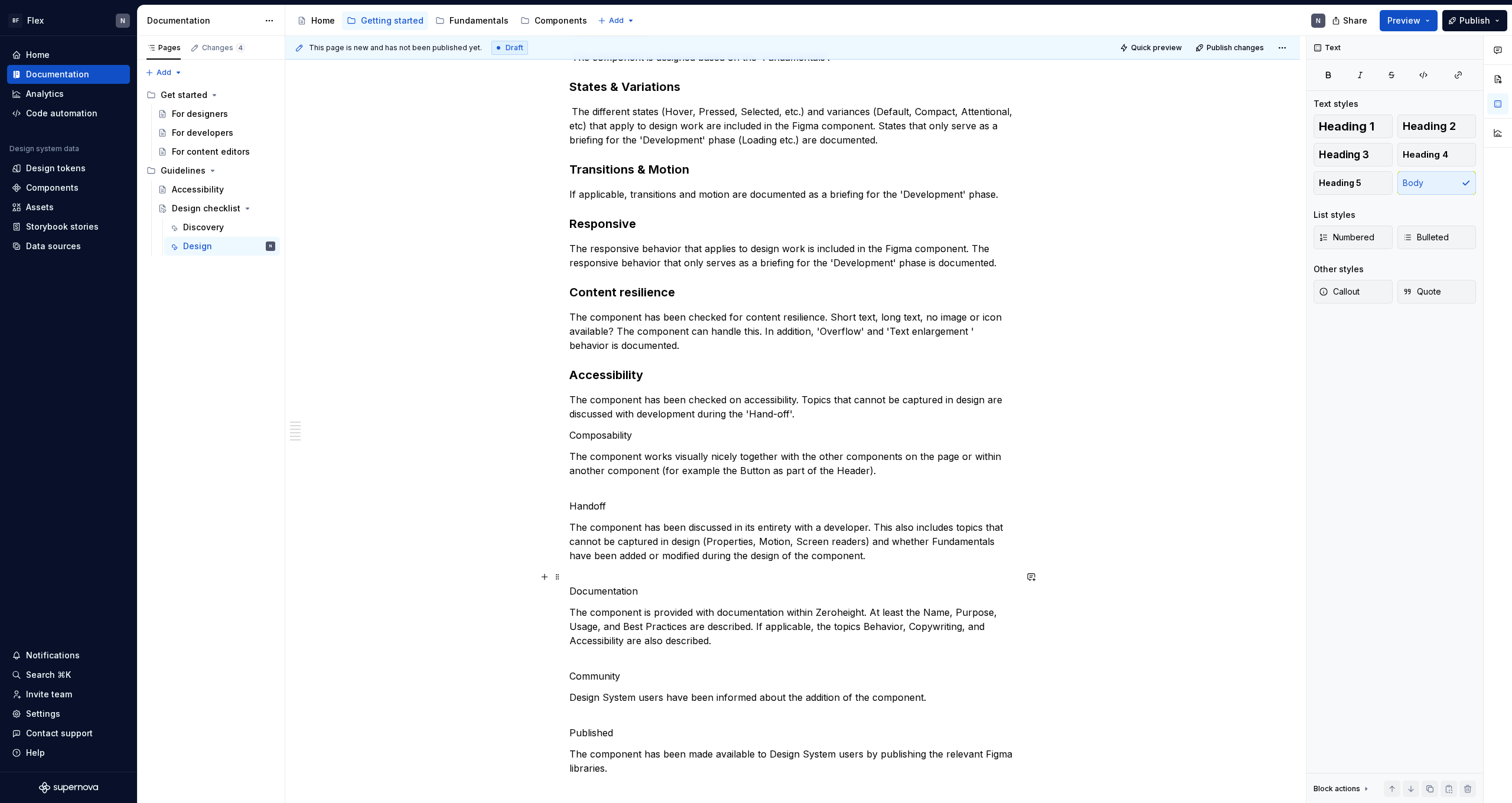
click at [628, 590] on p "Documentation" at bounding box center [793, 583] width 446 height 28
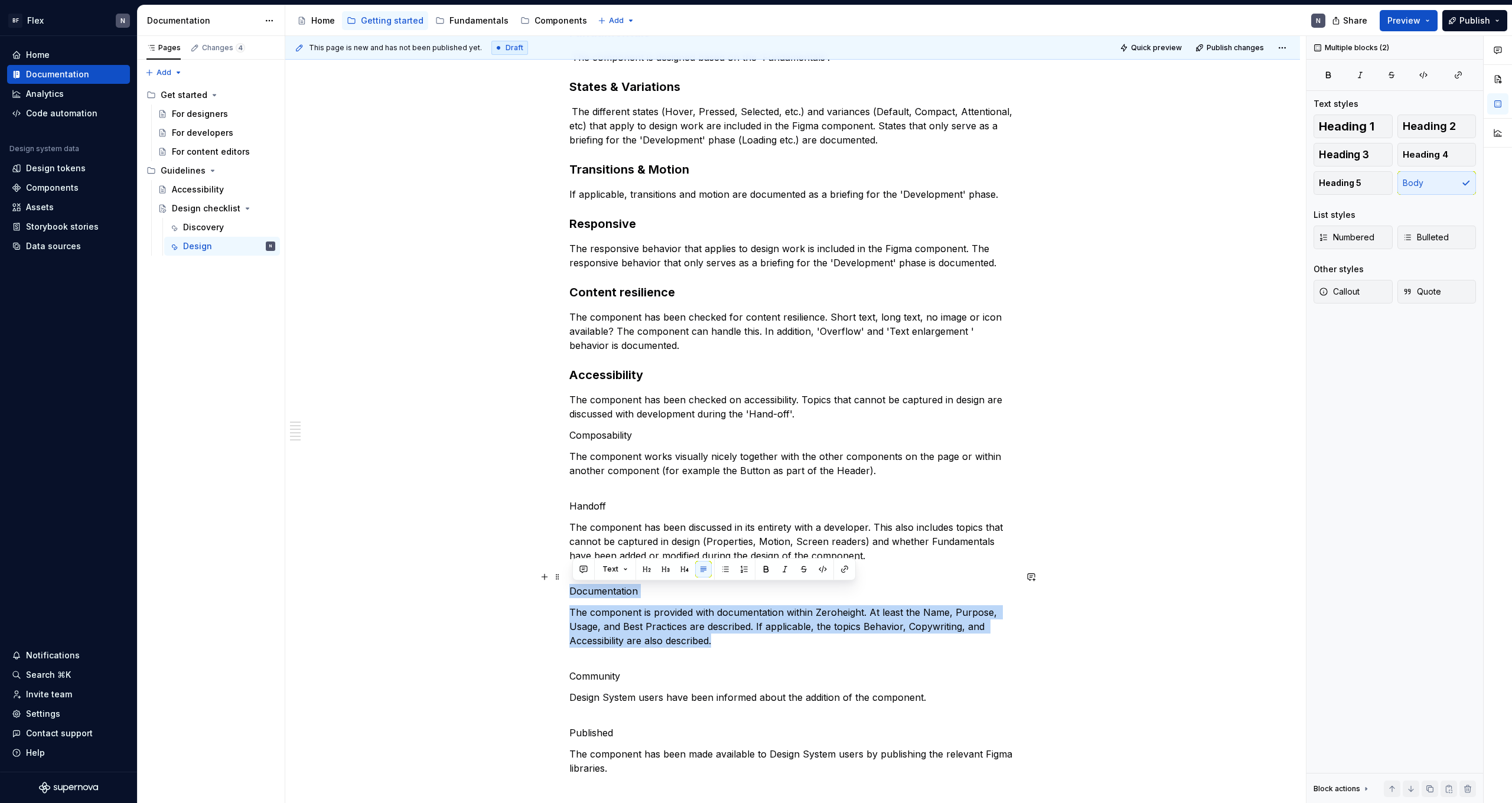
drag, startPoint x: 735, startPoint y: 642, endPoint x: 543, endPoint y: 594, distance: 197.9
click at [543, 594] on div "Fundamentals   The component is designed based on the 'Fundamentals'. States & …" at bounding box center [792, 523] width 1014 height 1055
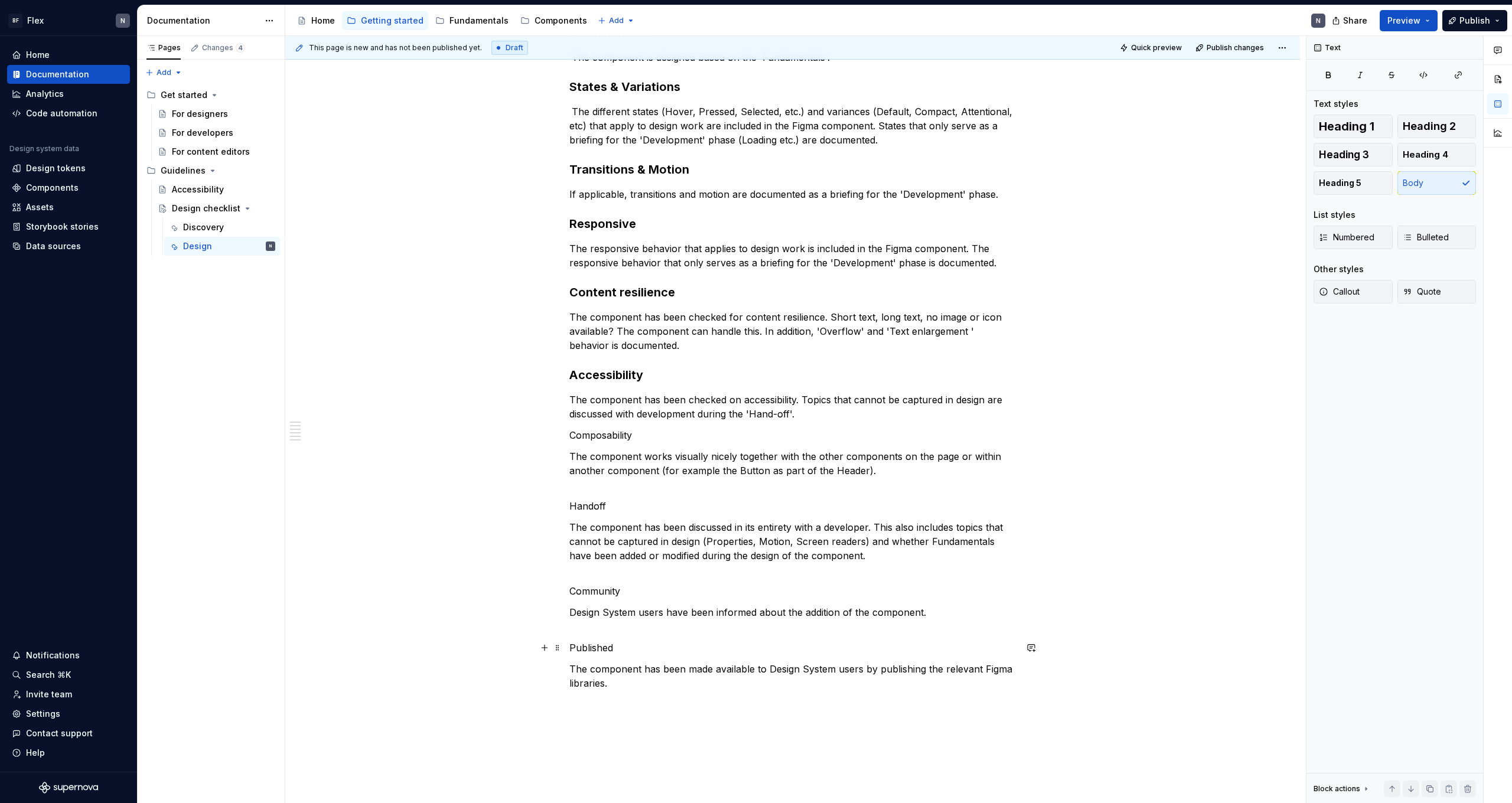
click at [598, 647] on p "Published" at bounding box center [793, 647] width 446 height 14
drag, startPoint x: 666, startPoint y: 623, endPoint x: 628, endPoint y: 605, distance: 42.0
click at [665, 624] on button "button" at bounding box center [665, 625] width 17 height 17
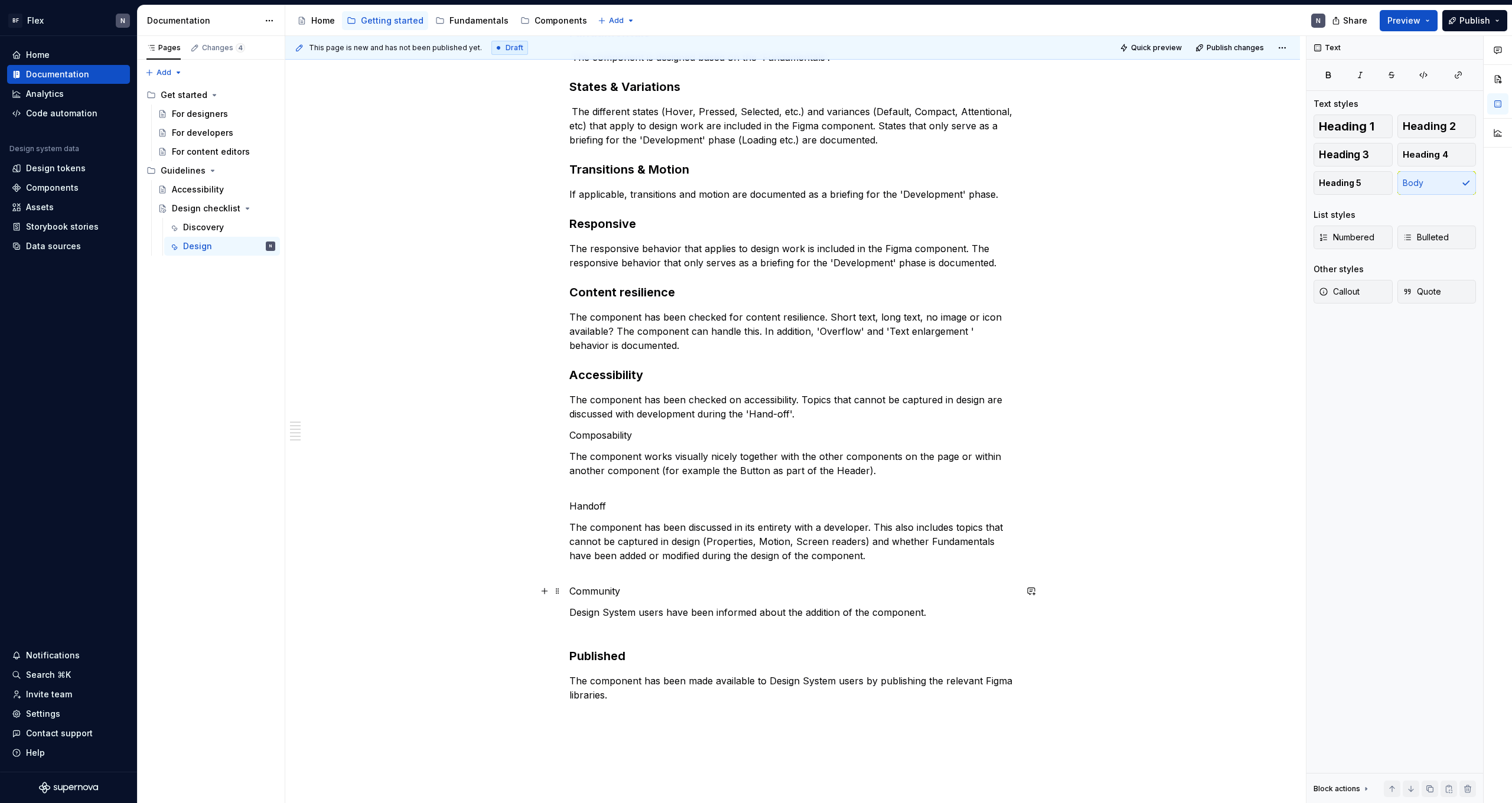
click at [610, 591] on p "Community" at bounding box center [793, 591] width 446 height 14
click at [664, 571] on button "button" at bounding box center [665, 568] width 17 height 17
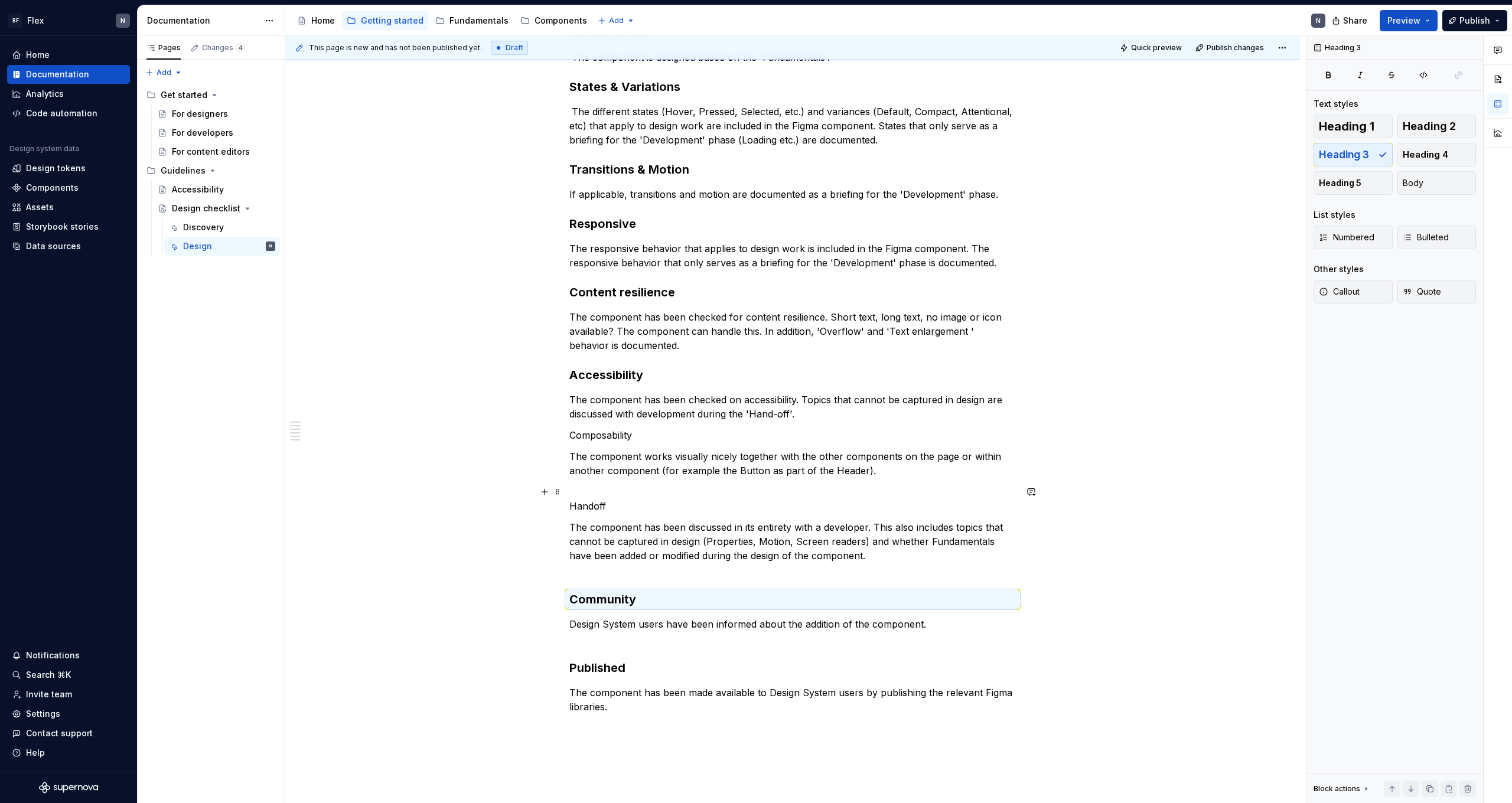
click at [603, 498] on p "Handoff" at bounding box center [793, 498] width 446 height 28
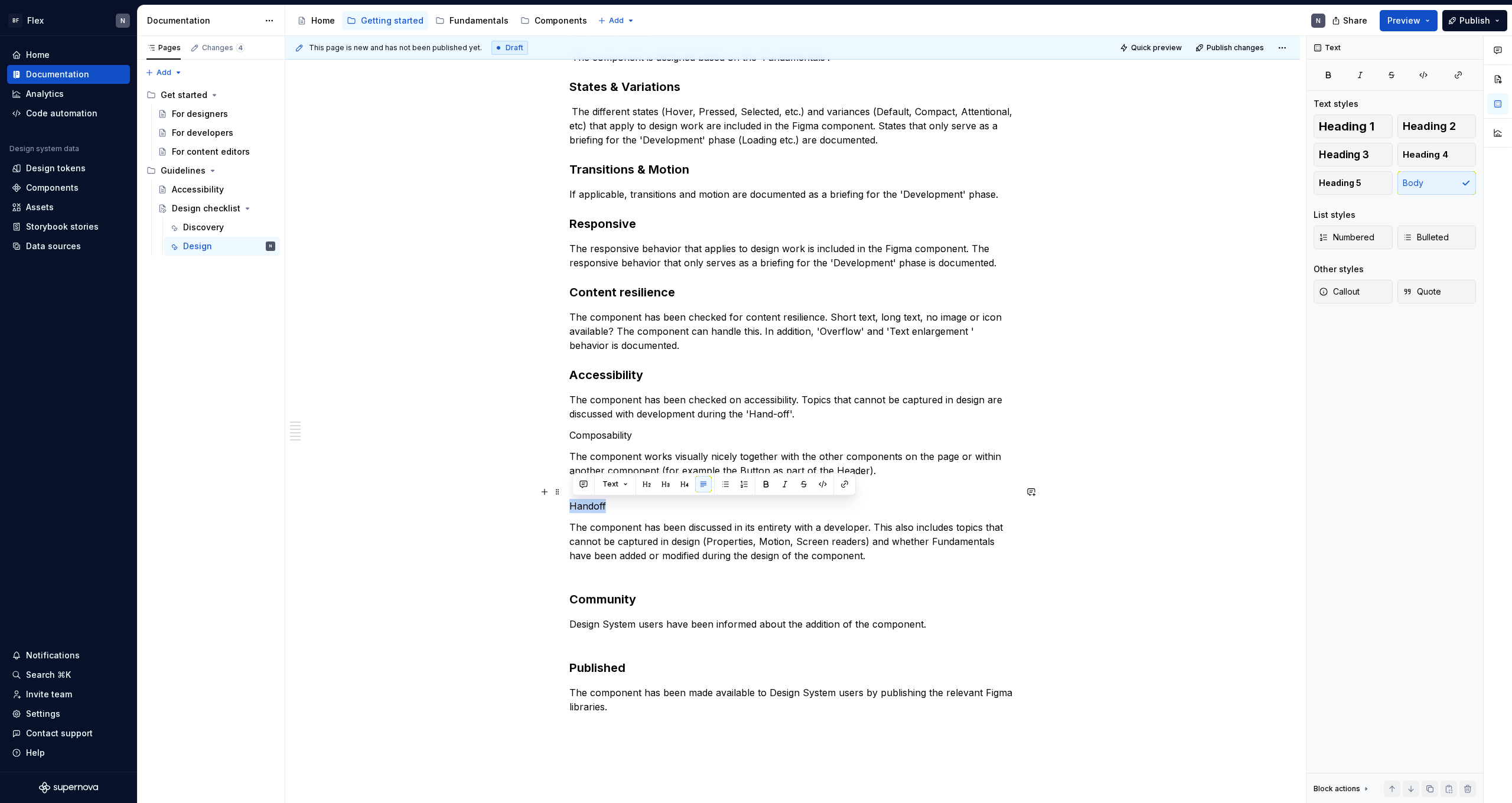
click at [603, 498] on p "Handoff" at bounding box center [793, 498] width 446 height 28
click at [661, 475] on button "button" at bounding box center [665, 469] width 17 height 17
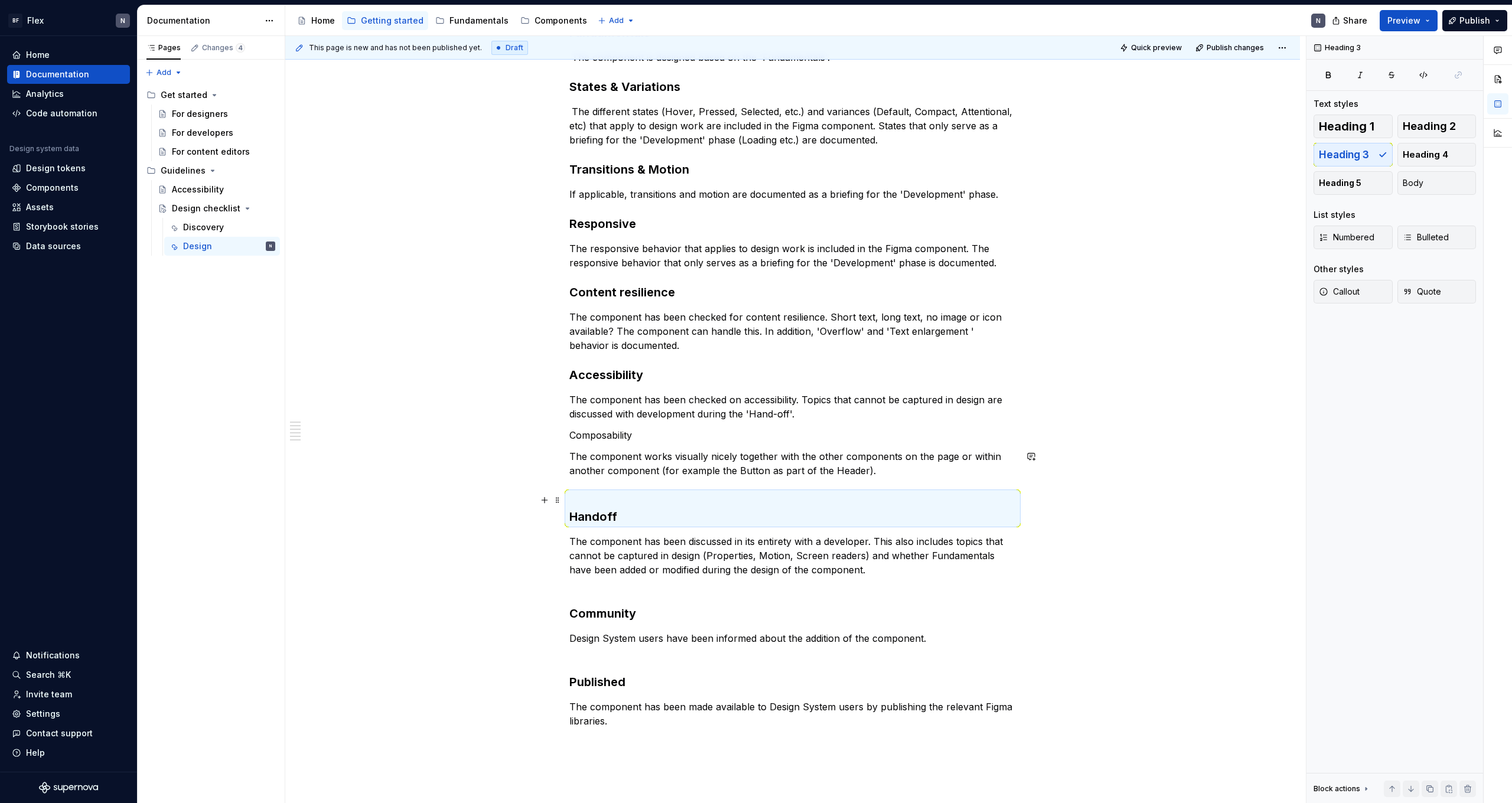
click at [644, 491] on h3 "Handoff" at bounding box center [793, 507] width 446 height 33
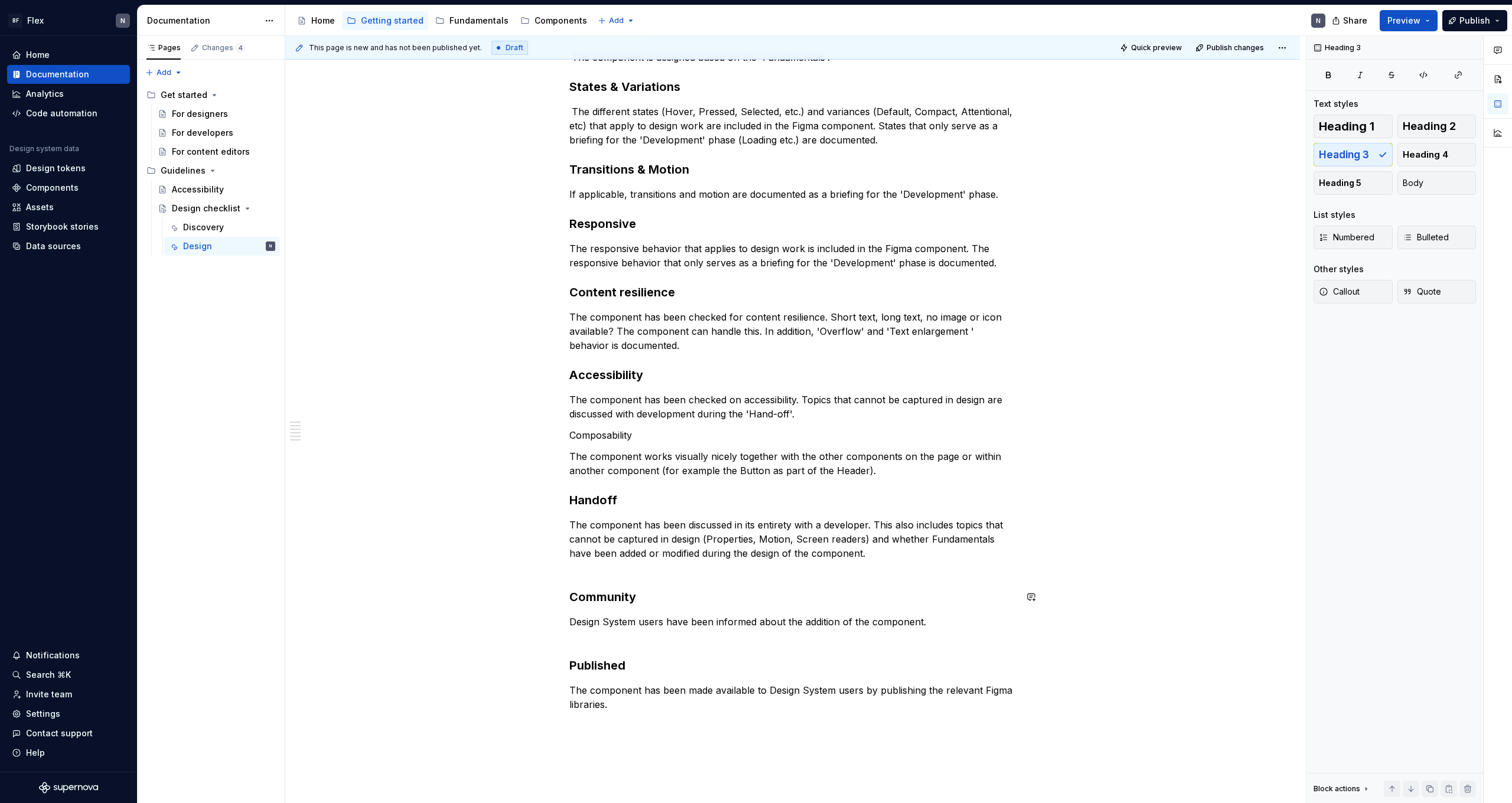
click at [588, 582] on div "Fundamentals   The component is designed based on the 'Fundamentals'. States & …" at bounding box center [793, 378] width 446 height 708
click at [589, 575] on div "Fundamentals   The component is designed based on the 'Fundamentals'. States & …" at bounding box center [793, 378] width 446 height 708
click at [597, 566] on p "The component has been discussed in its entirety with a developer. This also in…" at bounding box center [793, 546] width 446 height 57
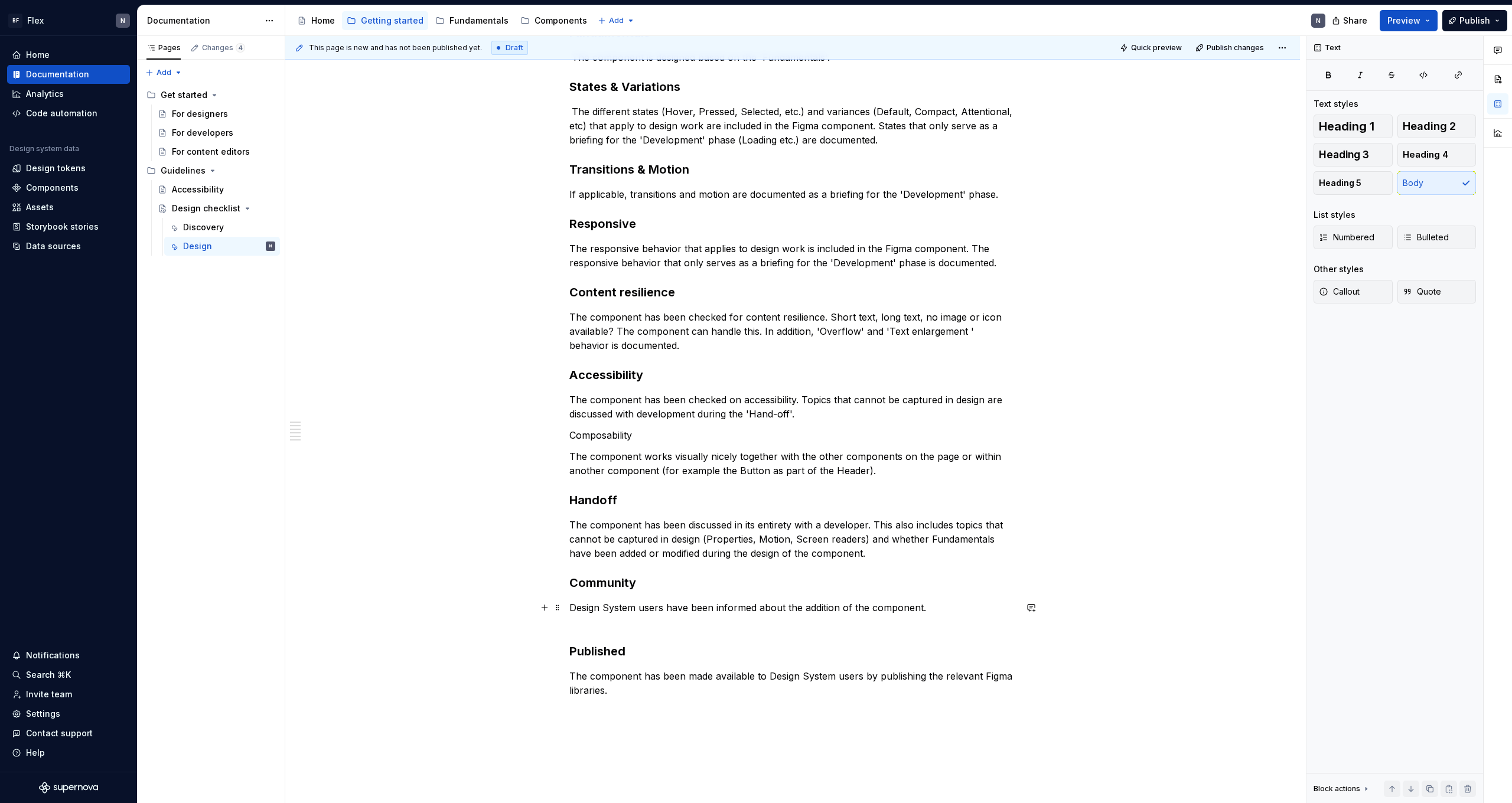
click at [590, 626] on p "Design System users have been informed about the addition of the component." at bounding box center [793, 614] width 446 height 28
click at [592, 435] on p "Composability" at bounding box center [793, 435] width 446 height 14
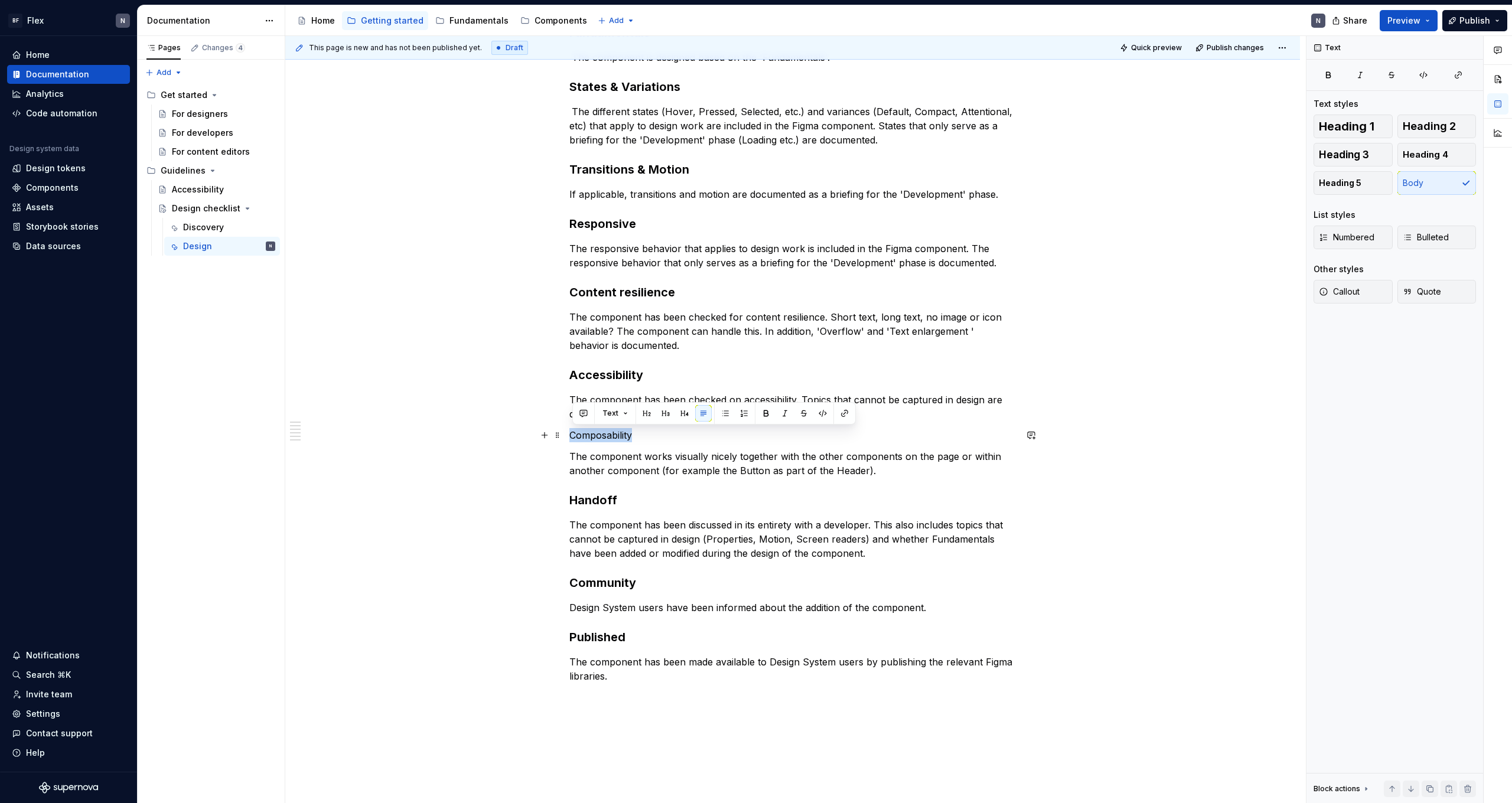
click at [592, 435] on p "Composability" at bounding box center [793, 435] width 446 height 14
drag, startPoint x: 662, startPoint y: 413, endPoint x: 645, endPoint y: 429, distance: 23.3
click at [661, 413] on button "button" at bounding box center [665, 413] width 17 height 17
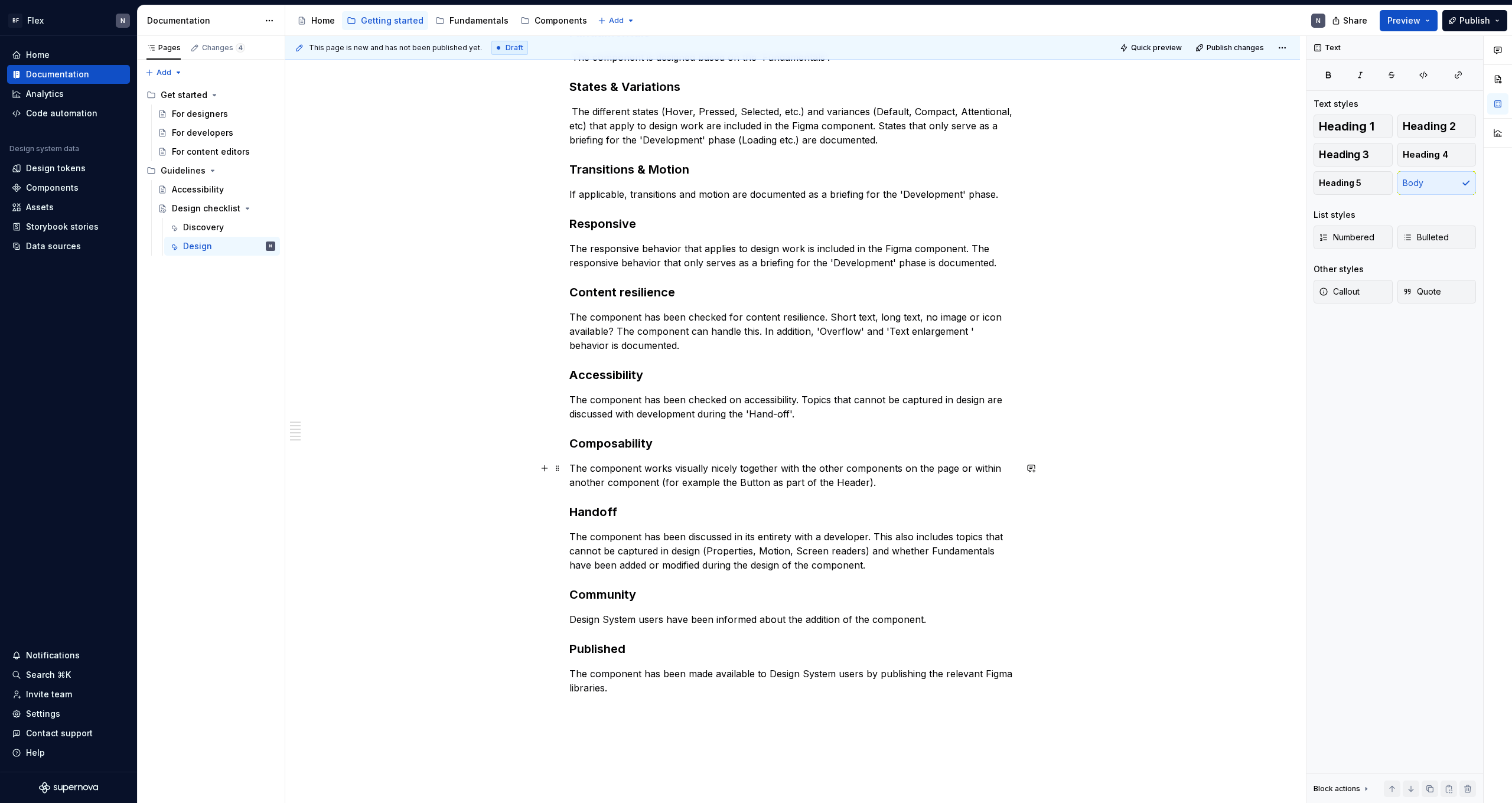
drag, startPoint x: 622, startPoint y: 463, endPoint x: 579, endPoint y: 471, distance: 43.7
click at [621, 463] on p "The component works visually nicely together with the other components on the p…" at bounding box center [793, 475] width 446 height 28
click at [572, 470] on p "The component works visually nicely together with the other components on the p…" at bounding box center [793, 475] width 446 height 28
click at [813, 421] on p "The component has been checked on accessibility. Topics that cannot be captured…" at bounding box center [793, 406] width 446 height 28
click at [614, 351] on p "The component has been checked for content resilience. Short text, long text, n…" at bounding box center [793, 331] width 446 height 42
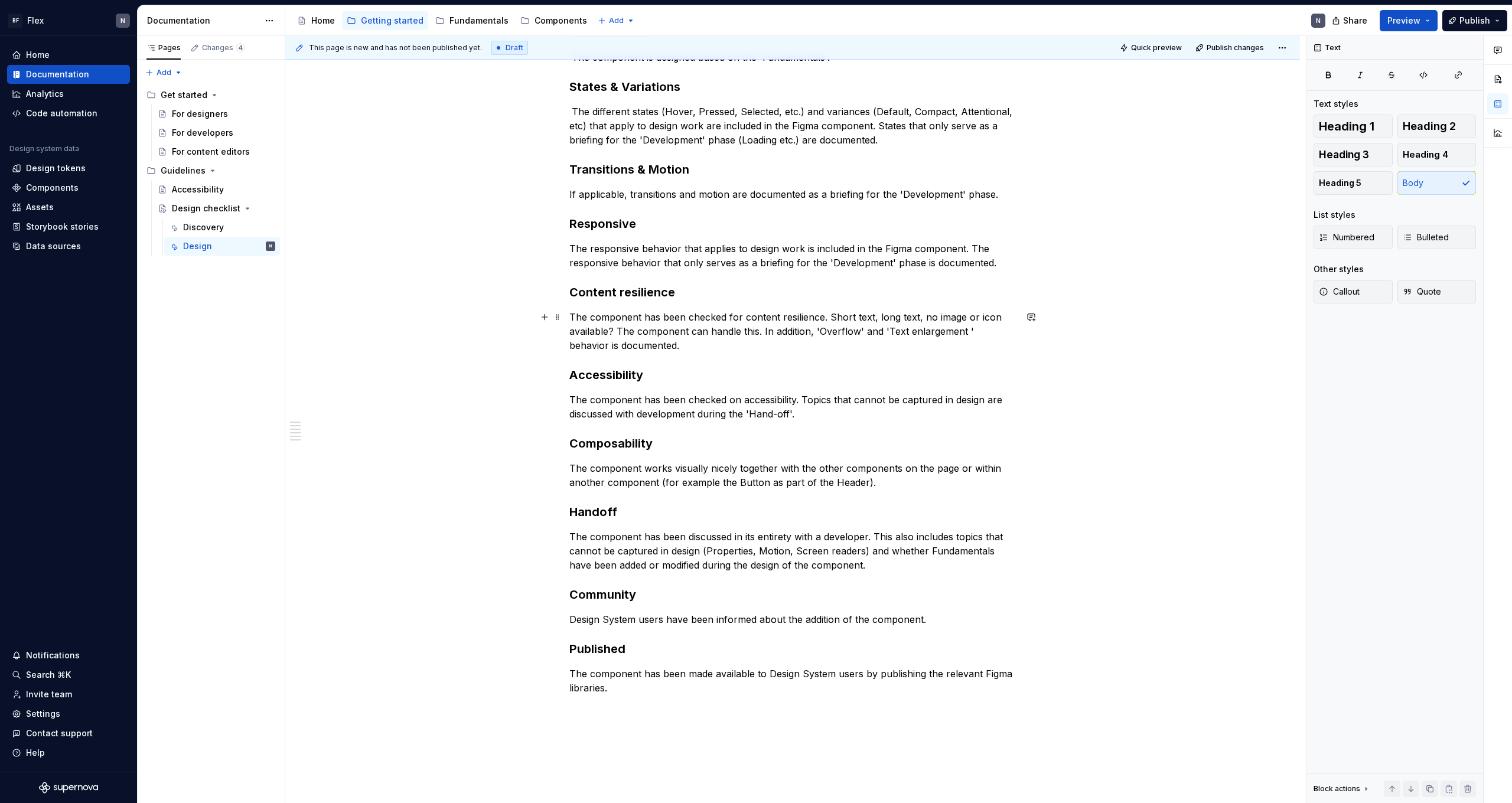
click at [671, 339] on p "The component has been checked for content resilience. Short text, long text, n…" at bounding box center [793, 331] width 446 height 42
click at [725, 487] on p "The component works visually nicely together with the other components on the p…" at bounding box center [793, 475] width 446 height 28
click at [817, 489] on p "The component works visually nicely together with the other components on the p…" at bounding box center [793, 475] width 446 height 28
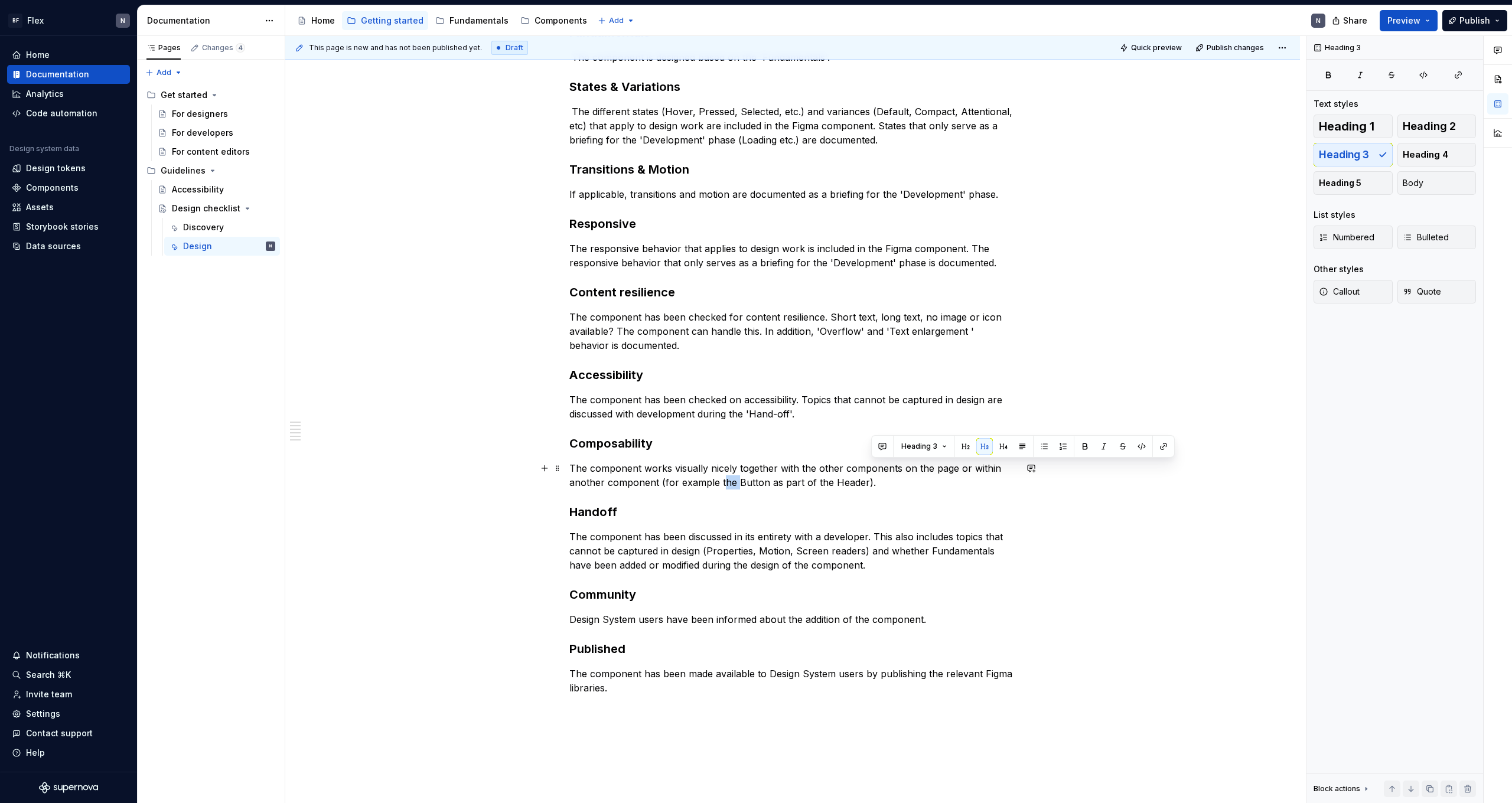
drag, startPoint x: 902, startPoint y: 484, endPoint x: 903, endPoint y: 463, distance: 21.0
click at [903, 463] on p "The component works visually nicely together with the other components on the p…" at bounding box center [793, 475] width 446 height 28
click at [894, 484] on p "The component works visually nicely together with the other components on the p…" at bounding box center [793, 475] width 446 height 28
drag, startPoint x: 666, startPoint y: 483, endPoint x: 868, endPoint y: 484, distance: 202.0
click at [867, 484] on p "The component works visually nicely together with the other components on the p…" at bounding box center [793, 475] width 446 height 28
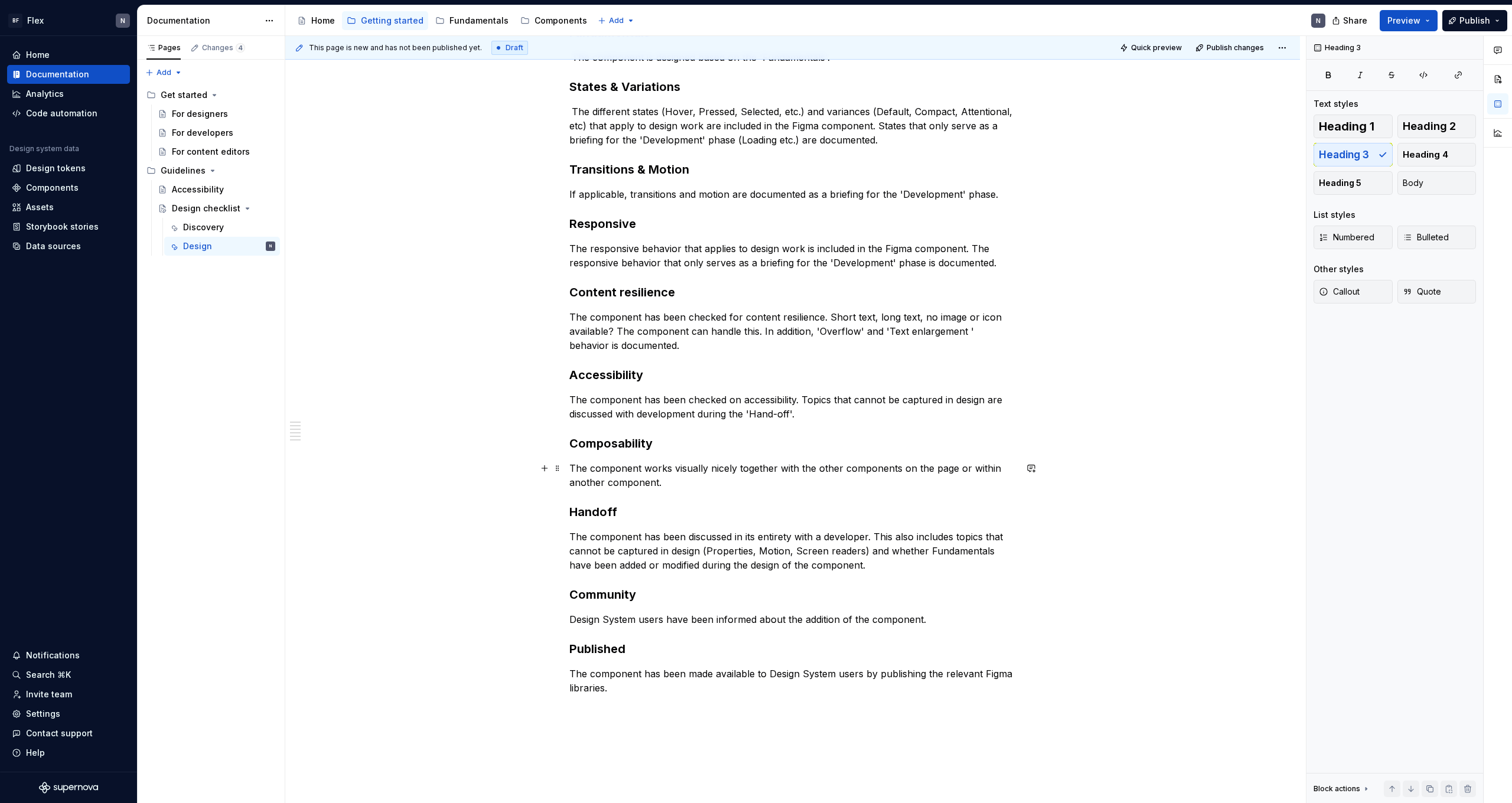
click at [853, 470] on p "The component works visually nicely together with the other components on the p…" at bounding box center [793, 475] width 446 height 28
click at [849, 478] on p "The component works visually nicely together with the other components on the p…" at bounding box center [793, 475] width 446 height 28
click at [686, 548] on p "The component has been discussed in its entirety with a developer. This also in…" at bounding box center [793, 551] width 446 height 42
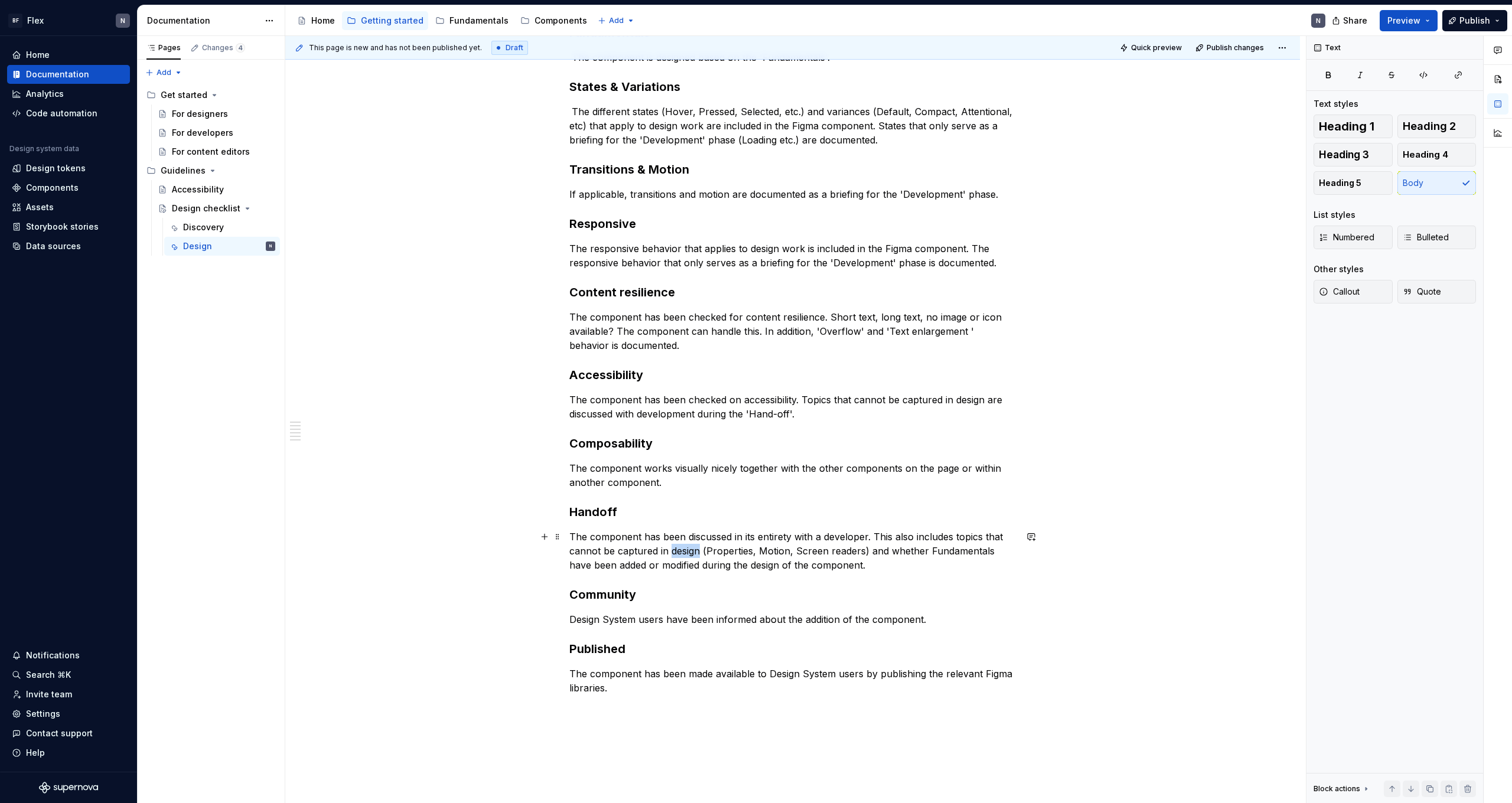
click at [686, 548] on p "The component has been discussed in its entirety with a developer. This also in…" at bounding box center [793, 551] width 446 height 42
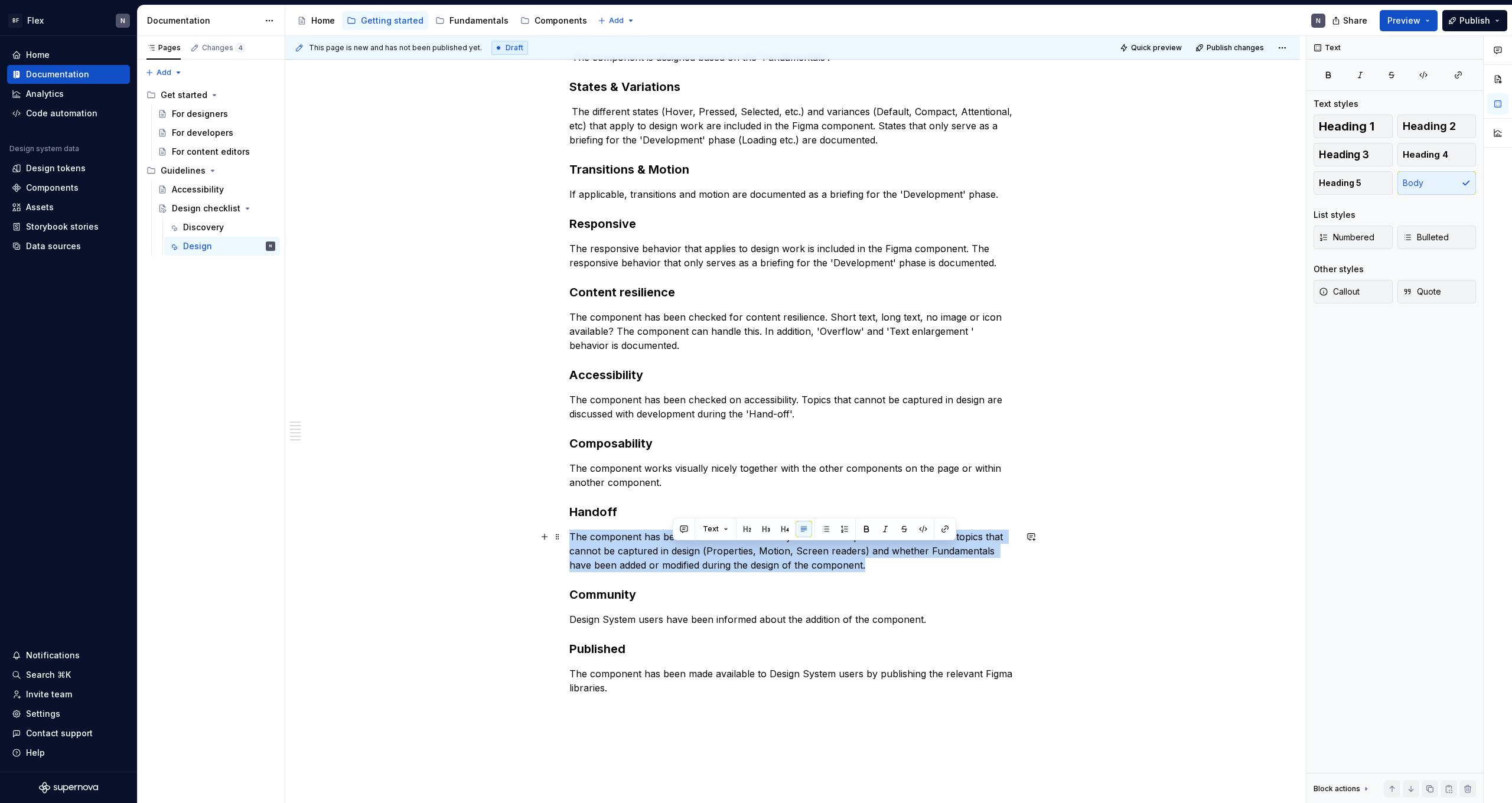
click at [686, 548] on p "The component has been discussed in its entirety with a developer. This also in…" at bounding box center [793, 551] width 446 height 42
click at [764, 553] on p "The component has been discussed in its entirety with a developer. This also in…" at bounding box center [793, 551] width 446 height 42
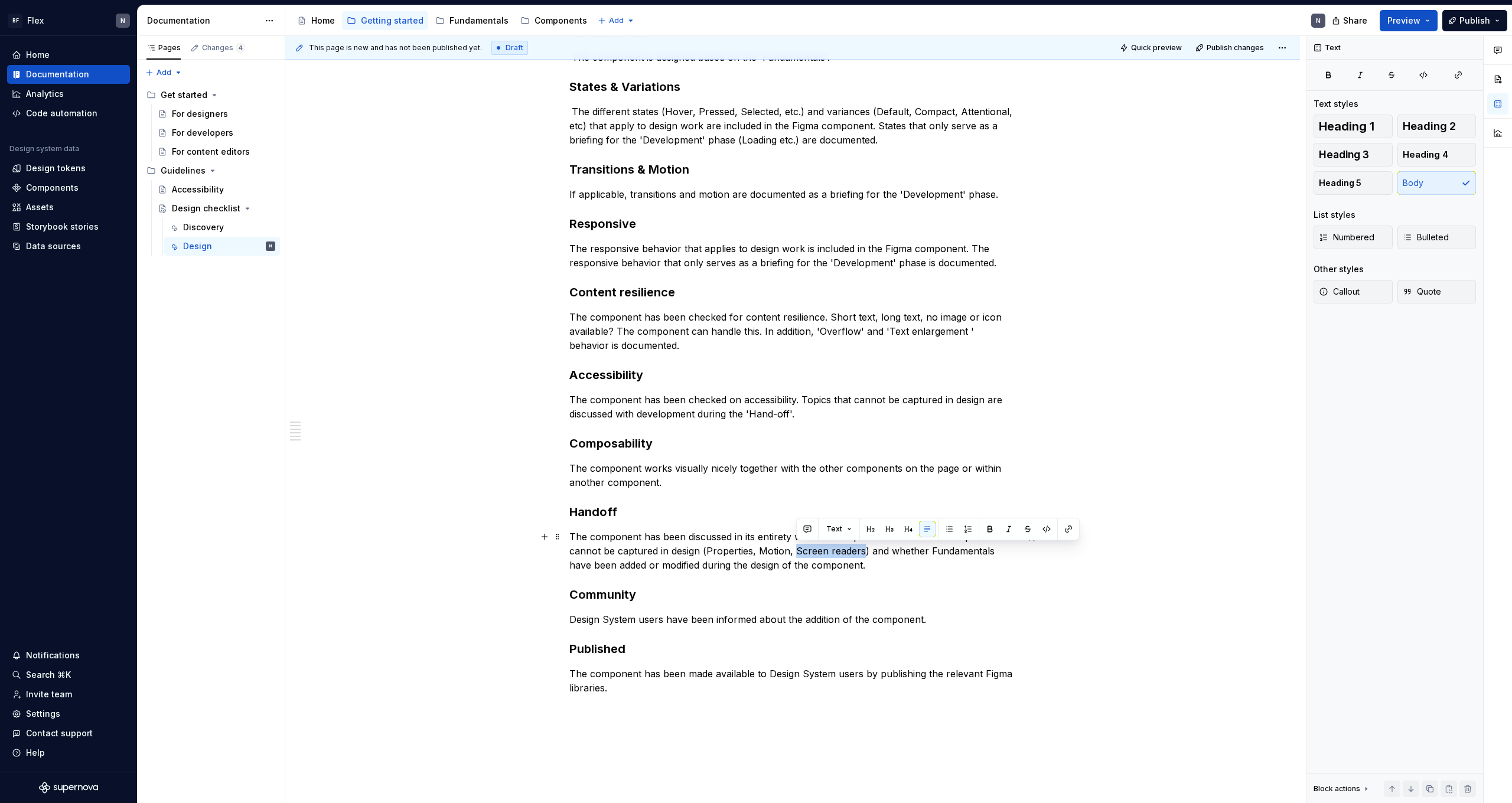
drag, startPoint x: 798, startPoint y: 552, endPoint x: 864, endPoint y: 552, distance: 66.0
click at [864, 552] on p "The component has been discussed in its entirety with a developer. This also in…" at bounding box center [793, 551] width 446 height 42
click at [866, 557] on p "The component has been discussed in its entirety with a developer. This also in…" at bounding box center [793, 551] width 446 height 42
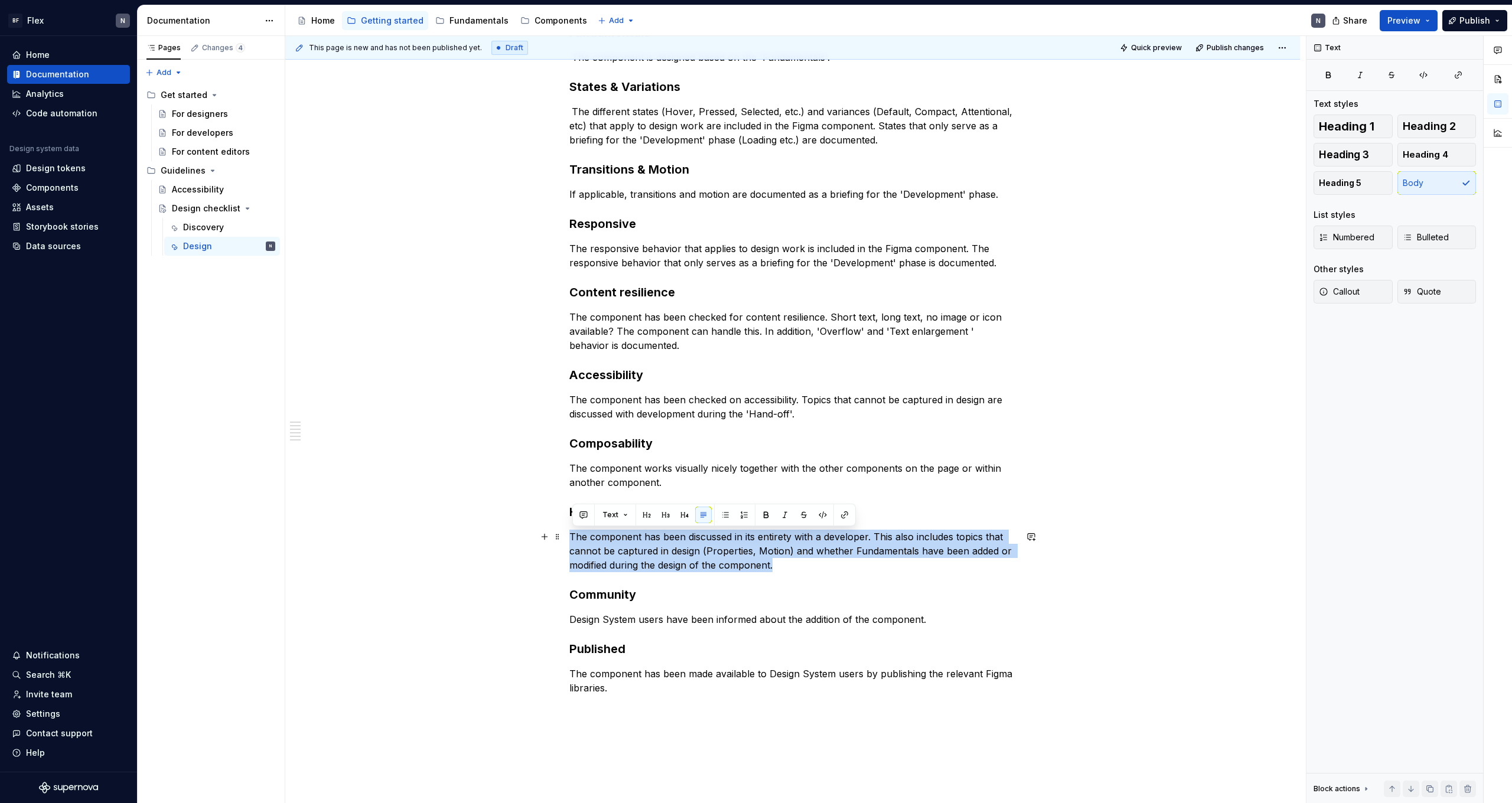
click at [866, 557] on p "The component has been discussed in its entirety with a developer. This also in…" at bounding box center [793, 551] width 446 height 42
click at [858, 567] on p "The component has been discussed in its entirety with a developer. This also in…" at bounding box center [793, 551] width 446 height 42
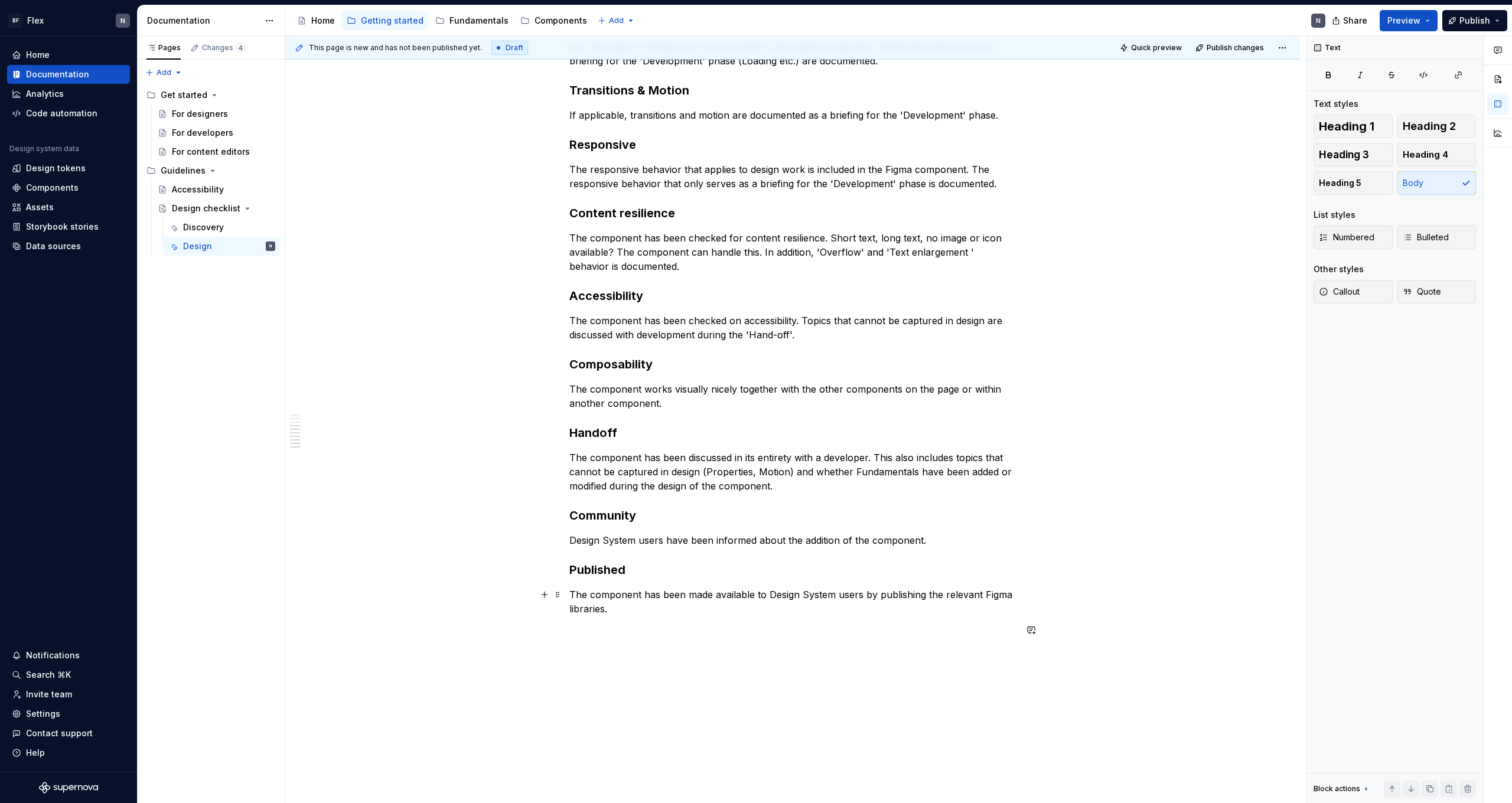
scroll to position [243, 0]
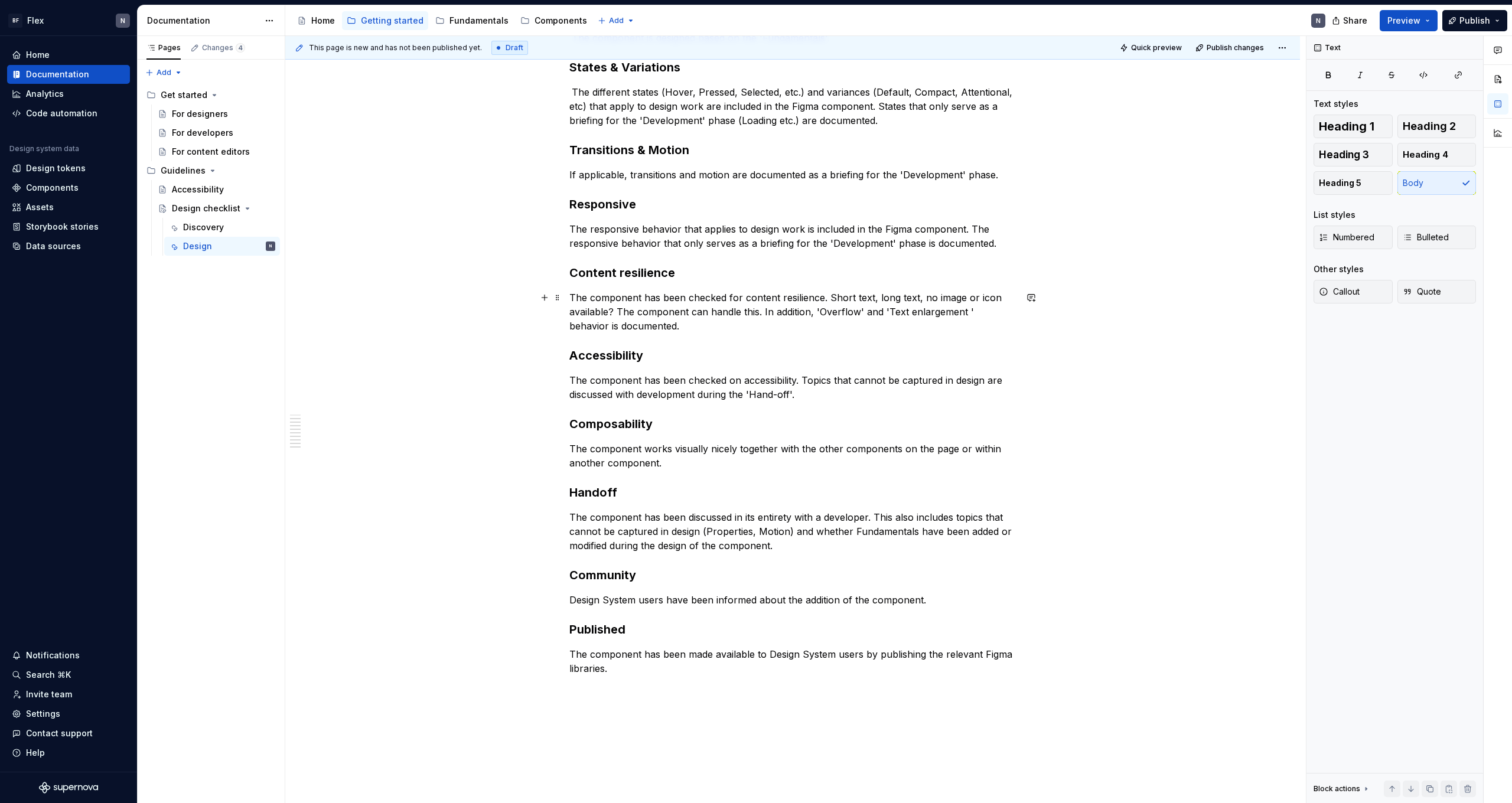
click at [841, 321] on p "The component has been checked for content resilience. Short text, long text, n…" at bounding box center [793, 312] width 446 height 42
click at [580, 325] on p "The component has been checked for content resilience. Short text, long text, n…" at bounding box center [793, 312] width 446 height 42
drag, startPoint x: 578, startPoint y: 328, endPoint x: 568, endPoint y: 328, distance: 10.0
click at [568, 328] on div "Fundamentals   The component is designed based on the 'Fundamentals'. States & …" at bounding box center [792, 463] width 1014 height 975
click at [763, 328] on p "The component has been checked for content resilience. Short text, long text, n…" at bounding box center [793, 312] width 446 height 42
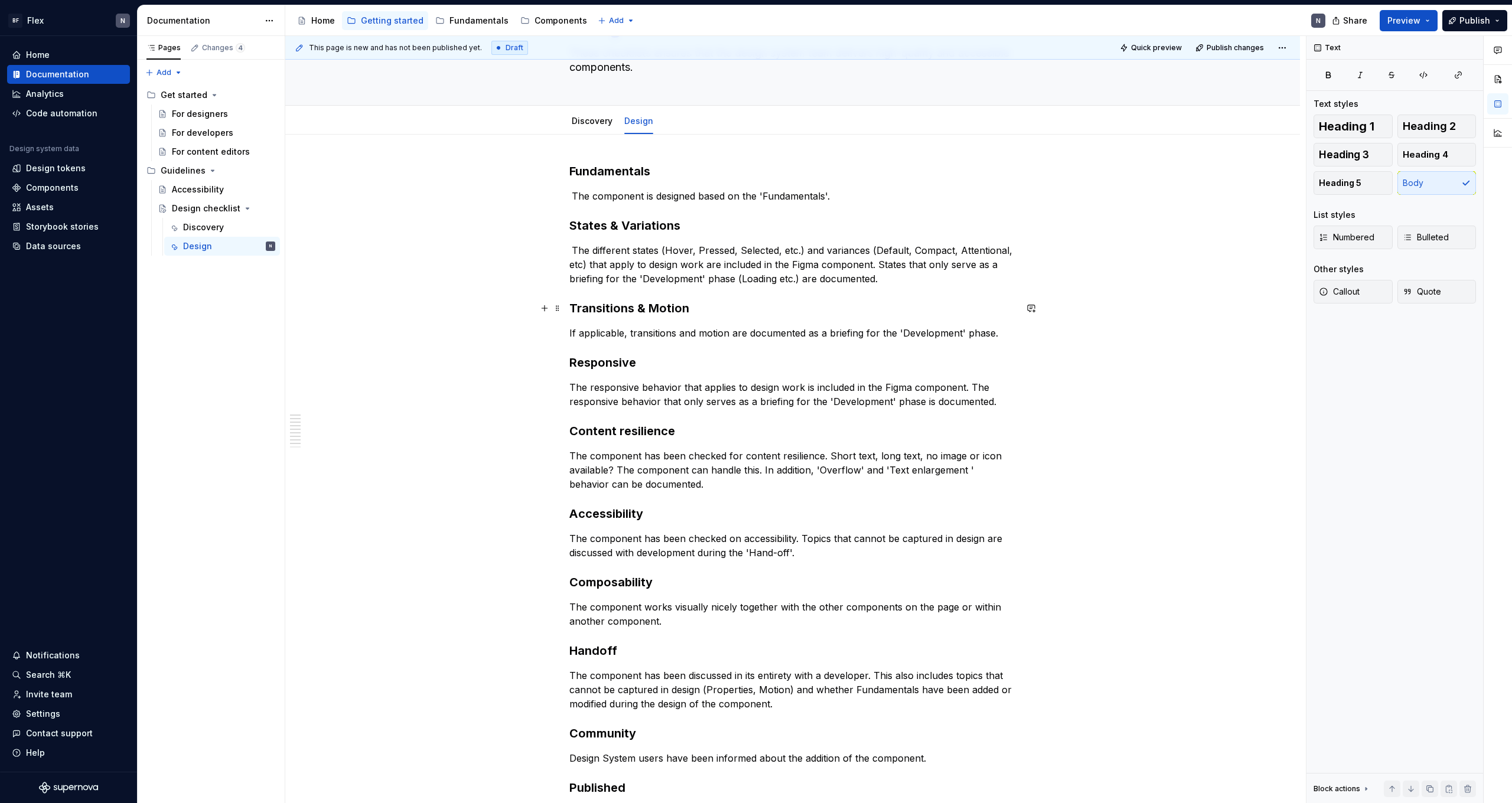
scroll to position [0, 0]
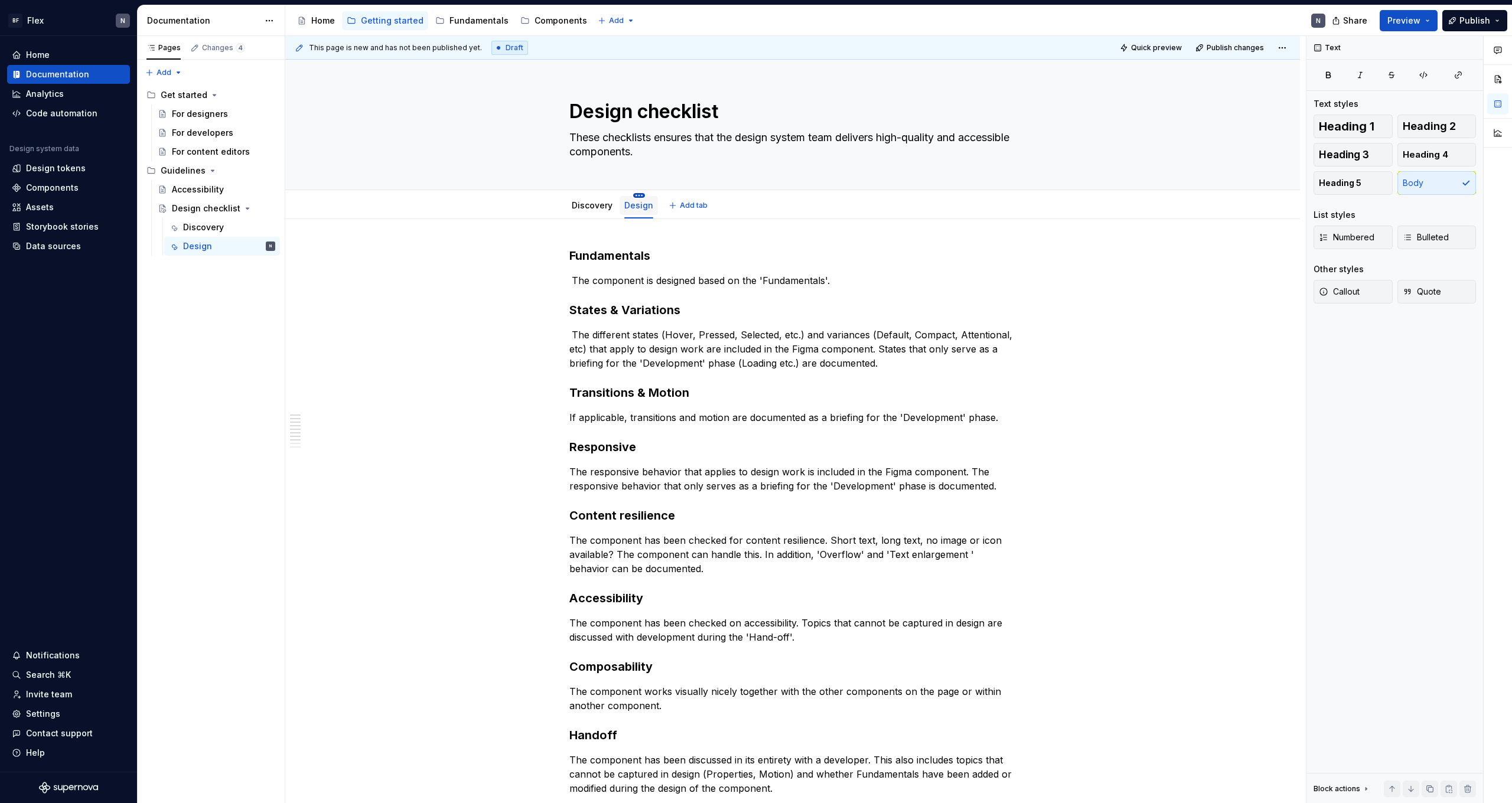
click at [637, 195] on html "BF Flex N Home Documentation Analytics Code automation Design system data Desig…" at bounding box center [756, 401] width 1512 height 803
click at [981, 322] on html "BF Flex N Home Documentation Analytics Code automation Design system data Desig…" at bounding box center [756, 401] width 1512 height 803
click at [1213, 50] on button "Publish changes" at bounding box center [1230, 48] width 77 height 17
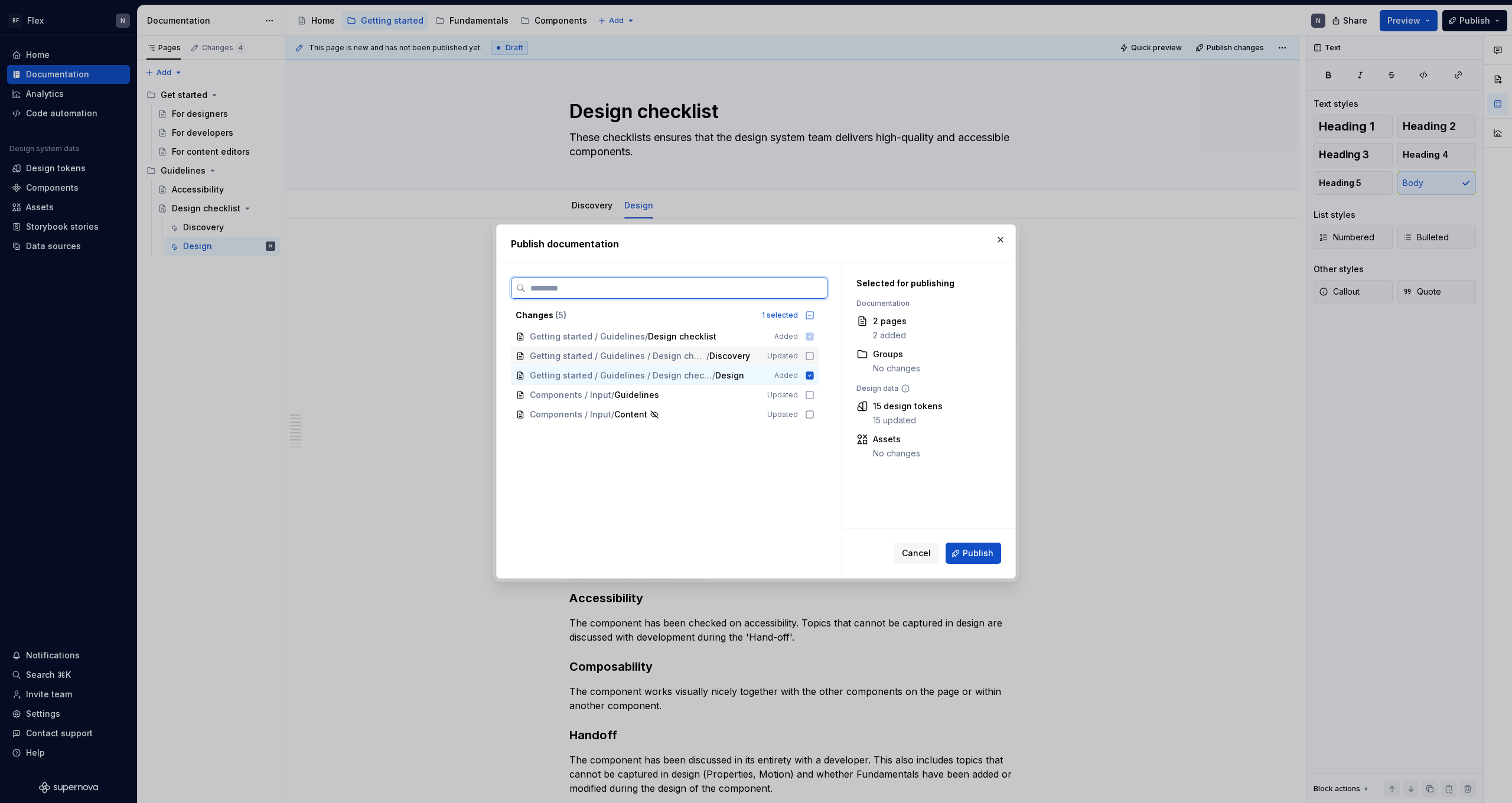
click at [814, 356] on icon at bounding box center [810, 356] width 10 height 10
click at [813, 335] on icon at bounding box center [810, 336] width 8 height 8
click at [982, 554] on span "Publish" at bounding box center [978, 552] width 31 height 12
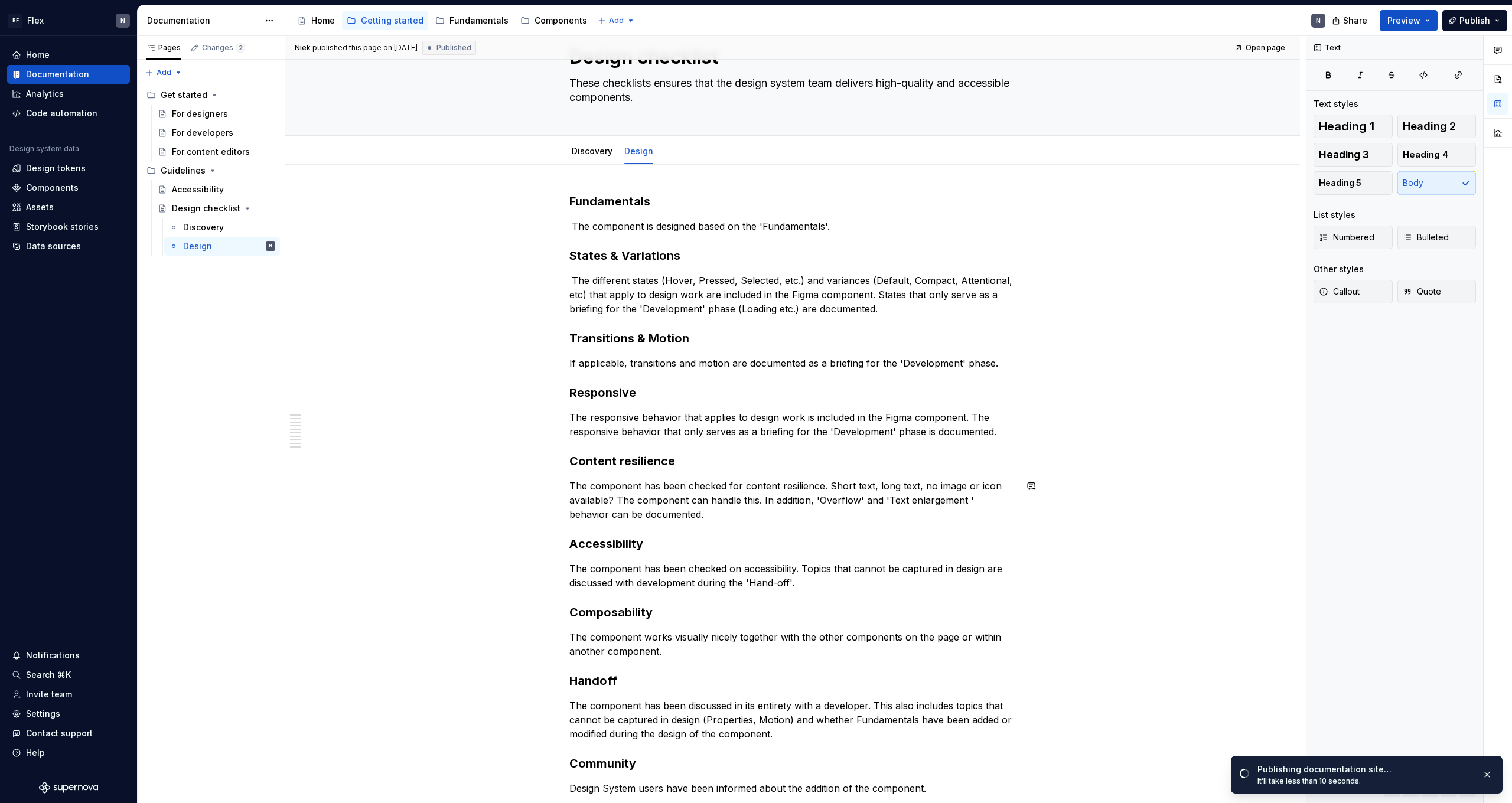
scroll to position [76, 0]
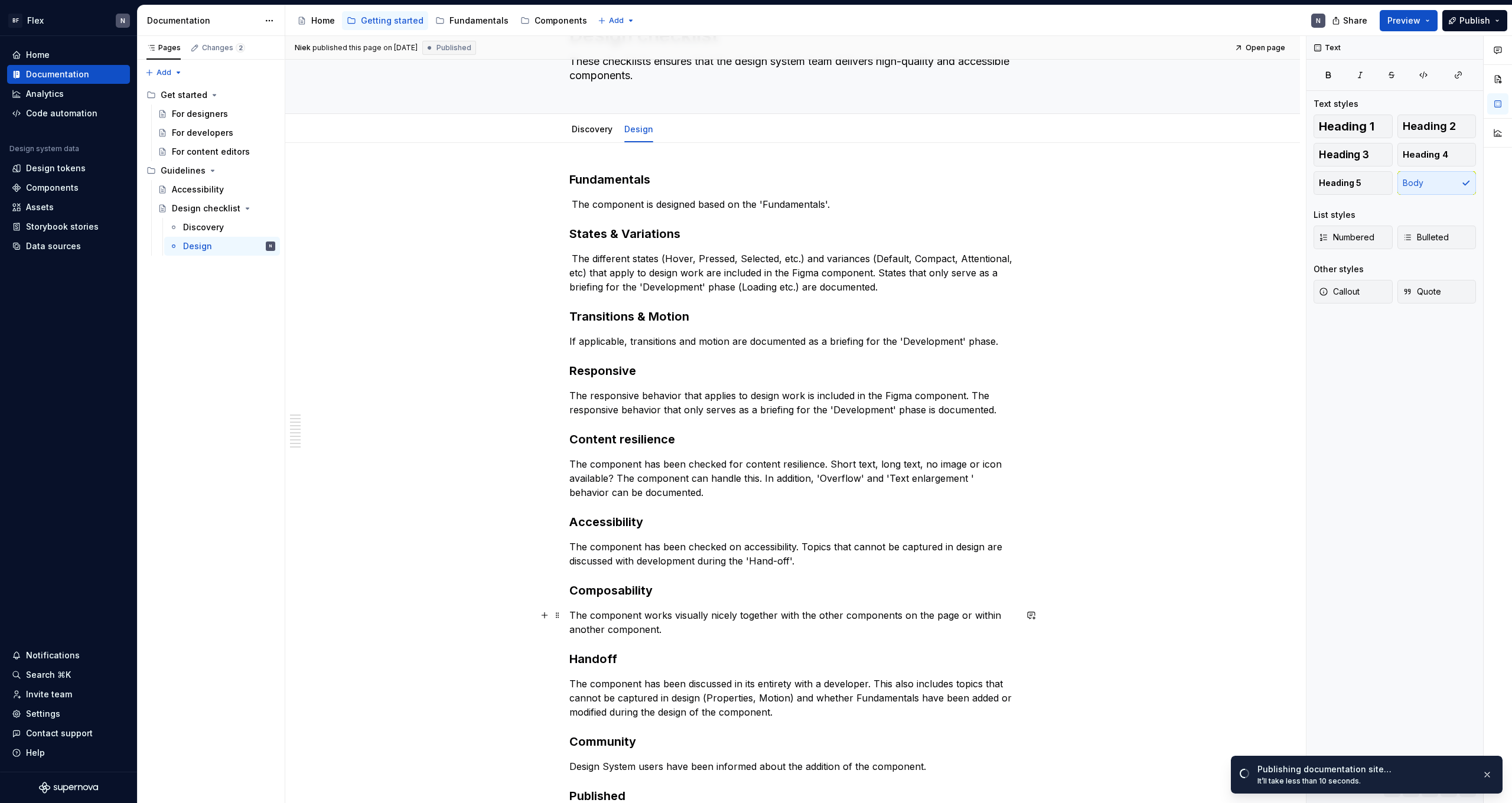
click at [571, 617] on div "Fundamentals   The component is designed based on the 'Fundamentals'. States & …" at bounding box center [792, 629] width 1014 height 975
click at [616, 617] on p "The component works visually nicely together with the other components on the p…" at bounding box center [793, 622] width 446 height 28
click at [1430, 183] on button "Body" at bounding box center [1437, 182] width 79 height 24
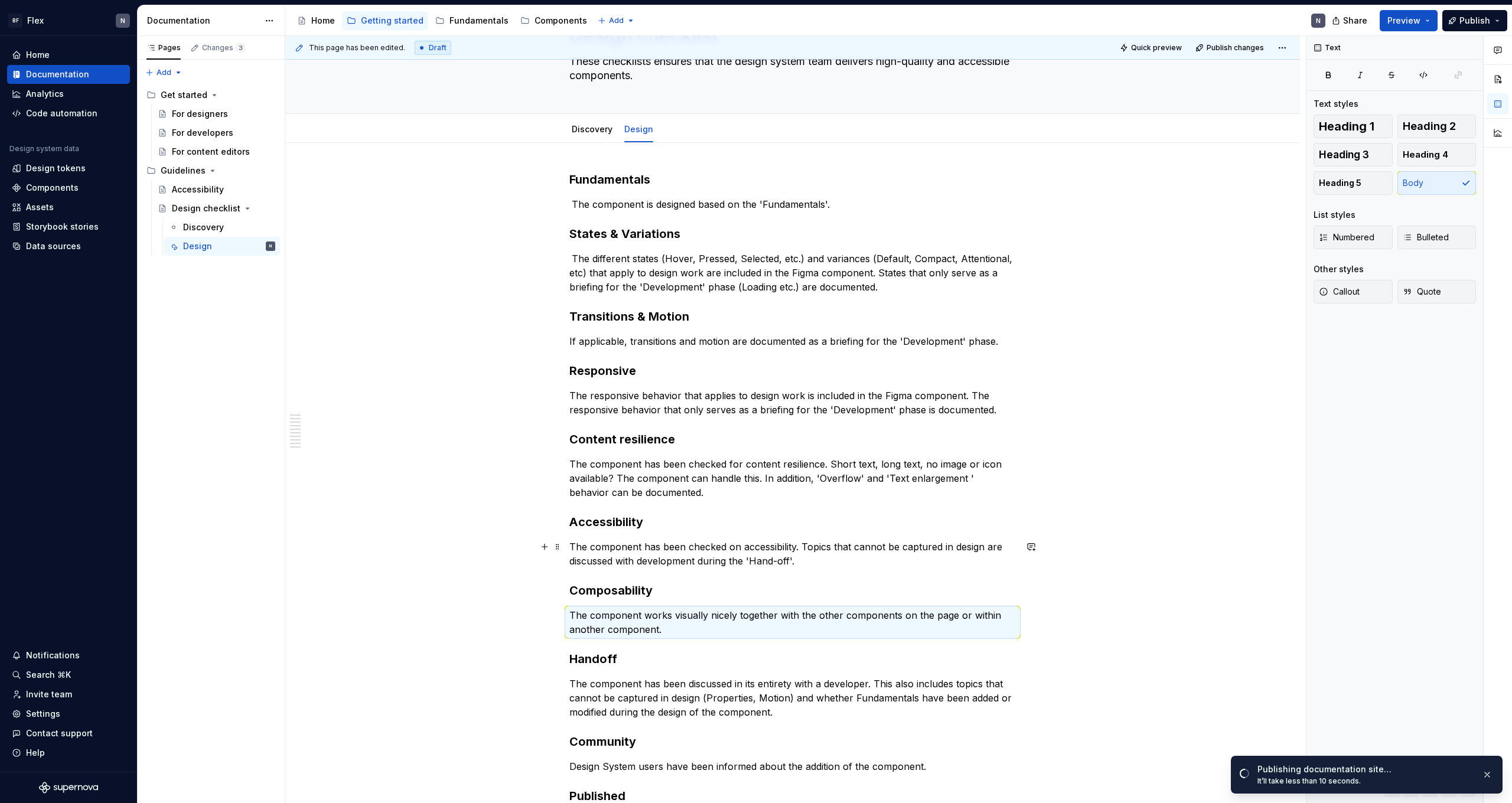
click at [756, 560] on p "The component has been checked on accessibility. Topics that cannot be captured…" at bounding box center [793, 553] width 446 height 28
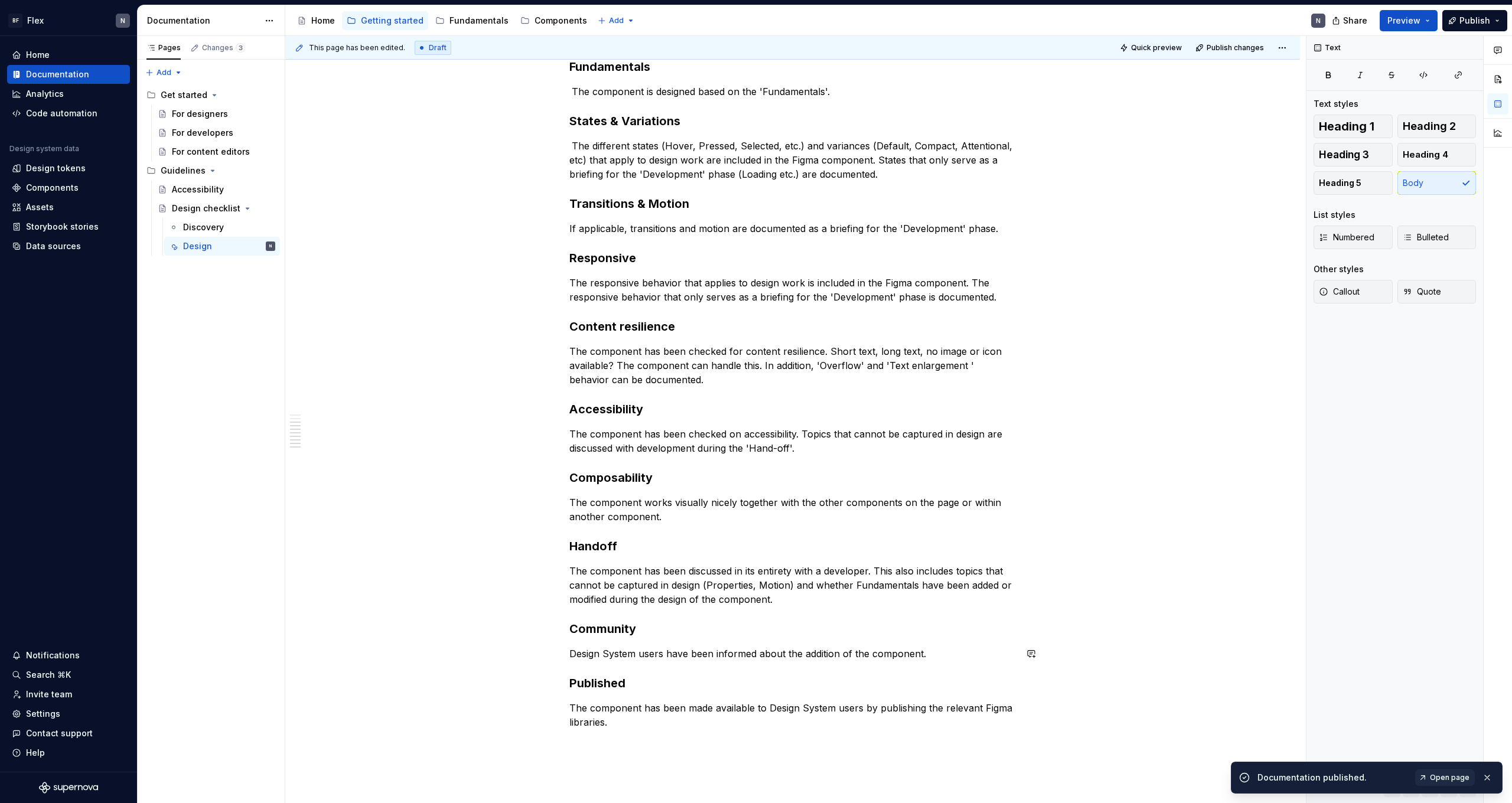
scroll to position [296, 0]
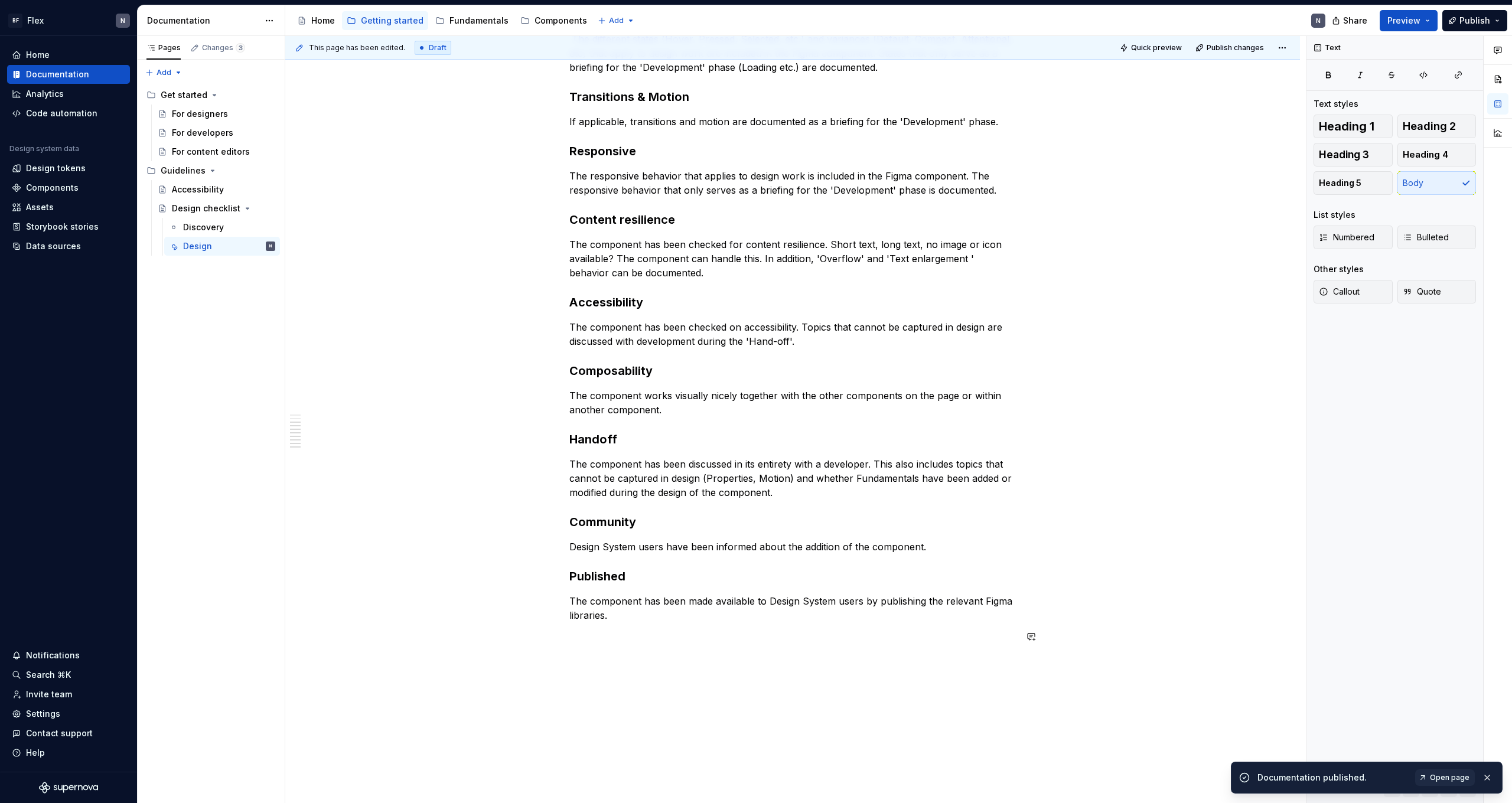
click at [701, 650] on div "Fundamentals   The component is designed based on the 'Fundamentals'. States & …" at bounding box center [793, 304] width 446 height 706
drag, startPoint x: 1215, startPoint y: 360, endPoint x: 1209, endPoint y: 366, distance: 8.5
click at [1215, 360] on div "Fundamentals   The component is designed based on the 'Fundamentals'. States & …" at bounding box center [792, 410] width 1014 height 975
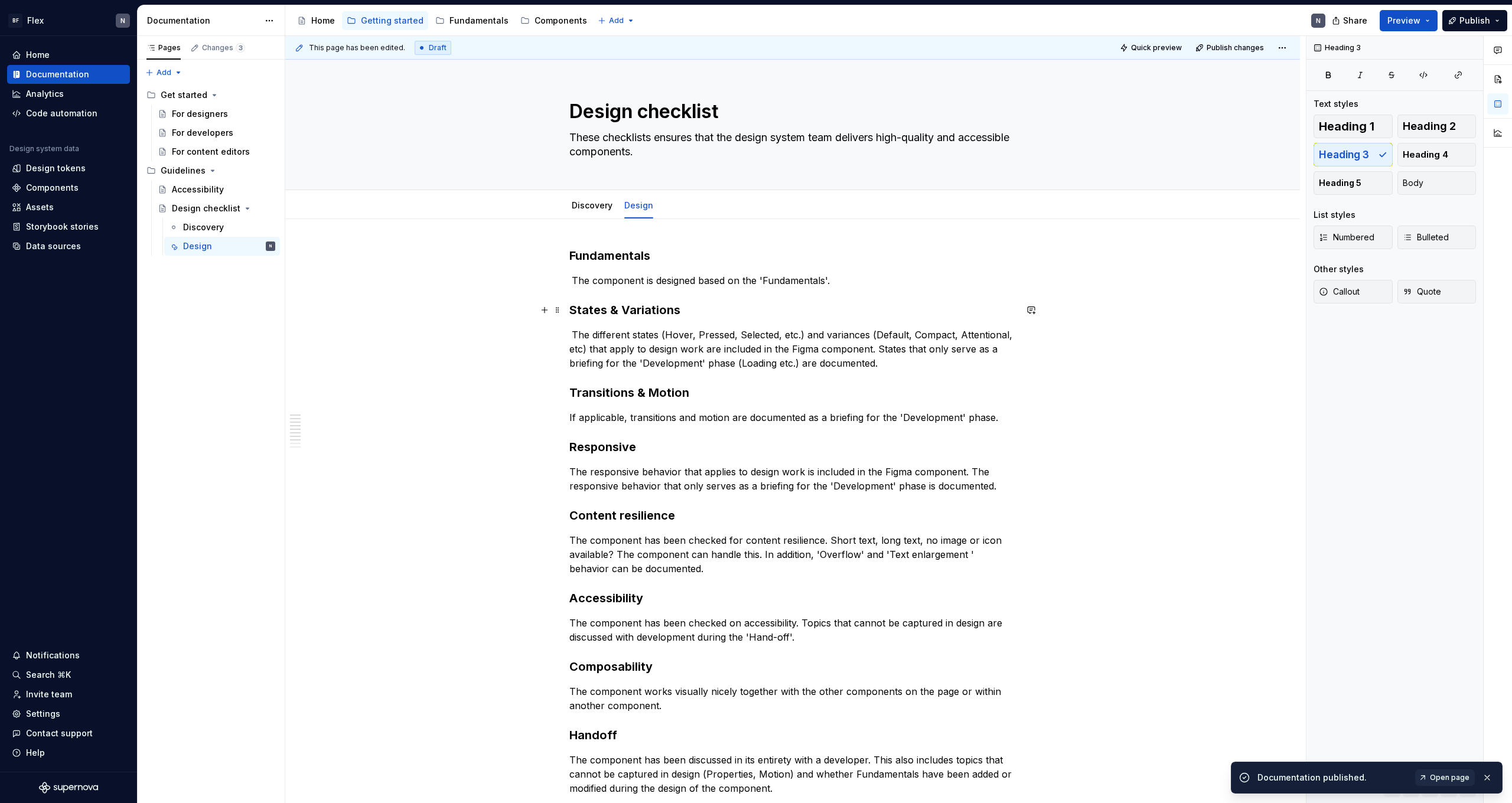
scroll to position [0, 0]
click at [1277, 47] on div "Quick preview Publish changes" at bounding box center [1203, 48] width 174 height 17
click at [1498, 75] on button "button" at bounding box center [1498, 79] width 21 height 21
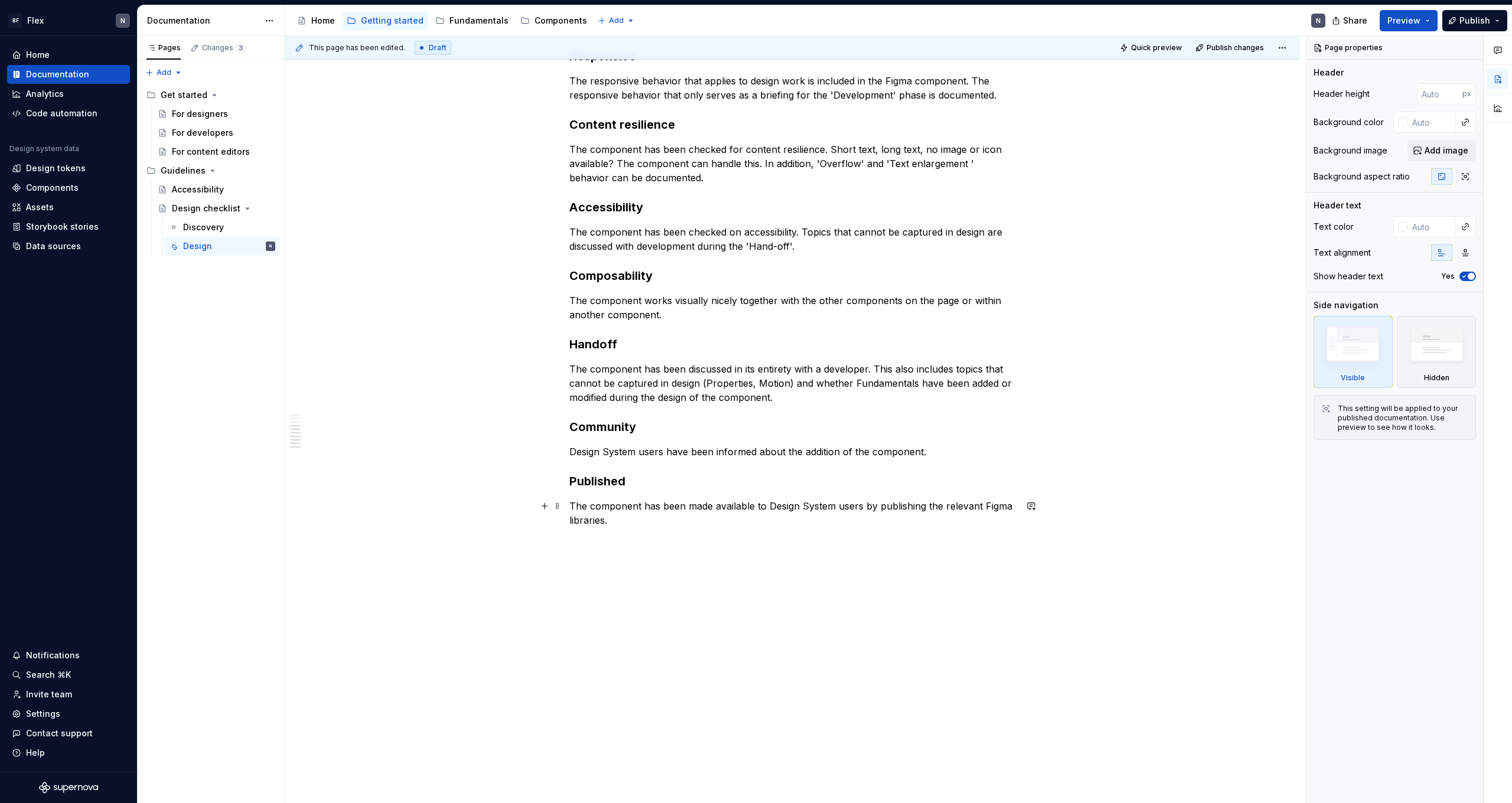
click at [674, 522] on p "The component has been made available to Design System users by publishing the …" at bounding box center [793, 513] width 446 height 28
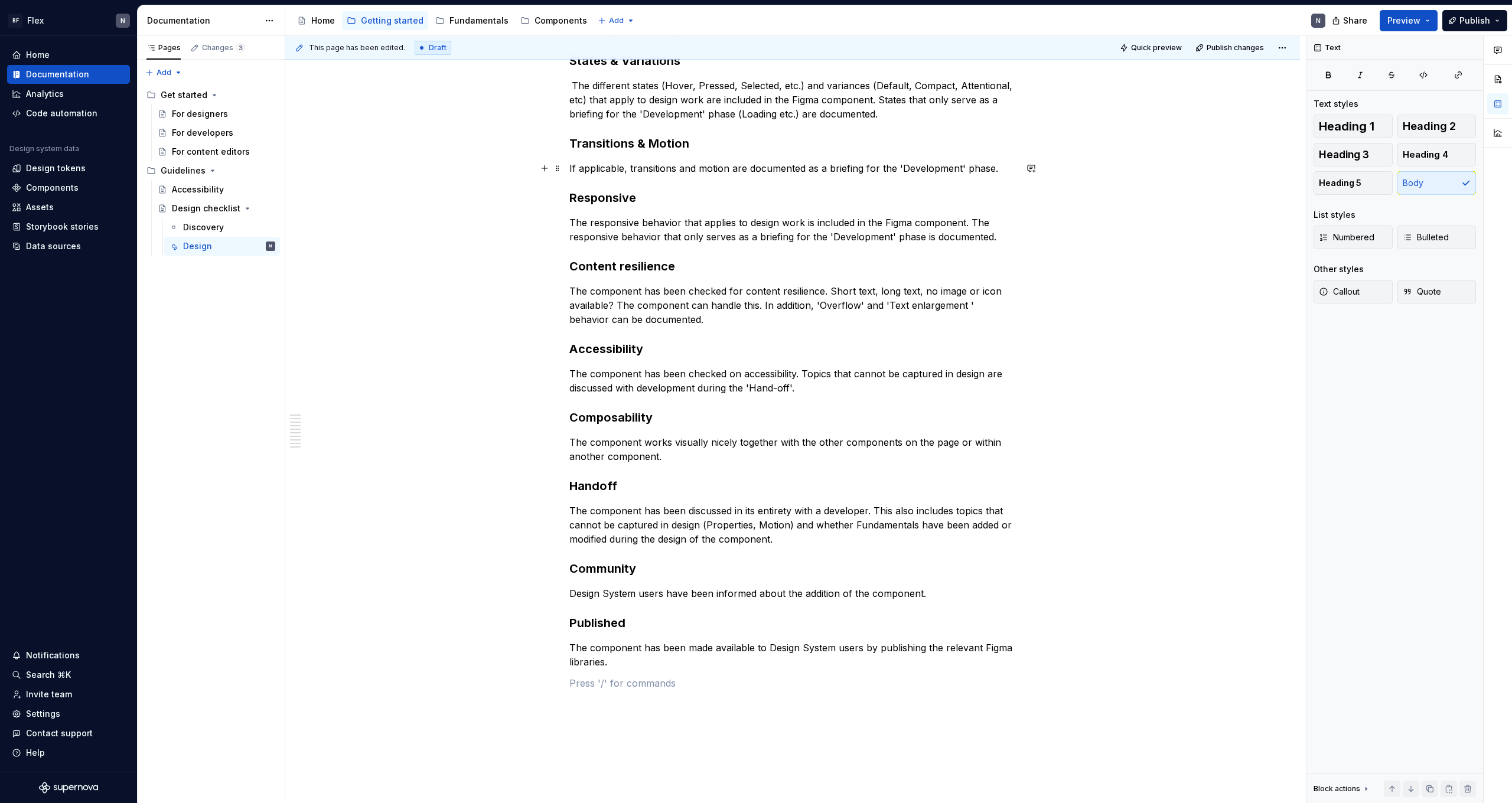
scroll to position [93, 0]
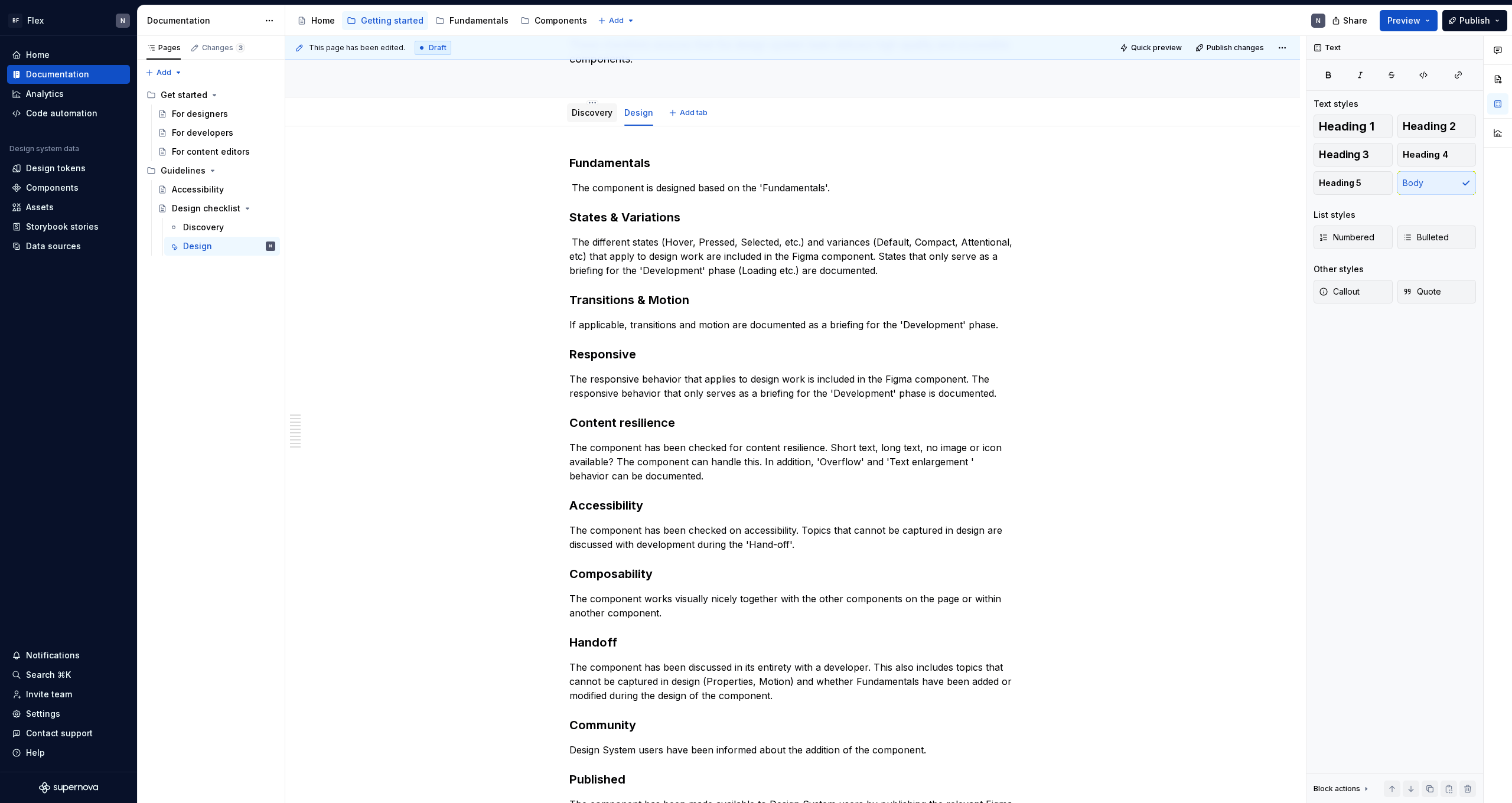
click at [611, 116] on link "Discovery" at bounding box center [592, 112] width 41 height 10
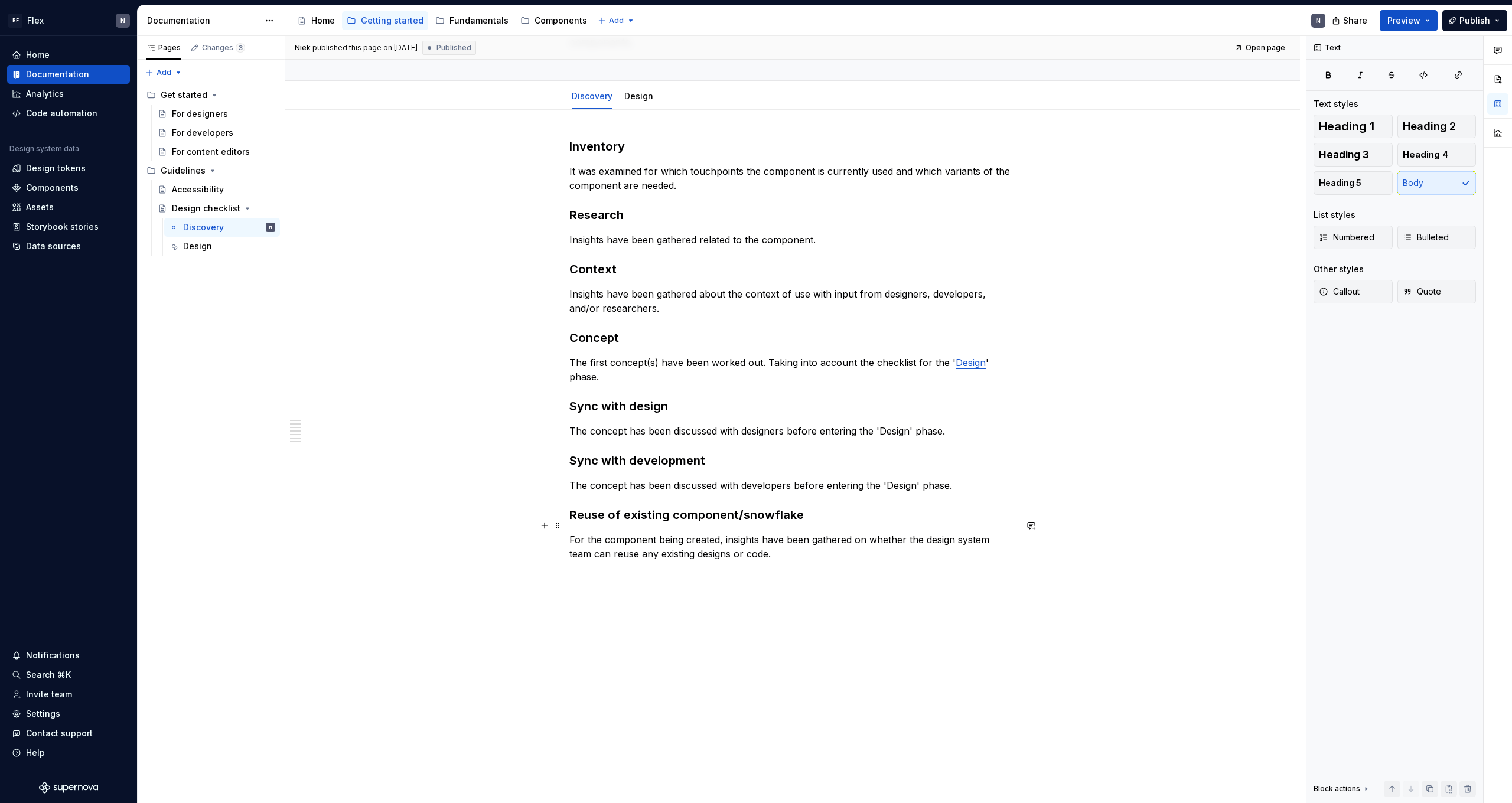
click at [796, 539] on p "For the component being created, insights have been gathered on whether the des…" at bounding box center [793, 546] width 446 height 28
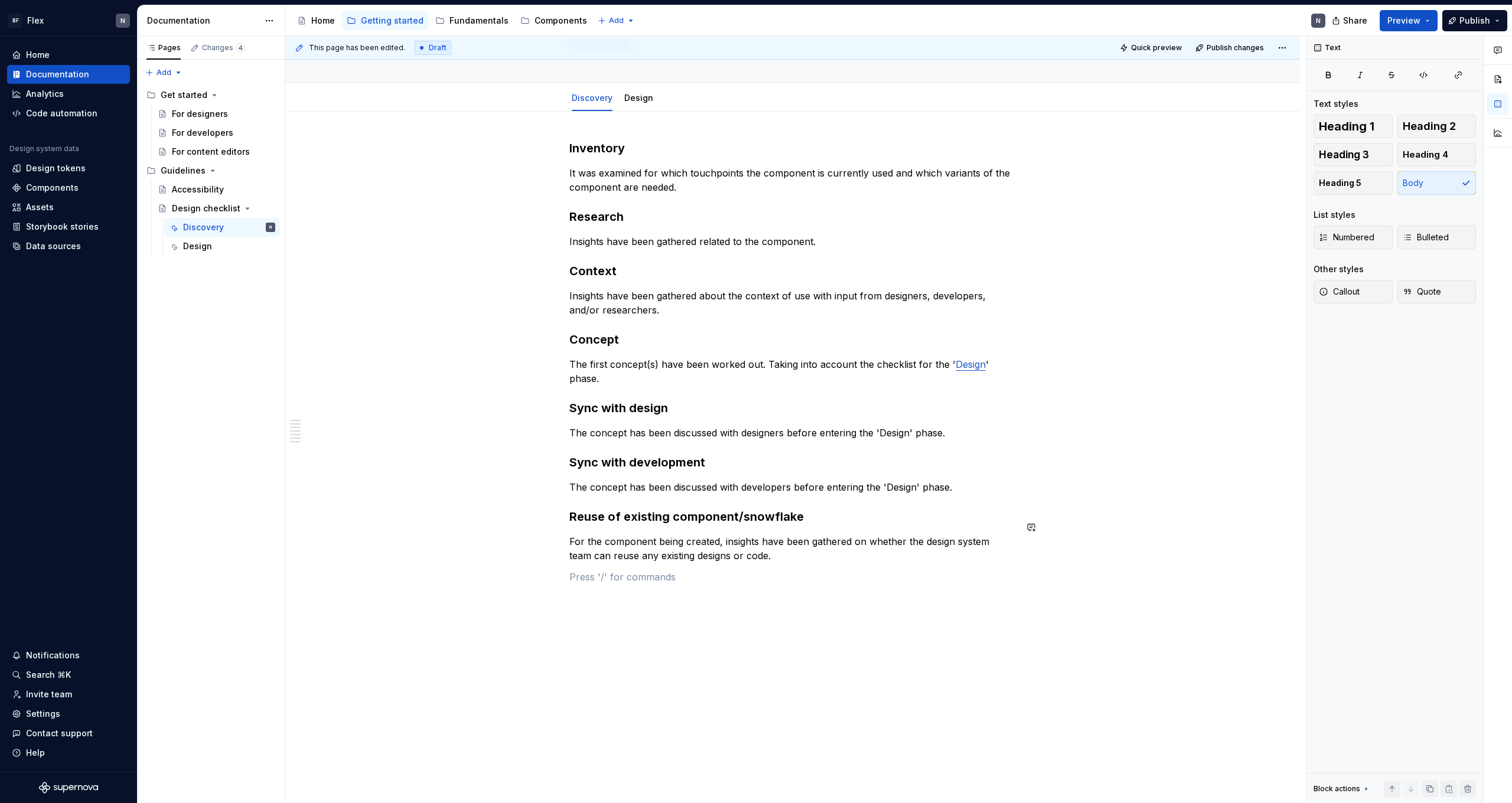
scroll to position [105, 0]
click at [1252, 52] on button "Publish changes" at bounding box center [1230, 48] width 77 height 17
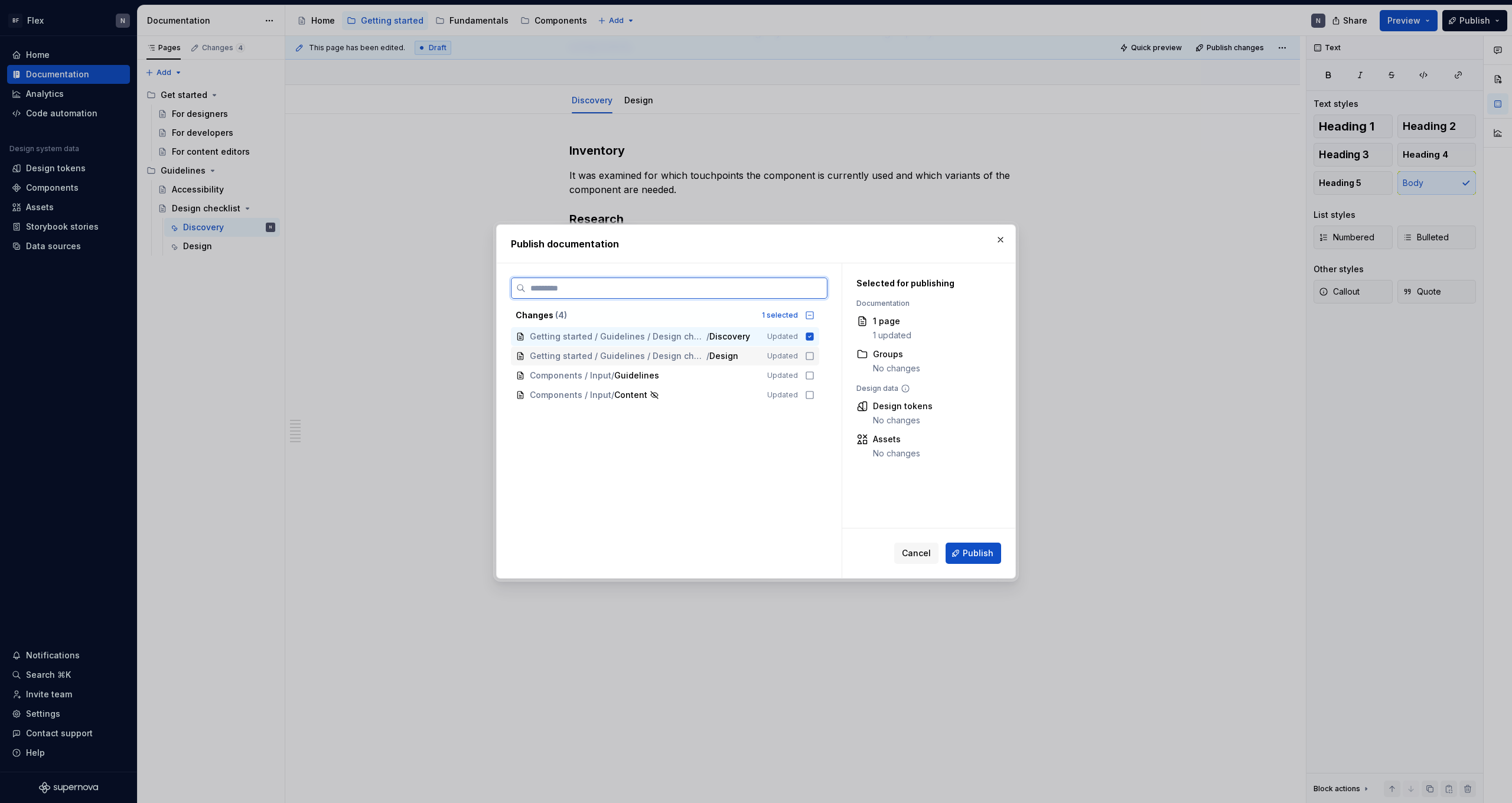
drag, startPoint x: 814, startPoint y: 357, endPoint x: 834, endPoint y: 374, distance: 26.2
click at [814, 357] on icon at bounding box center [810, 356] width 10 height 10
click at [970, 555] on span "Publish" at bounding box center [978, 552] width 31 height 12
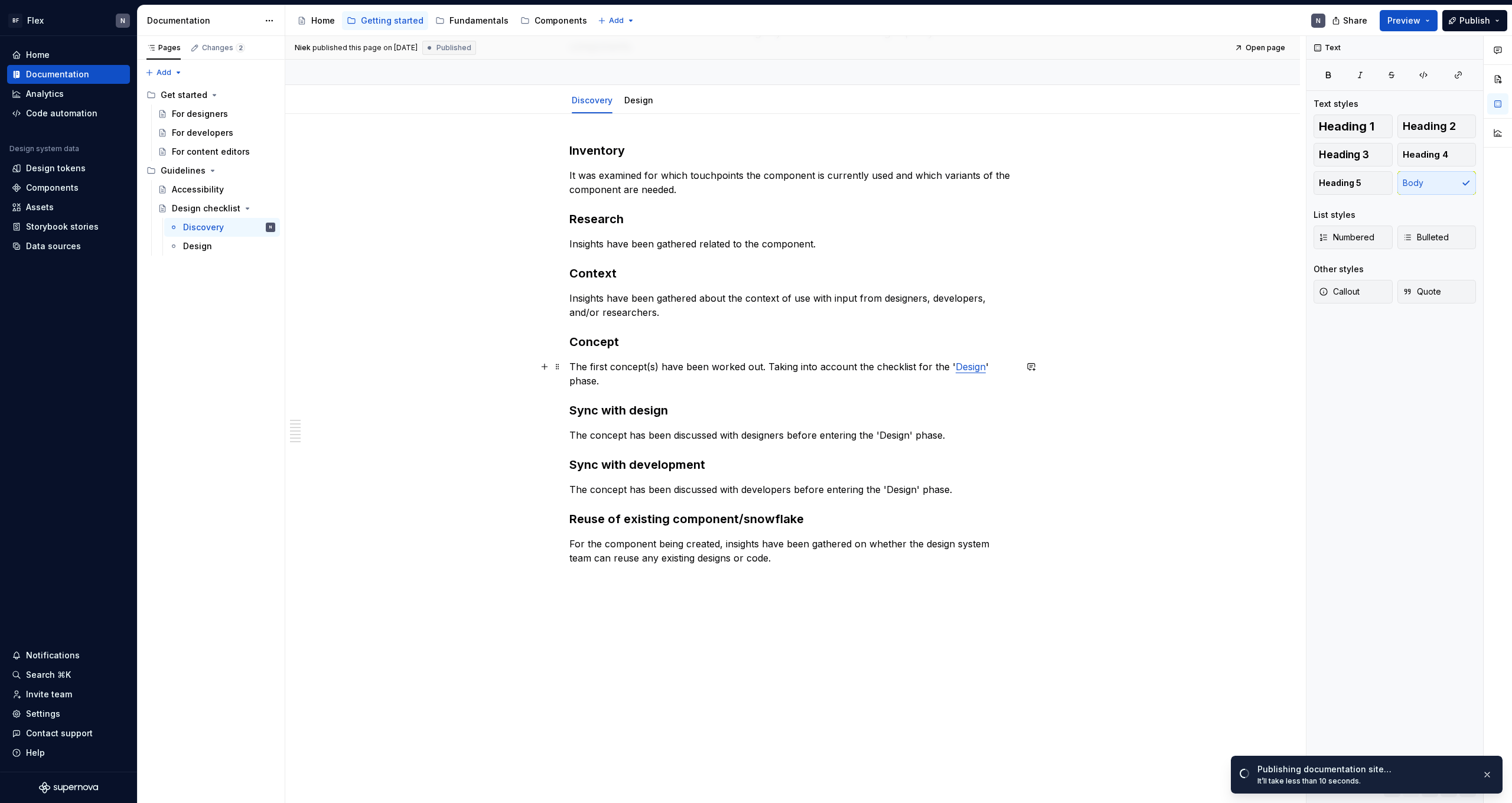
click at [972, 366] on link "Design" at bounding box center [971, 366] width 30 height 12
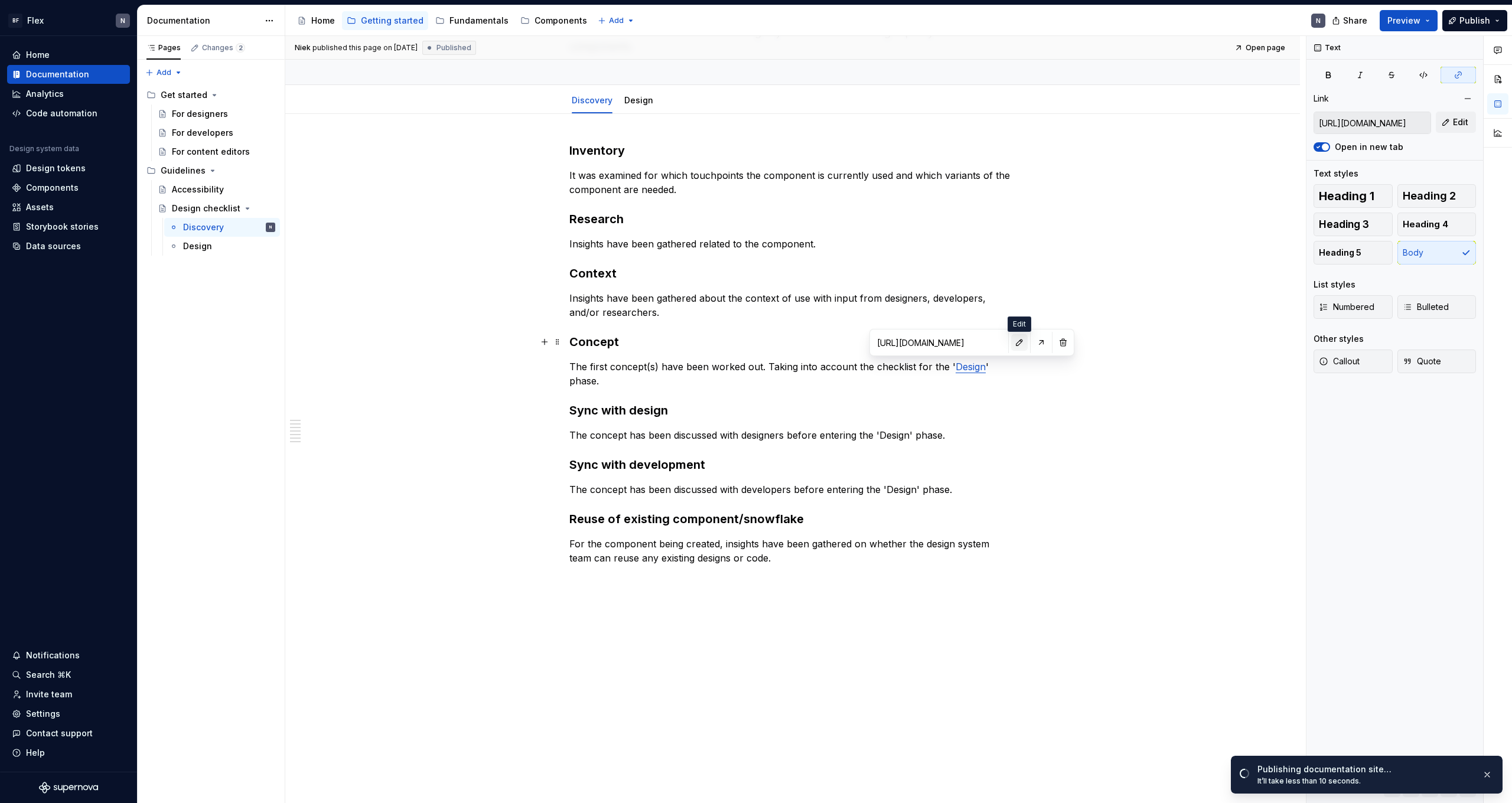
click at [1012, 343] on button "button" at bounding box center [1019, 342] width 17 height 17
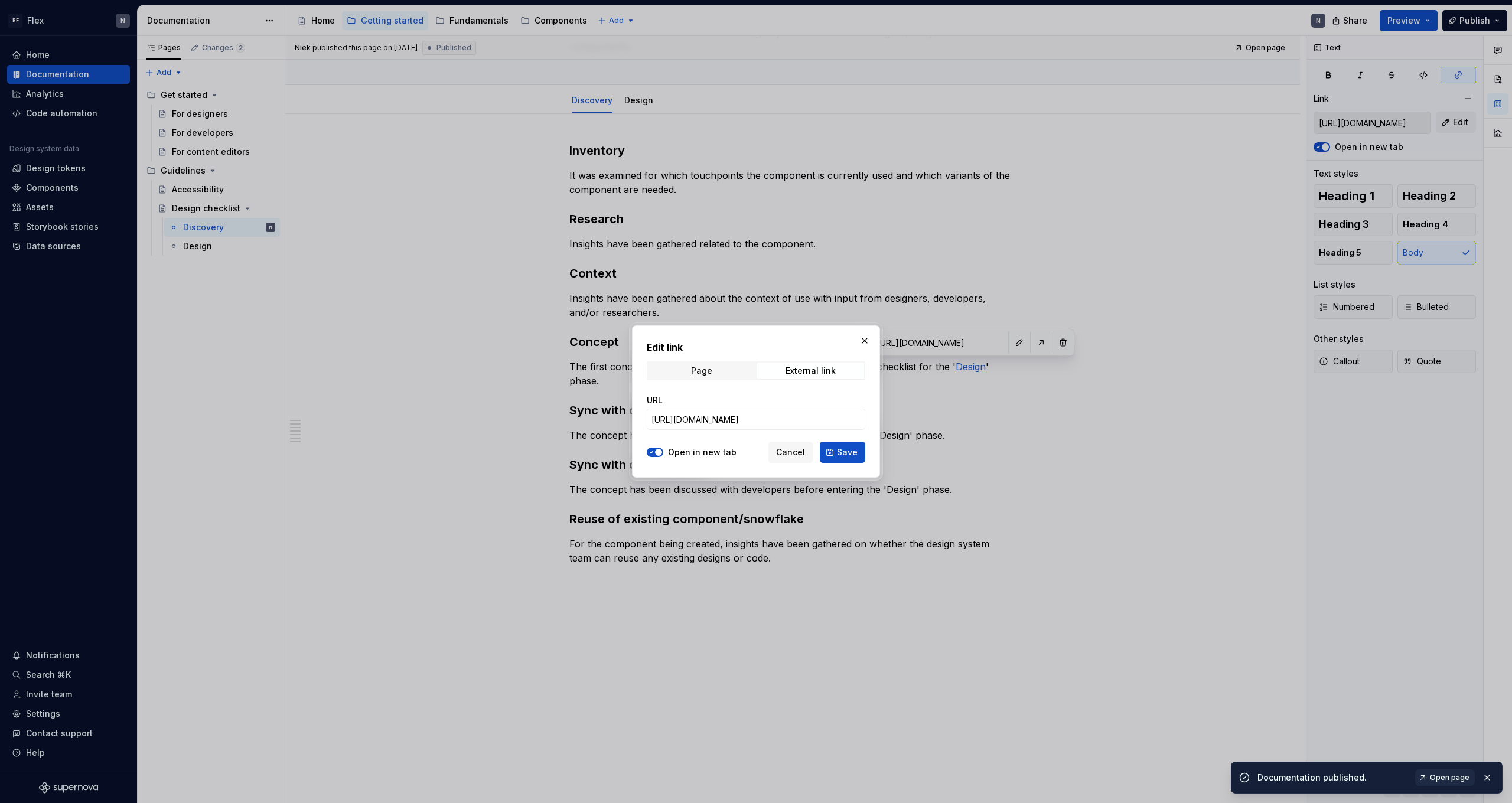
drag, startPoint x: 649, startPoint y: 456, endPoint x: 661, endPoint y: 453, distance: 12.4
click at [649, 456] on button "Open in new tab" at bounding box center [655, 452] width 17 height 10
click at [842, 455] on span "Save" at bounding box center [847, 452] width 20 height 12
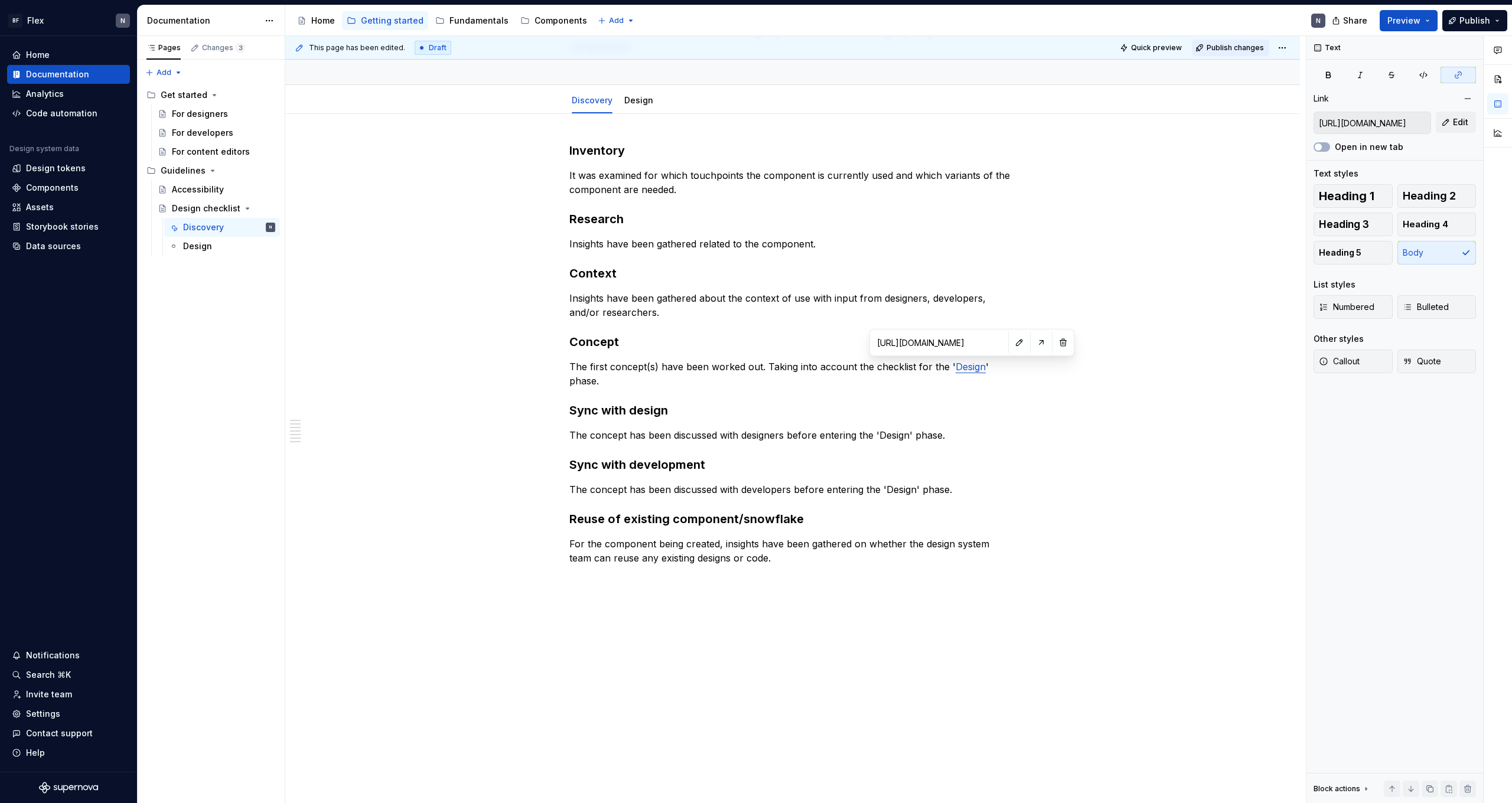
click at [1248, 46] on span "Publish changes" at bounding box center [1235, 48] width 58 height 10
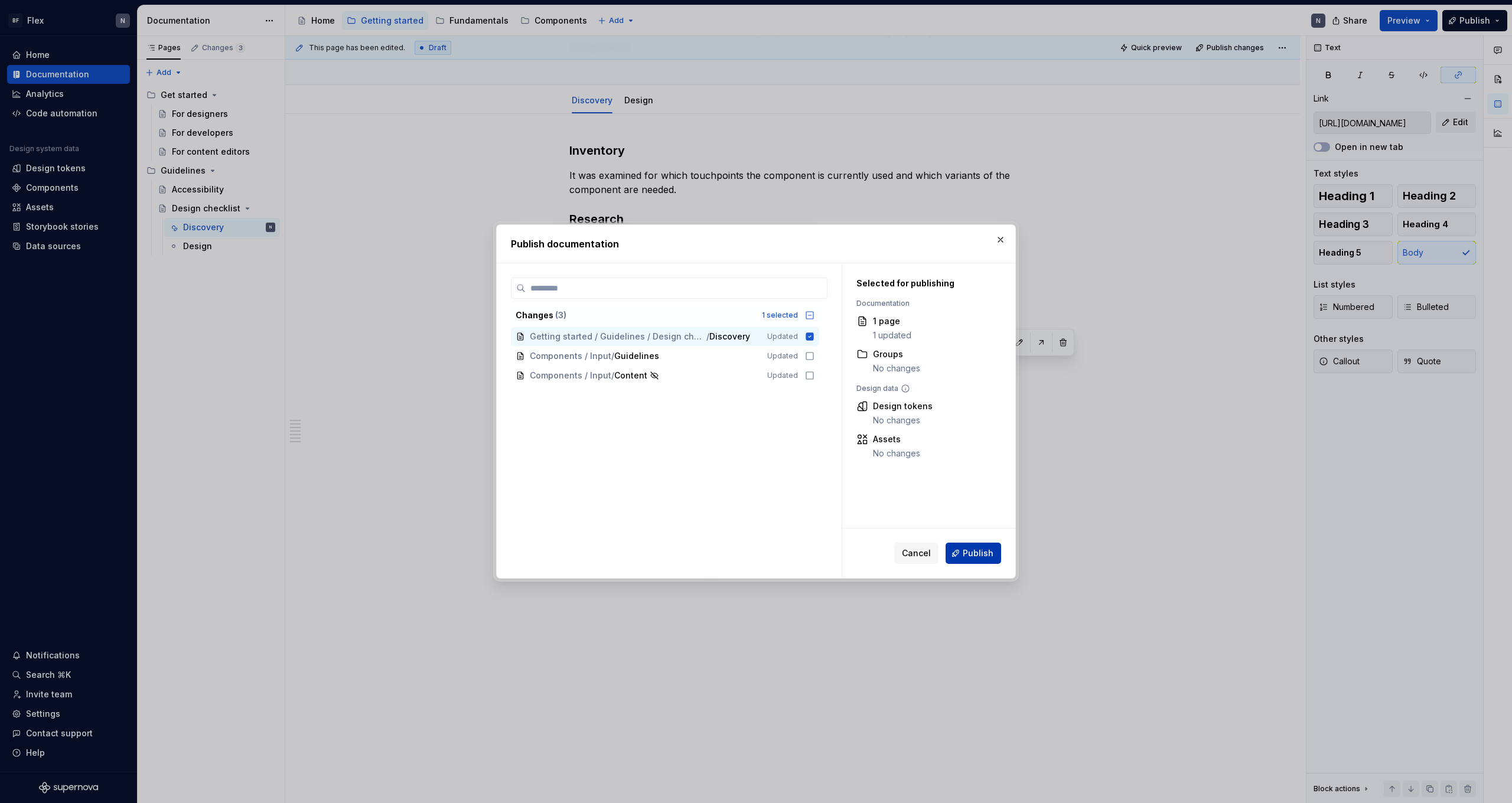
click at [960, 546] on button "Publish" at bounding box center [973, 553] width 56 height 21
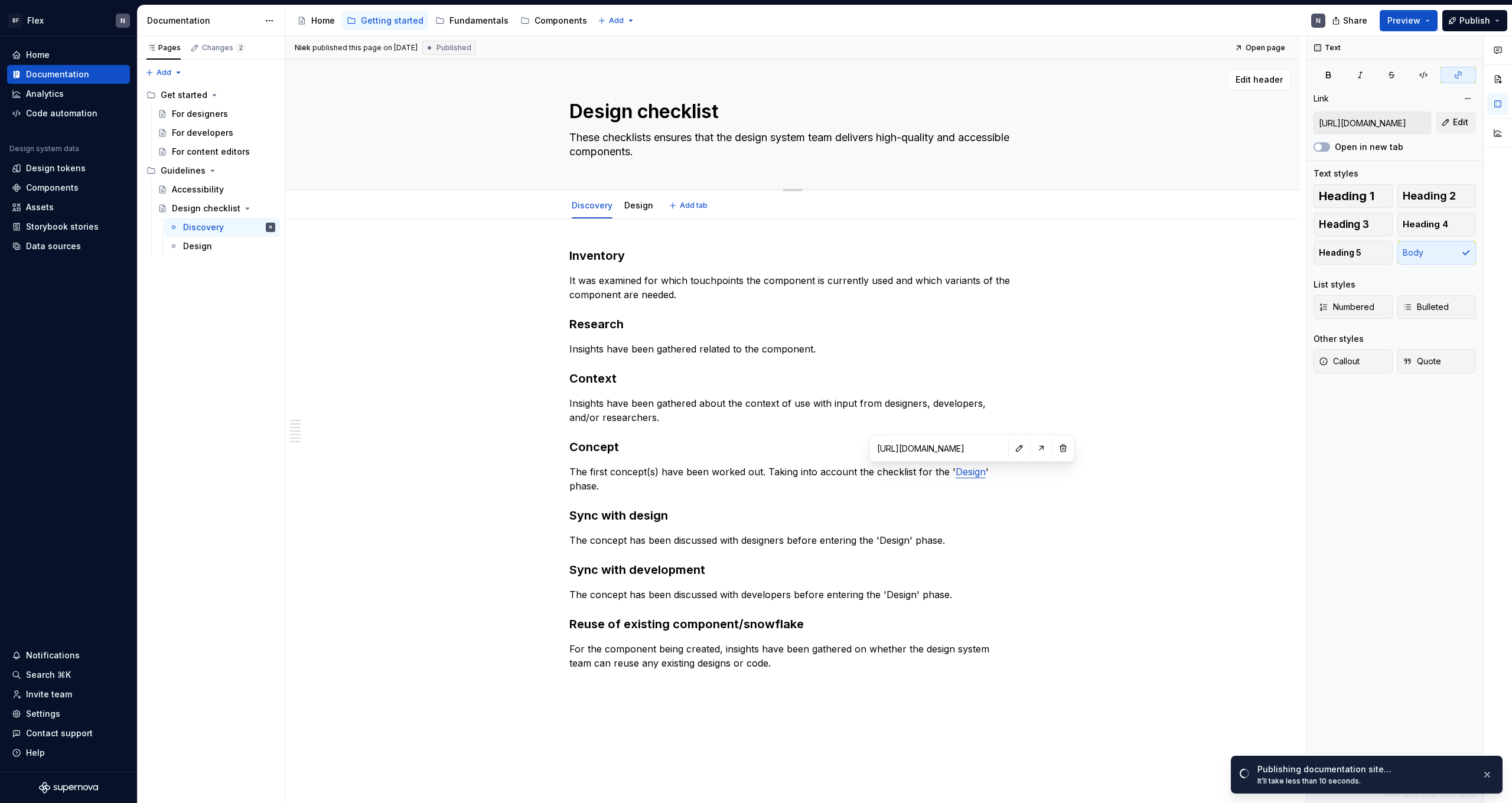
scroll to position [0, 0]
drag, startPoint x: 637, startPoint y: 112, endPoint x: 523, endPoint y: 113, distance: 114.0
click at [523, 113] on div "Design checklist These checklists ensures that the design system team delivers …" at bounding box center [792, 124] width 920 height 130
type textarea "*"
type textarea "Checklist"
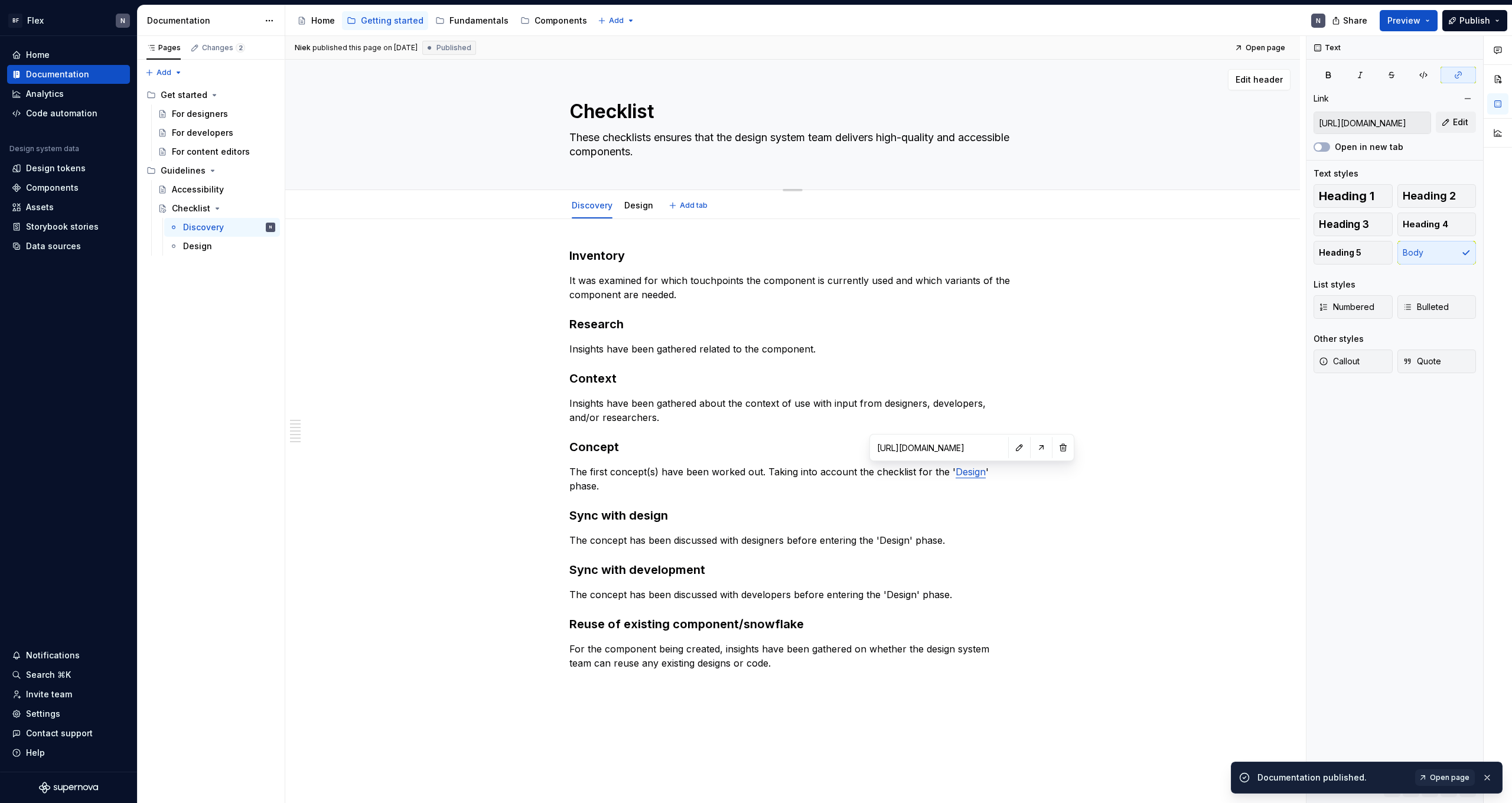
click at [650, 112] on textarea "Checklist" at bounding box center [790, 112] width 446 height 28
click at [663, 112] on textarea "Checklist" at bounding box center [790, 112] width 446 height 28
type textarea "*"
type textarea "Checklists"
type textarea "*"
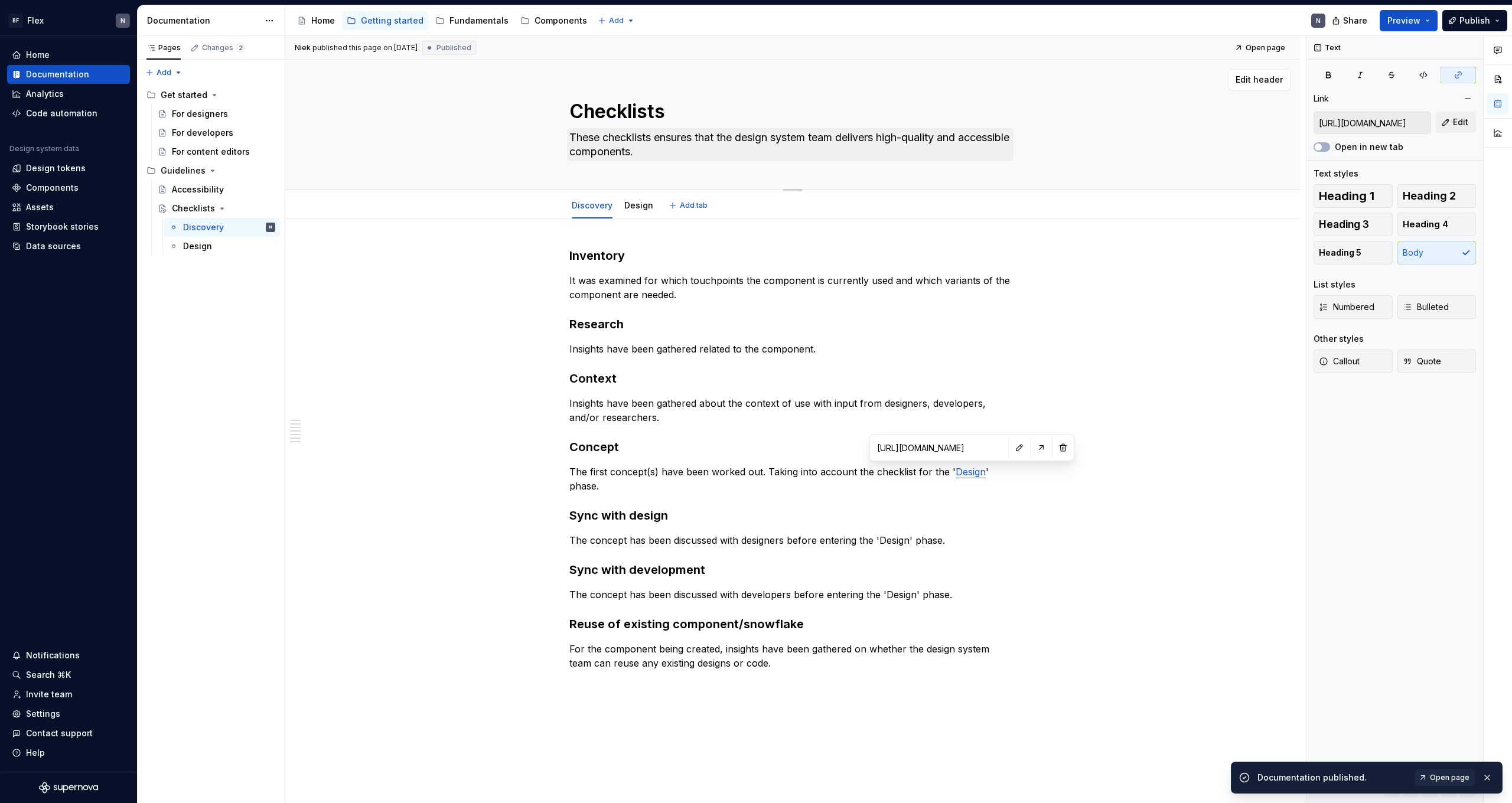
type textarea "Checklists"
click at [717, 143] on textarea "These checklists ensures that the design system team delivers high-quality and …" at bounding box center [790, 144] width 446 height 33
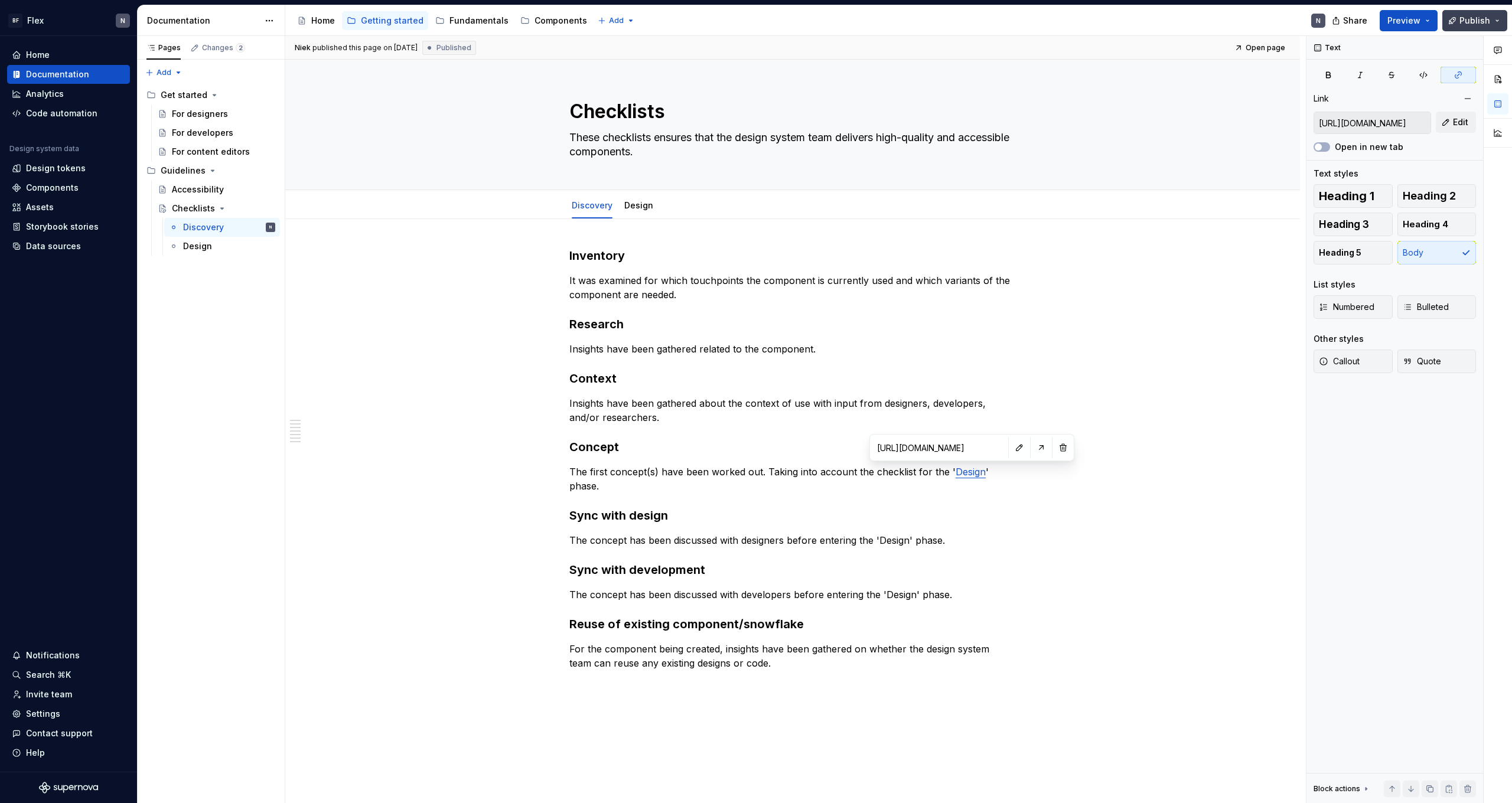
click at [1483, 23] on span "Publish" at bounding box center [1475, 20] width 31 height 12
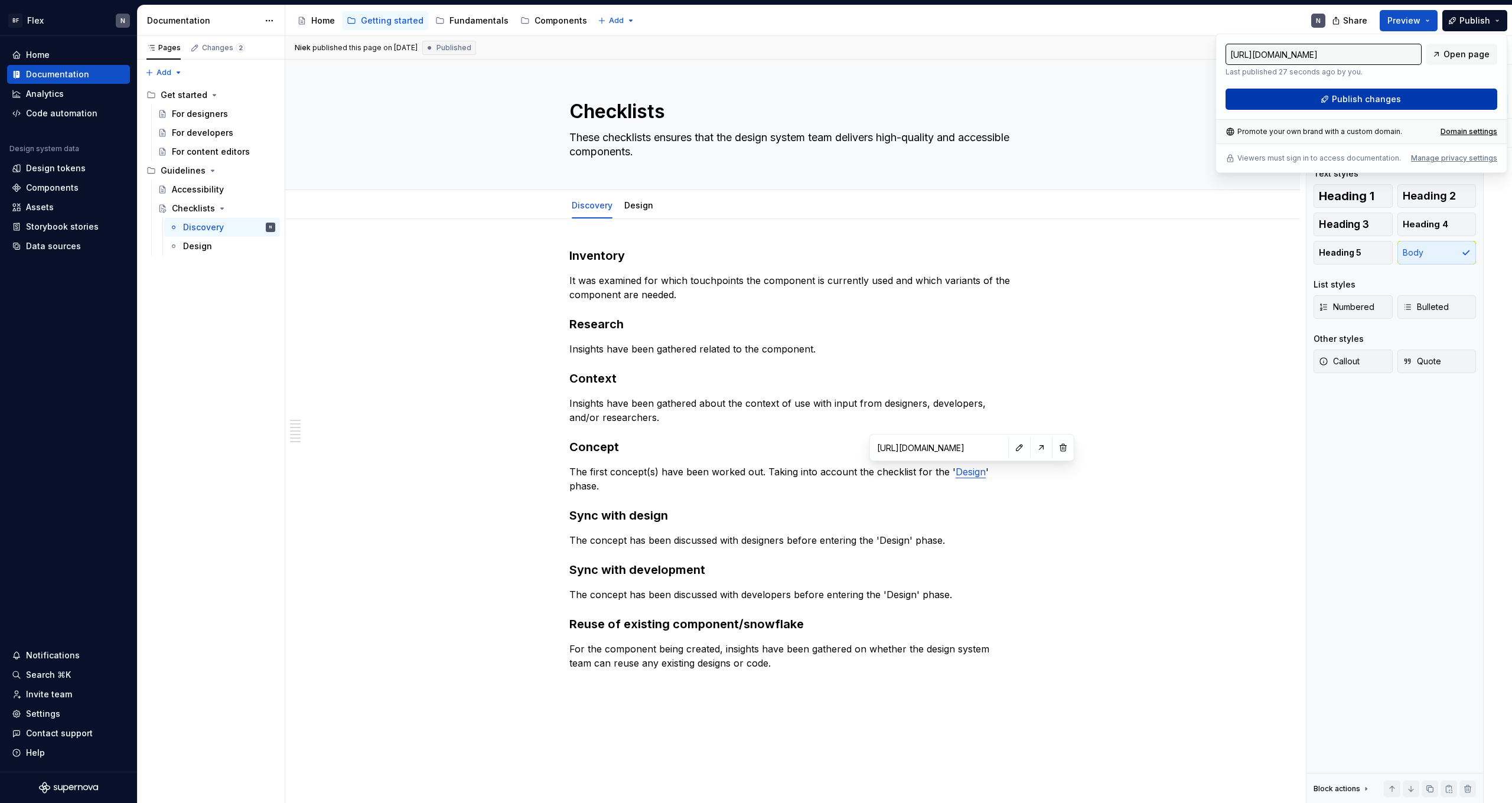
click at [1349, 101] on span "Publish changes" at bounding box center [1367, 98] width 69 height 12
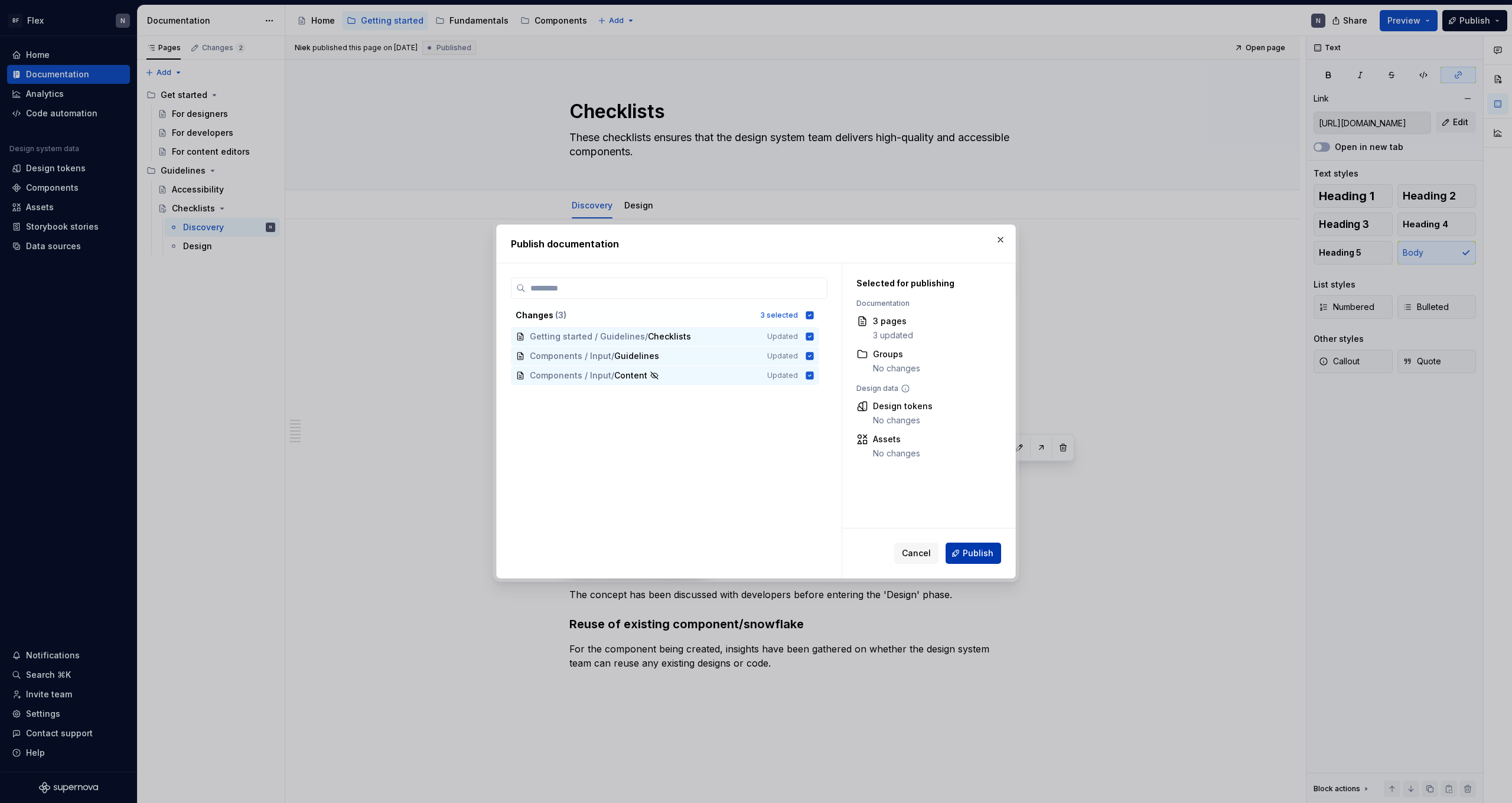
click at [972, 549] on span "Publish" at bounding box center [978, 552] width 31 height 12
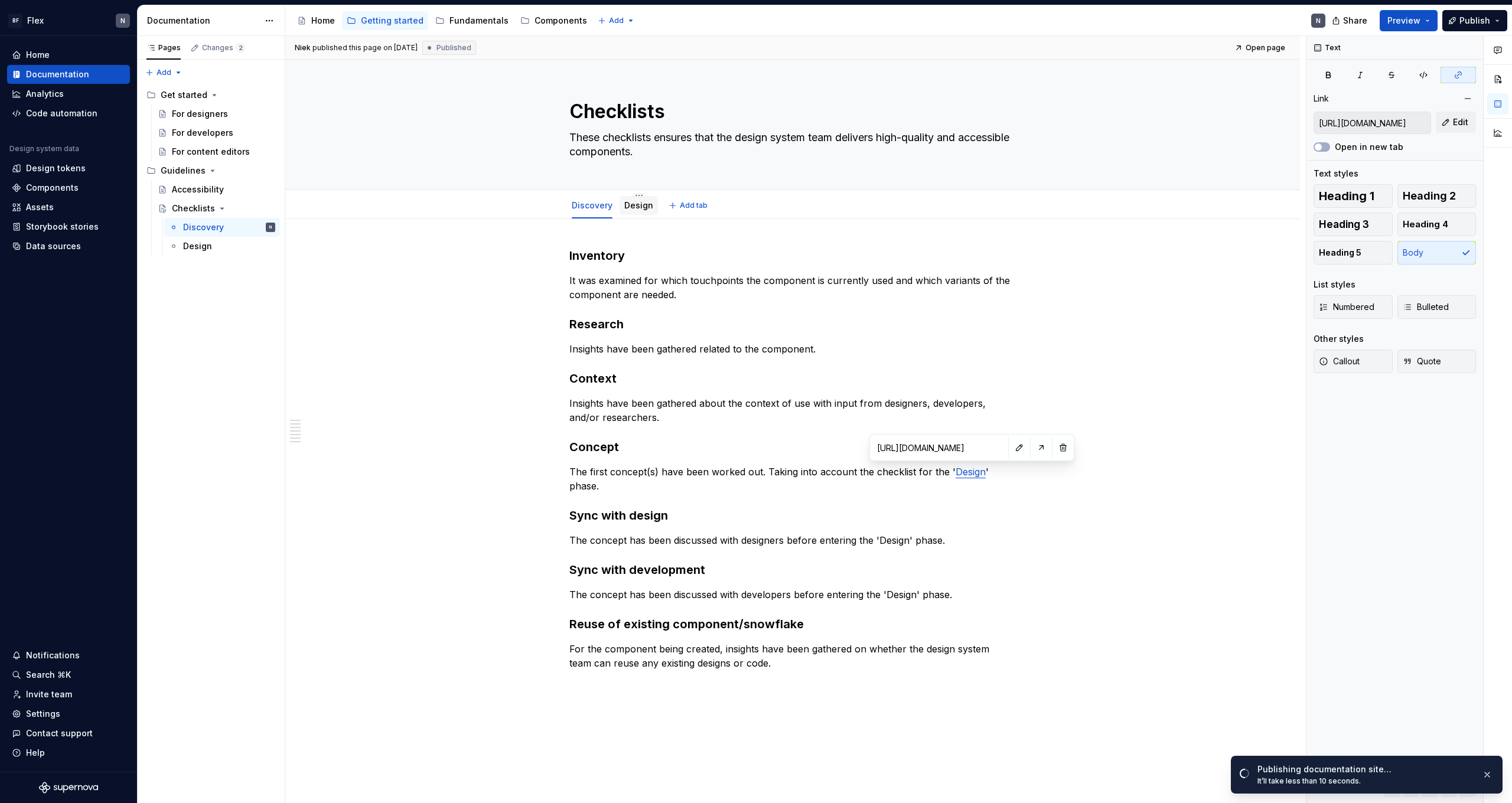
click at [640, 201] on link "Design" at bounding box center [639, 205] width 29 height 10
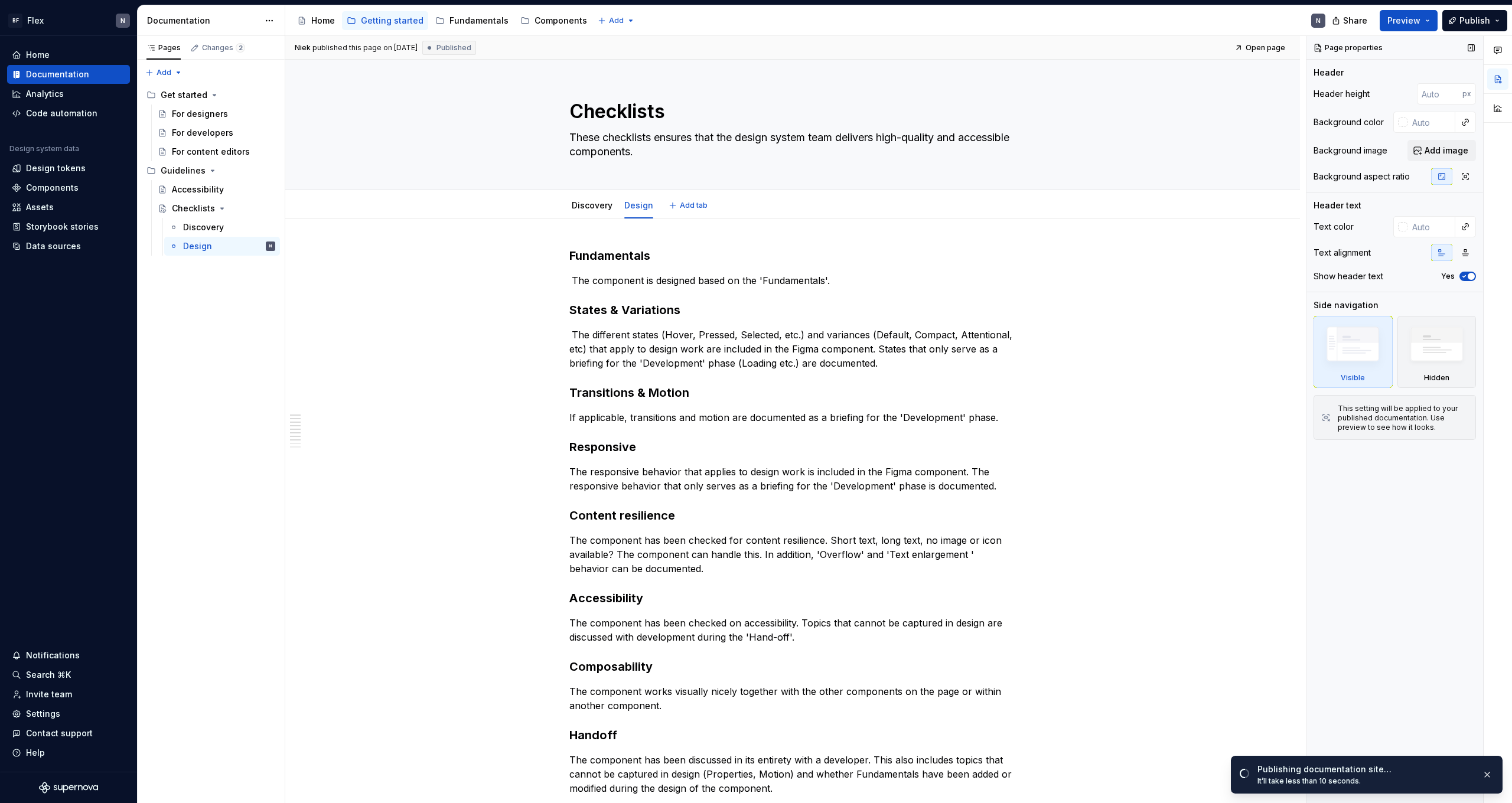
type textarea "*"
